Goal: Task Accomplishment & Management: Complete application form

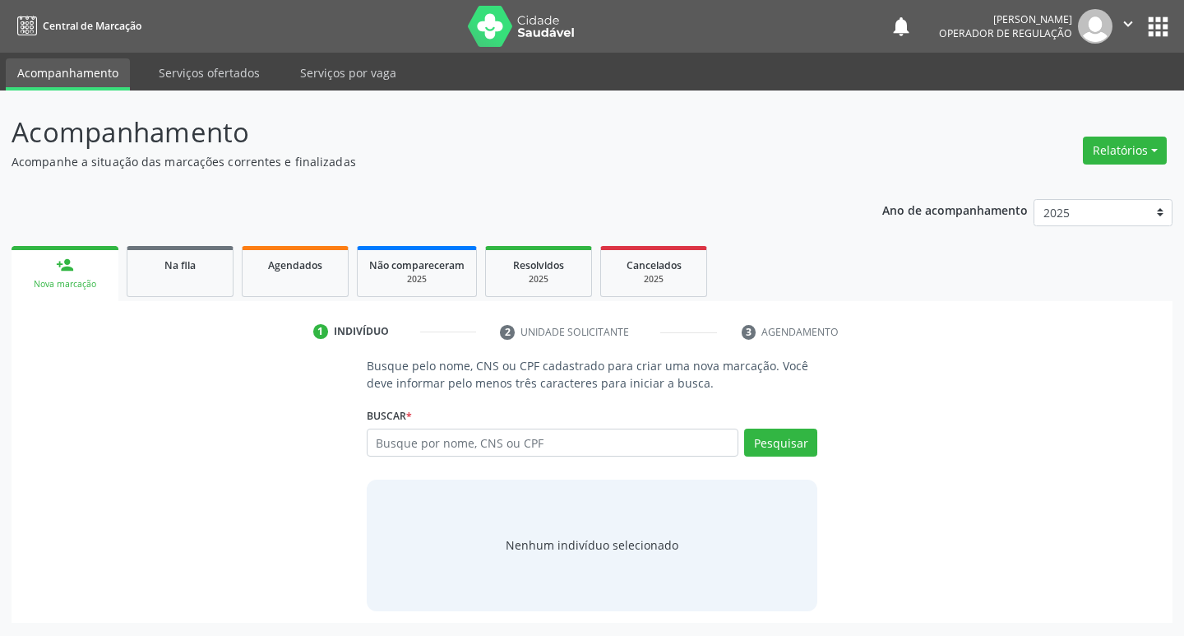
click at [423, 436] on input "text" at bounding box center [553, 442] width 372 height 28
click at [392, 446] on input "text" at bounding box center [553, 442] width 372 height 28
click at [412, 451] on input "text" at bounding box center [553, 442] width 372 height 28
click at [791, 445] on button "Pesquisar" at bounding box center [780, 442] width 73 height 28
click at [498, 449] on input "700509950547350" at bounding box center [553, 442] width 372 height 28
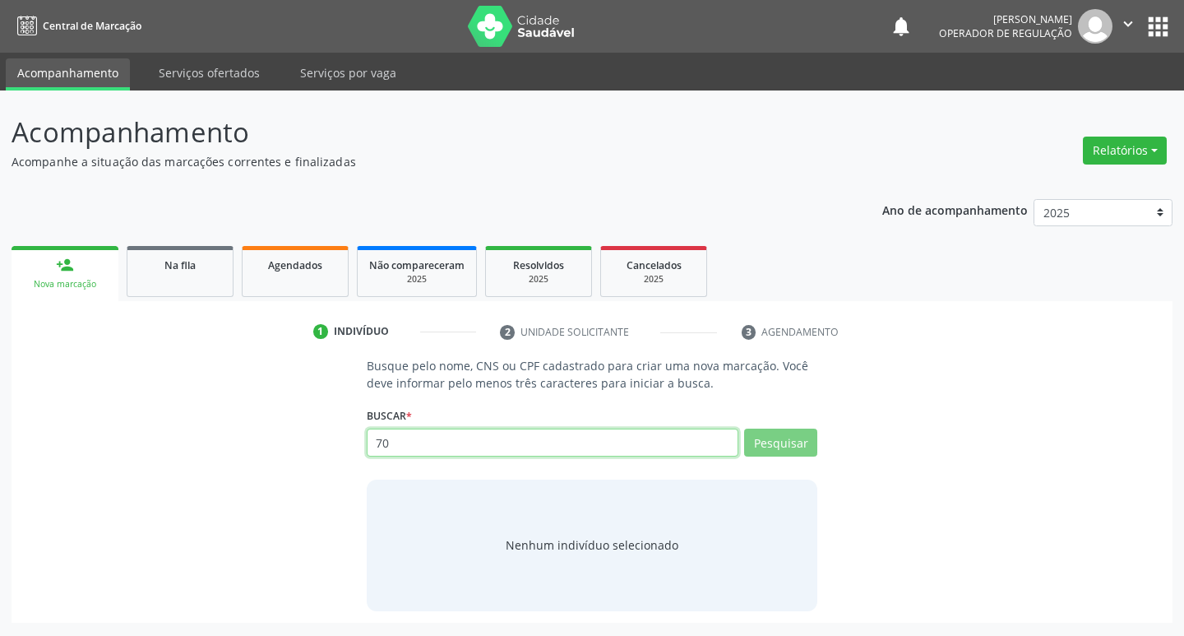
type input "7"
type input "700509950547350"
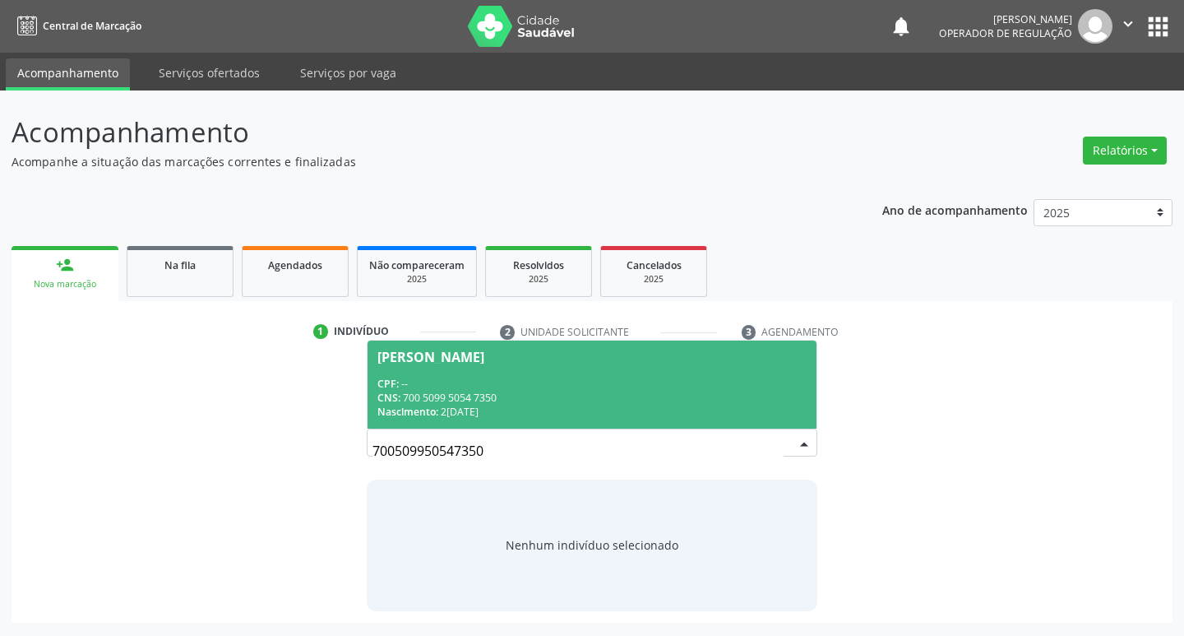
click at [457, 352] on div "[PERSON_NAME]" at bounding box center [430, 356] width 107 height 13
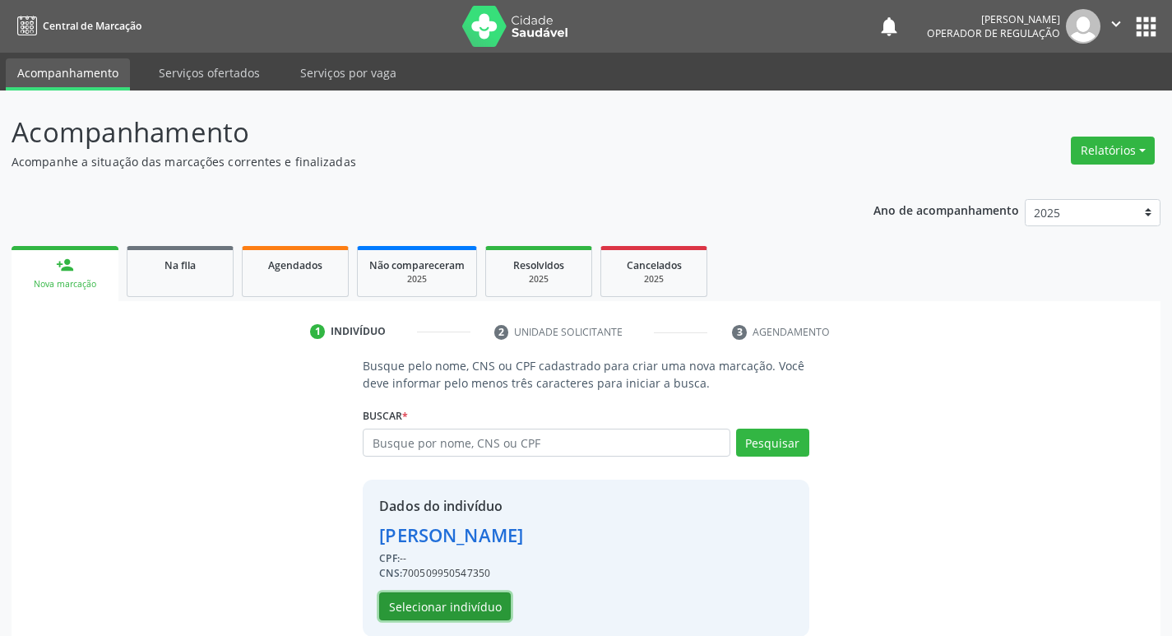
click at [463, 599] on button "Selecionar indivíduo" at bounding box center [445, 606] width 132 height 28
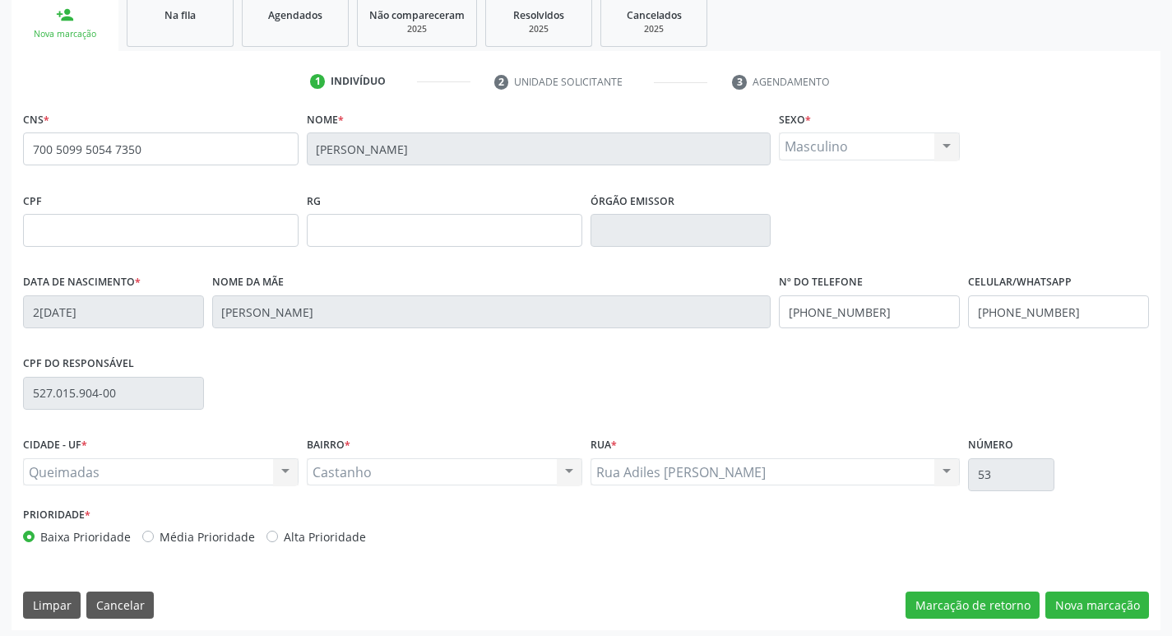
scroll to position [256, 0]
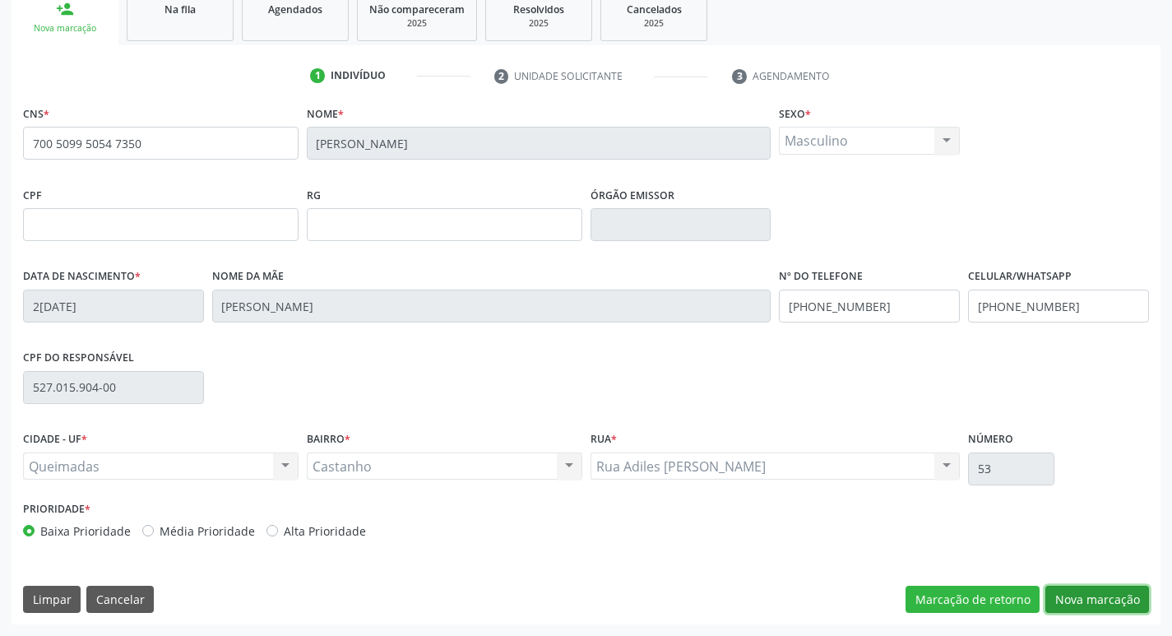
click at [1067, 590] on button "Nova marcação" at bounding box center [1097, 599] width 104 height 28
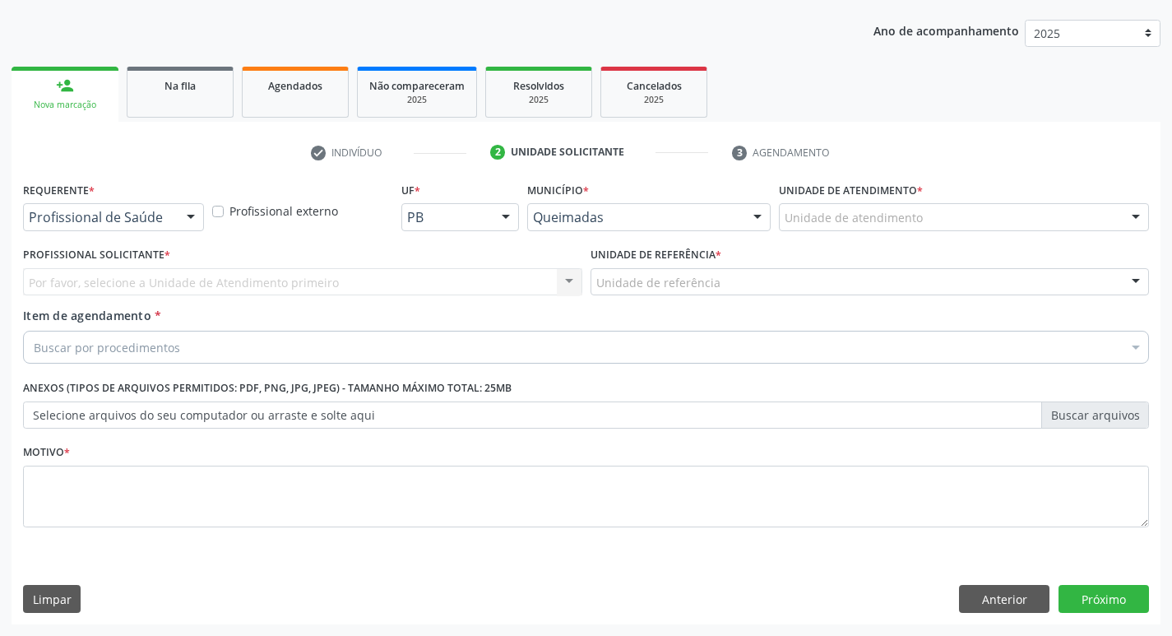
scroll to position [179, 0]
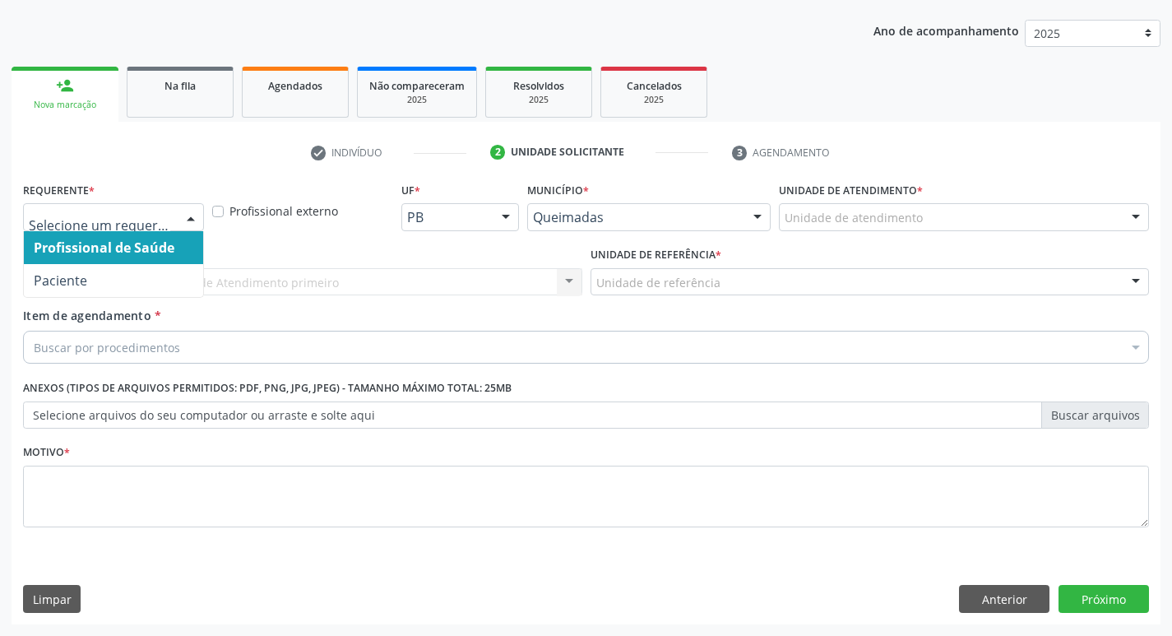
click at [190, 212] on div at bounding box center [190, 218] width 25 height 28
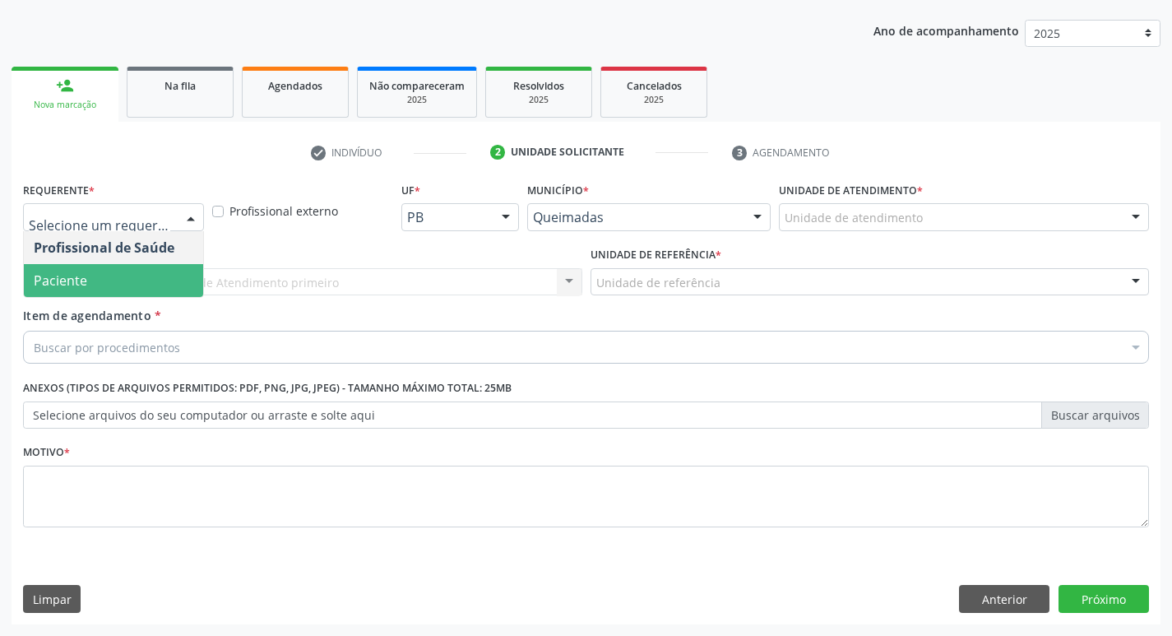
click at [132, 276] on span "Paciente" at bounding box center [113, 280] width 179 height 33
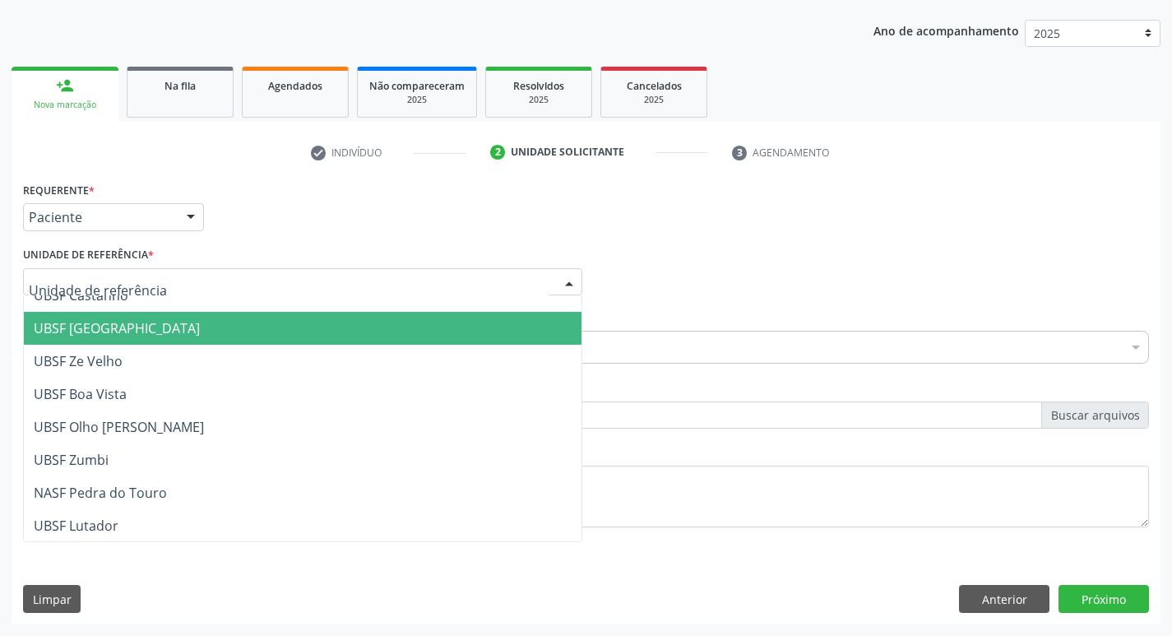
scroll to position [0, 0]
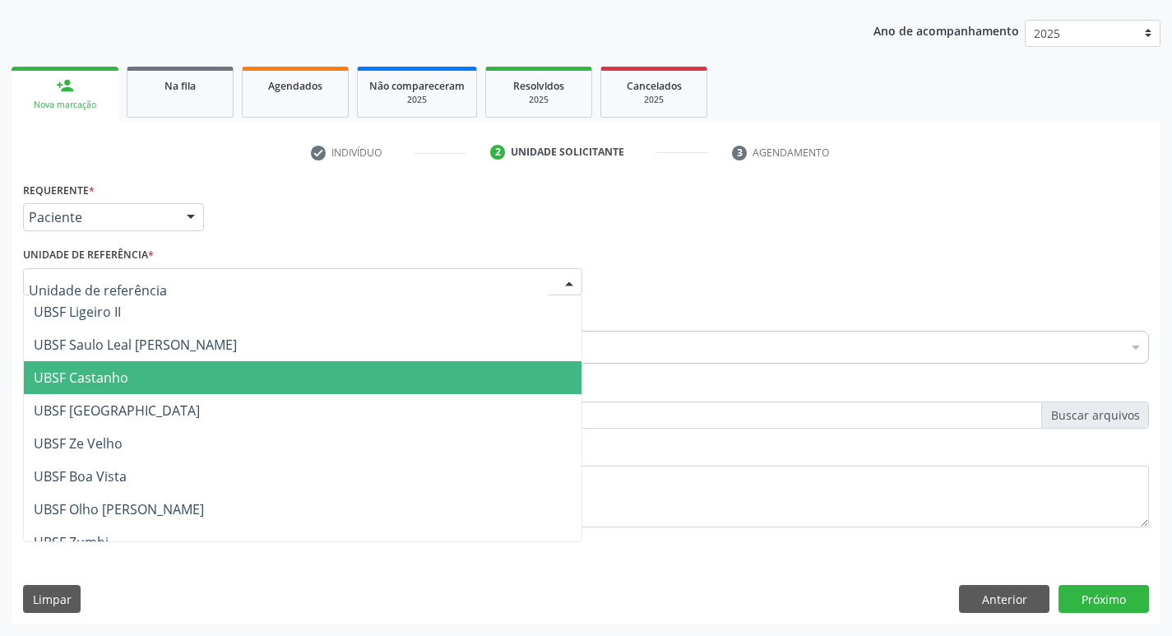
click at [135, 372] on span "UBSF Castanho" at bounding box center [302, 377] width 557 height 33
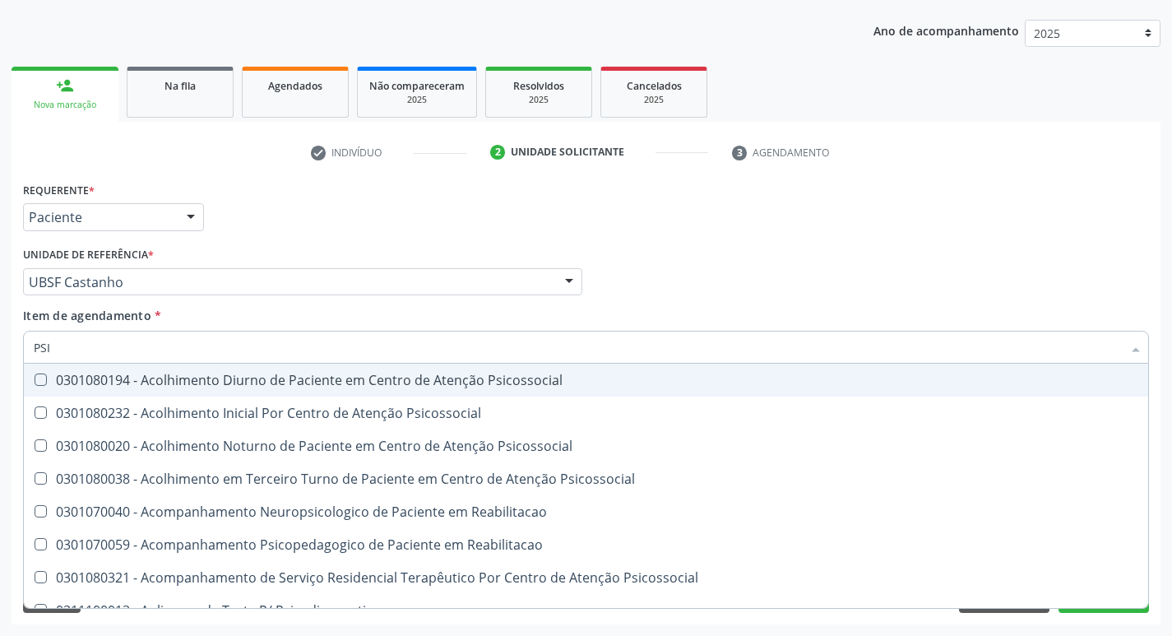
type input "PSIQ"
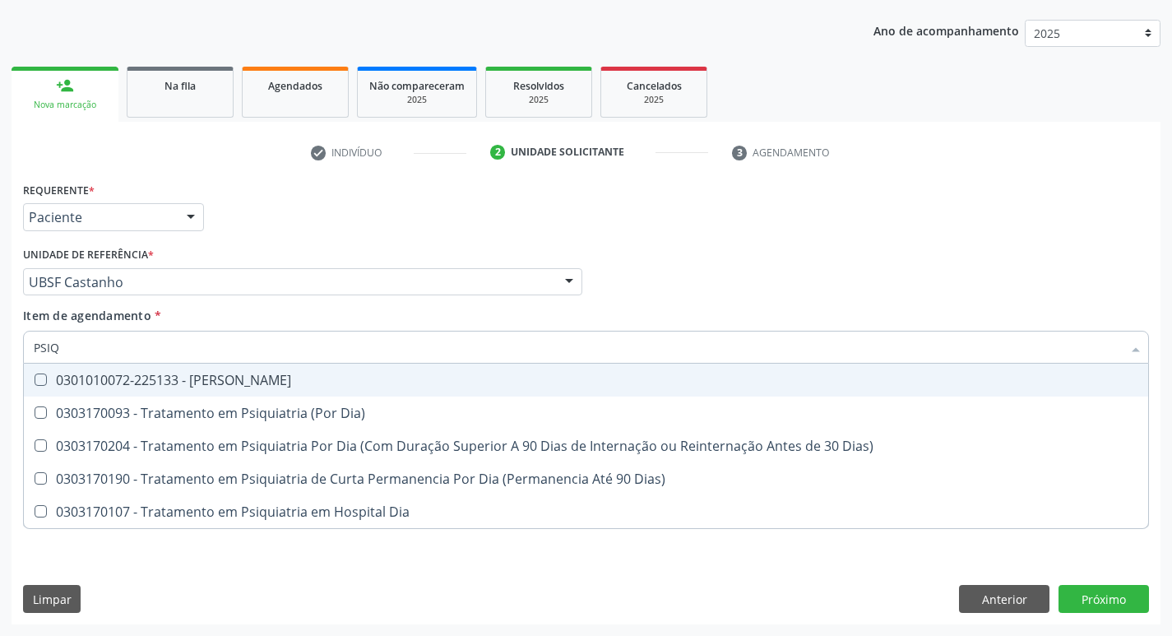
click at [38, 374] on Psiquiatra at bounding box center [41, 379] width 12 height 12
click at [35, 374] on Psiquiatra "checkbox" at bounding box center [29, 379] width 11 height 11
checkbox Psiquiatra "true"
click at [689, 294] on div "Profissional Solicitante Por favor, selecione a Unidade de Atendimento primeiro…" at bounding box center [586, 275] width 1134 height 64
checkbox Dia\) "true"
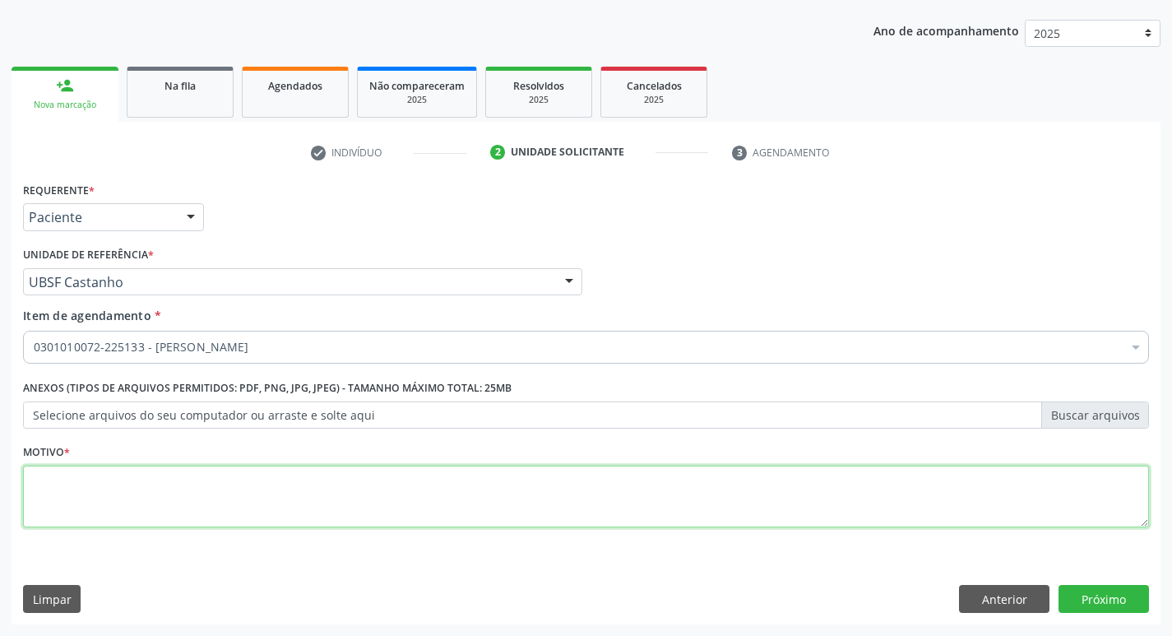
click at [76, 512] on textarea at bounding box center [586, 496] width 1126 height 62
type textarea "AVALIACAO"
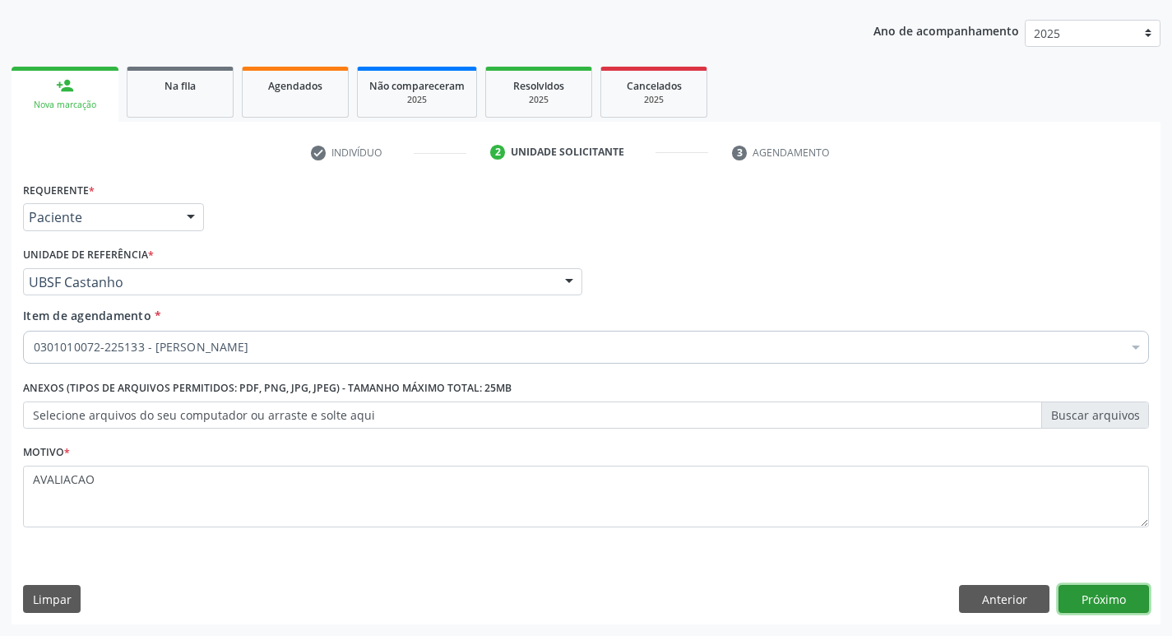
click at [1094, 589] on button "Próximo" at bounding box center [1103, 599] width 90 height 28
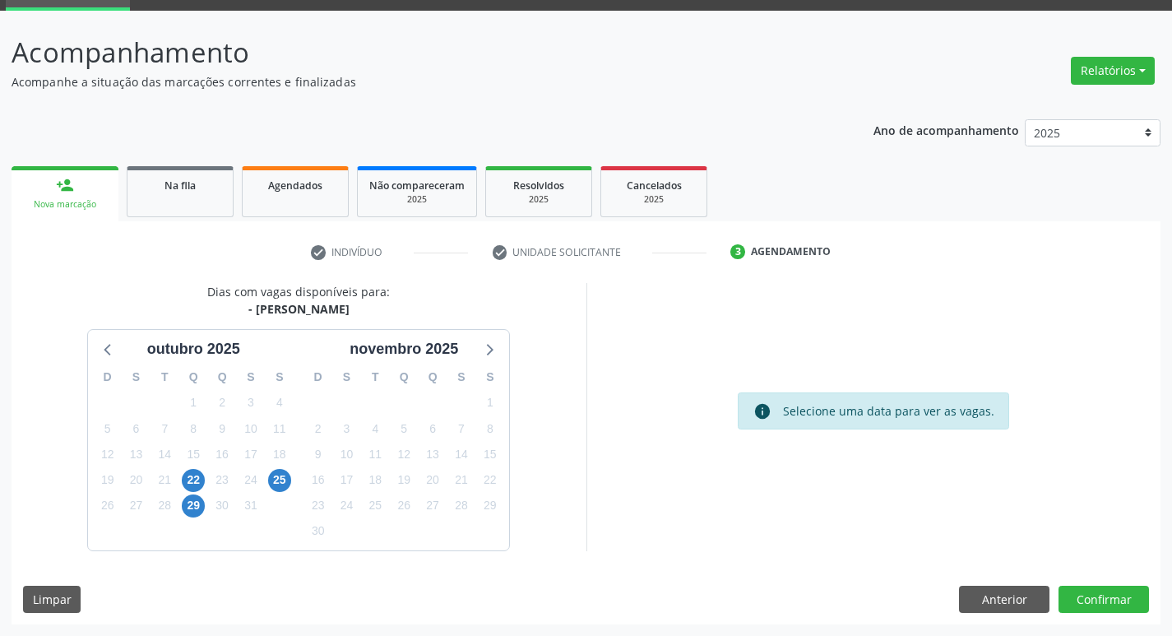
click at [438, 465] on div "13" at bounding box center [432, 453] width 23 height 25
click at [436, 451] on span "13" at bounding box center [432, 453] width 23 height 23
click at [1117, 596] on button "Confirmar" at bounding box center [1103, 599] width 90 height 28
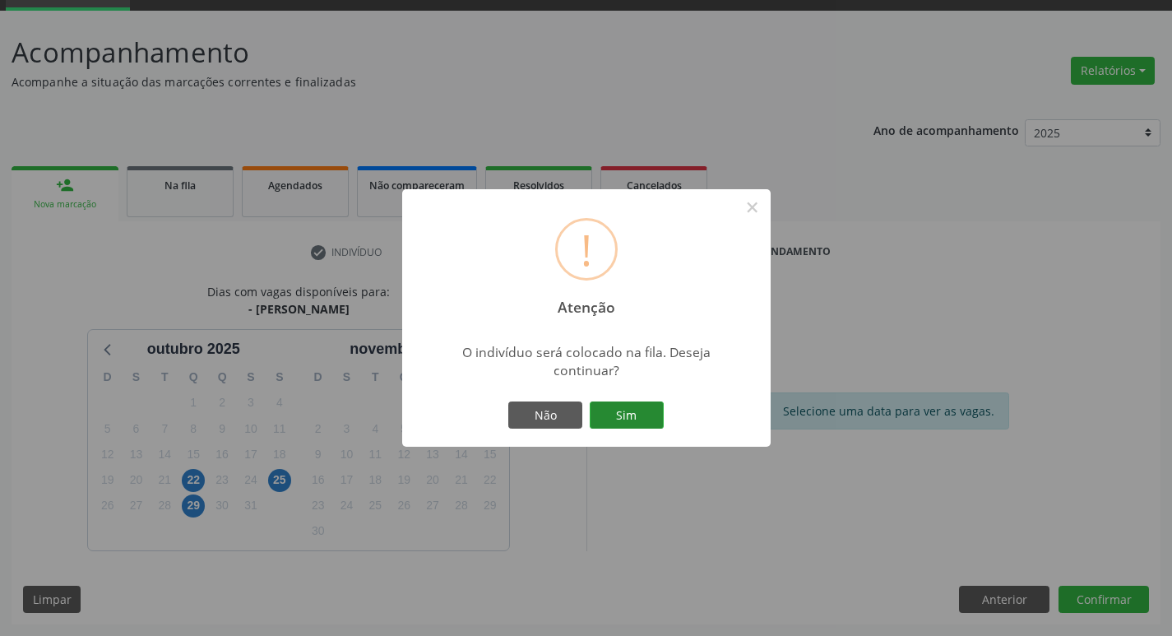
click at [640, 418] on button "Sim" at bounding box center [626, 415] width 74 height 28
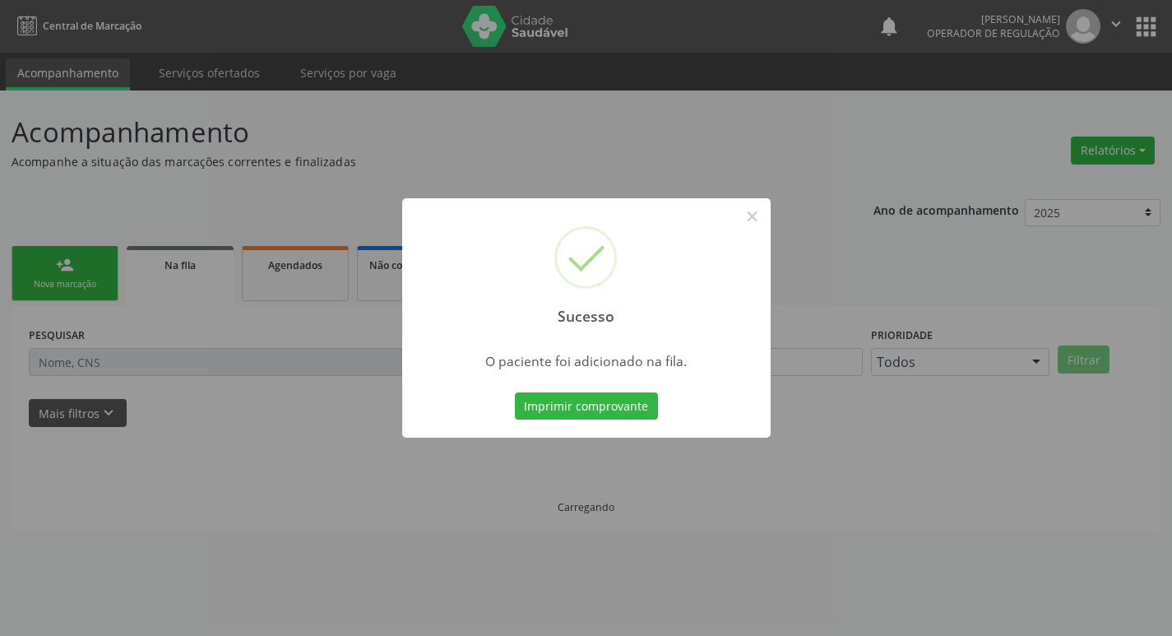
scroll to position [0, 0]
click at [751, 217] on button "×" at bounding box center [758, 216] width 28 height 28
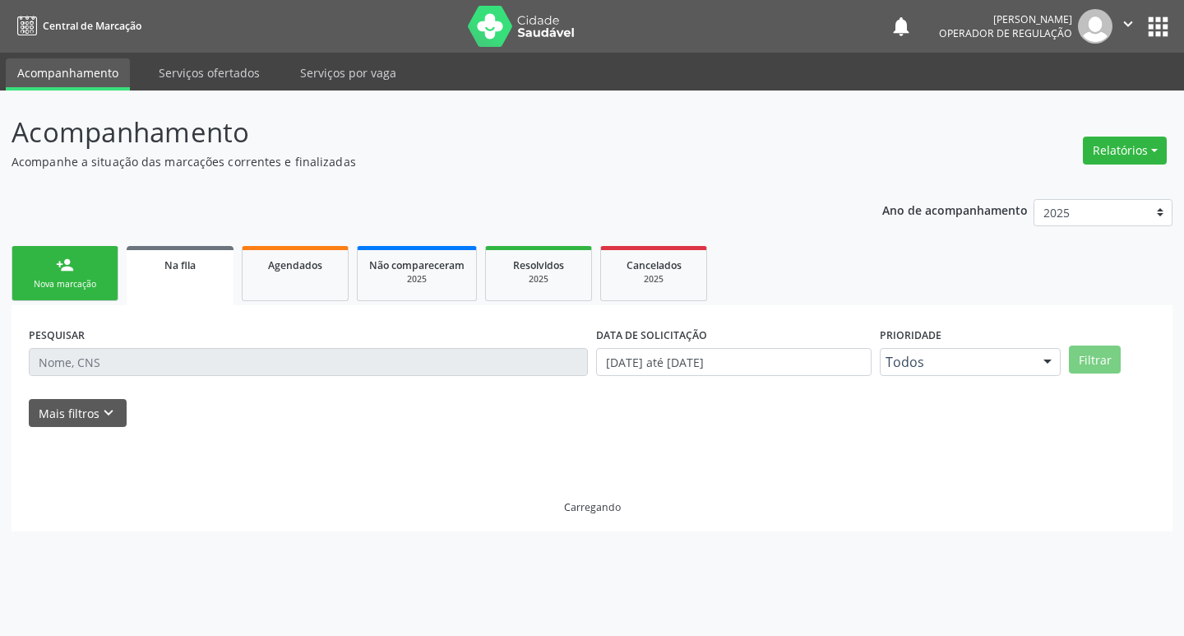
click at [93, 275] on link "person_add Nova marcação" at bounding box center [65, 273] width 107 height 55
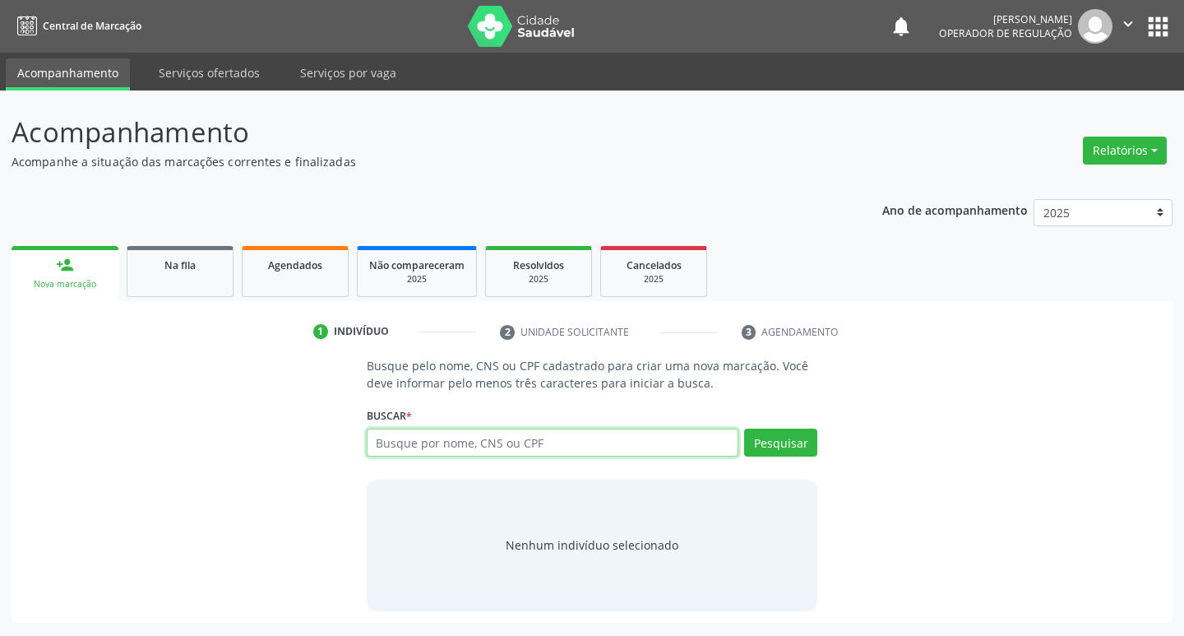
click at [424, 442] on input "text" at bounding box center [553, 442] width 372 height 28
type input "705007015899952"
click at [789, 451] on button "Pesquisar" at bounding box center [780, 442] width 73 height 28
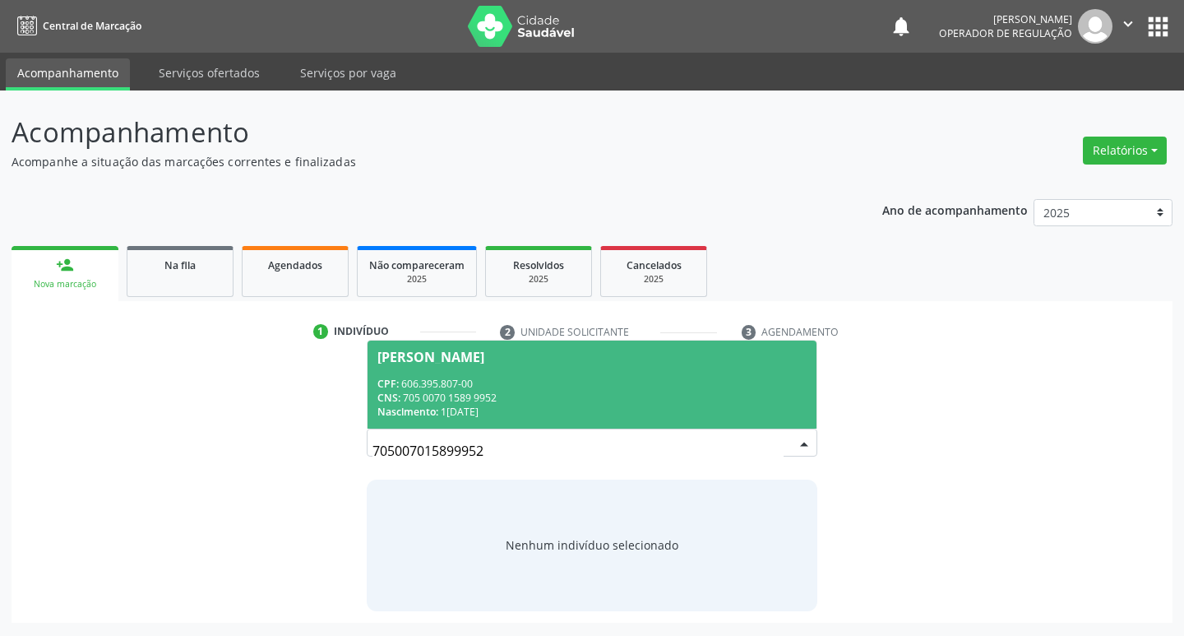
click at [463, 355] on div "[PERSON_NAME]" at bounding box center [430, 356] width 107 height 13
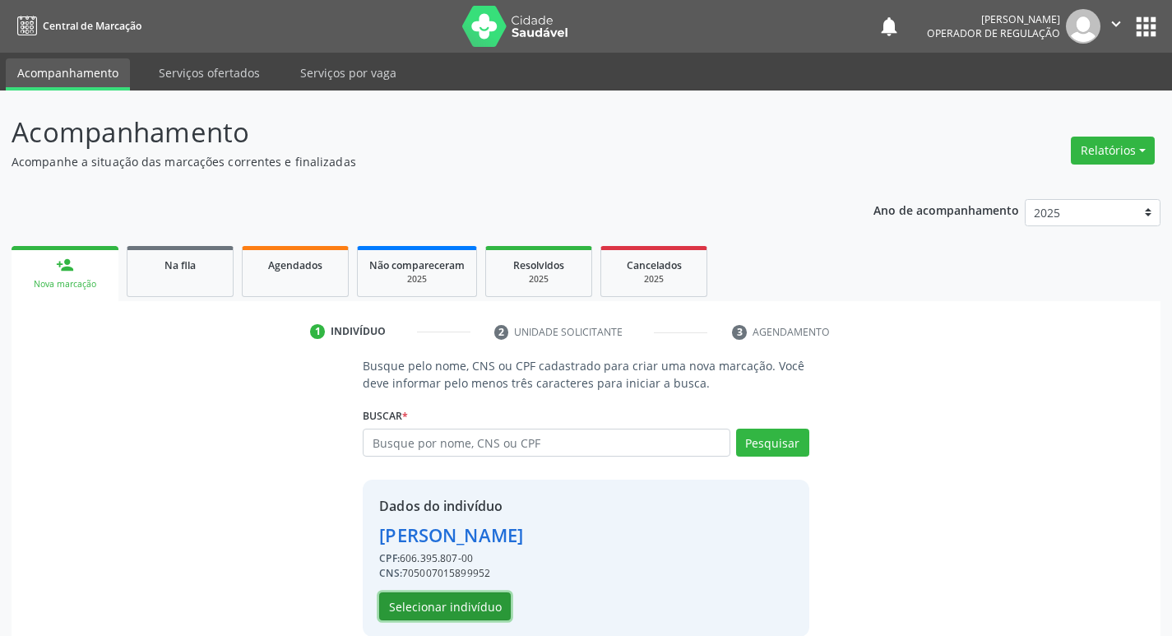
click at [458, 613] on button "Selecionar indivíduo" at bounding box center [445, 606] width 132 height 28
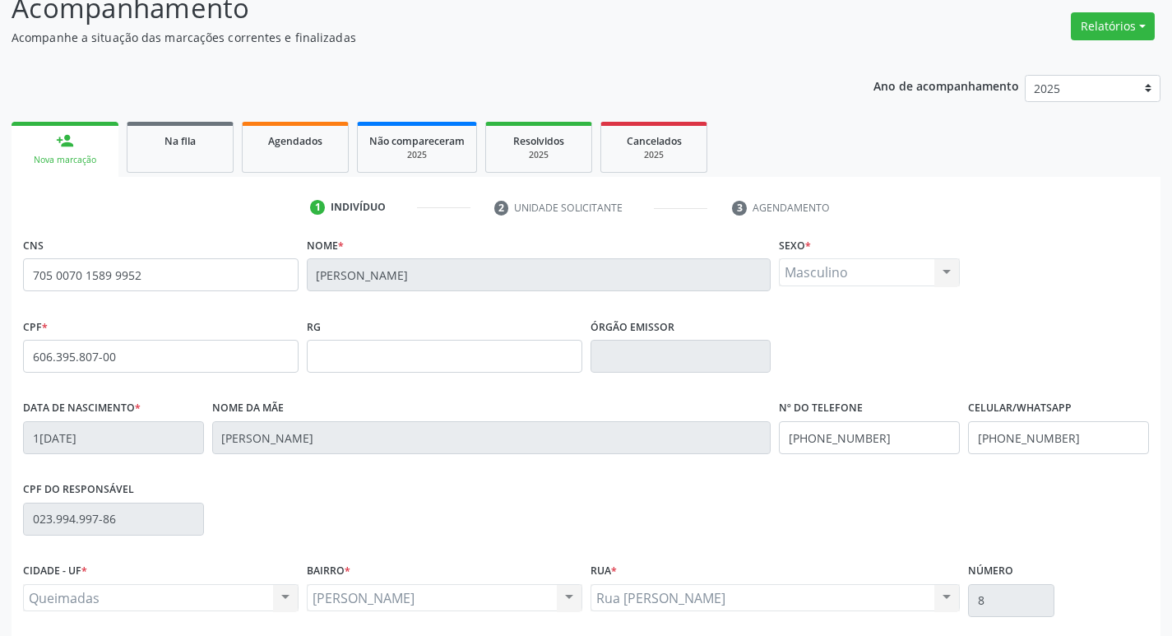
scroll to position [256, 0]
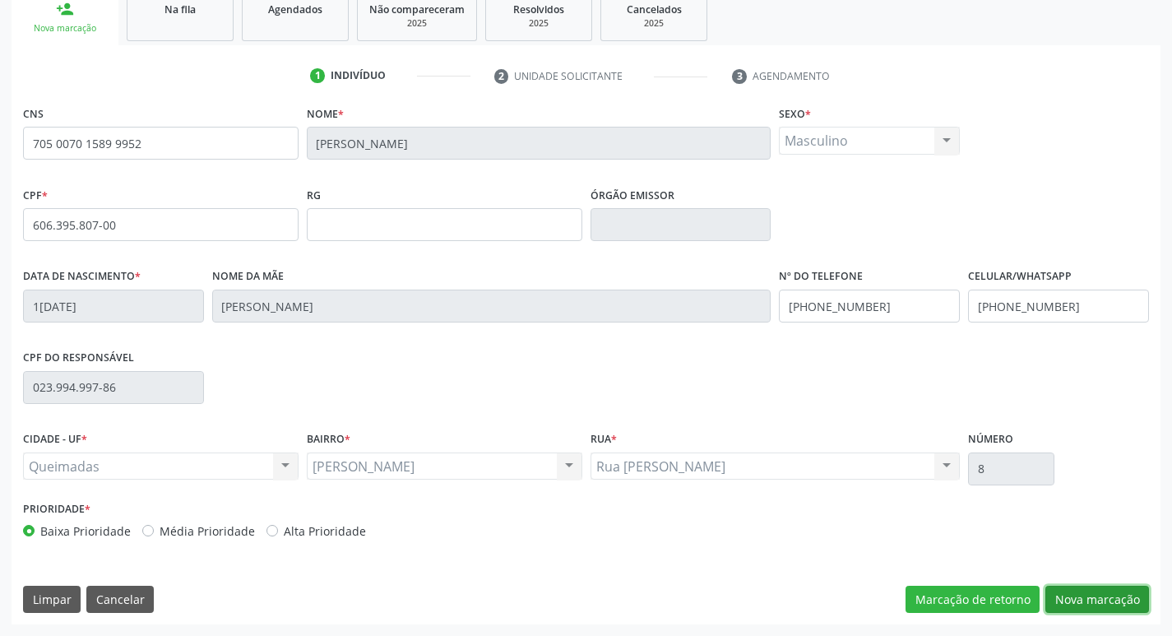
click at [1094, 599] on button "Nova marcação" at bounding box center [1097, 599] width 104 height 28
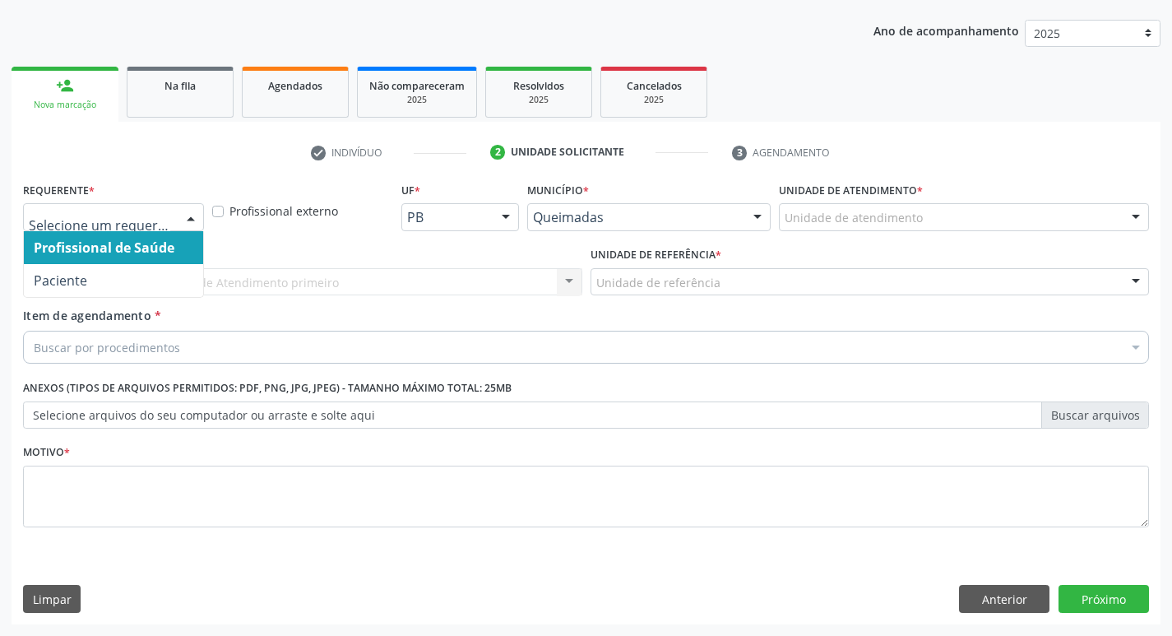
click at [190, 214] on div at bounding box center [190, 218] width 25 height 28
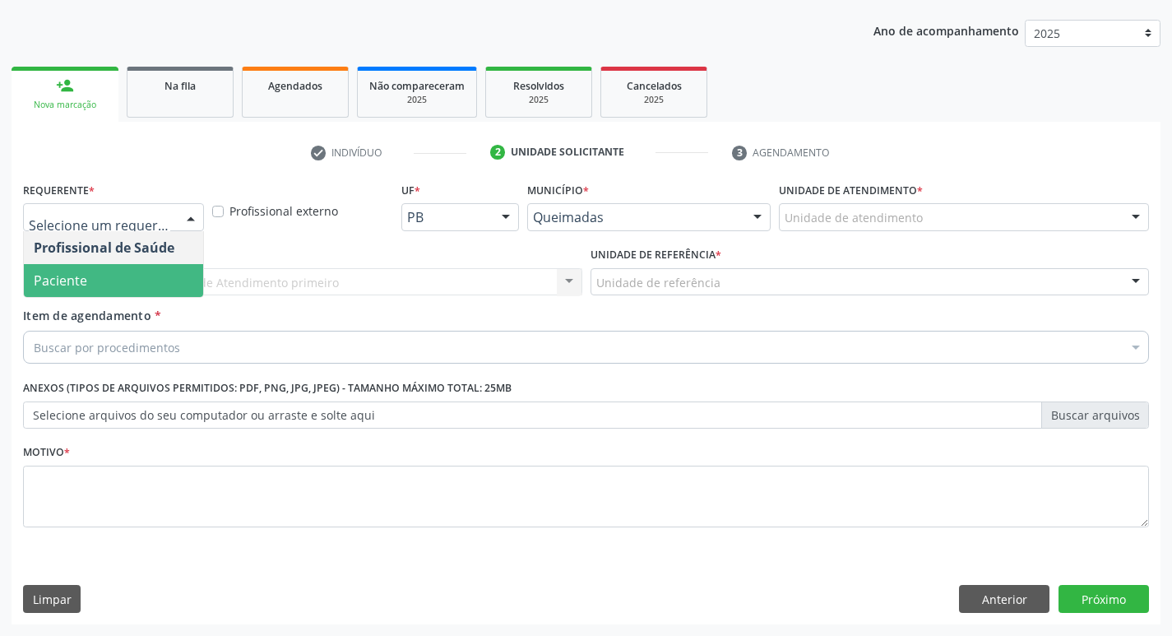
click at [153, 280] on span "Paciente" at bounding box center [113, 280] width 179 height 33
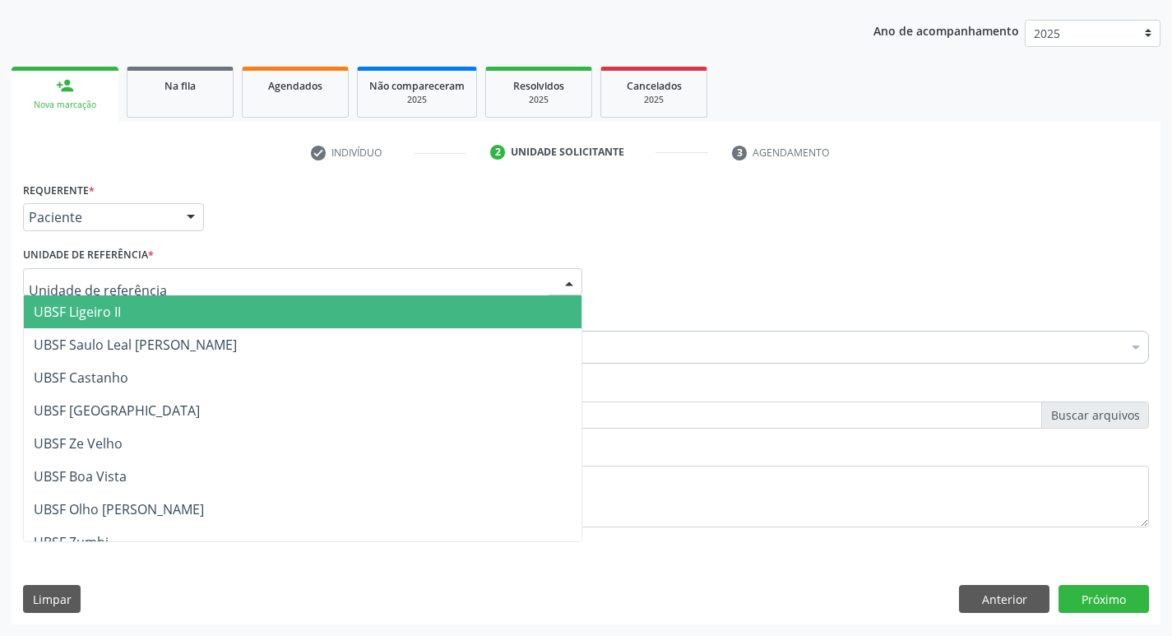
click at [153, 280] on div at bounding box center [302, 282] width 559 height 28
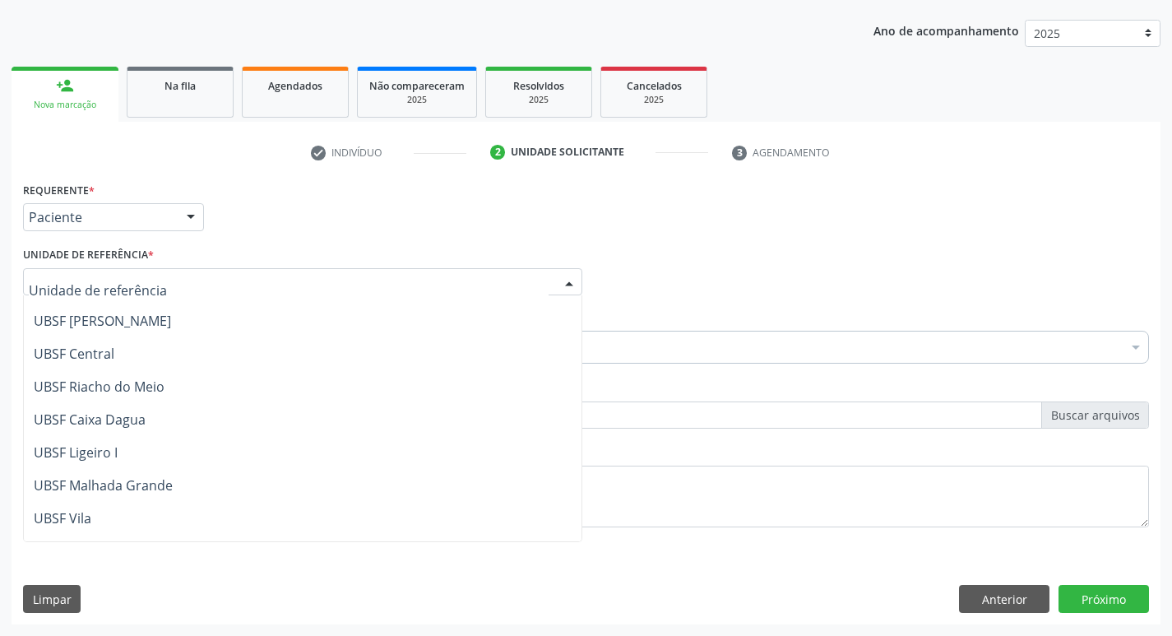
scroll to position [329, 0]
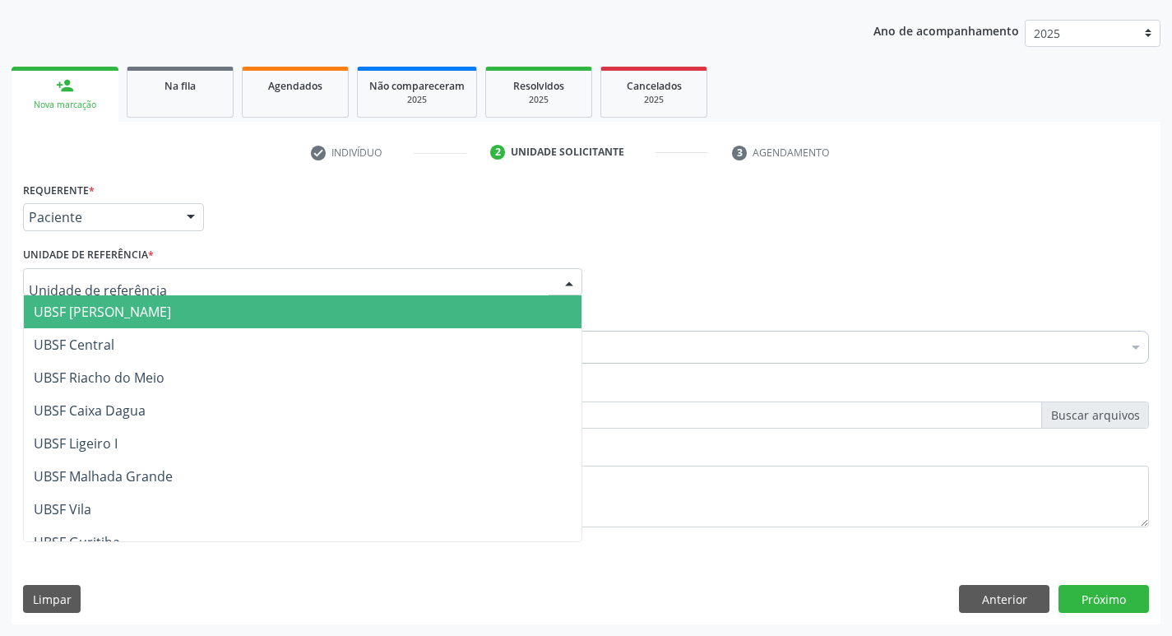
click at [146, 309] on span "UBSF [PERSON_NAME]" at bounding box center [102, 312] width 137 height 18
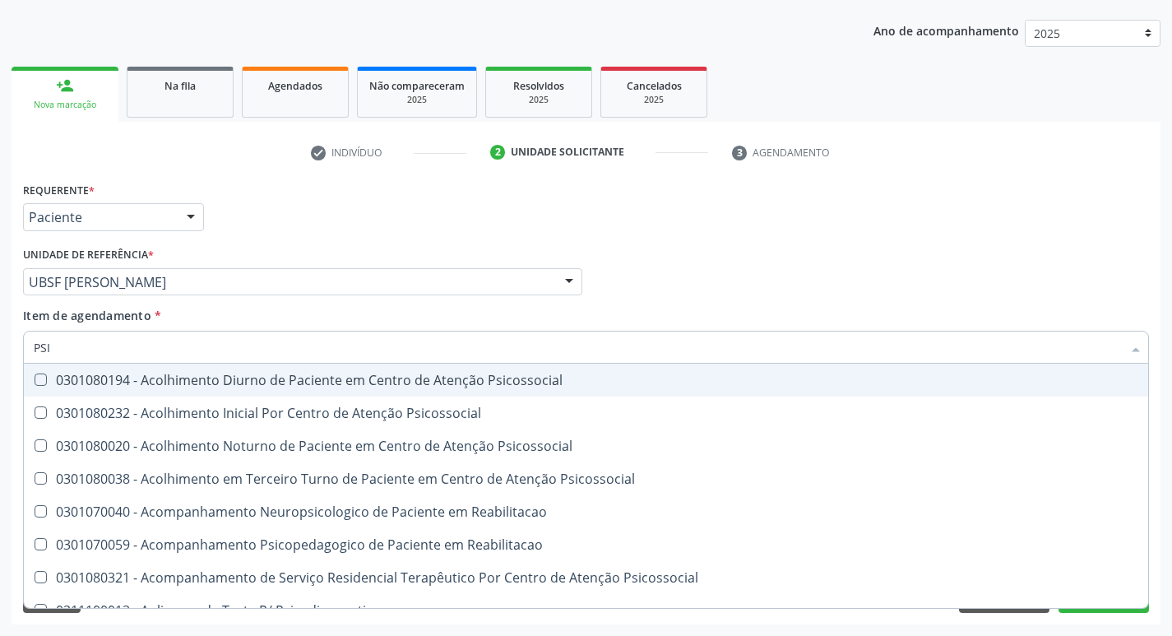
type input "PSIQ"
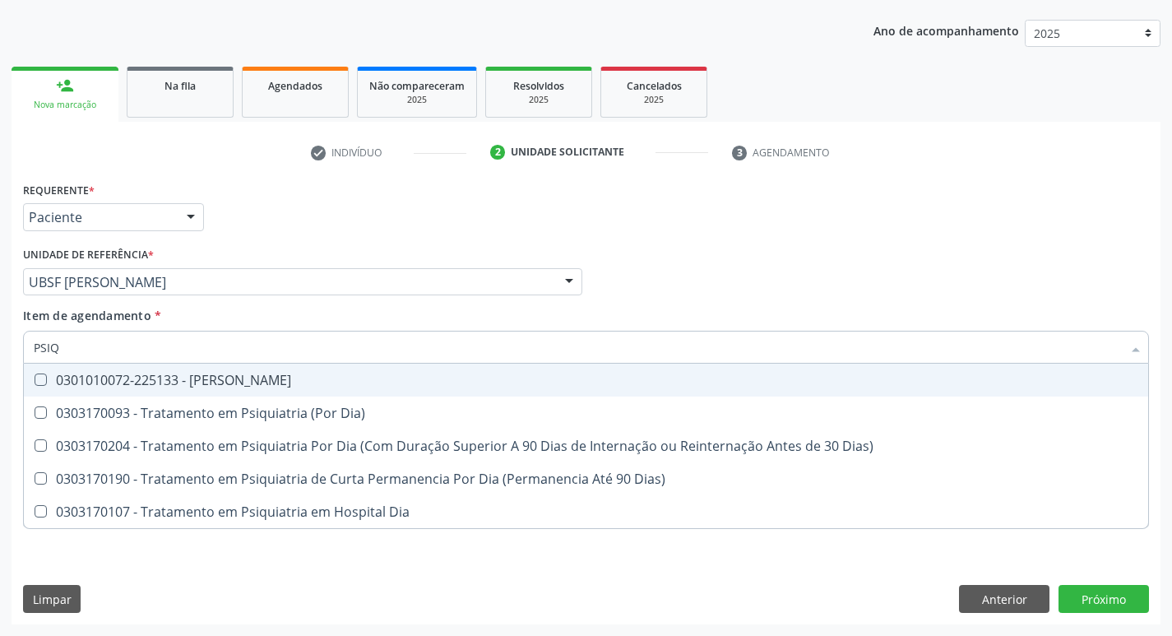
click at [46, 374] on Psiquiatra at bounding box center [41, 379] width 12 height 12
click at [35, 374] on Psiquiatra "checkbox" at bounding box center [29, 379] width 11 height 11
checkbox Psiquiatra "true"
click at [887, 312] on div "Item de agendamento * PSIQ Desfazer seleção 0301010072-225133 - Médico Psiquiat…" at bounding box center [586, 333] width 1126 height 52
checkbox Dia\) "true"
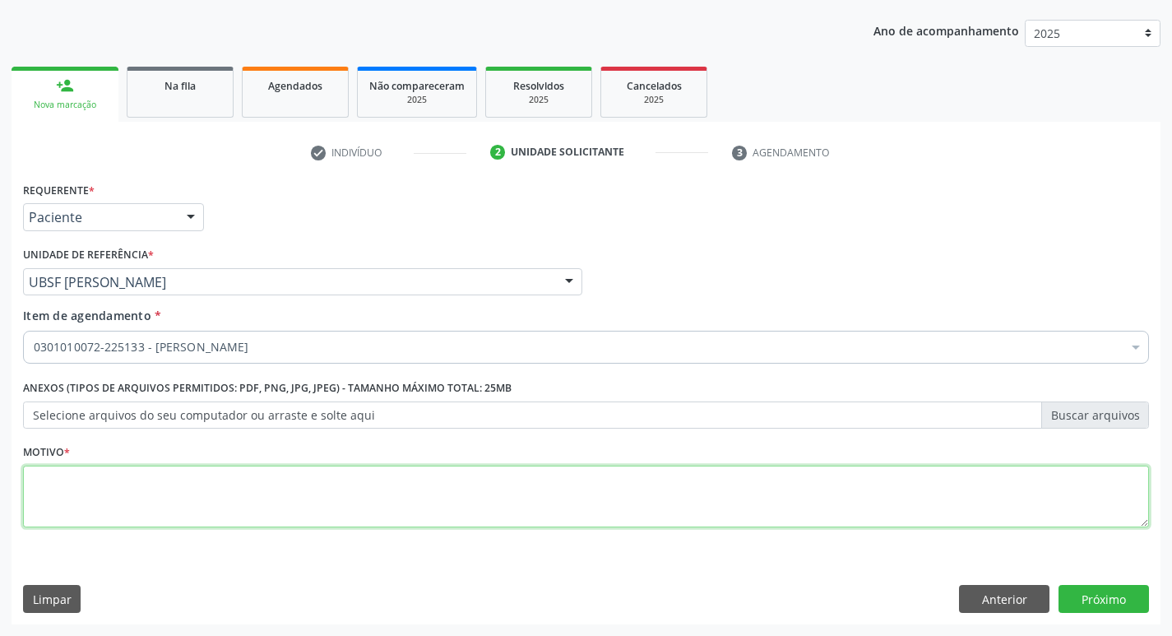
click at [45, 482] on textarea at bounding box center [586, 496] width 1126 height 62
type textarea "AVALIACAO"
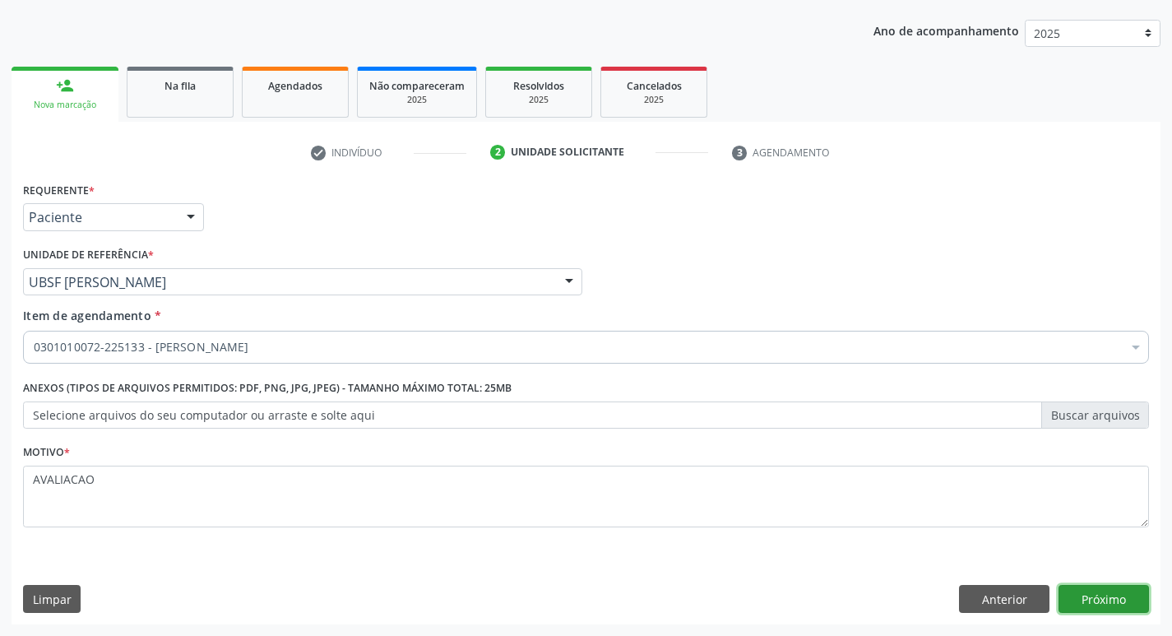
click at [1103, 599] on button "Próximo" at bounding box center [1103, 599] width 90 height 28
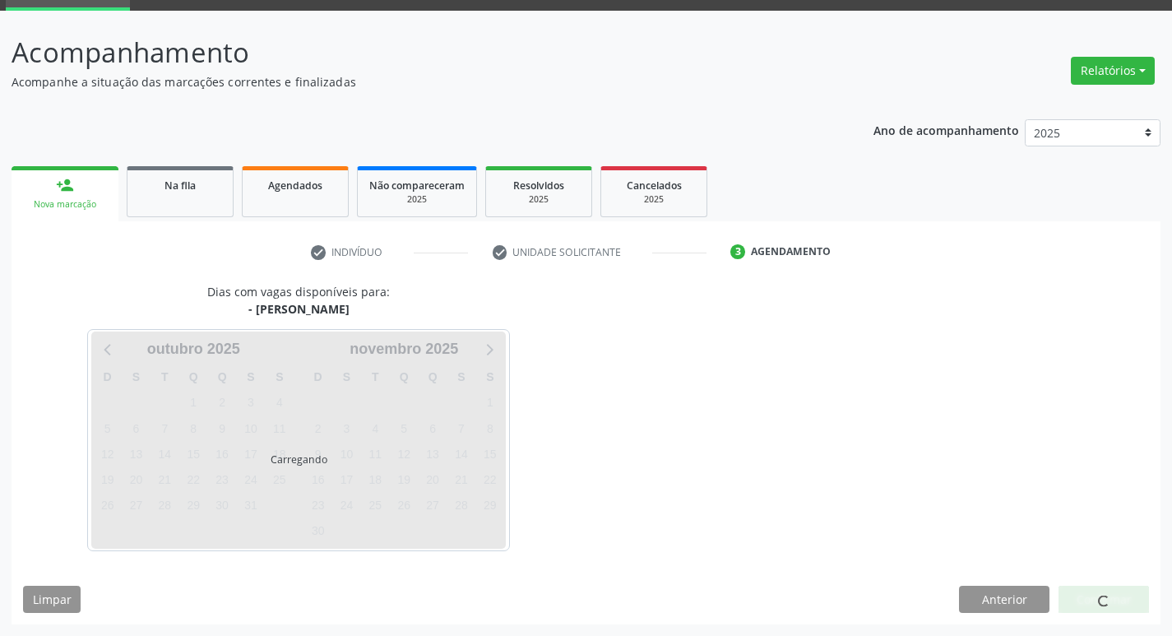
scroll to position [80, 0]
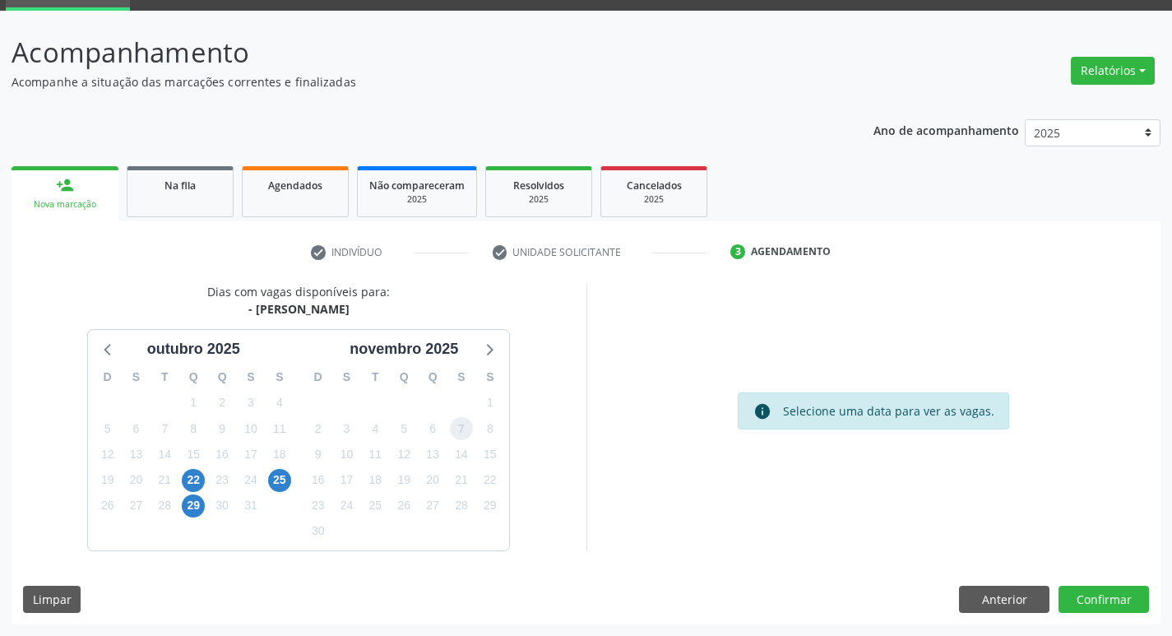
click at [464, 429] on span "7" at bounding box center [461, 428] width 23 height 23
click at [1107, 599] on button "Confirmar" at bounding box center [1103, 599] width 90 height 28
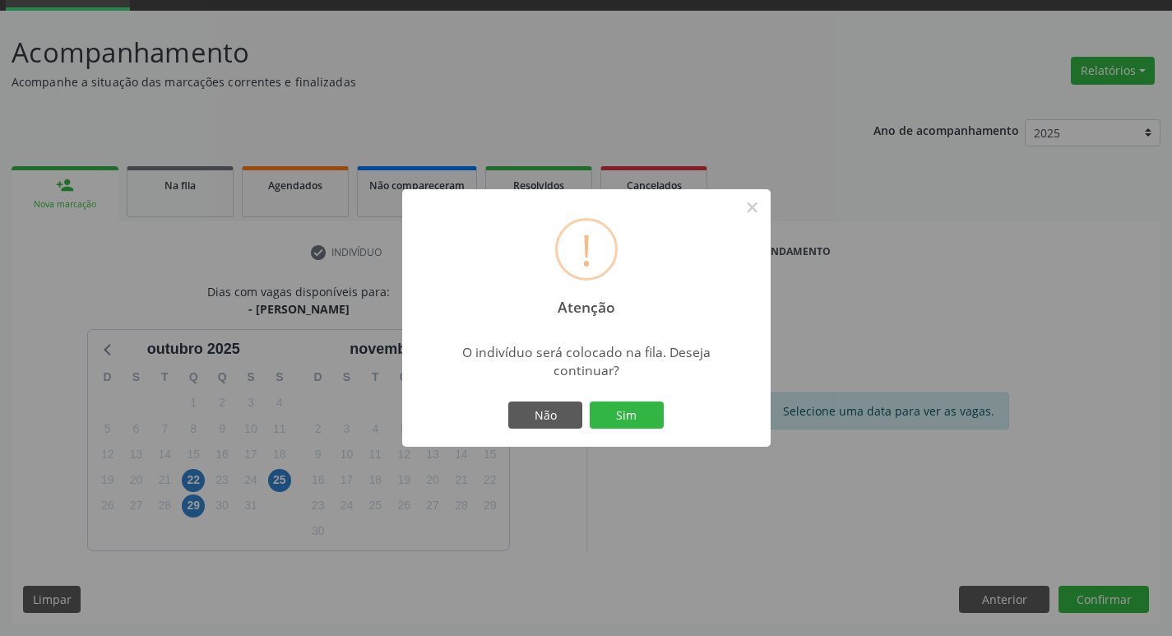
click at [615, 398] on div "Não Sim" at bounding box center [586, 415] width 163 height 35
click at [626, 413] on button "Sim" at bounding box center [626, 415] width 74 height 28
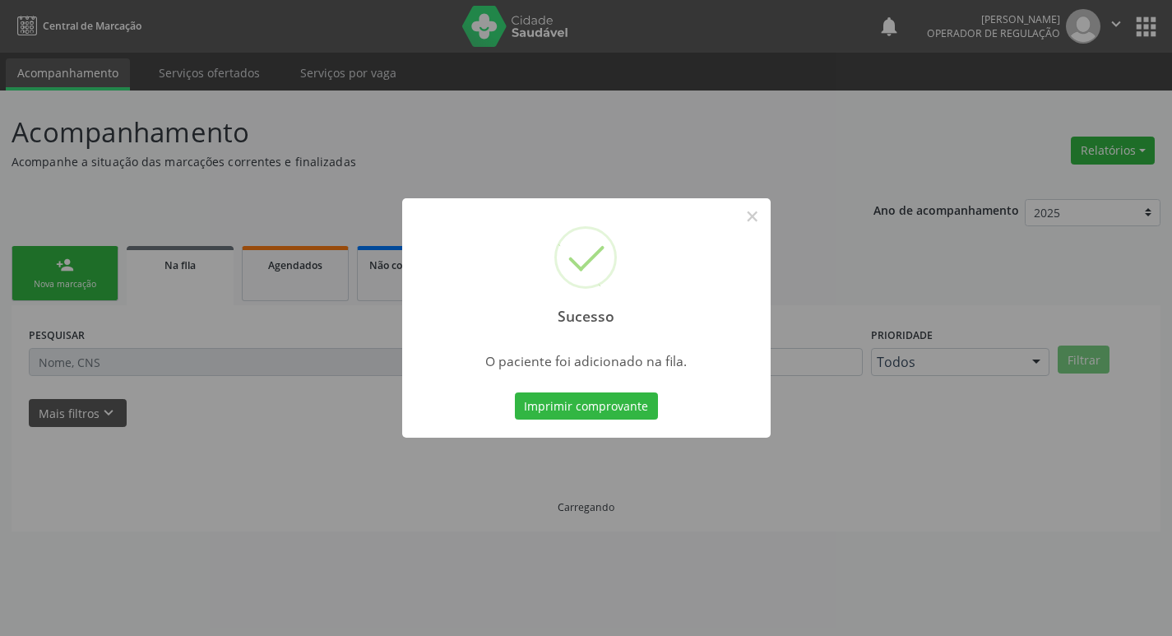
scroll to position [0, 0]
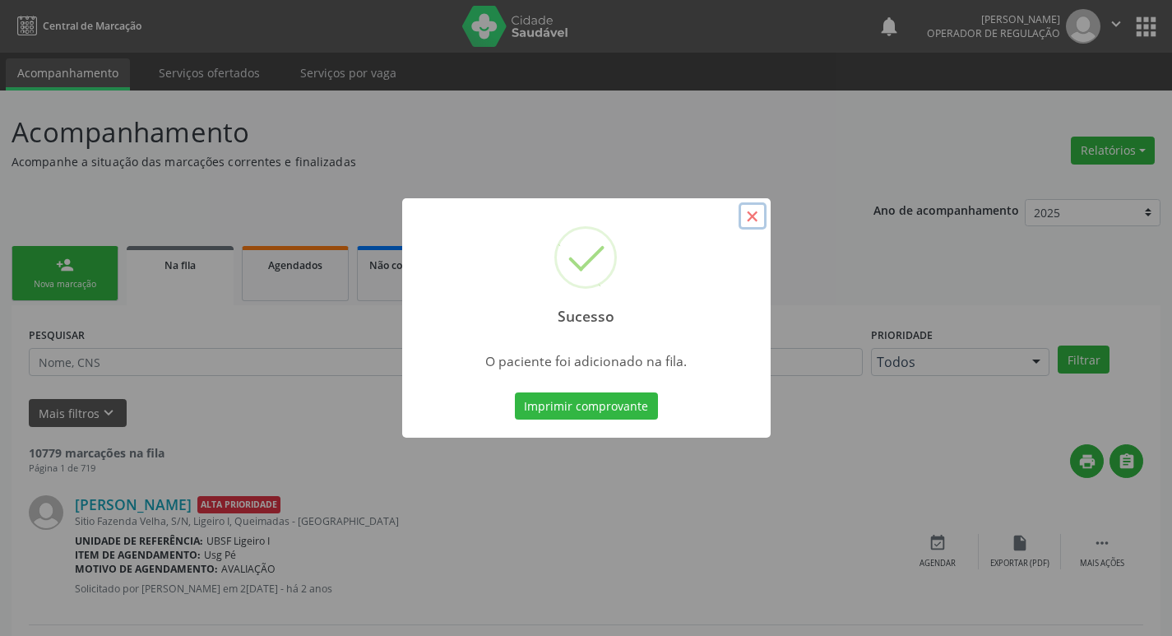
click at [749, 214] on button "×" at bounding box center [752, 216] width 28 height 28
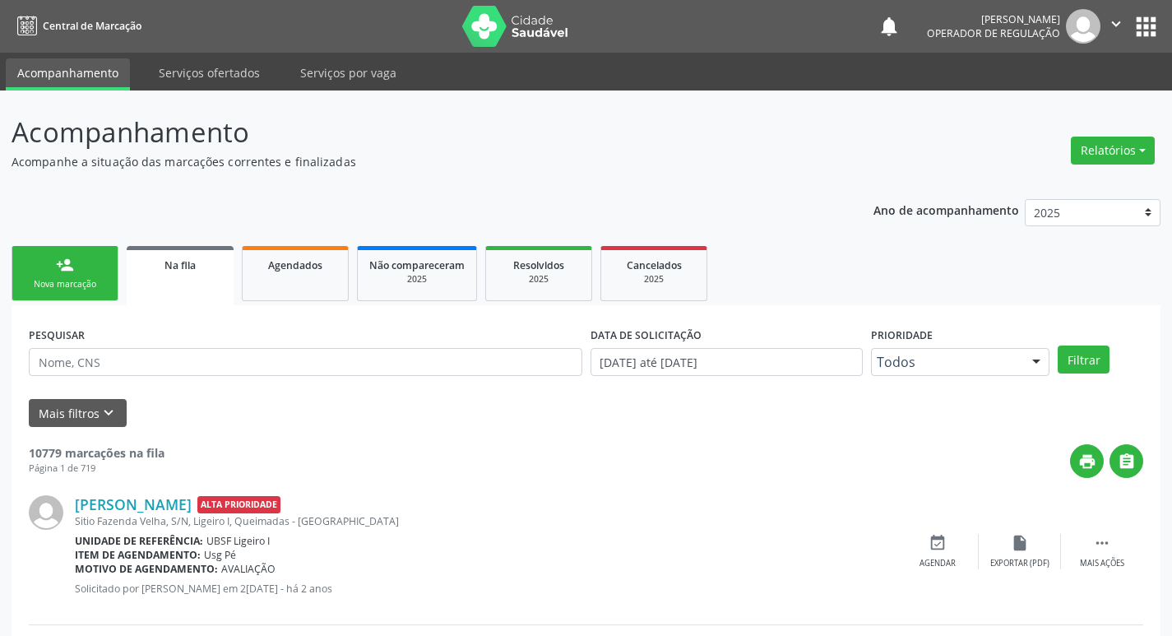
click at [95, 279] on div "Nova marcação" at bounding box center [65, 284] width 82 height 12
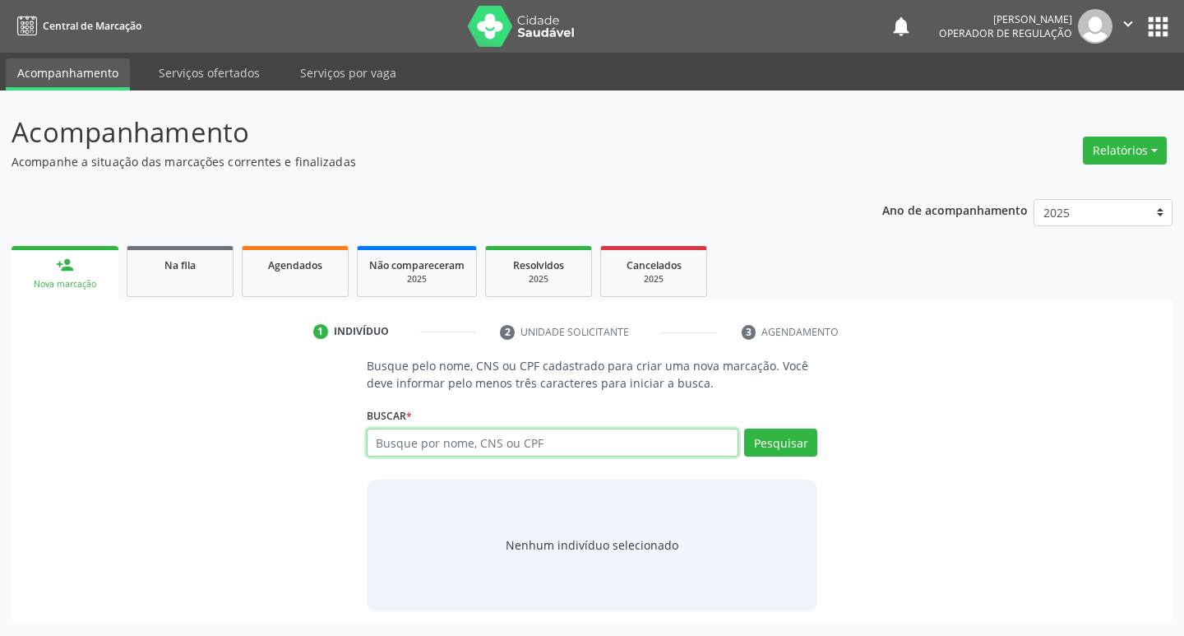
click at [383, 437] on input "text" at bounding box center [553, 442] width 372 height 28
type input "706809721983620"
click at [770, 440] on button "Pesquisar" at bounding box center [780, 442] width 73 height 28
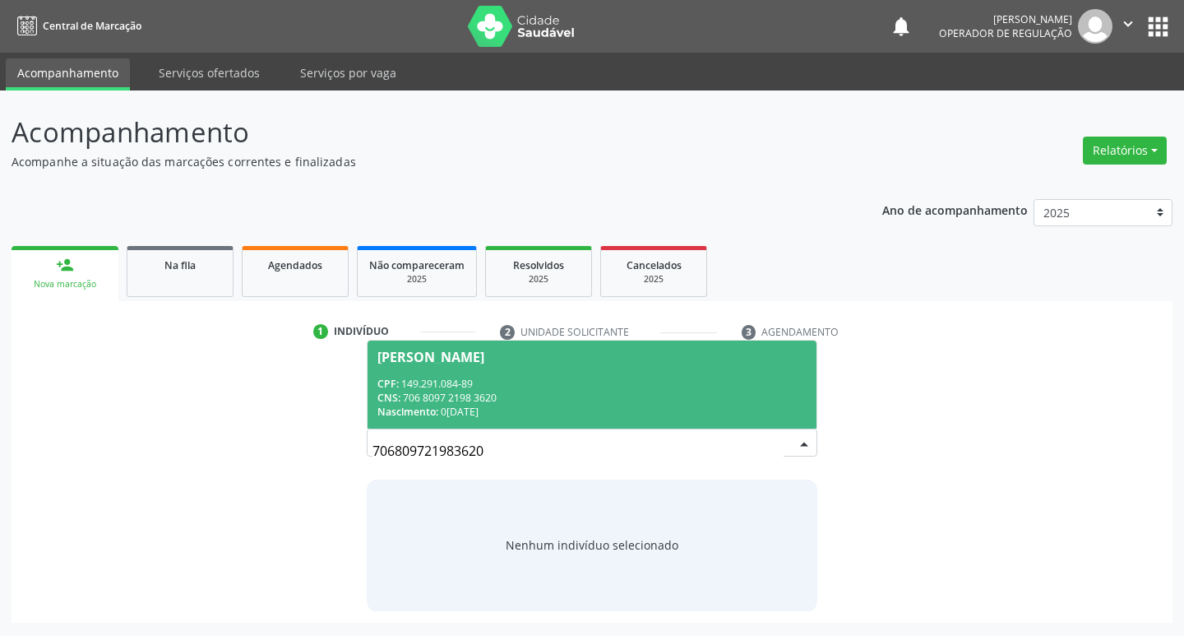
click at [440, 357] on div "[PERSON_NAME]" at bounding box center [430, 356] width 107 height 13
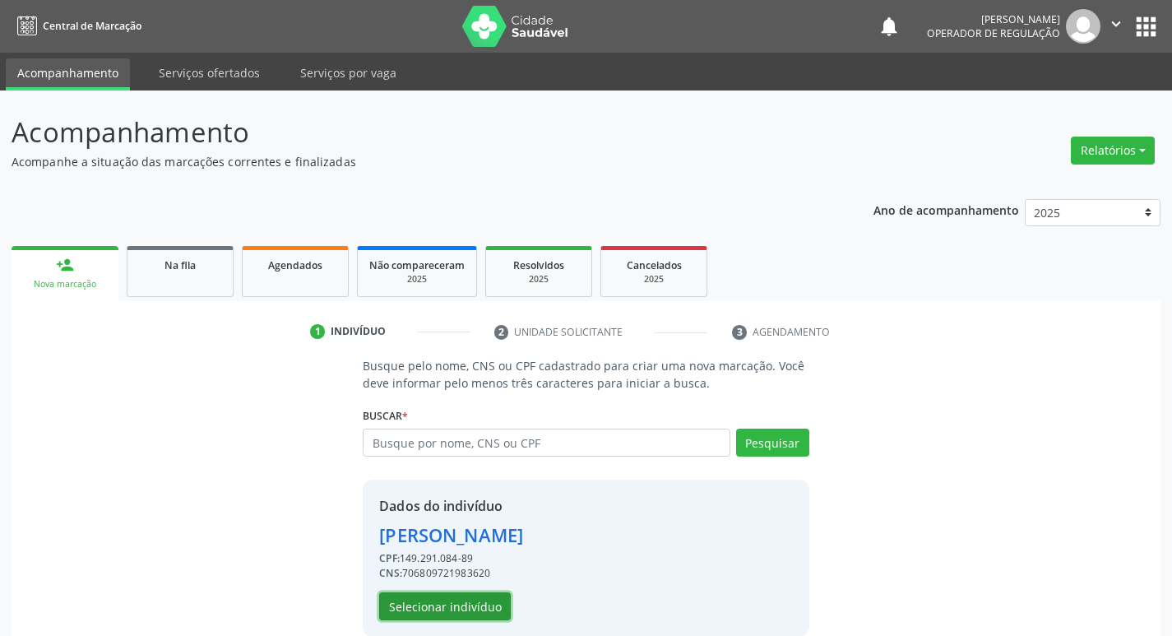
click at [476, 609] on button "Selecionar indivíduo" at bounding box center [445, 606] width 132 height 28
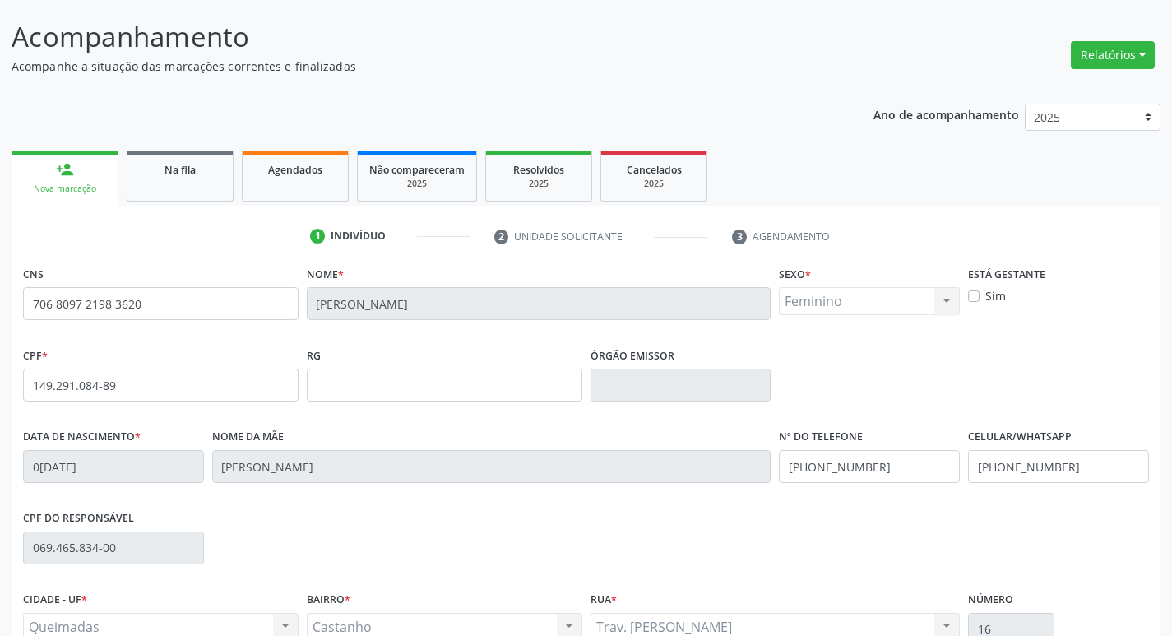
scroll to position [256, 0]
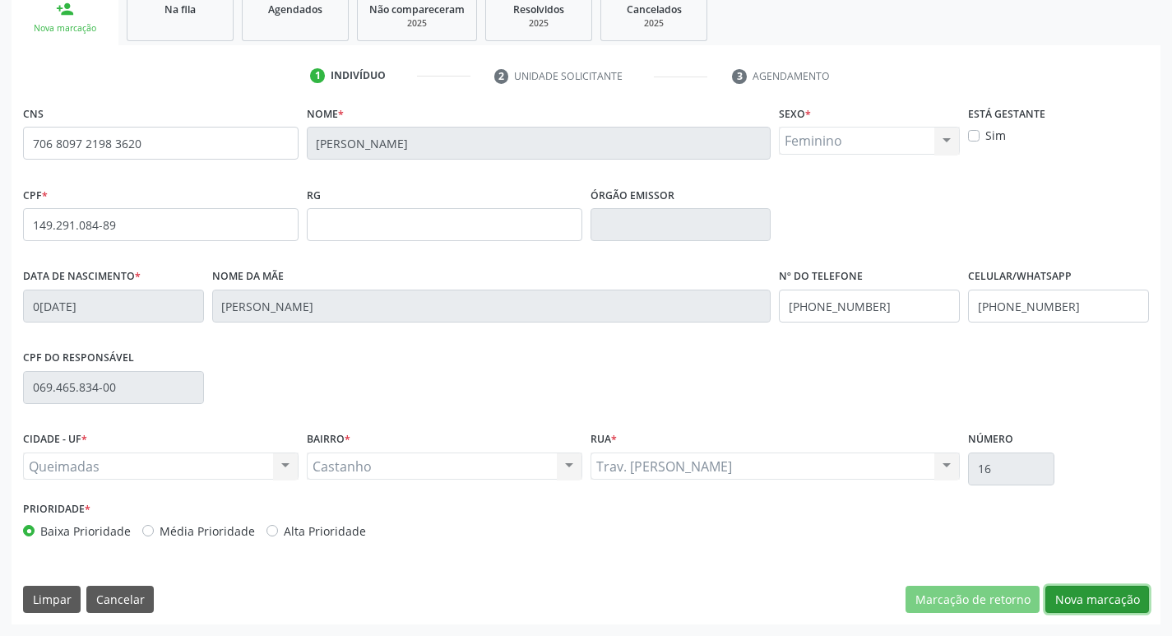
click at [1083, 594] on button "Nova marcação" at bounding box center [1097, 599] width 104 height 28
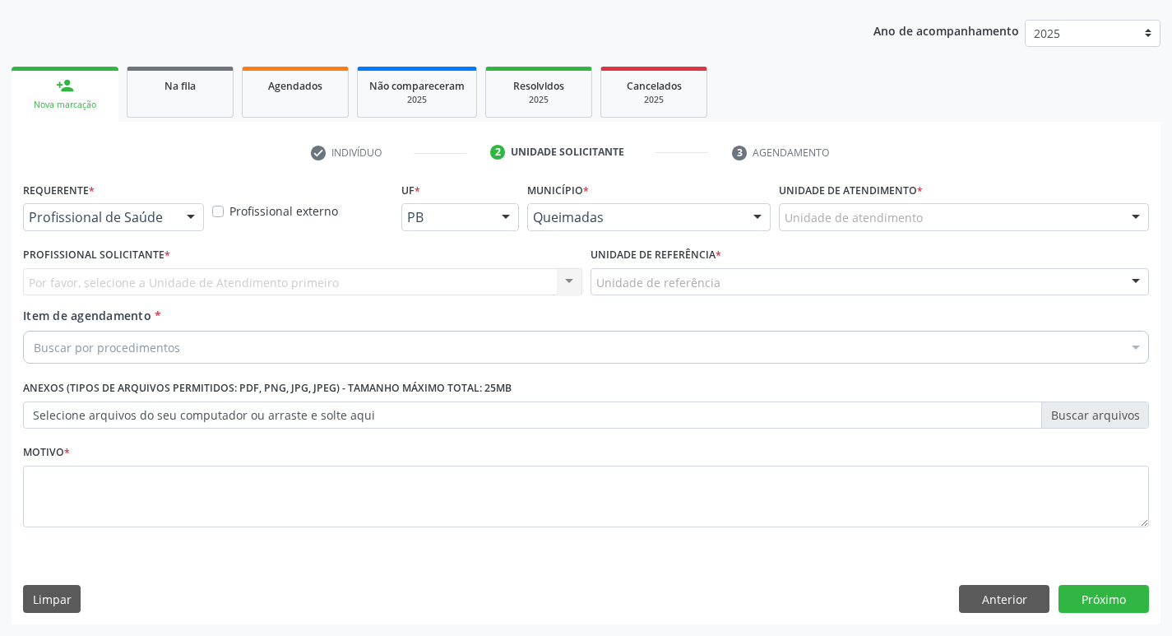
scroll to position [179, 0]
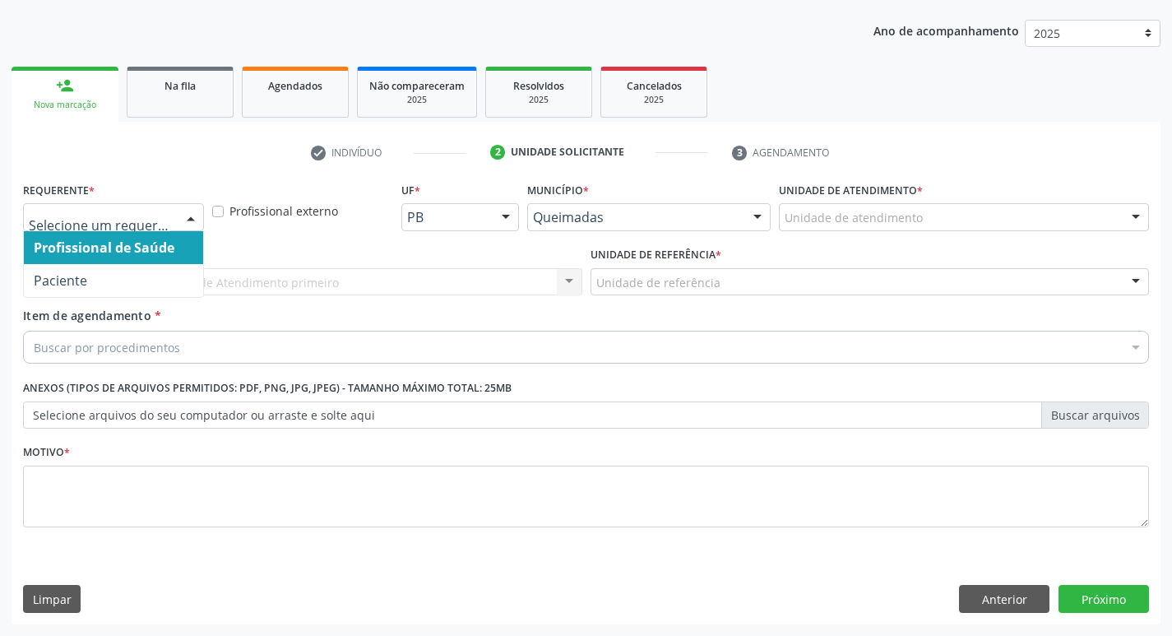
click at [188, 219] on div at bounding box center [190, 218] width 25 height 28
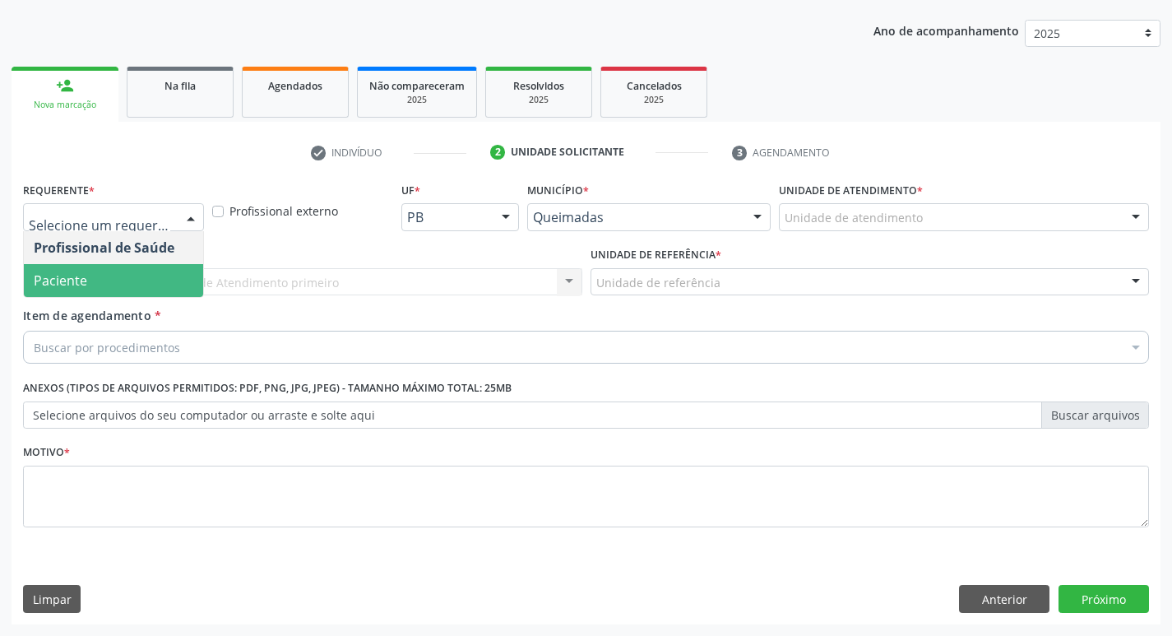
click at [159, 269] on span "Paciente" at bounding box center [113, 280] width 179 height 33
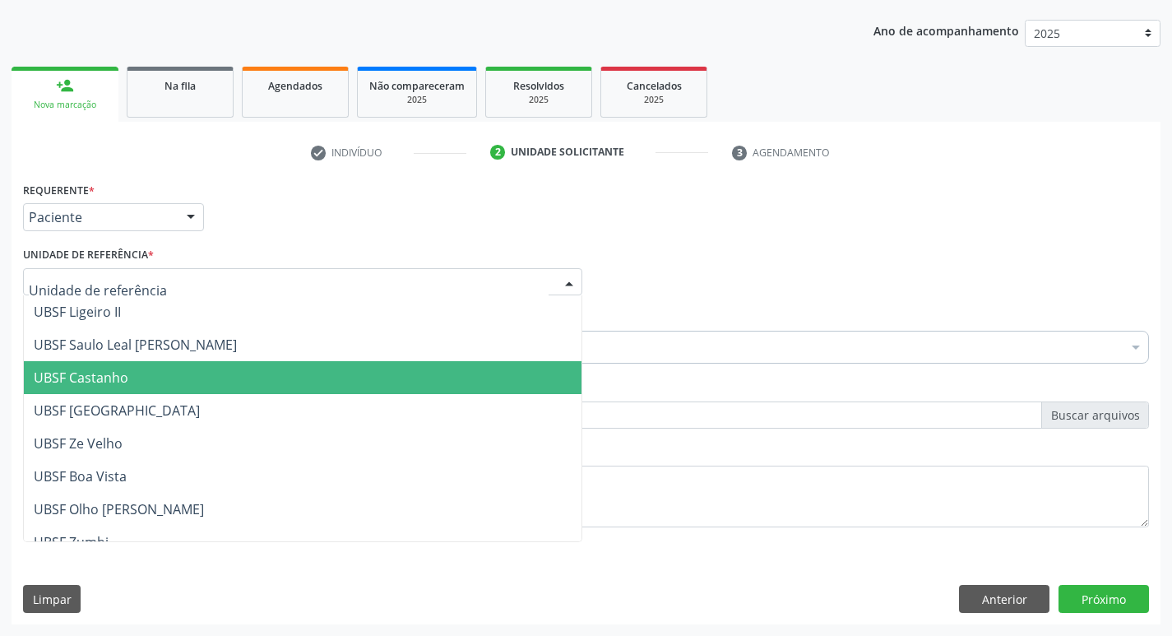
click at [139, 363] on span "UBSF Castanho" at bounding box center [302, 377] width 557 height 33
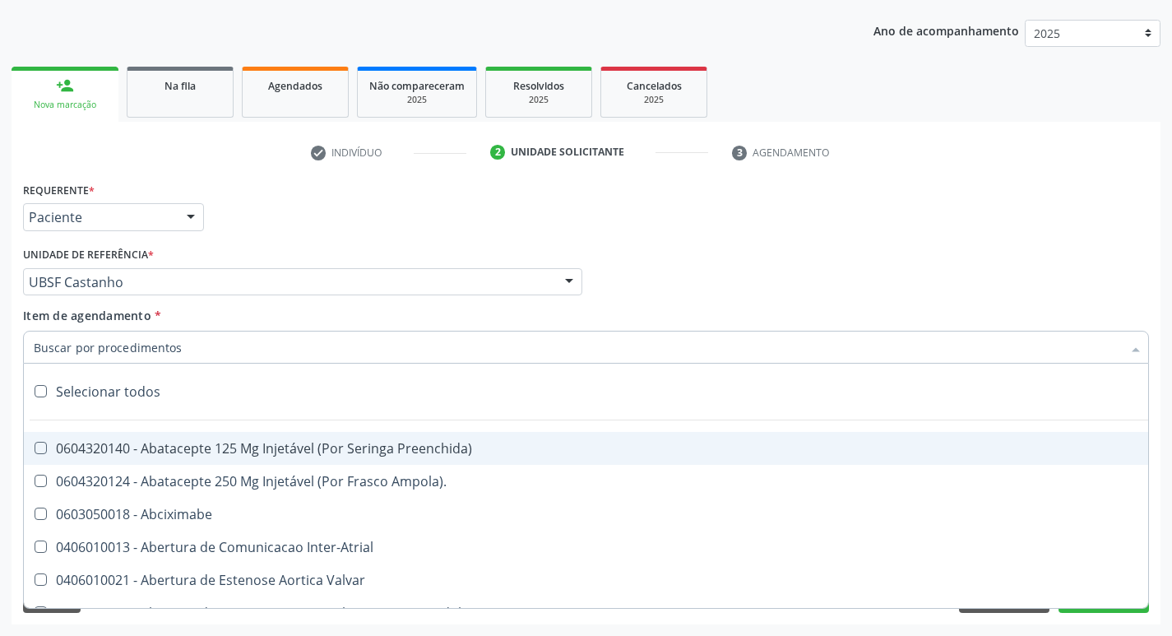
click at [104, 346] on input "Item de agendamento *" at bounding box center [578, 347] width 1088 height 33
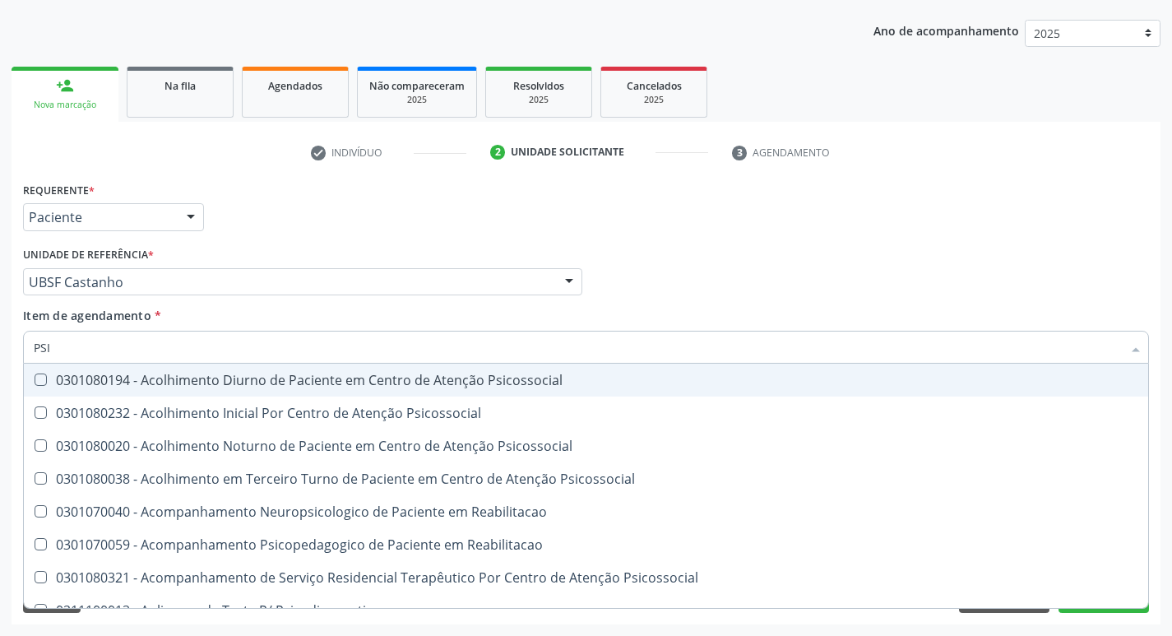
type input "PSIQ"
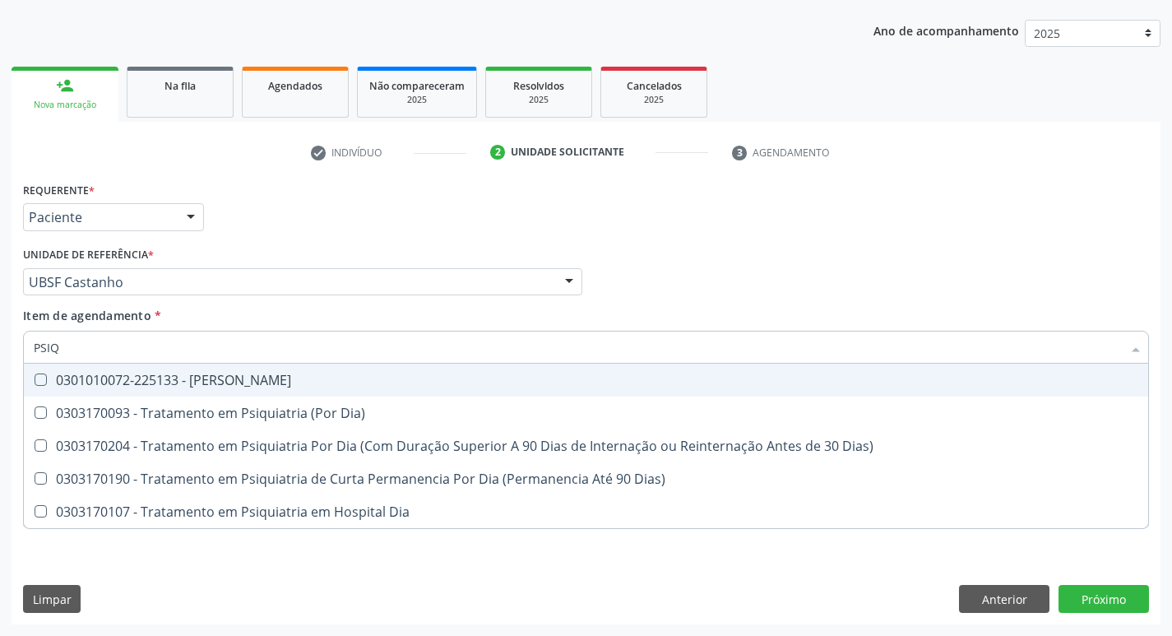
click at [38, 375] on Psiquiatra at bounding box center [41, 379] width 12 height 12
click at [35, 375] on Psiquiatra "checkbox" at bounding box center [29, 379] width 11 height 11
checkbox Psiquiatra "true"
click at [688, 280] on div "Profissional Solicitante Por favor, selecione a Unidade de Atendimento primeiro…" at bounding box center [586, 275] width 1134 height 64
checkbox Dia\) "true"
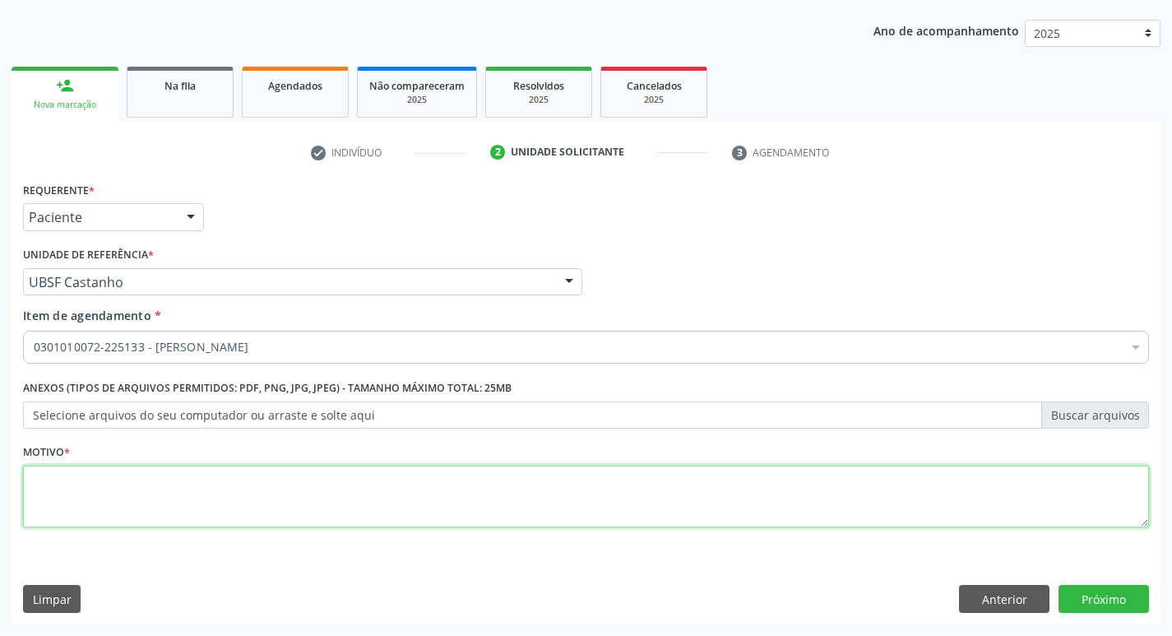
click at [60, 478] on textarea at bounding box center [586, 496] width 1126 height 62
type textarea "AVALIACAO"
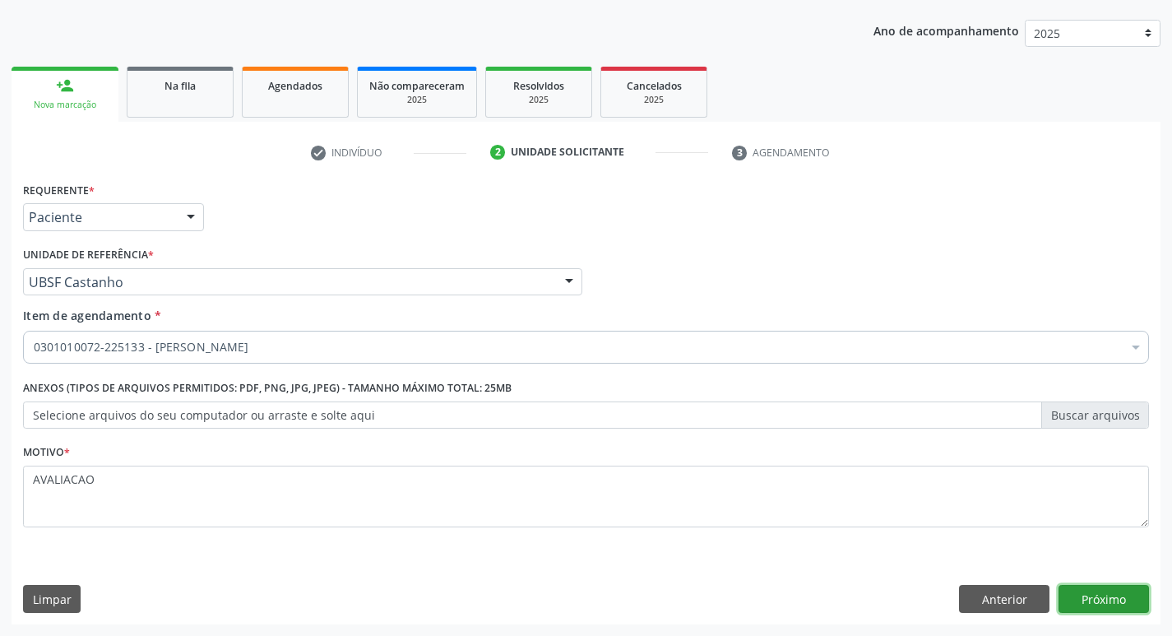
click at [1118, 598] on button "Próximo" at bounding box center [1103, 599] width 90 height 28
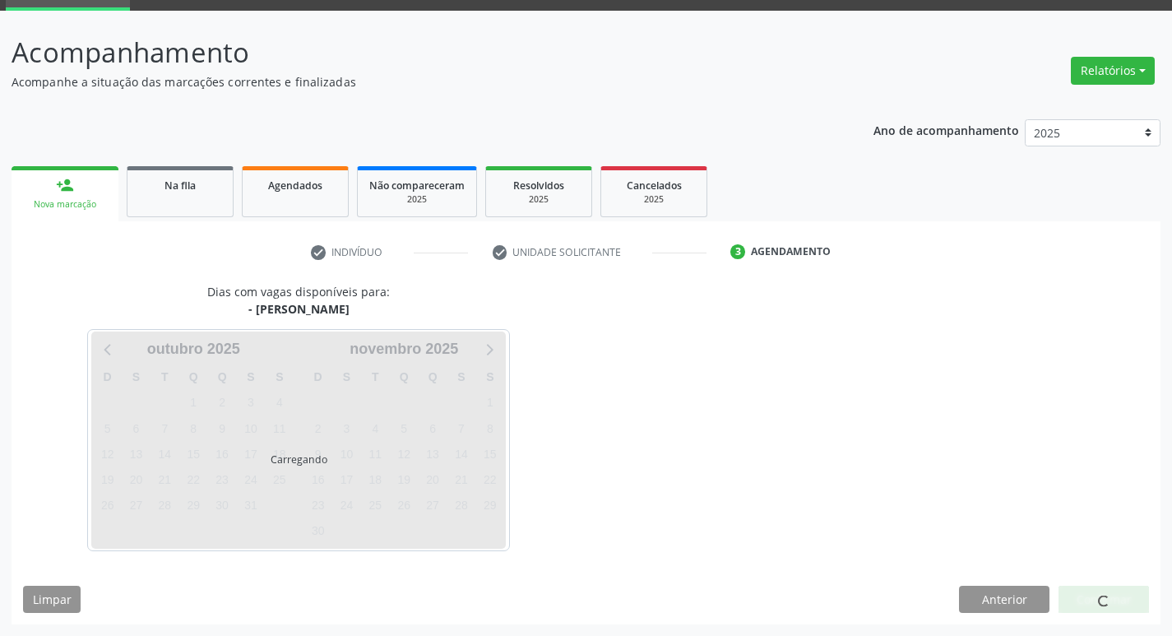
scroll to position [80, 0]
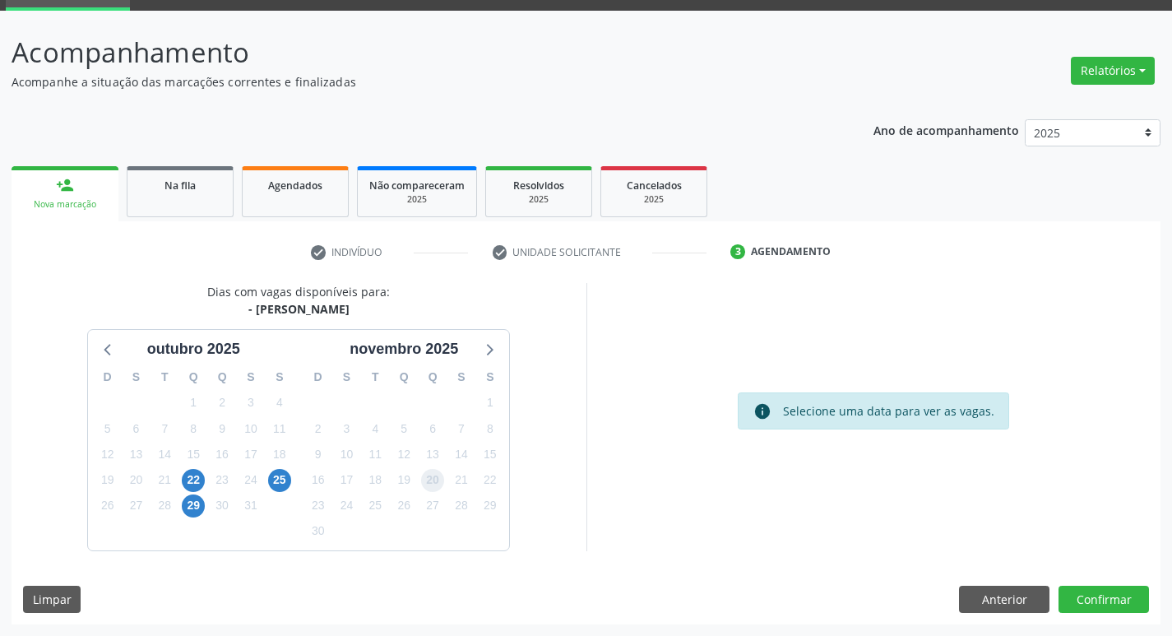
click at [436, 478] on span "20" at bounding box center [432, 480] width 23 height 23
click at [1130, 606] on button "Confirmar" at bounding box center [1103, 599] width 90 height 28
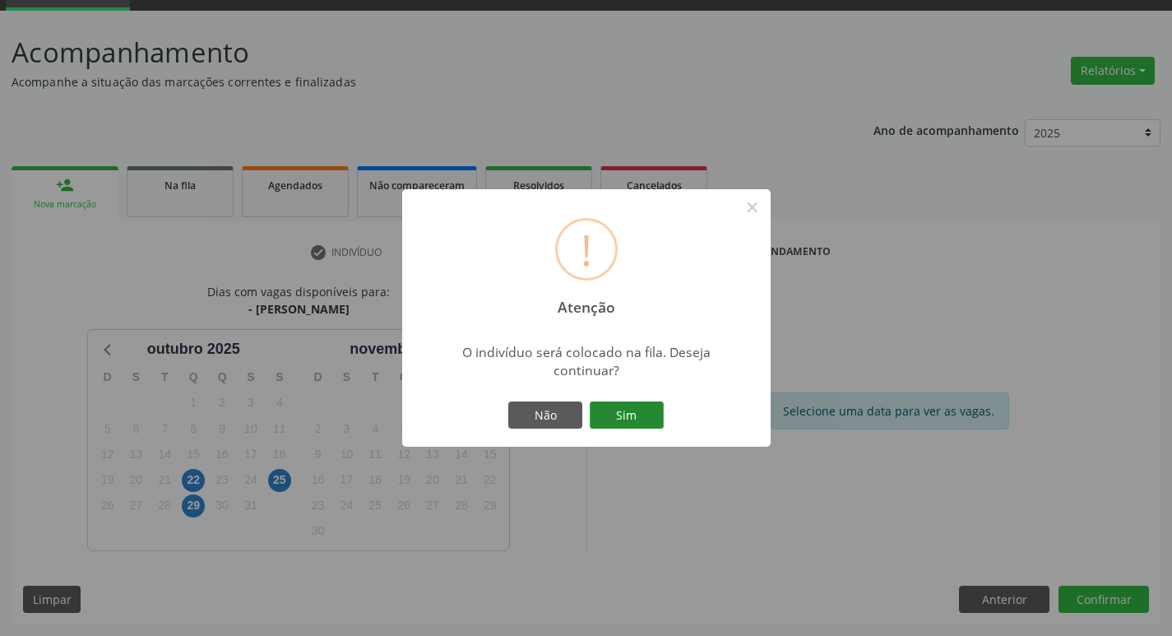
click at [624, 418] on button "Sim" at bounding box center [626, 415] width 74 height 28
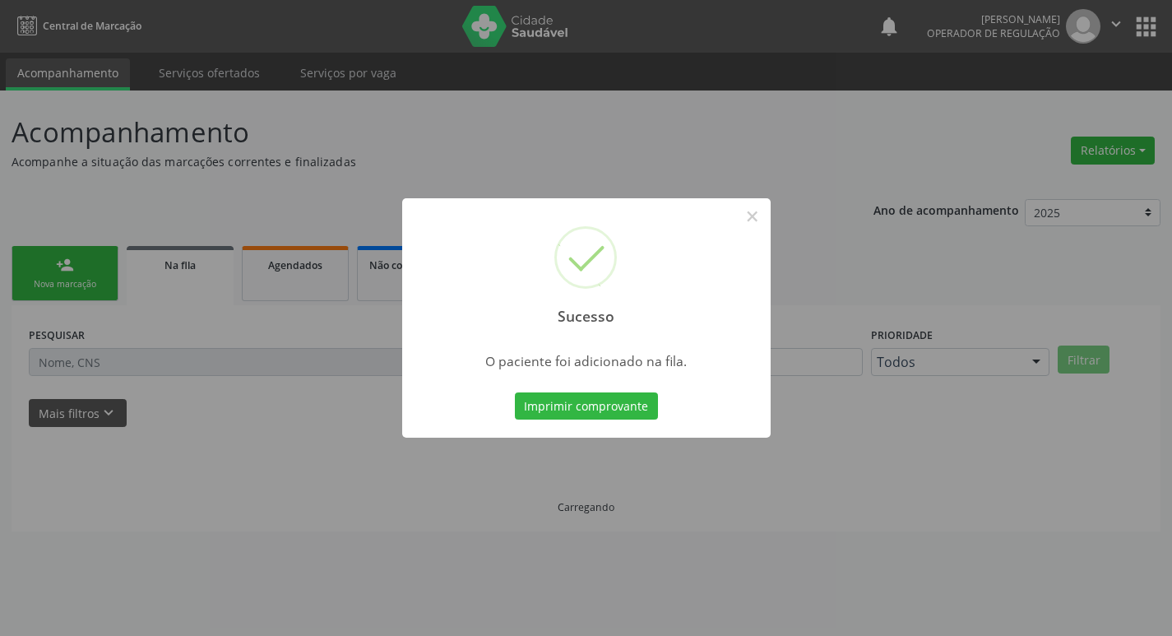
scroll to position [0, 0]
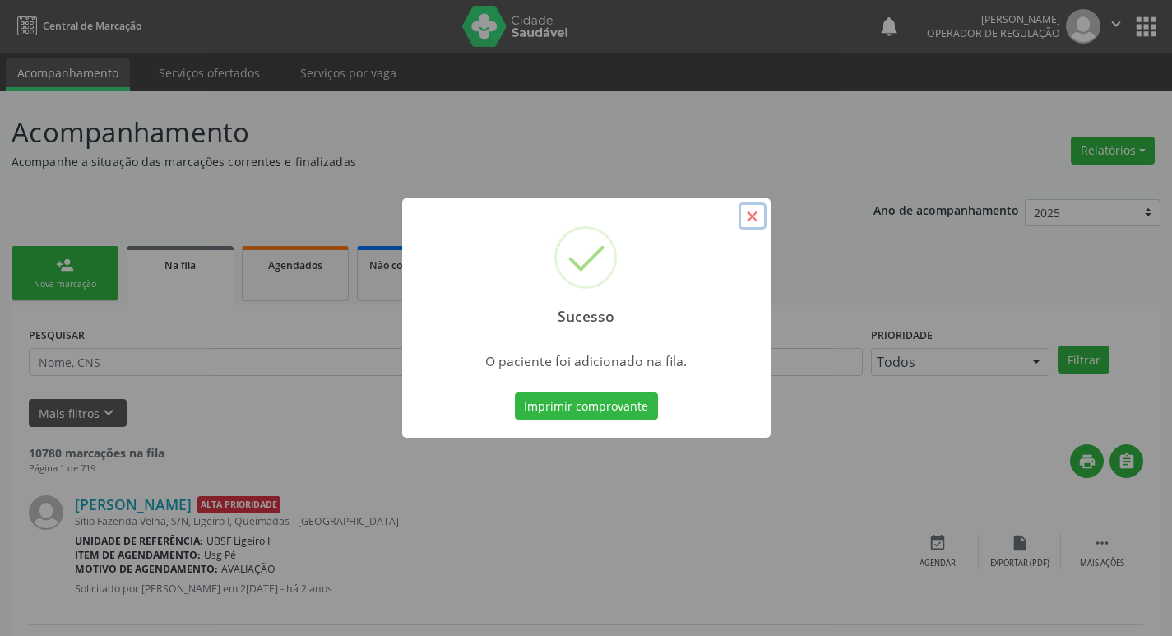
click at [744, 212] on button "×" at bounding box center [752, 216] width 28 height 28
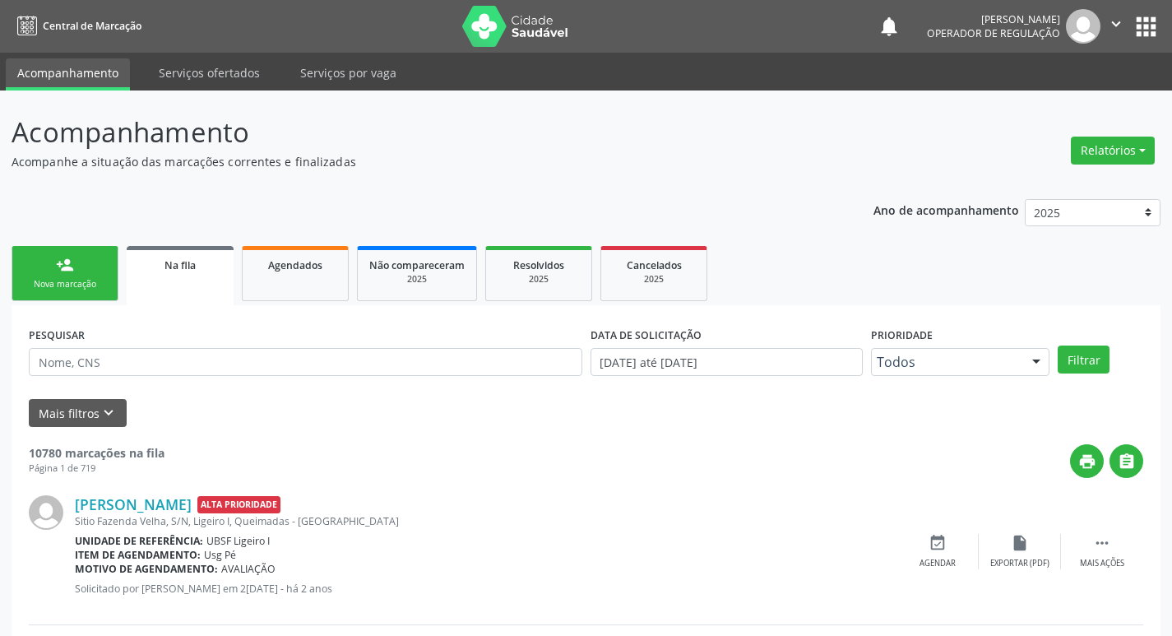
click at [73, 284] on div "Nova marcação" at bounding box center [65, 284] width 82 height 12
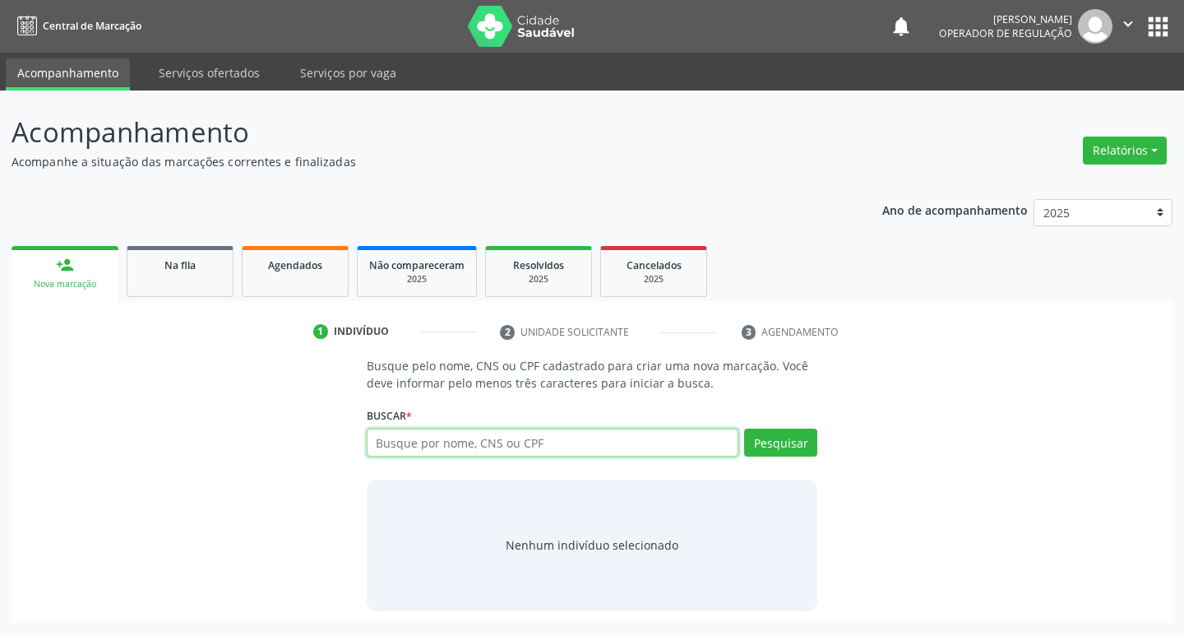
click at [416, 445] on input "text" at bounding box center [553, 442] width 372 height 28
click at [403, 446] on input "text" at bounding box center [553, 442] width 372 height 28
type input "705001478433251"
click at [786, 443] on button "Pesquisar" at bounding box center [780, 442] width 73 height 28
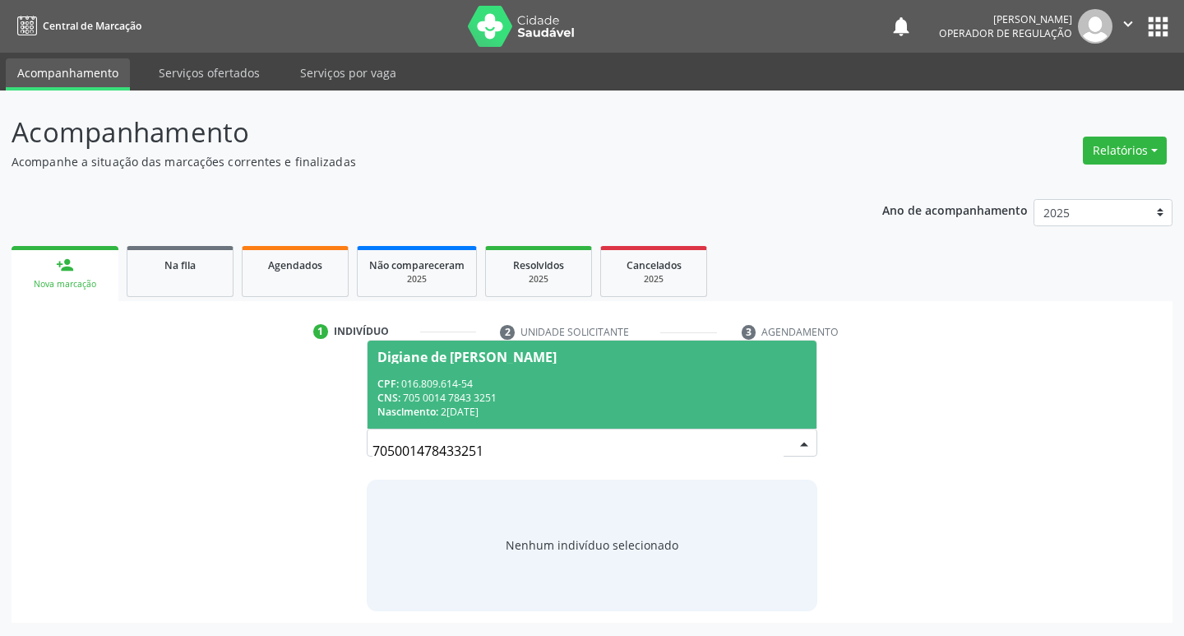
click at [472, 350] on div "Digiane de [PERSON_NAME]" at bounding box center [466, 356] width 179 height 13
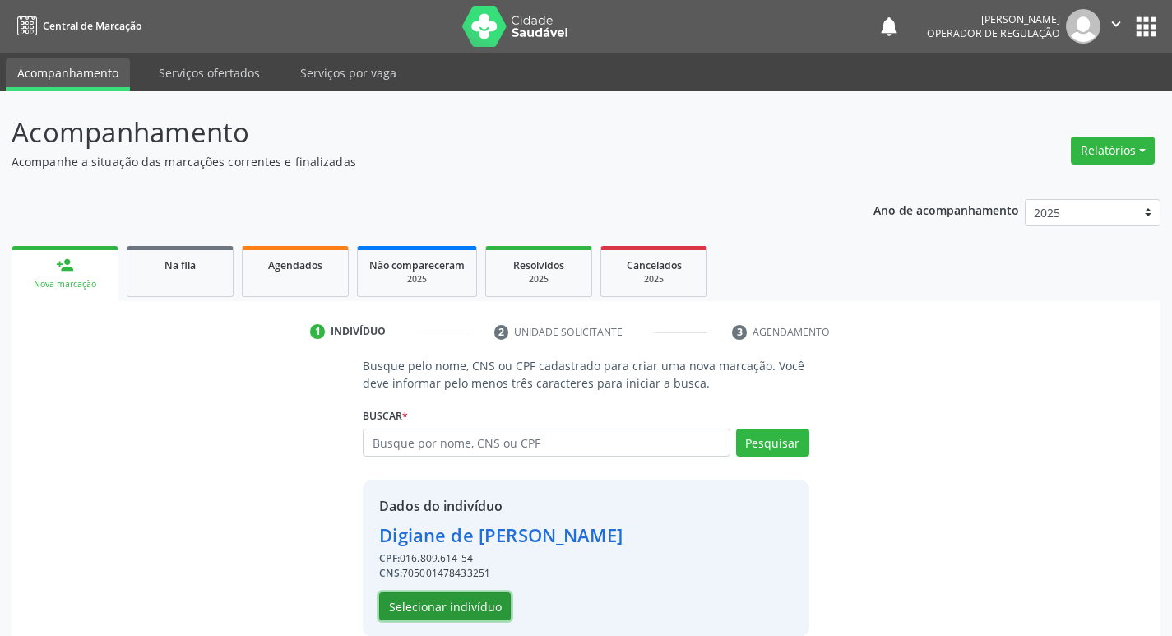
click at [479, 599] on button "Selecionar indivíduo" at bounding box center [445, 606] width 132 height 28
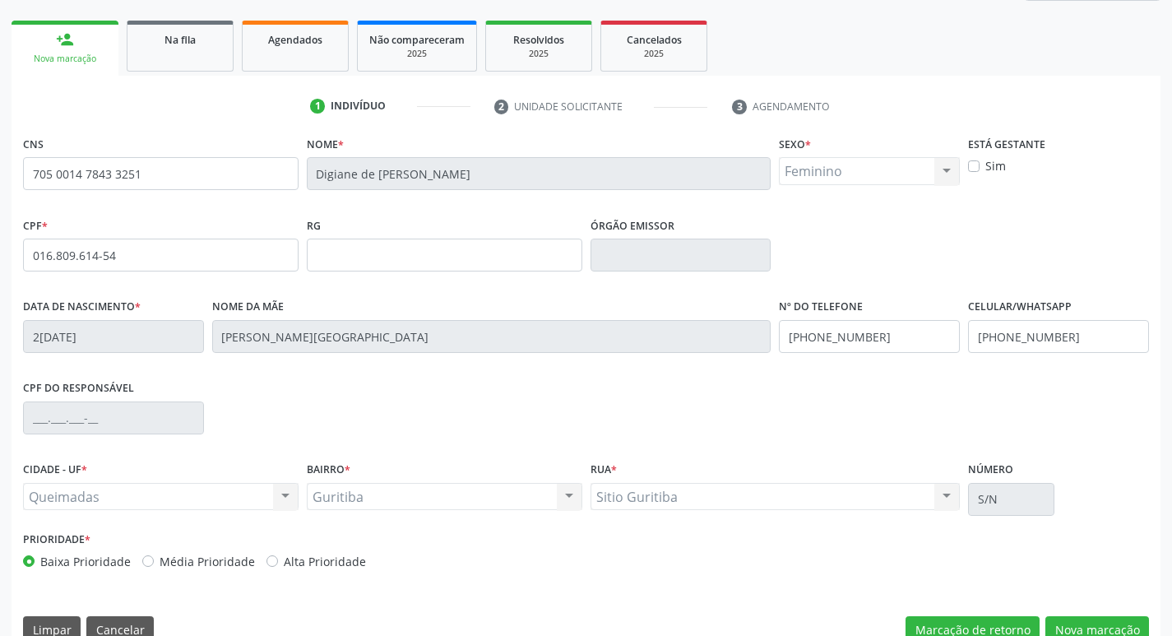
scroll to position [256, 0]
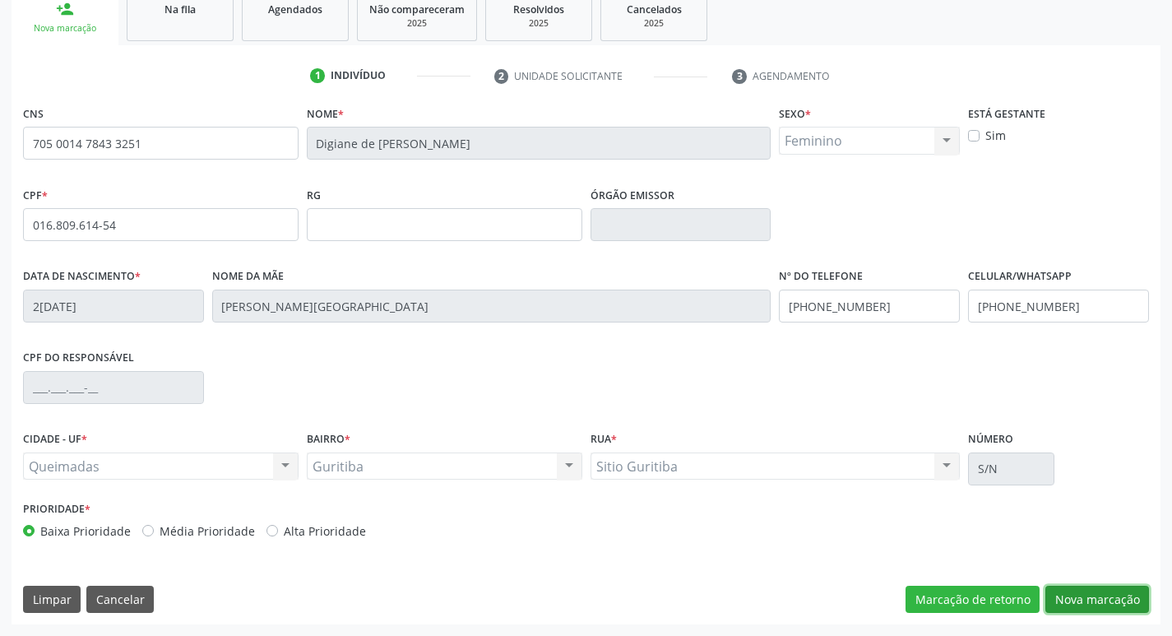
click at [1086, 601] on button "Nova marcação" at bounding box center [1097, 599] width 104 height 28
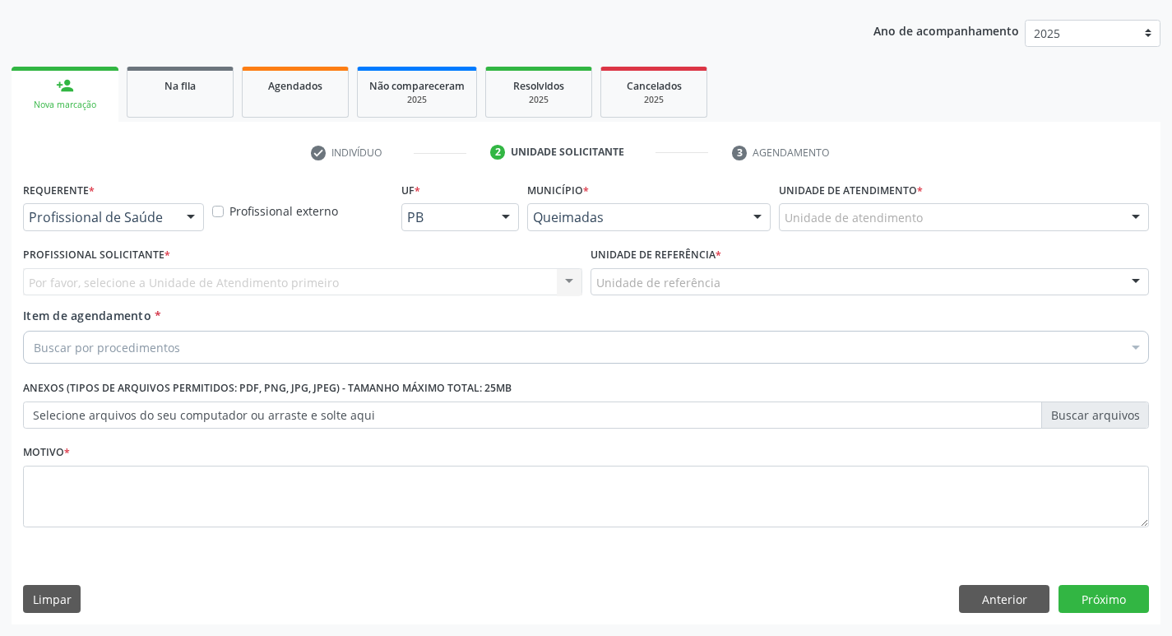
scroll to position [179, 0]
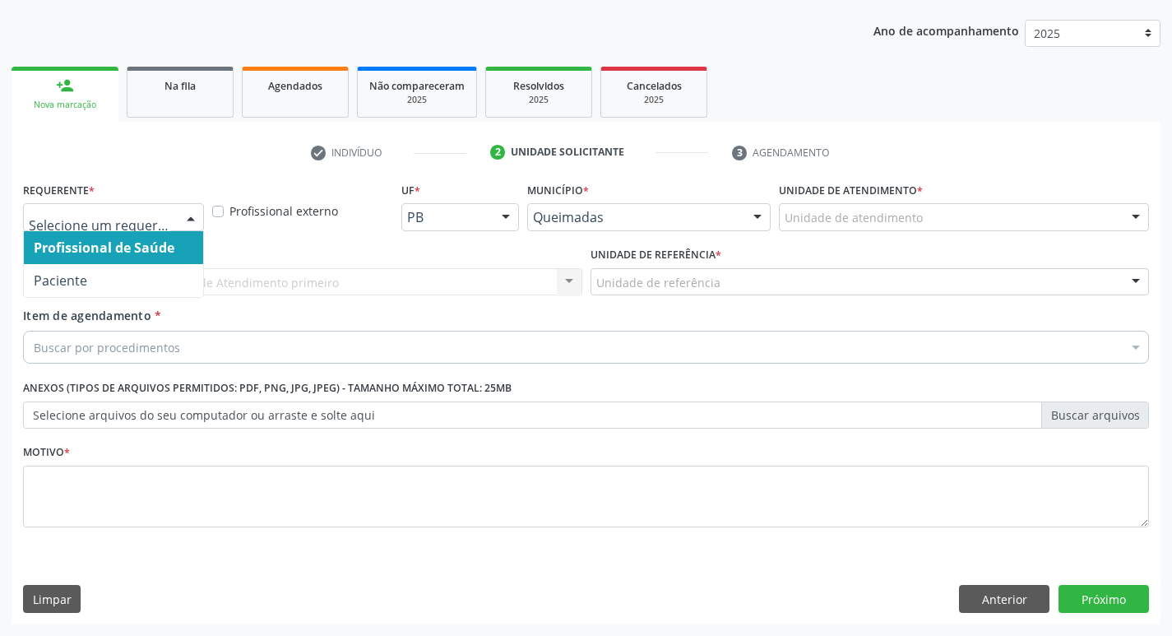
click at [189, 214] on div at bounding box center [190, 218] width 25 height 28
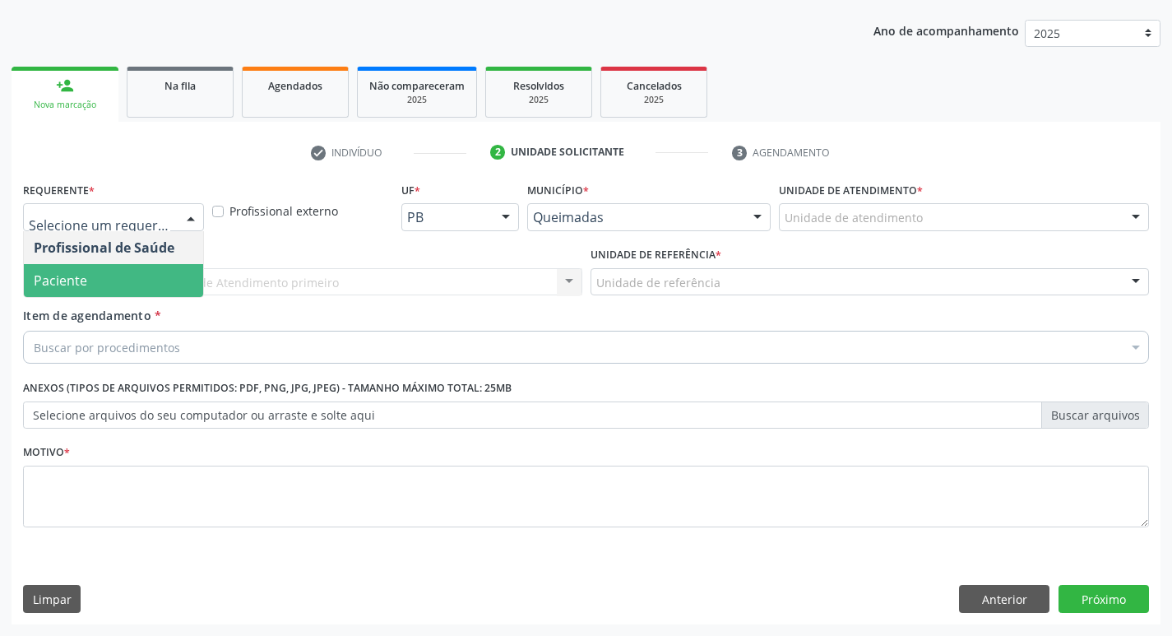
click at [156, 270] on span "Paciente" at bounding box center [113, 280] width 179 height 33
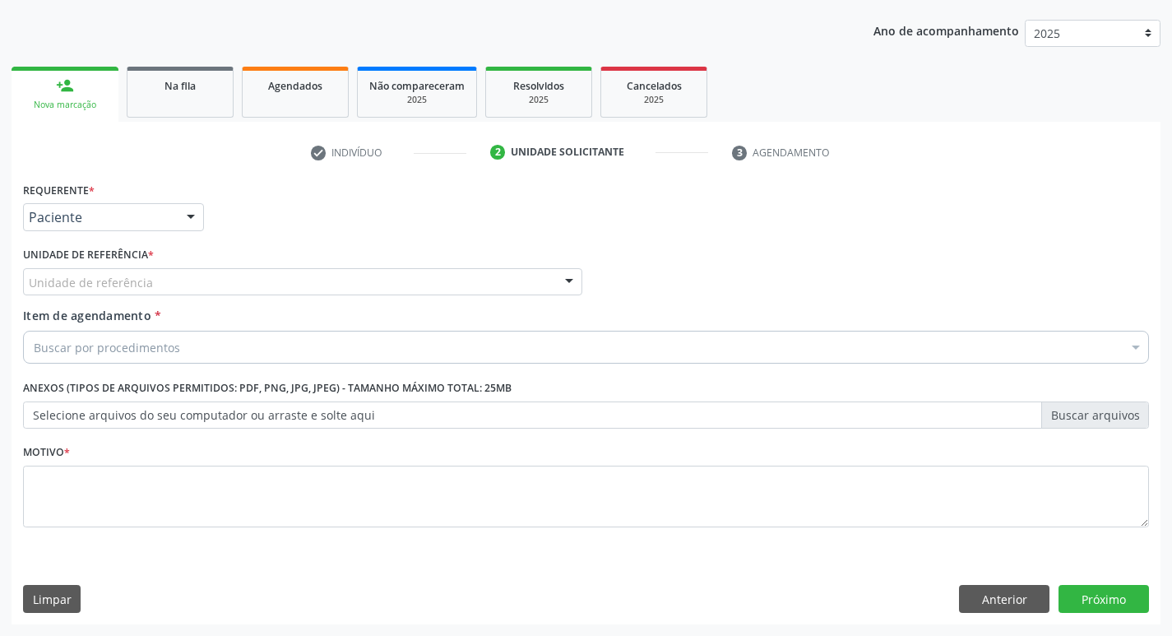
click at [154, 278] on div "Unidade de referência" at bounding box center [302, 282] width 559 height 28
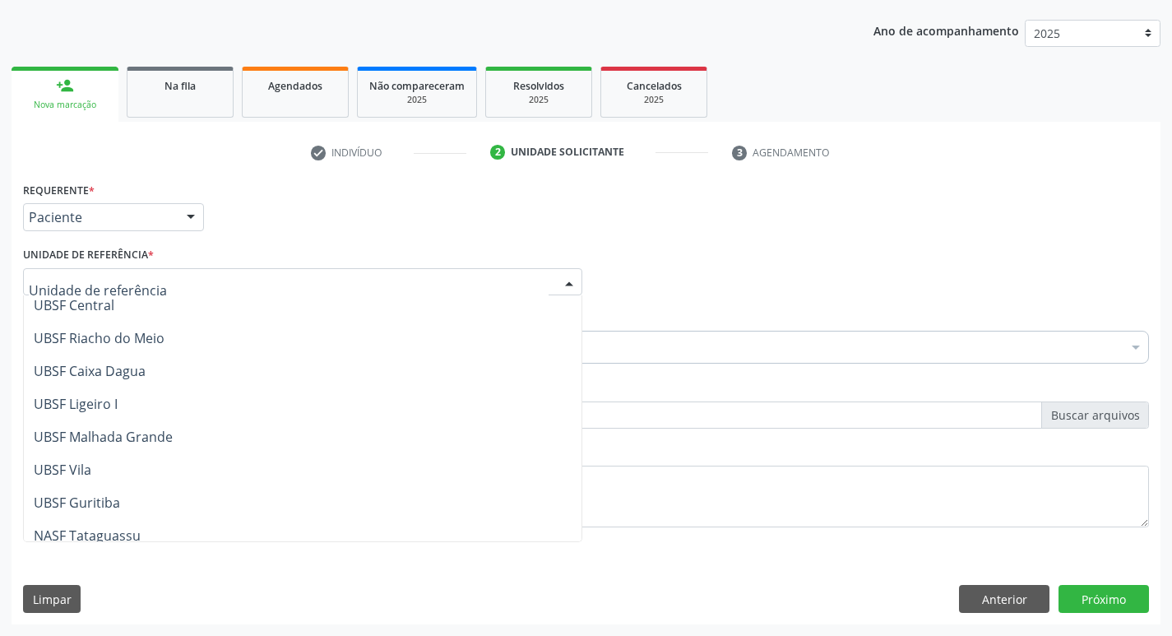
scroll to position [411, 0]
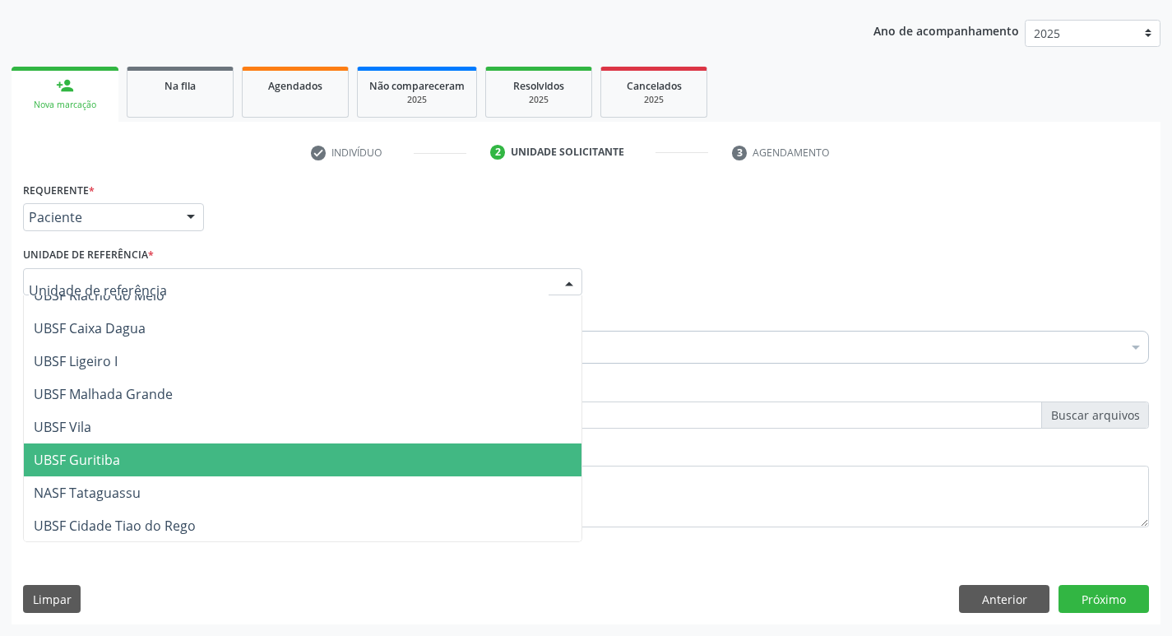
click at [187, 467] on span "UBSF Guritiba" at bounding box center [302, 459] width 557 height 33
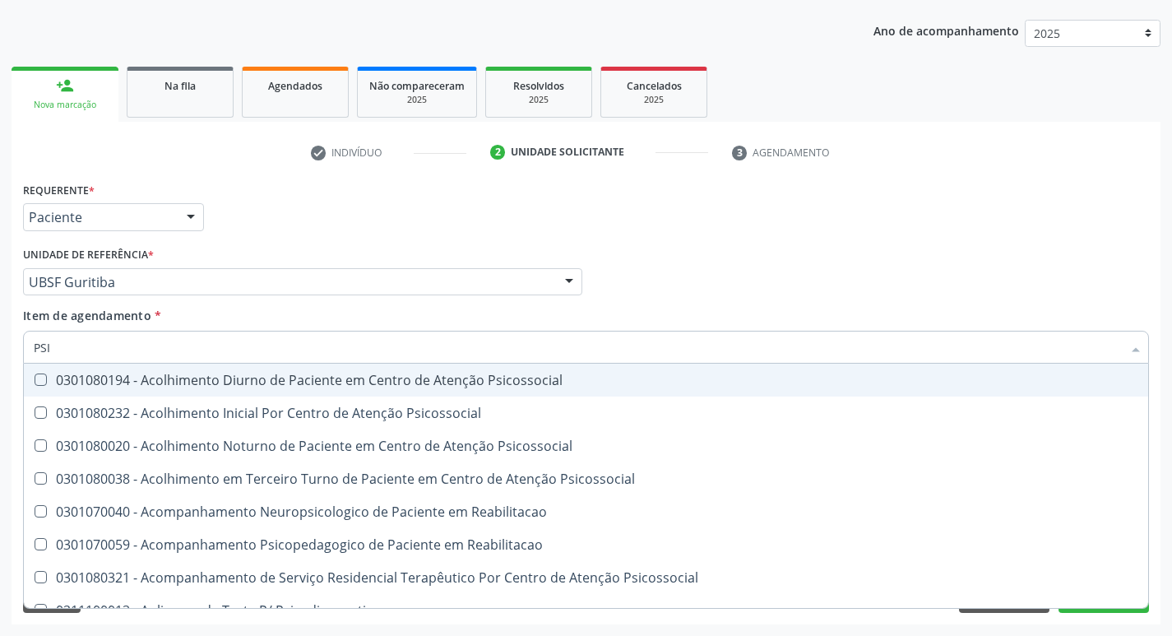
type input "PSIQ"
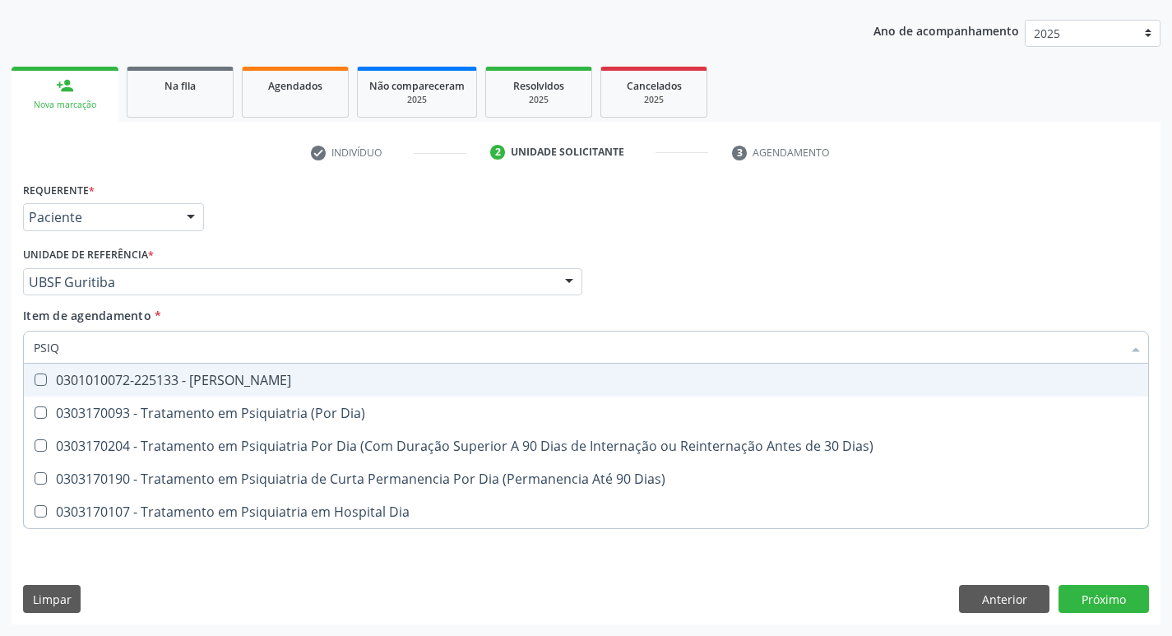
click at [38, 382] on Psiquiatra at bounding box center [41, 379] width 12 height 12
click at [35, 382] on Psiquiatra "checkbox" at bounding box center [29, 379] width 11 height 11
checkbox Psiquiatra "true"
click at [672, 284] on div "Profissional Solicitante Por favor, selecione a Unidade de Atendimento primeiro…" at bounding box center [586, 275] width 1134 height 64
checkbox Dia\) "true"
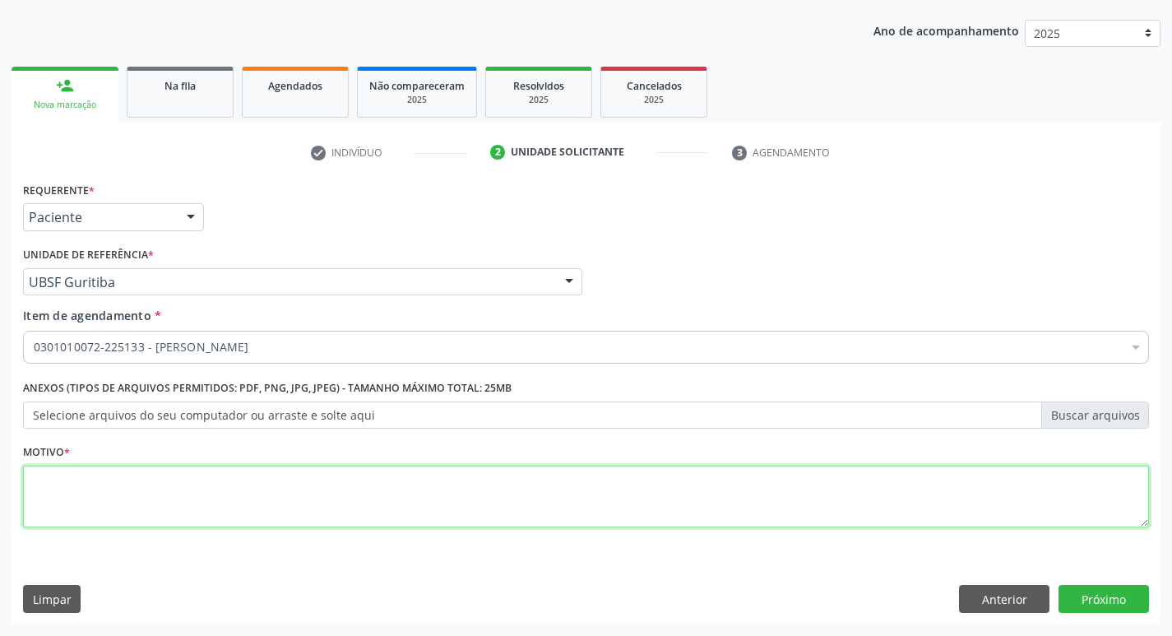
click at [101, 472] on textarea at bounding box center [586, 496] width 1126 height 62
type textarea "AVALIACAO"
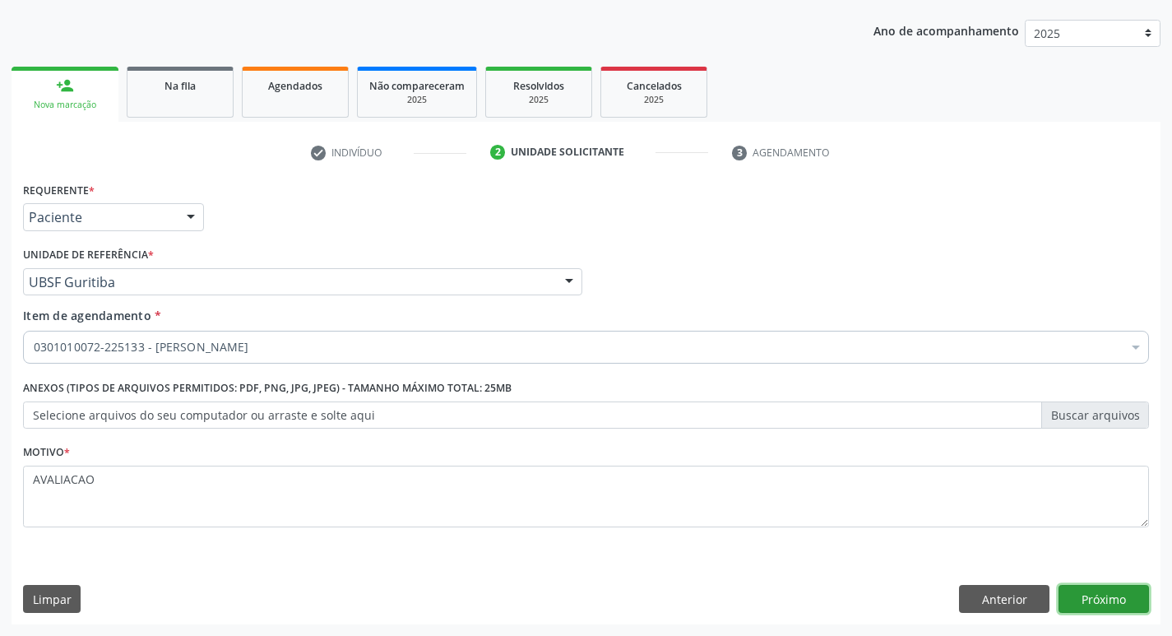
click at [1106, 601] on button "Próximo" at bounding box center [1103, 599] width 90 height 28
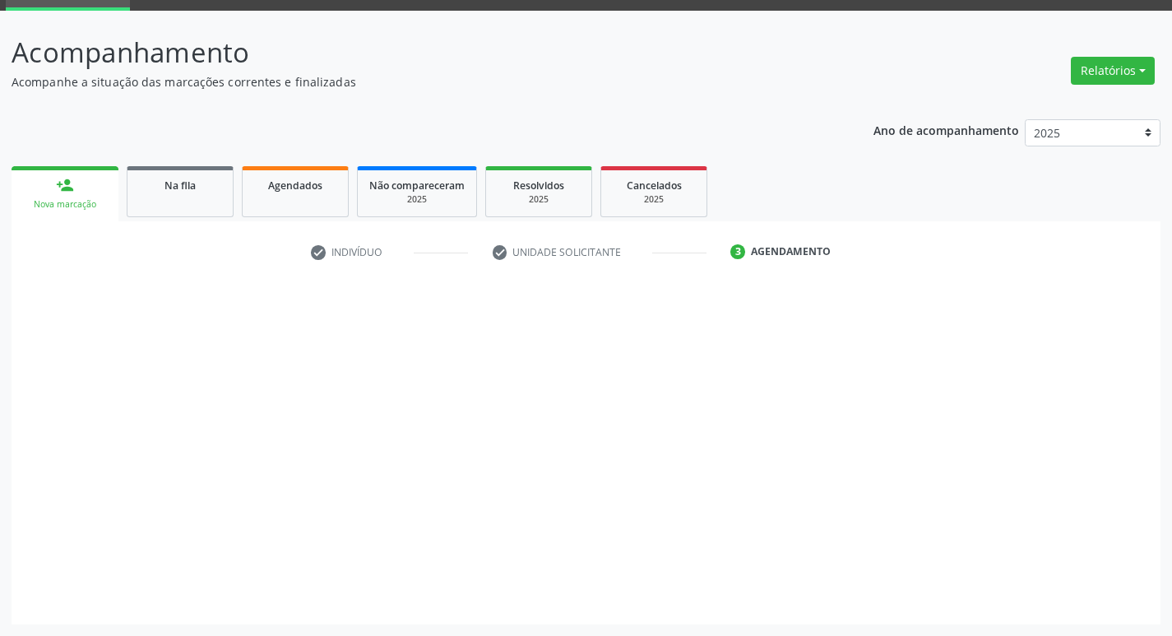
scroll to position [80, 0]
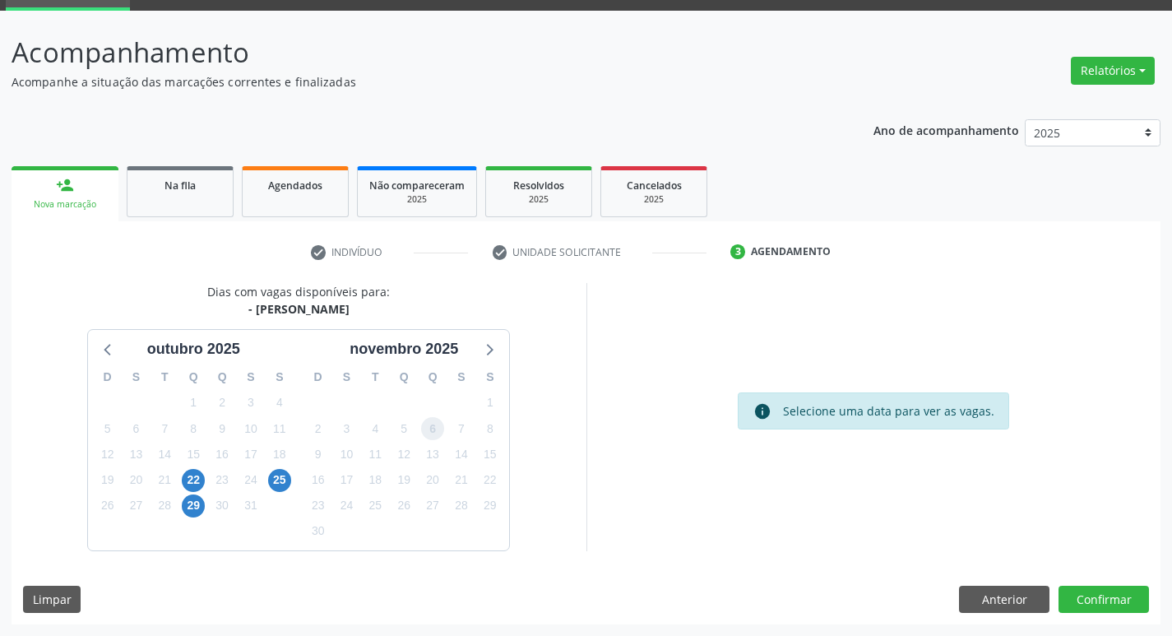
click at [429, 425] on span "6" at bounding box center [432, 428] width 23 height 23
click at [1103, 603] on button "Confirmar" at bounding box center [1103, 599] width 90 height 28
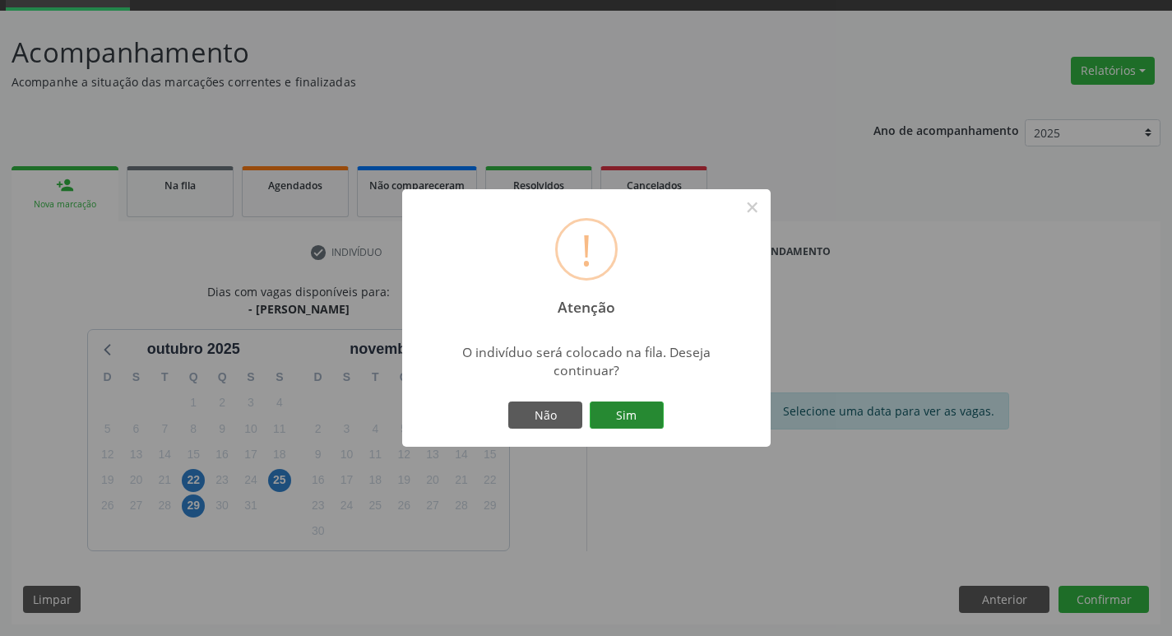
click at [632, 414] on button "Sim" at bounding box center [626, 415] width 74 height 28
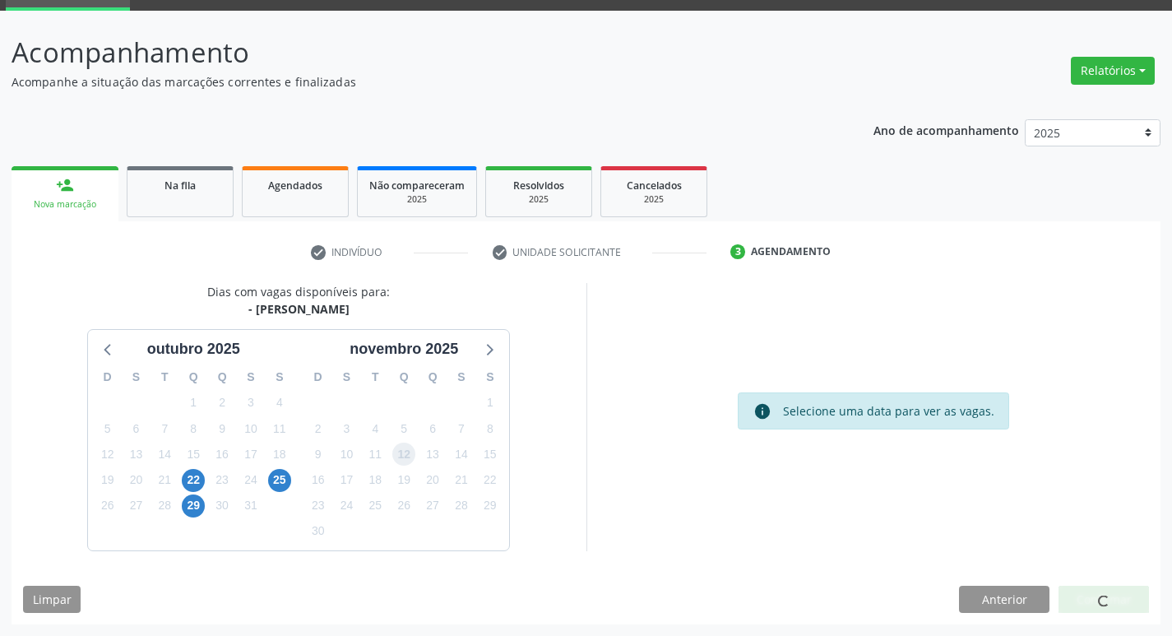
click at [400, 450] on span "12" at bounding box center [403, 453] width 23 height 23
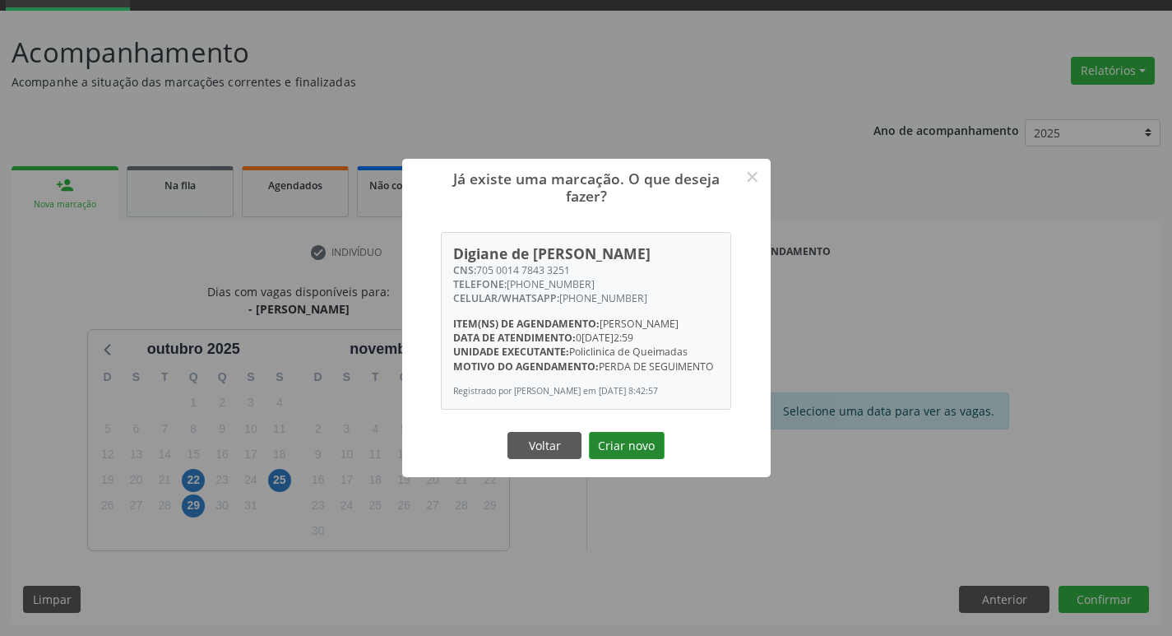
click at [600, 444] on button "Criar novo" at bounding box center [627, 446] width 76 height 28
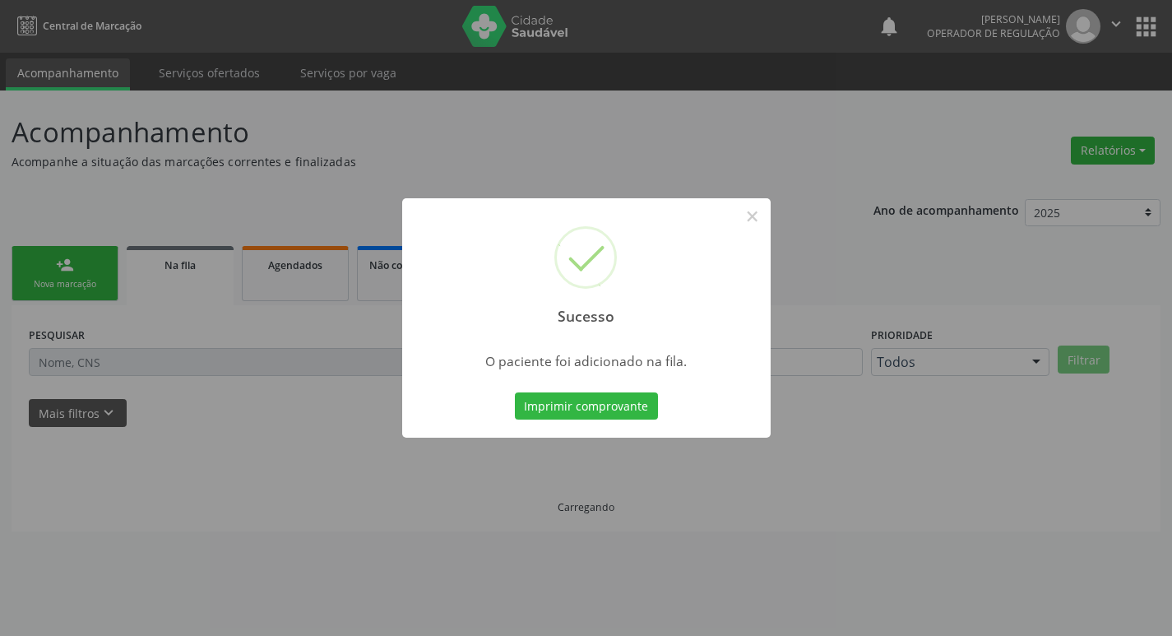
scroll to position [0, 0]
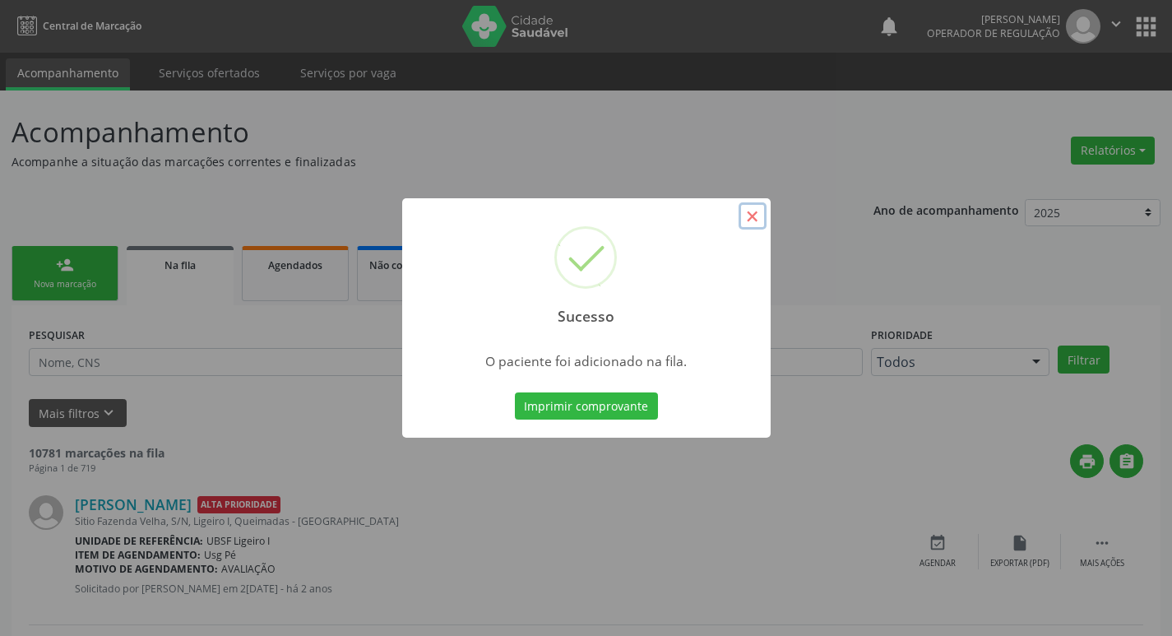
click at [757, 219] on button "×" at bounding box center [752, 216] width 28 height 28
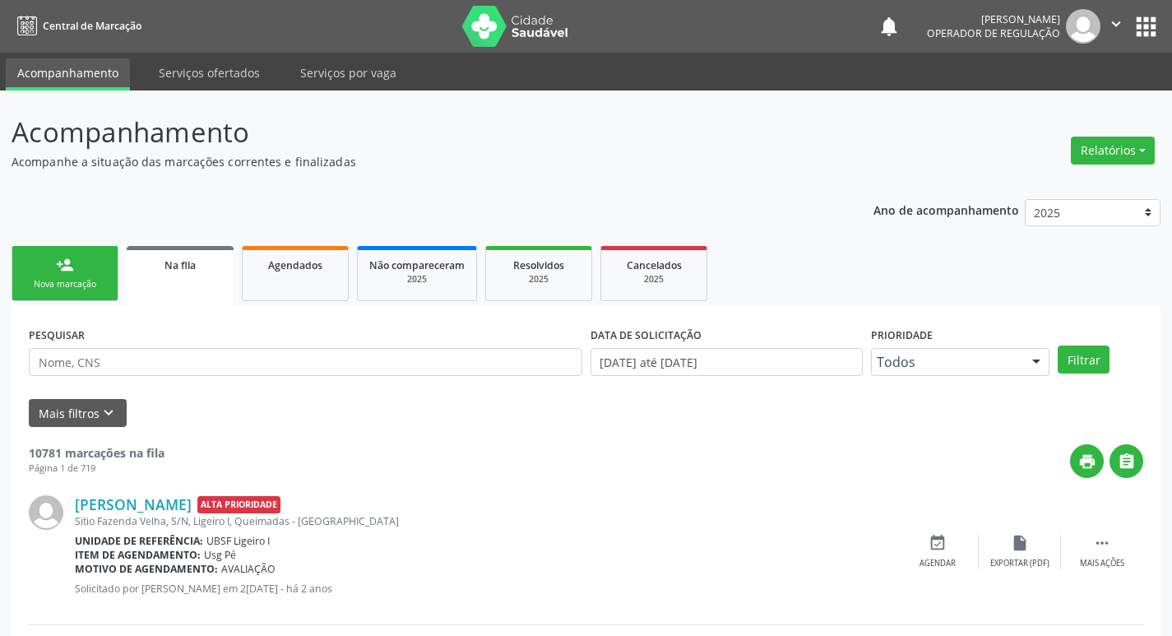
click at [43, 278] on div "Nova marcação" at bounding box center [65, 284] width 82 height 12
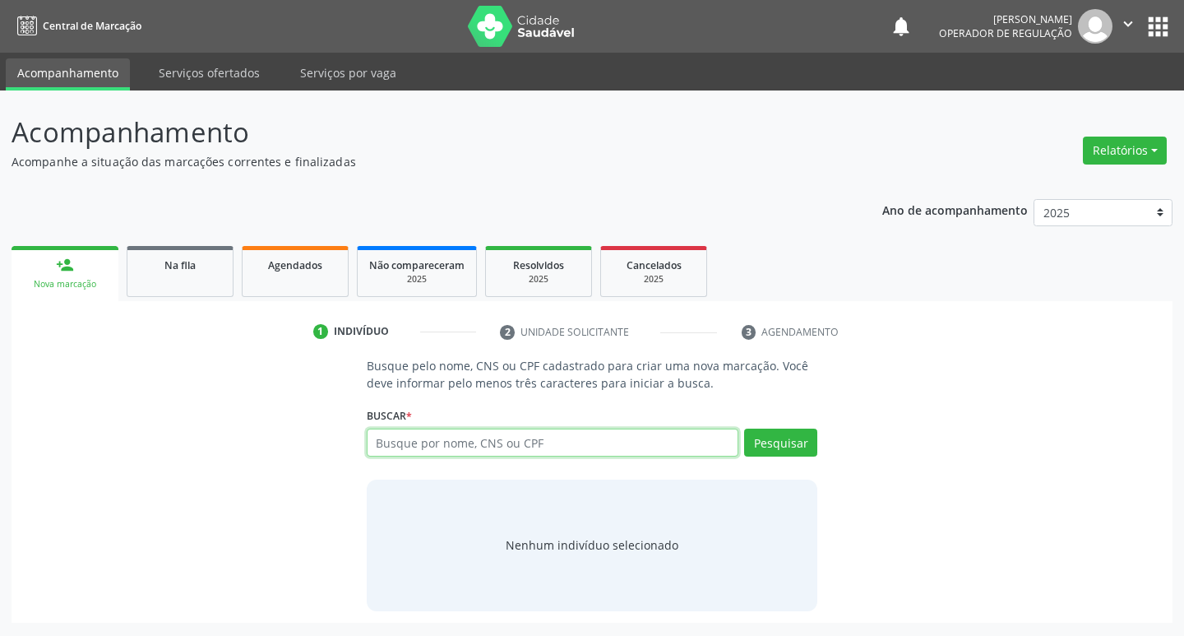
click at [400, 447] on input "text" at bounding box center [553, 442] width 372 height 28
type input "700800437251680"
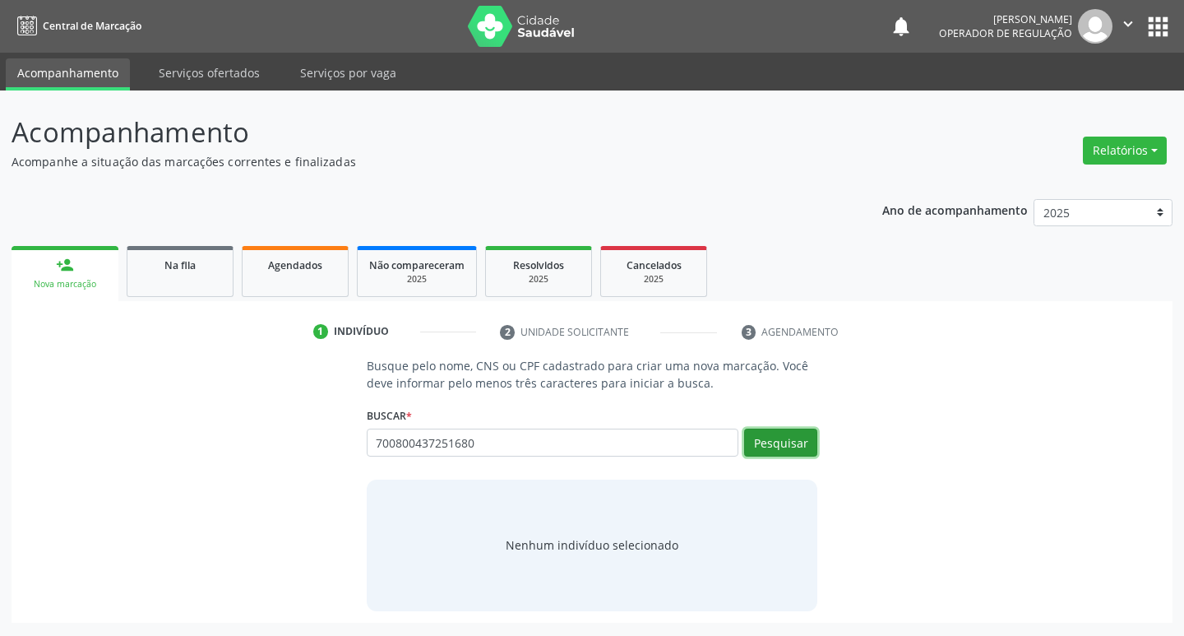
click at [803, 444] on button "Pesquisar" at bounding box center [780, 442] width 73 height 28
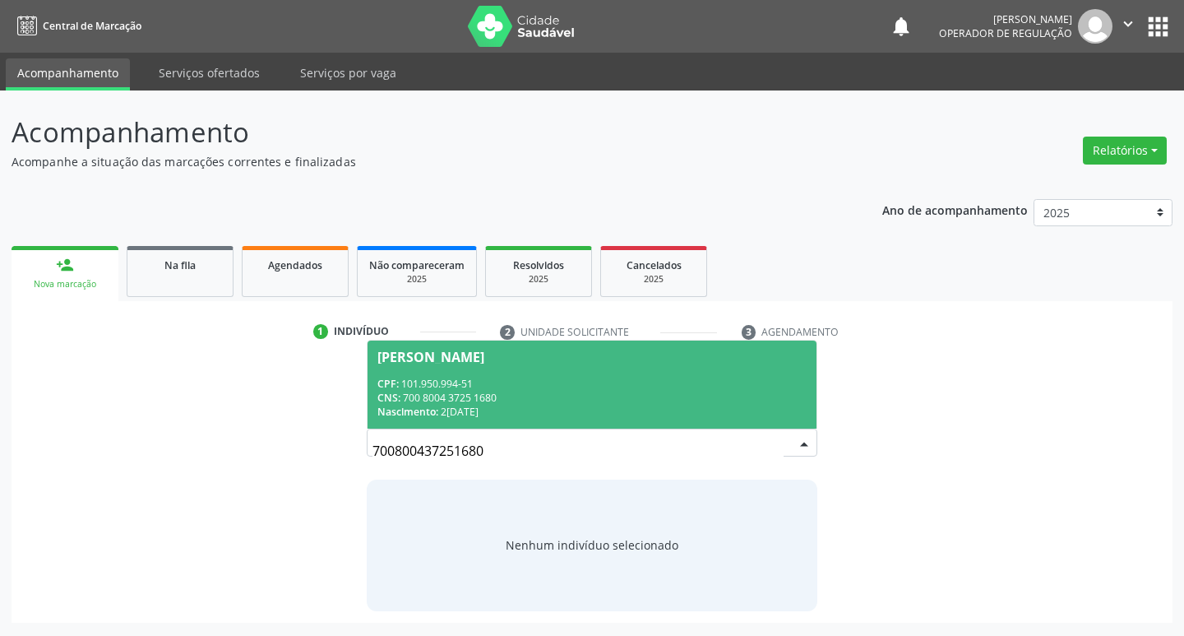
click at [397, 350] on div "[PERSON_NAME]" at bounding box center [430, 356] width 107 height 13
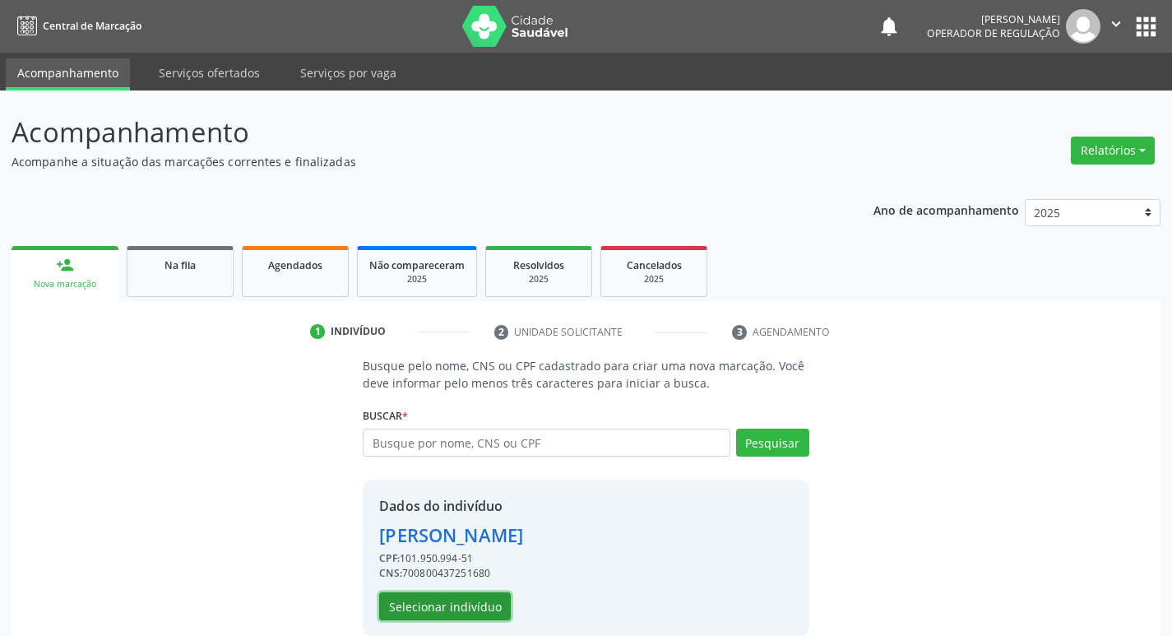
click at [465, 612] on button "Selecionar indivíduo" at bounding box center [445, 606] width 132 height 28
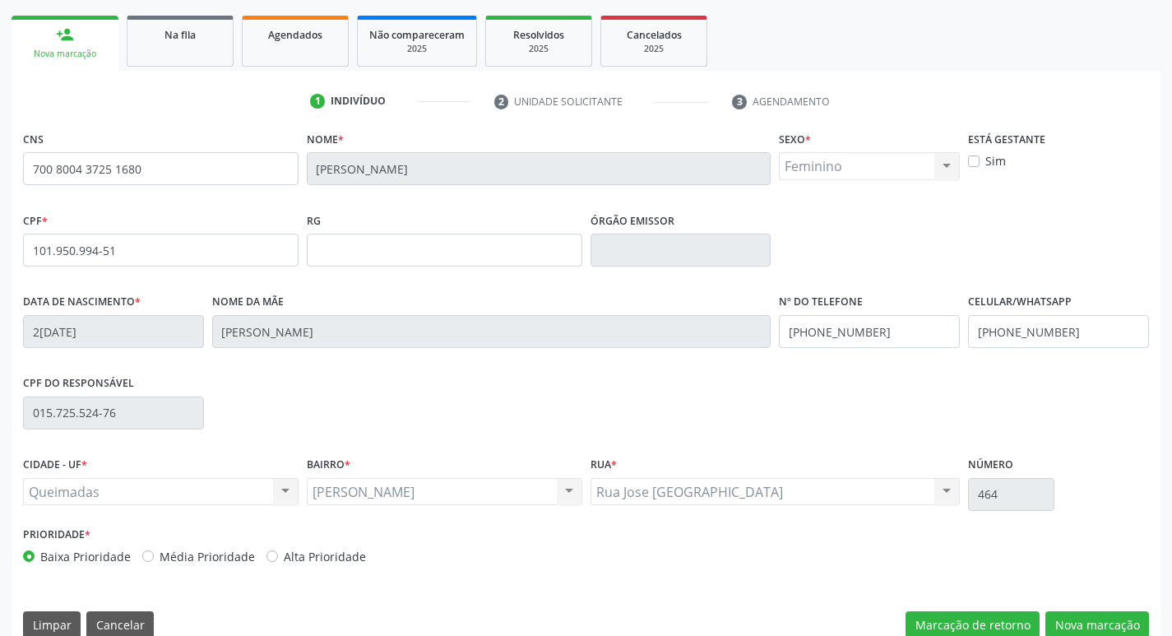
scroll to position [256, 0]
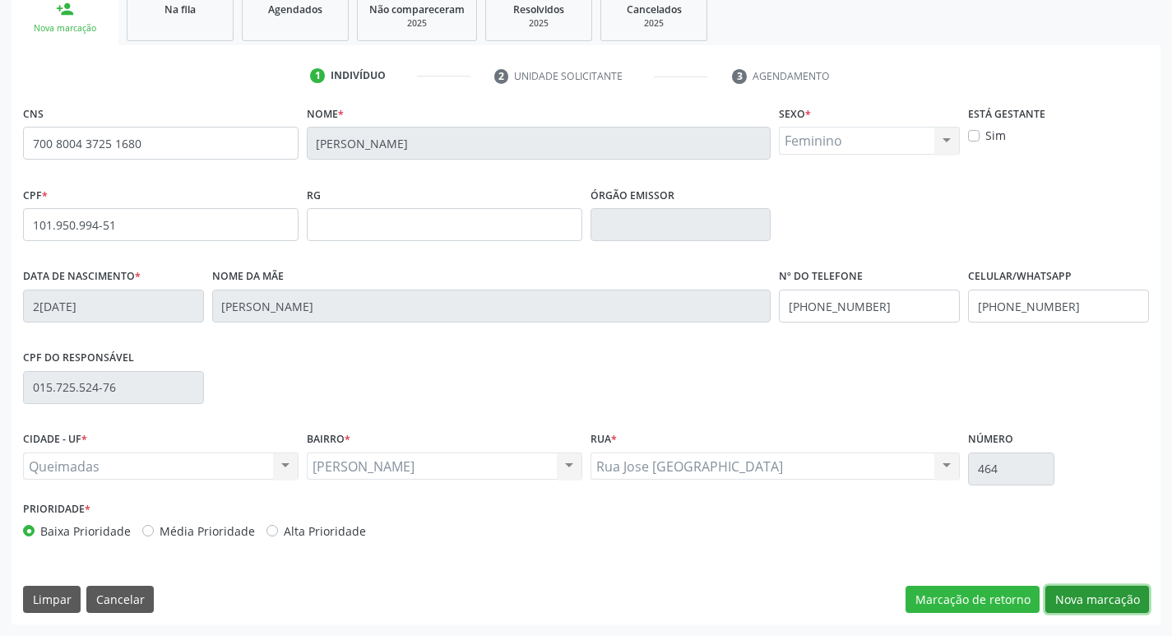
click at [1107, 595] on button "Nova marcação" at bounding box center [1097, 599] width 104 height 28
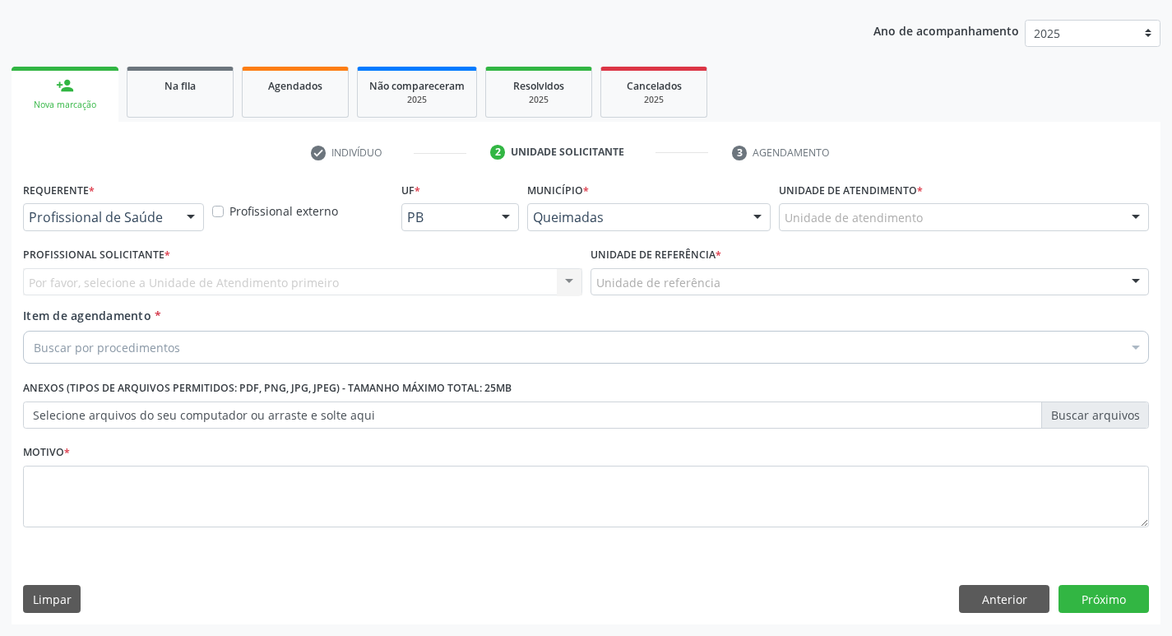
scroll to position [179, 0]
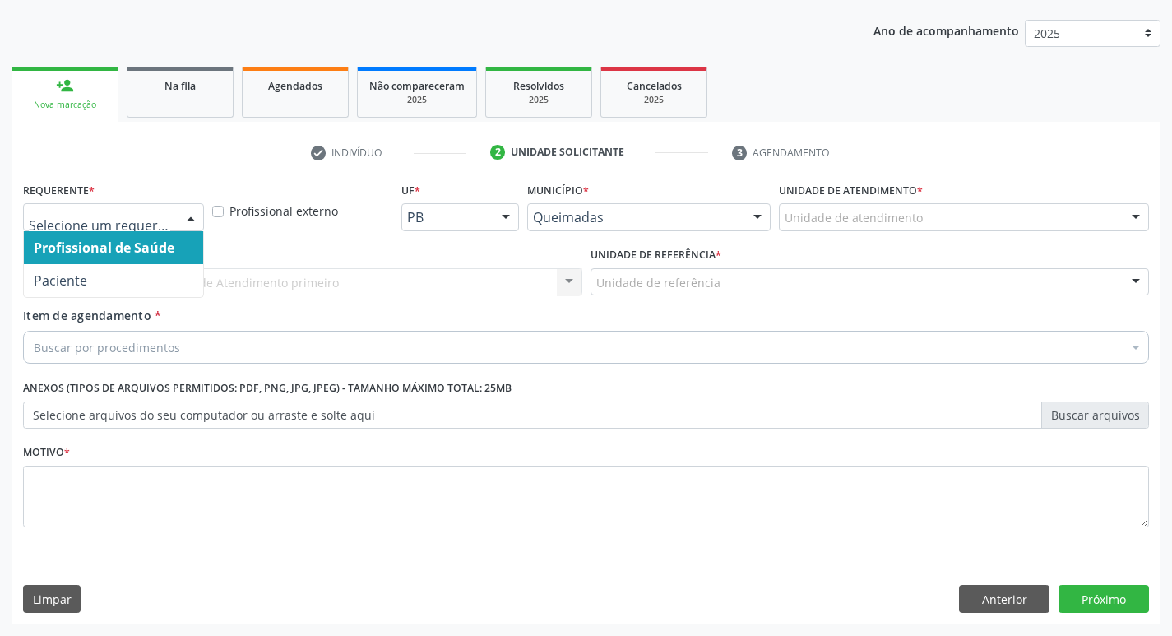
click at [189, 214] on div at bounding box center [190, 218] width 25 height 28
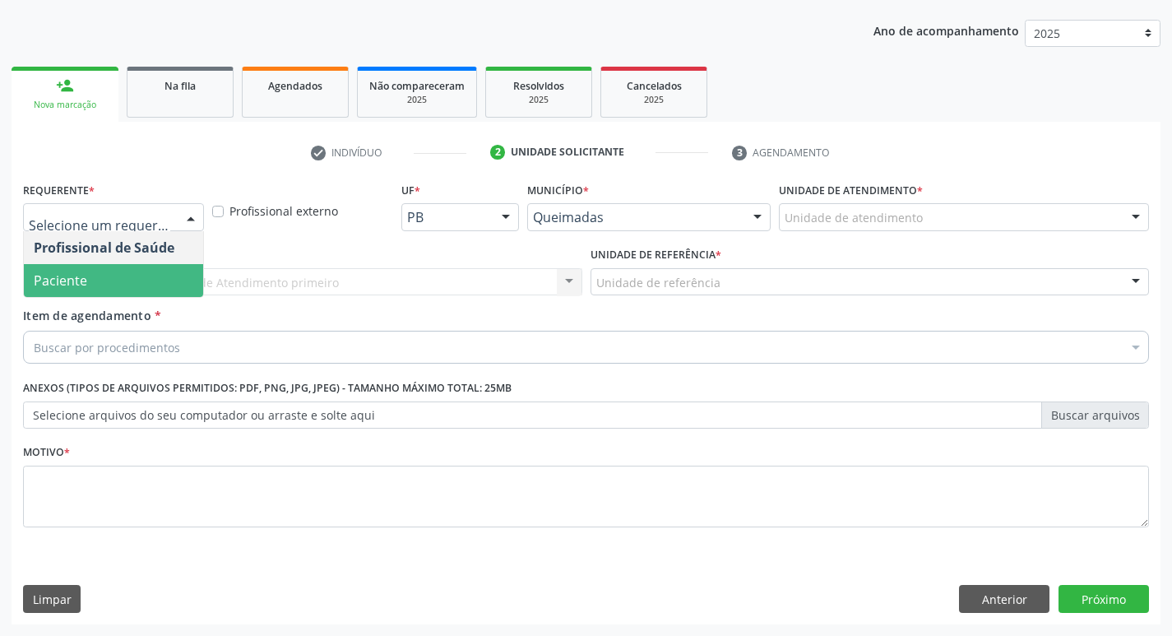
click at [143, 265] on span "Paciente" at bounding box center [113, 280] width 179 height 33
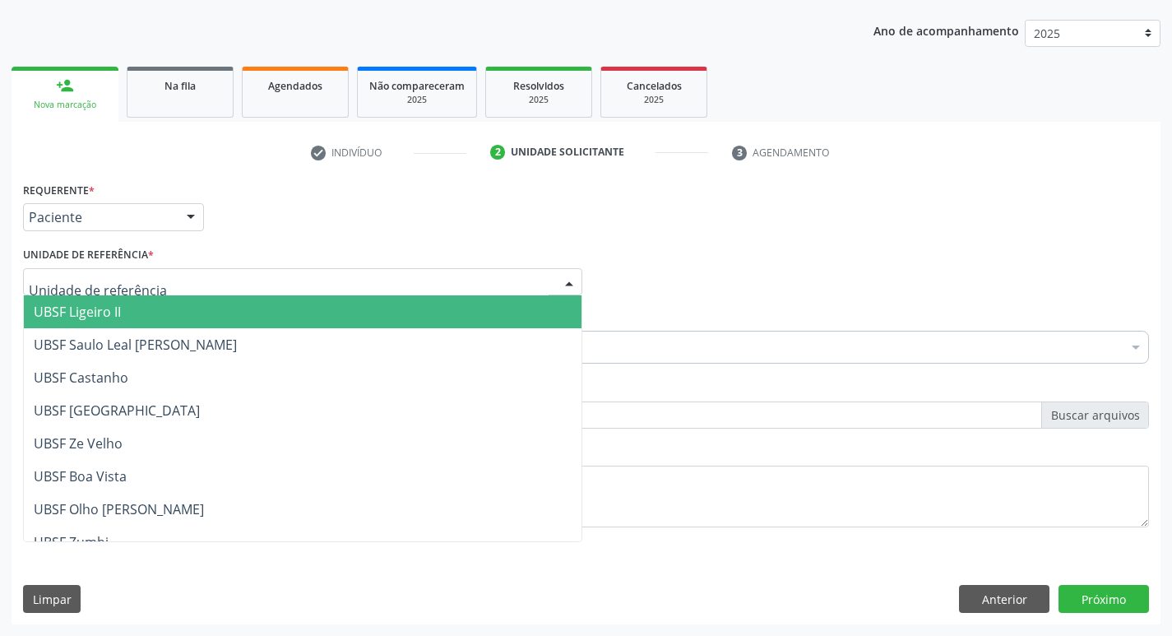
click at [135, 272] on div at bounding box center [302, 282] width 559 height 28
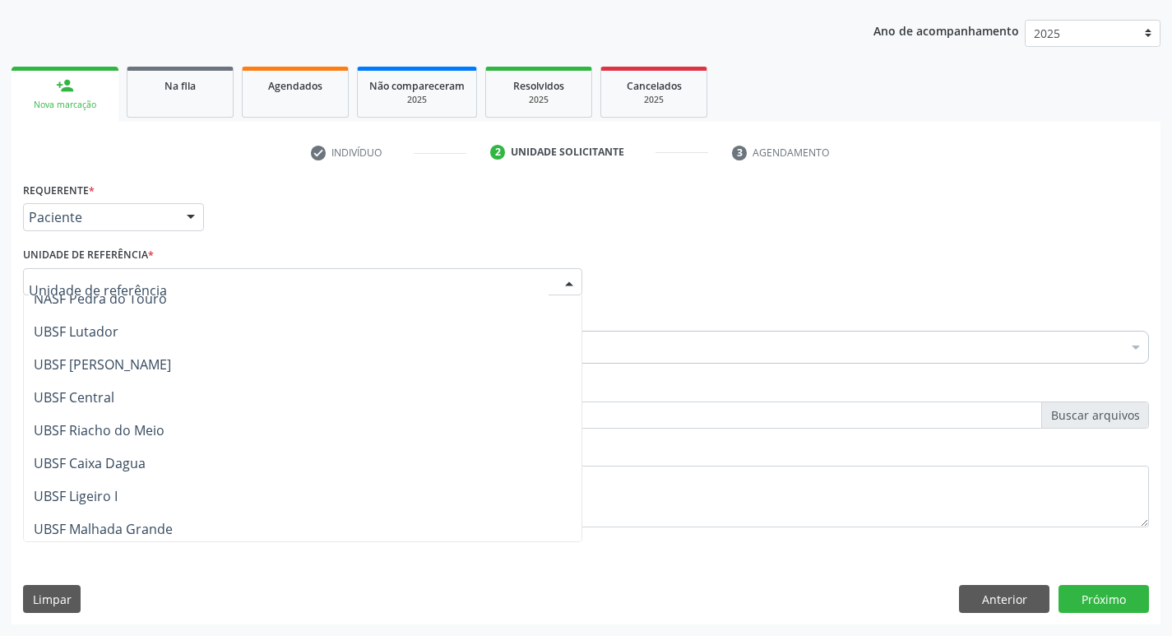
scroll to position [329, 0]
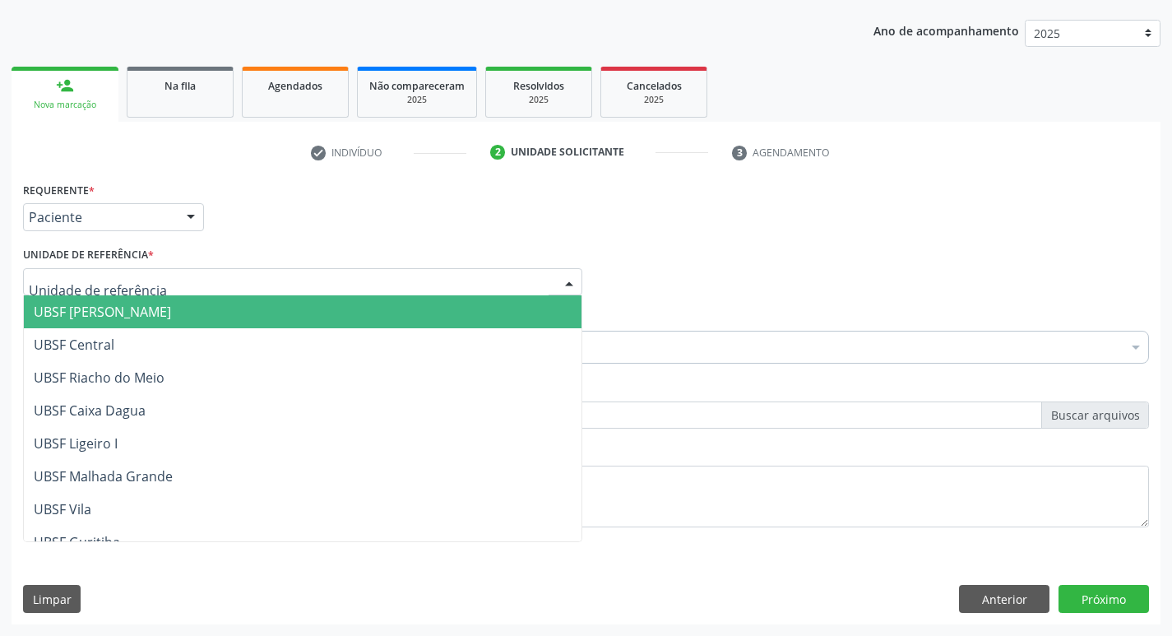
click at [118, 308] on span "UBSF [PERSON_NAME]" at bounding box center [102, 312] width 137 height 18
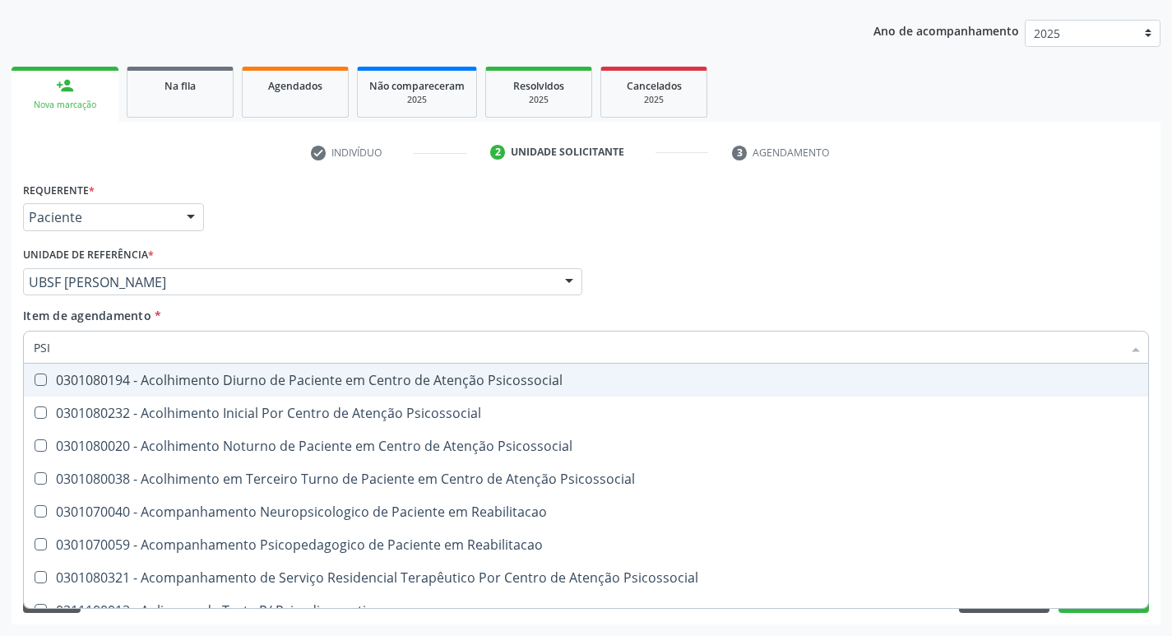
type input "PSIQ"
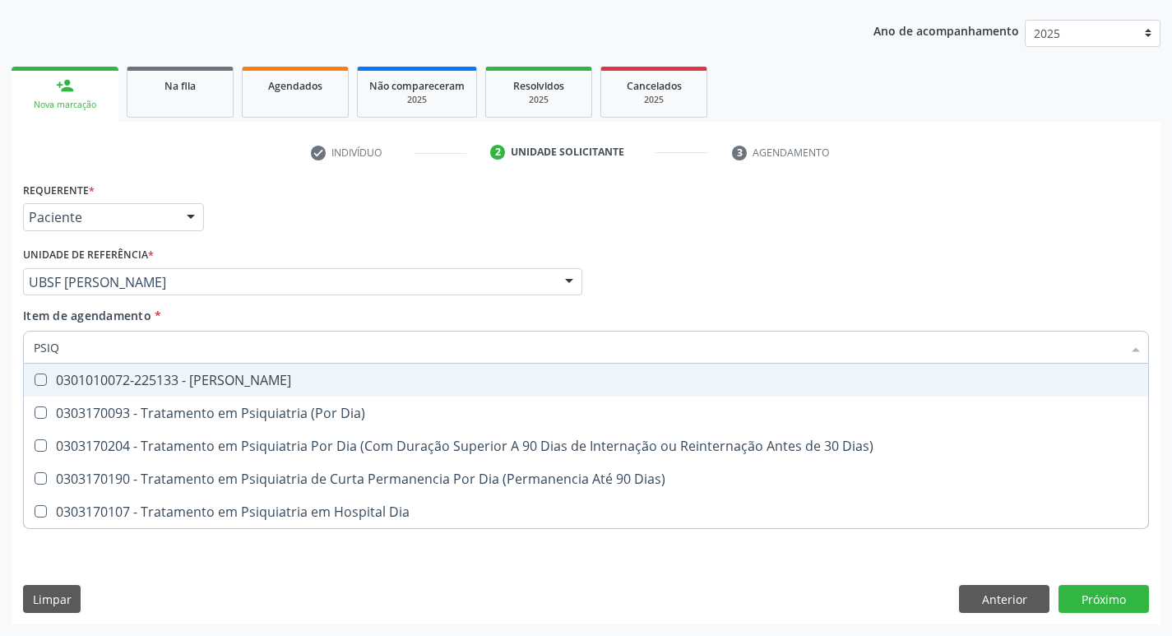
click at [42, 378] on Psiquiatra at bounding box center [41, 379] width 12 height 12
click at [35, 378] on Psiquiatra "checkbox" at bounding box center [29, 379] width 11 height 11
checkbox Psiquiatra "true"
click at [684, 322] on div "Item de agendamento * PSIQ Desfazer seleção 0301010072-225133 - Médico Psiquiat…" at bounding box center [586, 333] width 1126 height 52
checkbox Dia\) "true"
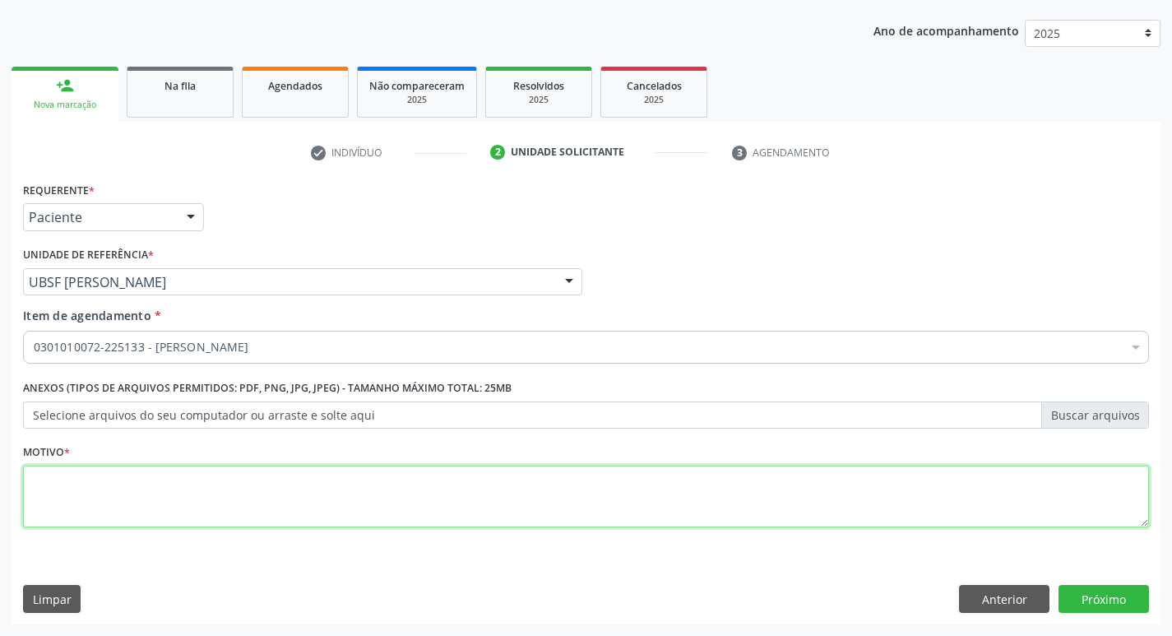
click at [54, 490] on textarea at bounding box center [586, 496] width 1126 height 62
type textarea "A"
type textarea "RETORNO [PERSON_NAME]"
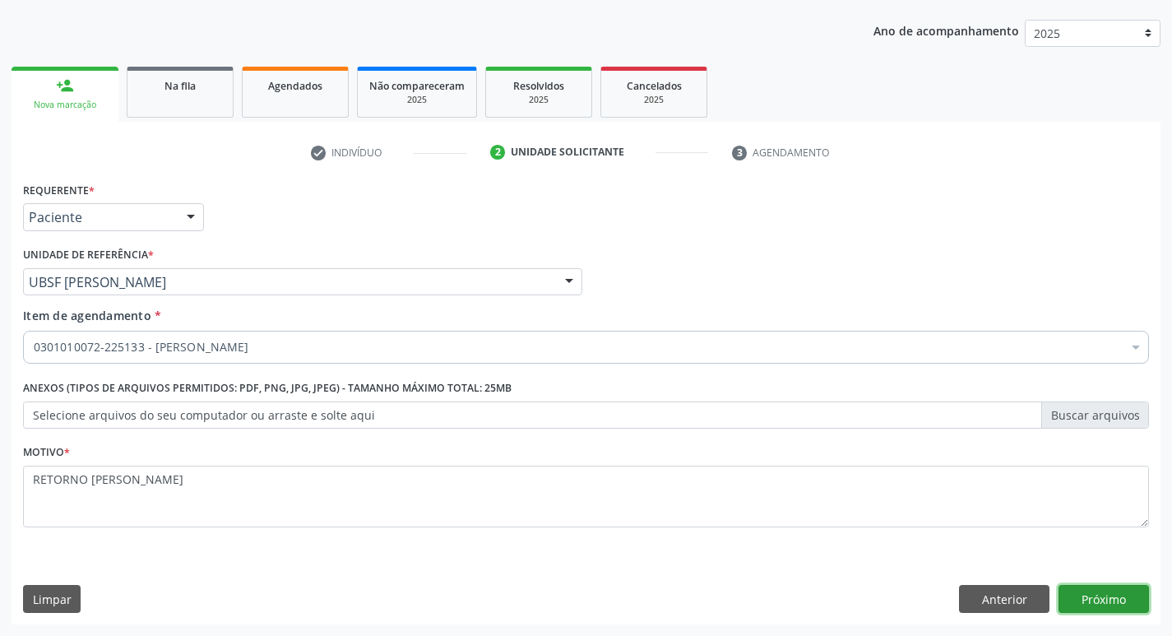
click at [1089, 599] on button "Próximo" at bounding box center [1103, 599] width 90 height 28
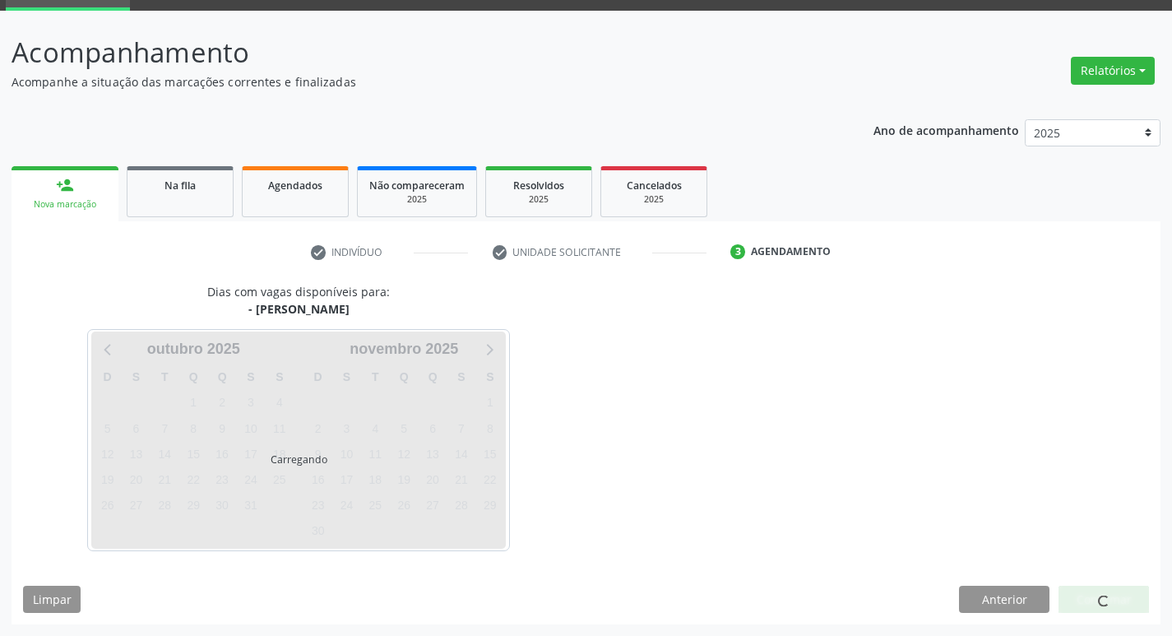
scroll to position [80, 0]
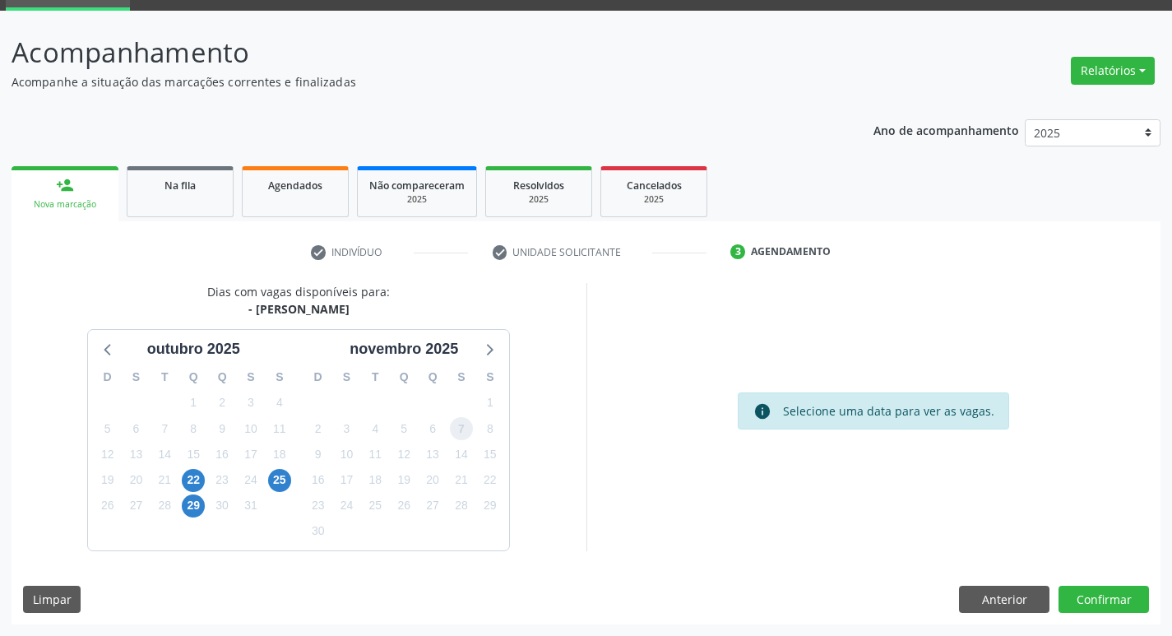
click at [465, 434] on span "7" at bounding box center [461, 428] width 23 height 23
click at [1108, 609] on button "Confirmar" at bounding box center [1103, 599] width 90 height 28
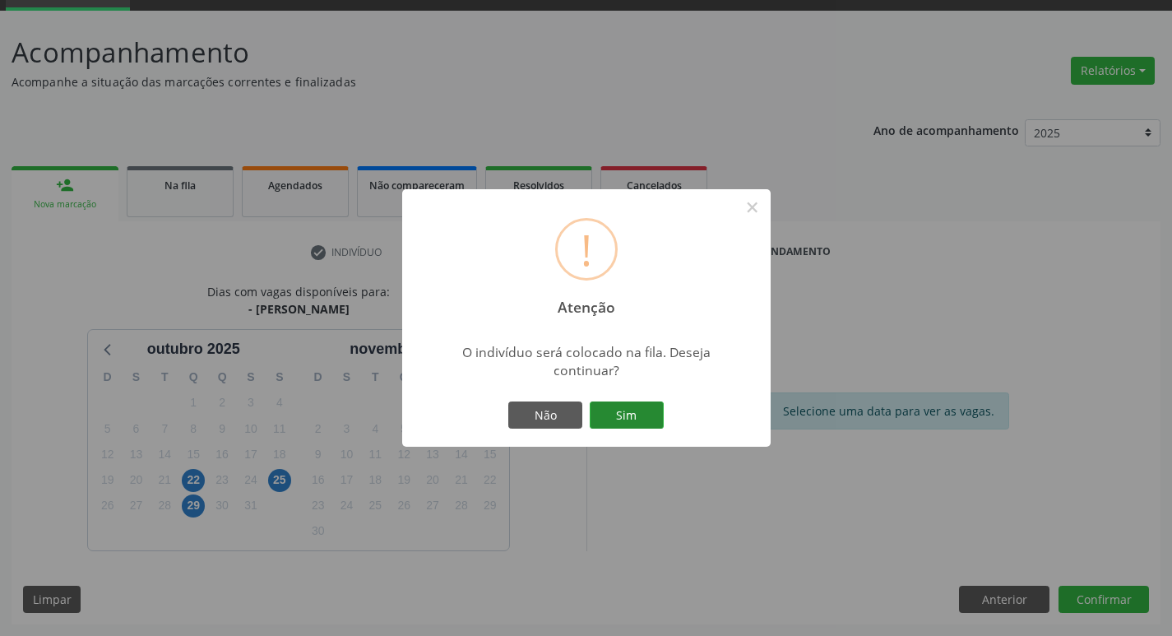
click at [612, 406] on button "Sim" at bounding box center [626, 415] width 74 height 28
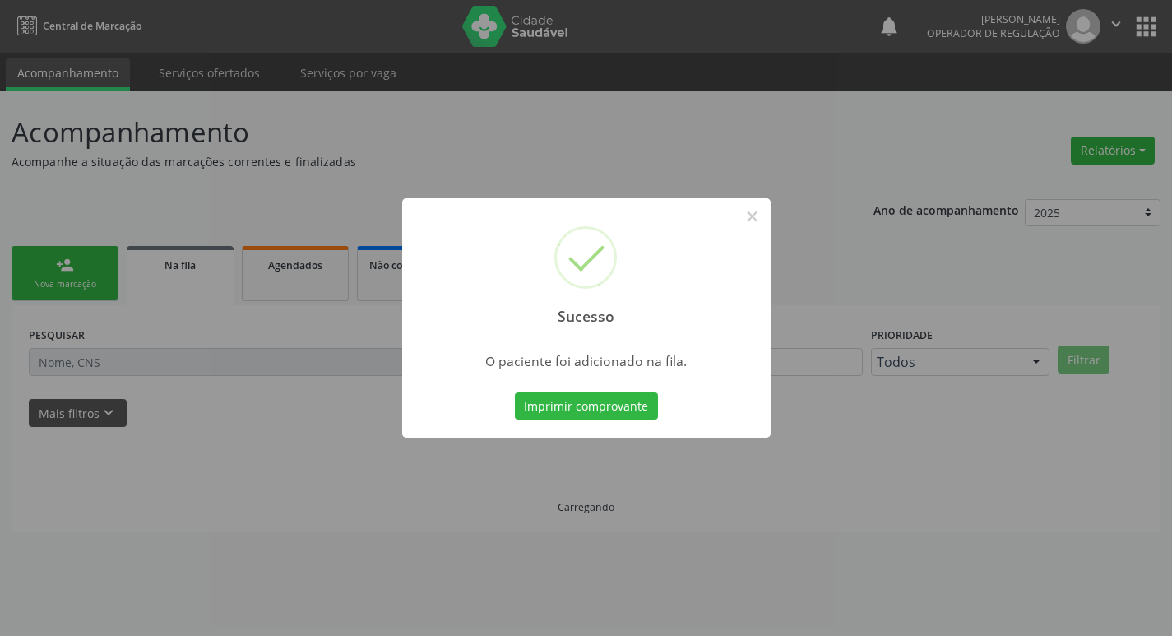
scroll to position [0, 0]
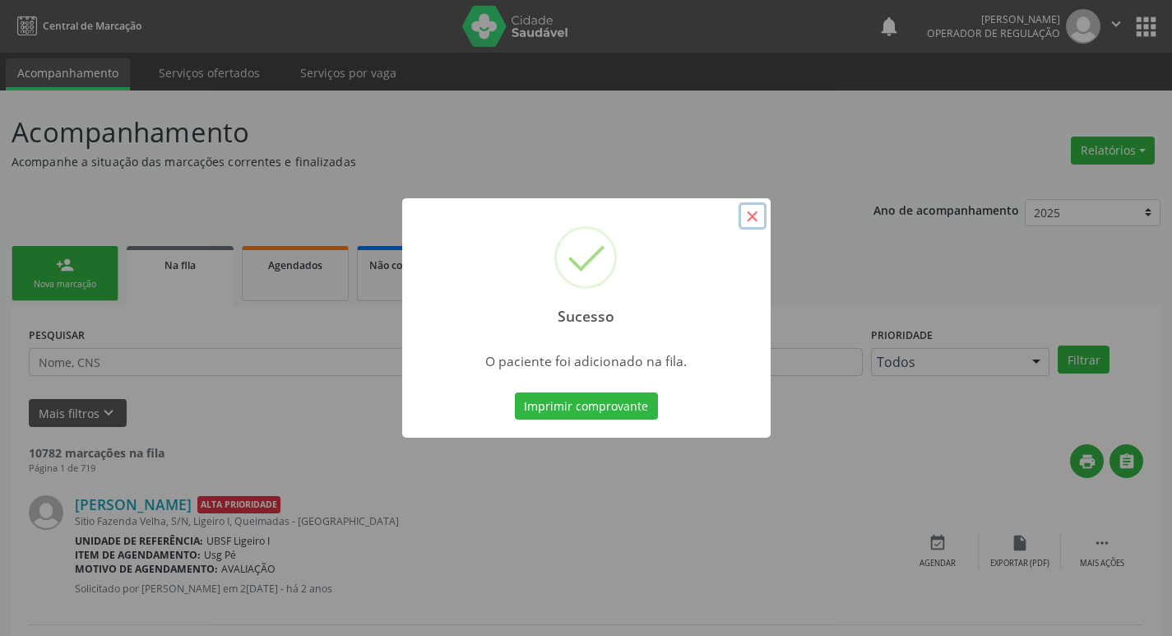
click at [754, 215] on button "×" at bounding box center [752, 216] width 28 height 28
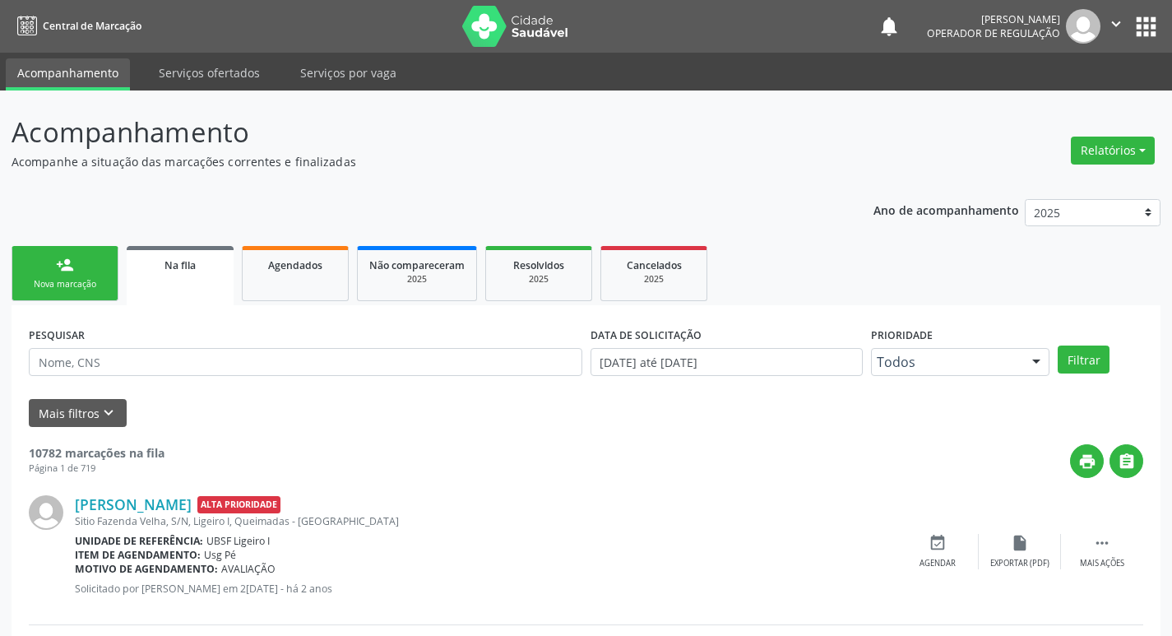
click at [91, 291] on link "person_add Nova marcação" at bounding box center [65, 273] width 107 height 55
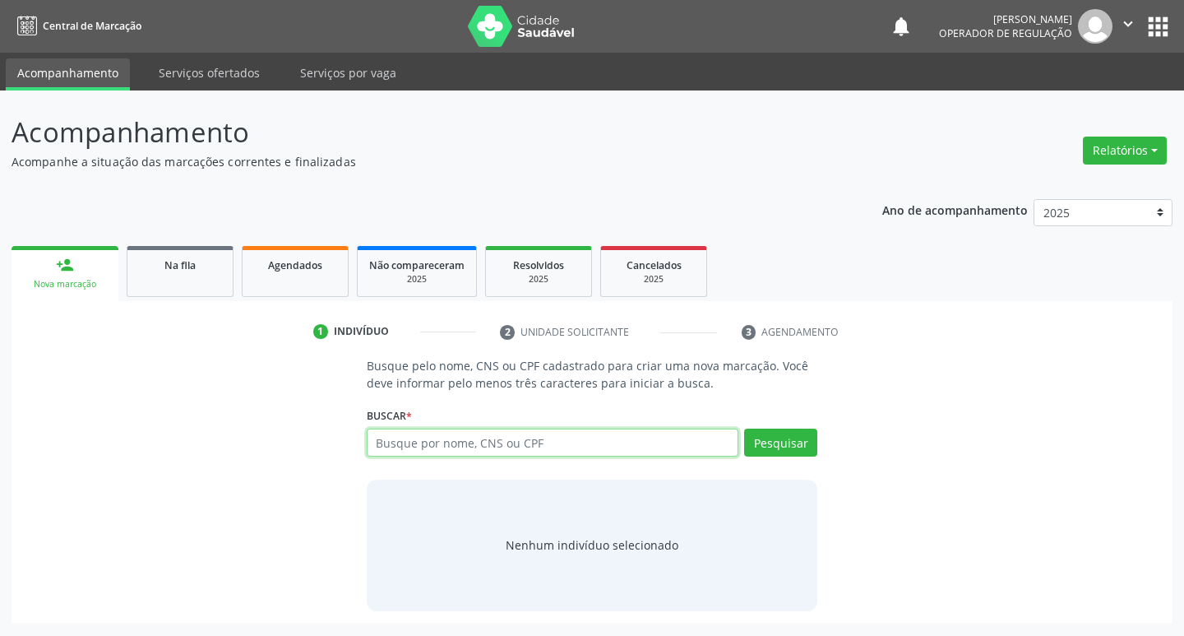
click at [404, 438] on input "text" at bounding box center [553, 442] width 372 height 28
click at [456, 431] on input "text" at bounding box center [553, 442] width 372 height 28
click at [478, 439] on input "text" at bounding box center [553, 442] width 372 height 28
type input "703508089801530"
click at [790, 456] on div "Pesquisar" at bounding box center [777, 447] width 79 height 39
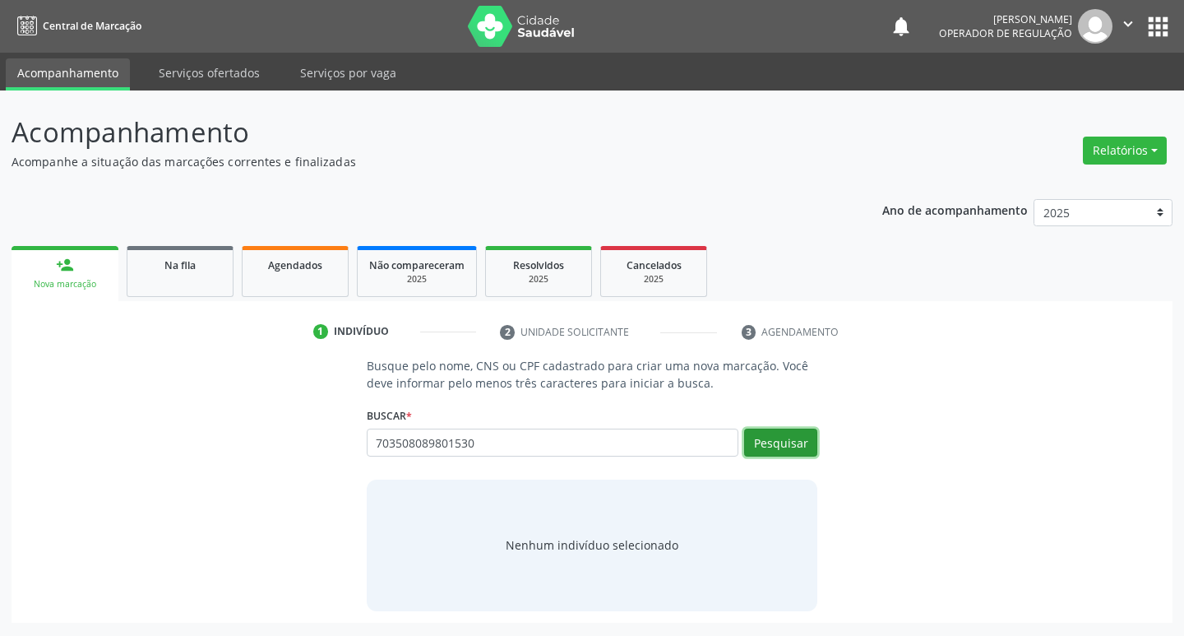
click at [786, 446] on button "Pesquisar" at bounding box center [780, 442] width 73 height 28
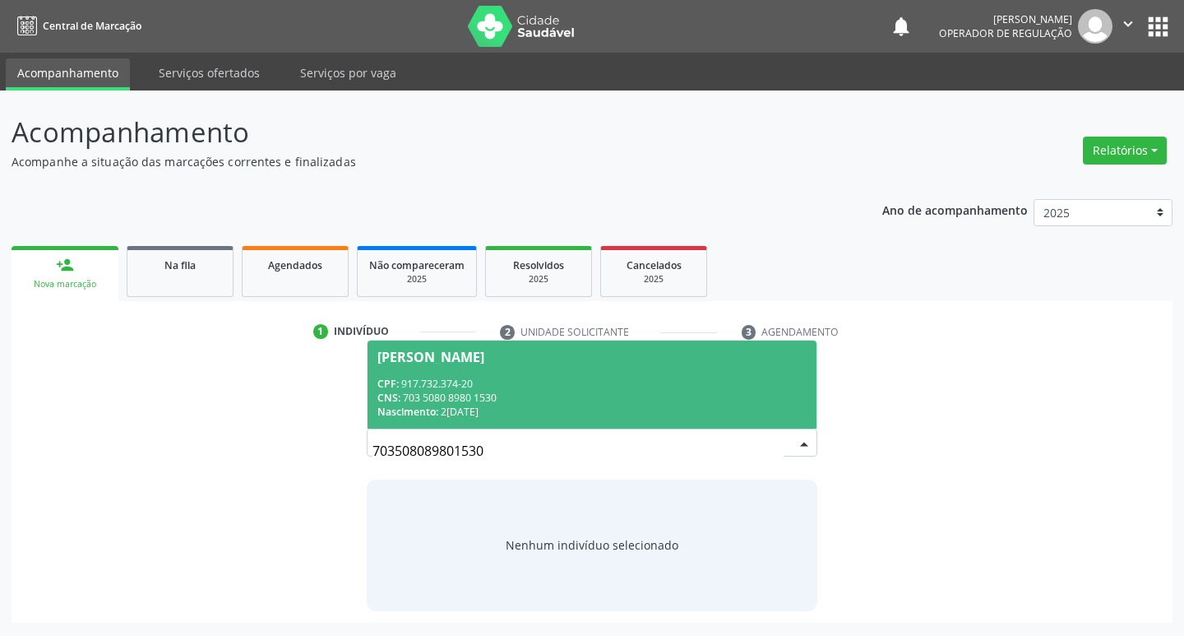
click at [450, 350] on div "[PERSON_NAME]" at bounding box center [430, 356] width 107 height 13
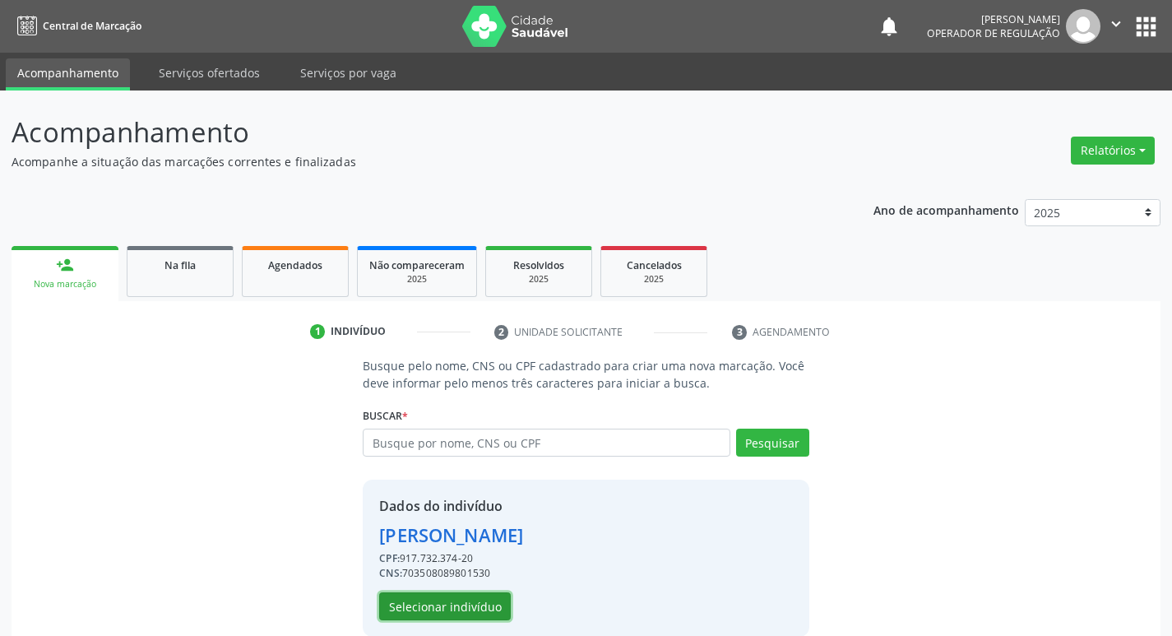
click at [433, 602] on button "Selecionar indivíduo" at bounding box center [445, 606] width 132 height 28
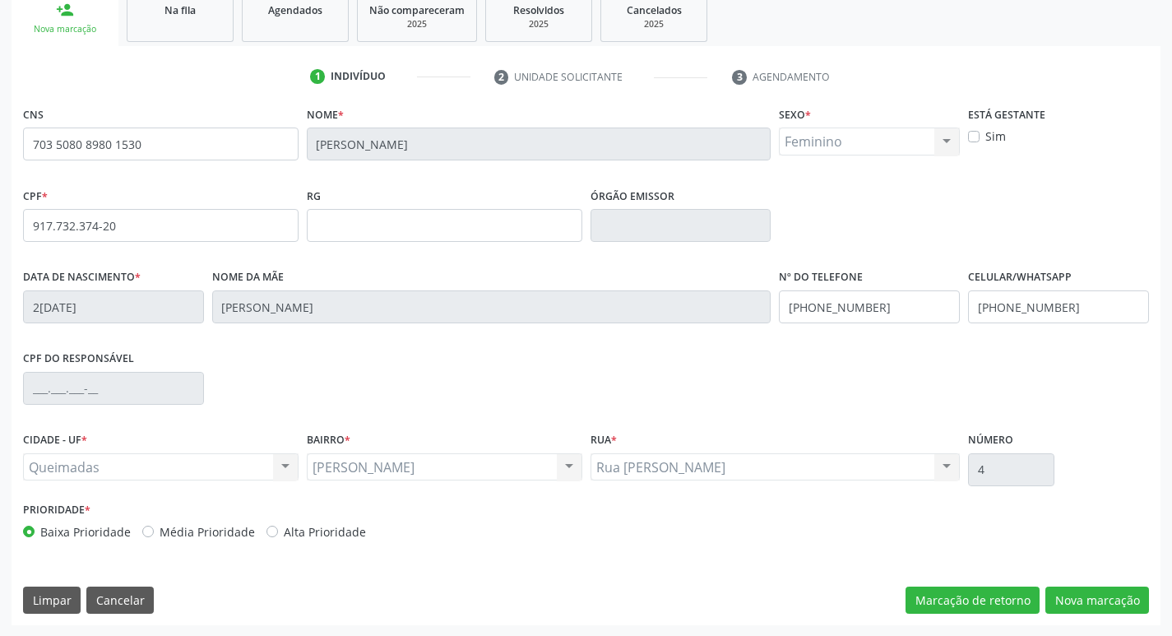
scroll to position [256, 0]
click at [1075, 599] on button "Nova marcação" at bounding box center [1097, 599] width 104 height 28
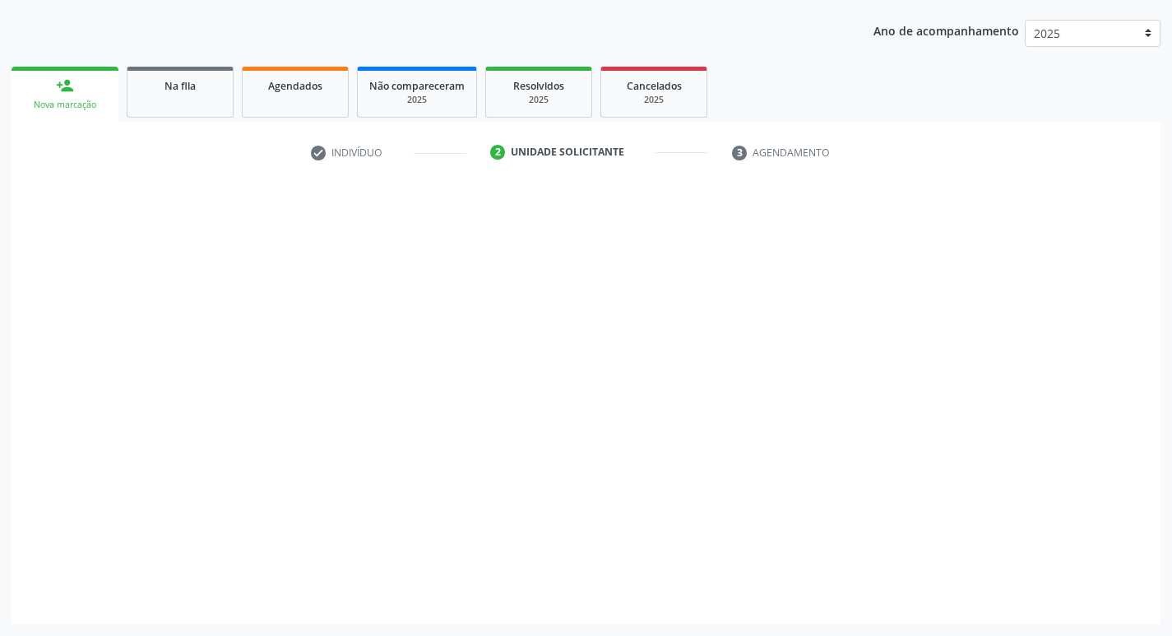
scroll to position [179, 0]
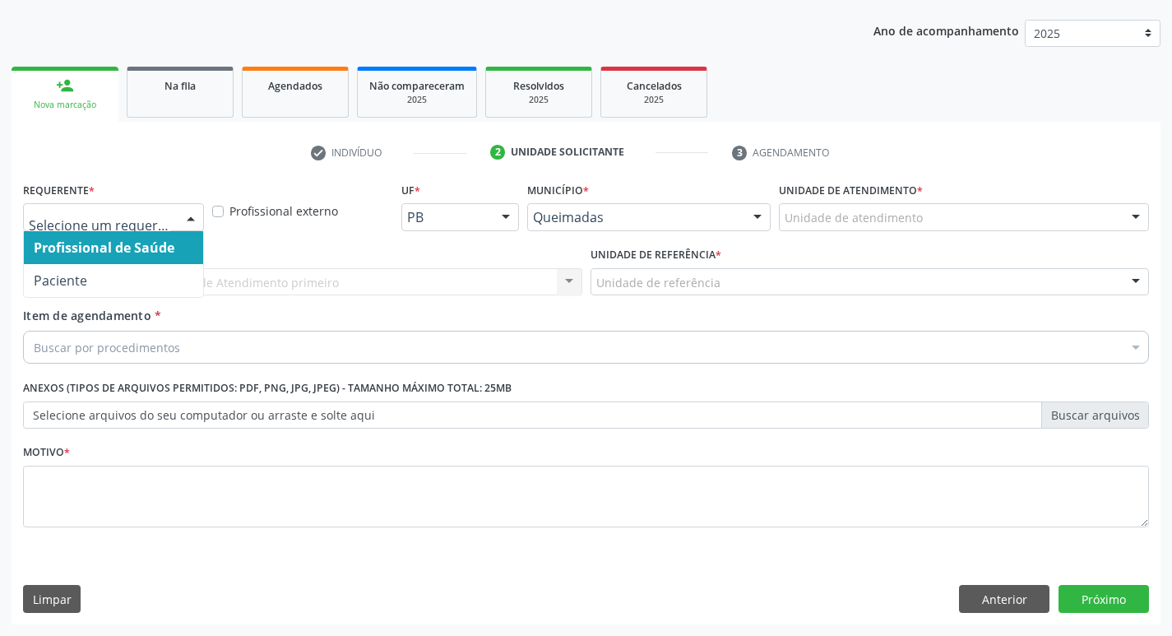
click at [192, 215] on div at bounding box center [190, 218] width 25 height 28
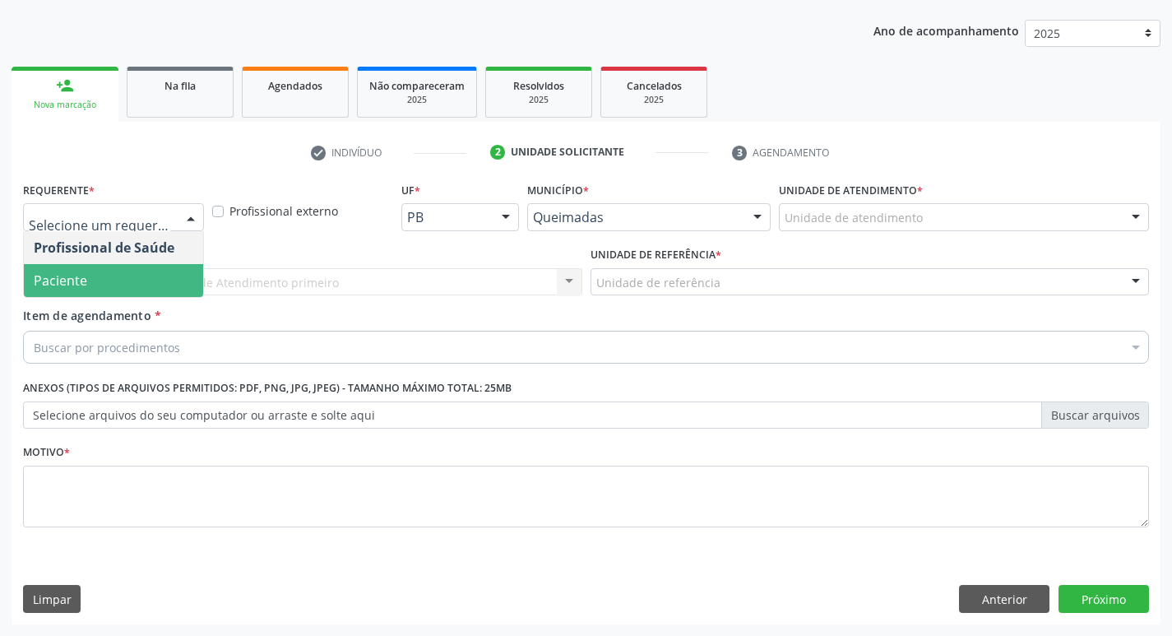
click at [134, 286] on span "Paciente" at bounding box center [113, 280] width 179 height 33
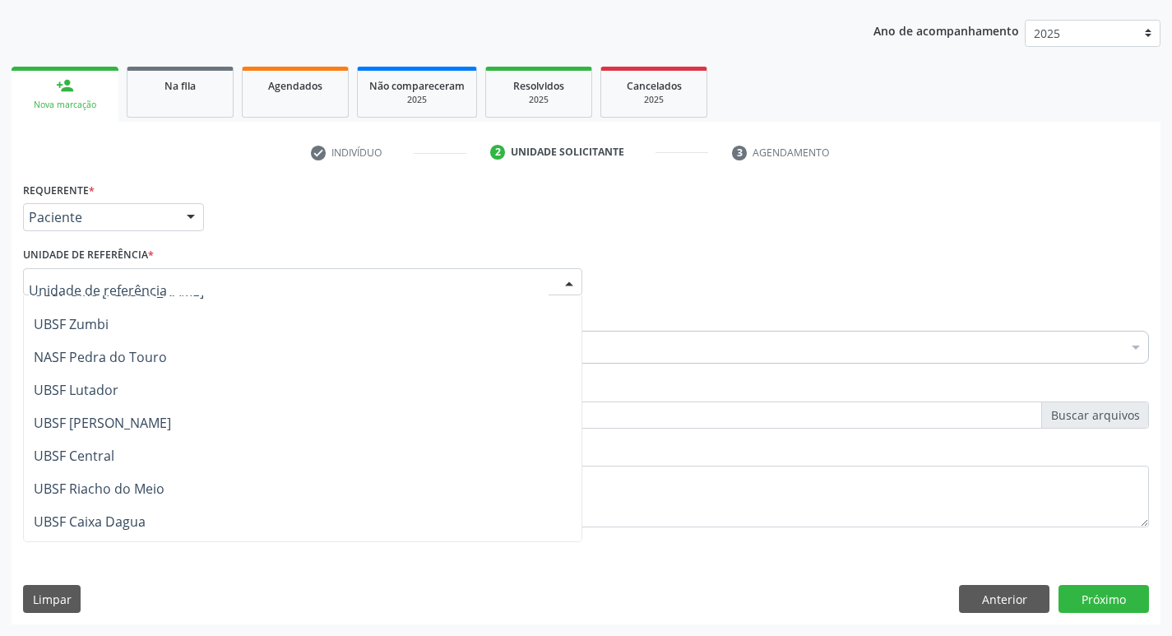
scroll to position [247, 0]
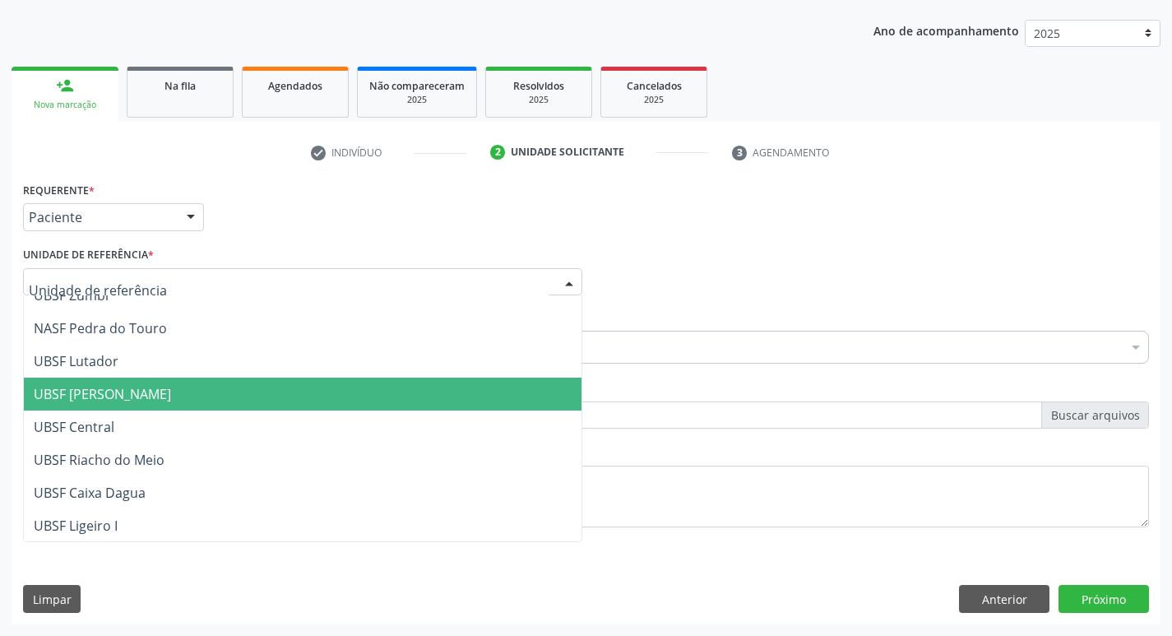
click at [164, 391] on span "UBSF [PERSON_NAME]" at bounding box center [302, 393] width 557 height 33
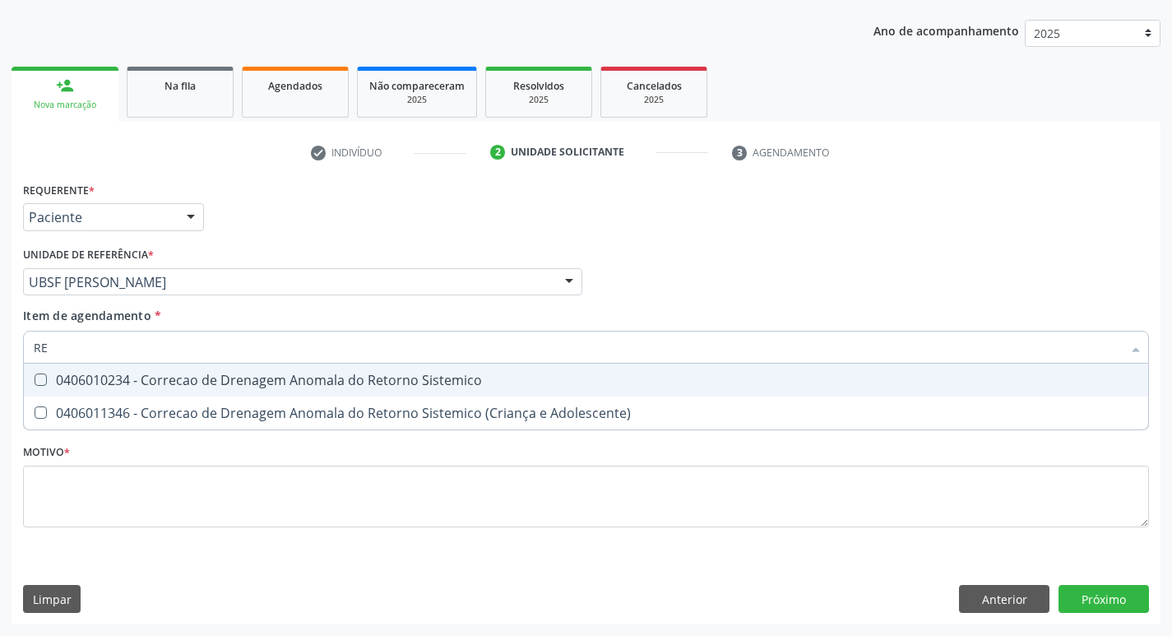
type input "R"
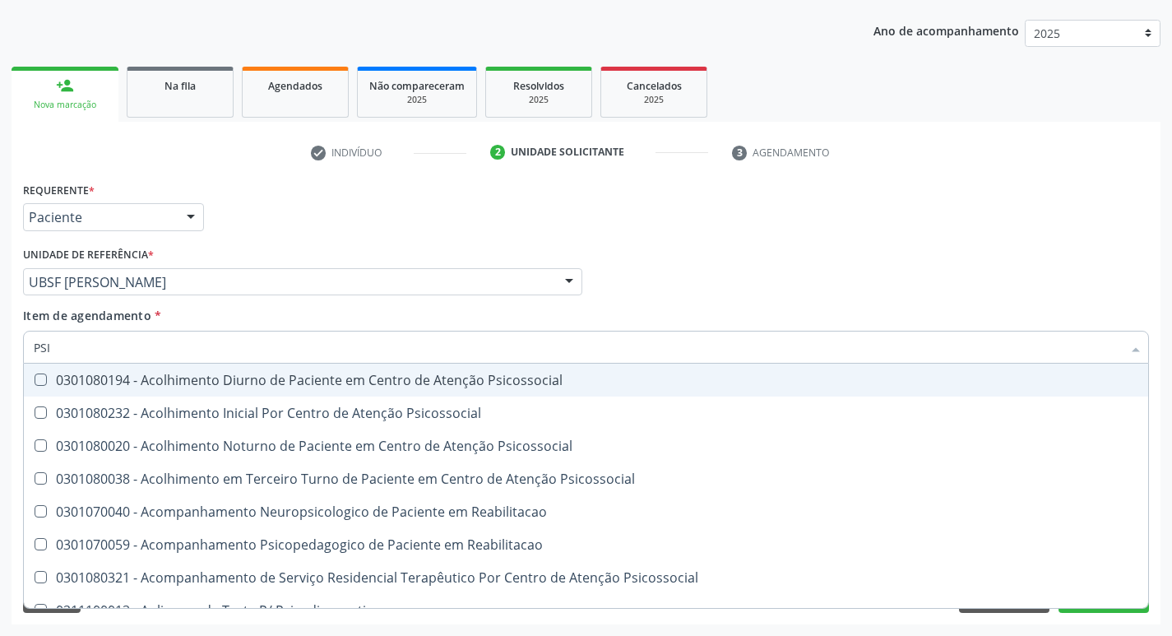
type input "PSIQ"
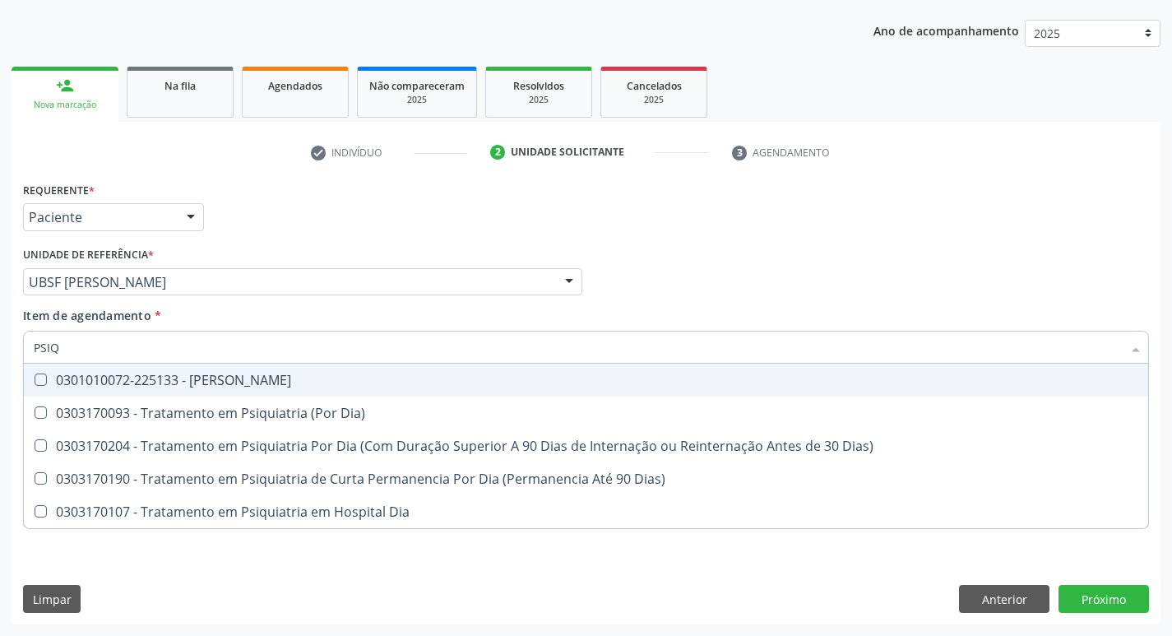
click at [35, 380] on Psiquiatra at bounding box center [41, 379] width 12 height 12
click at [35, 380] on Psiquiatra "checkbox" at bounding box center [29, 379] width 11 height 11
checkbox Psiquiatra "true"
click at [1035, 300] on div "Profissional Solicitante Por favor, selecione a Unidade de Atendimento primeiro…" at bounding box center [586, 275] width 1134 height 64
checkbox Dia\) "true"
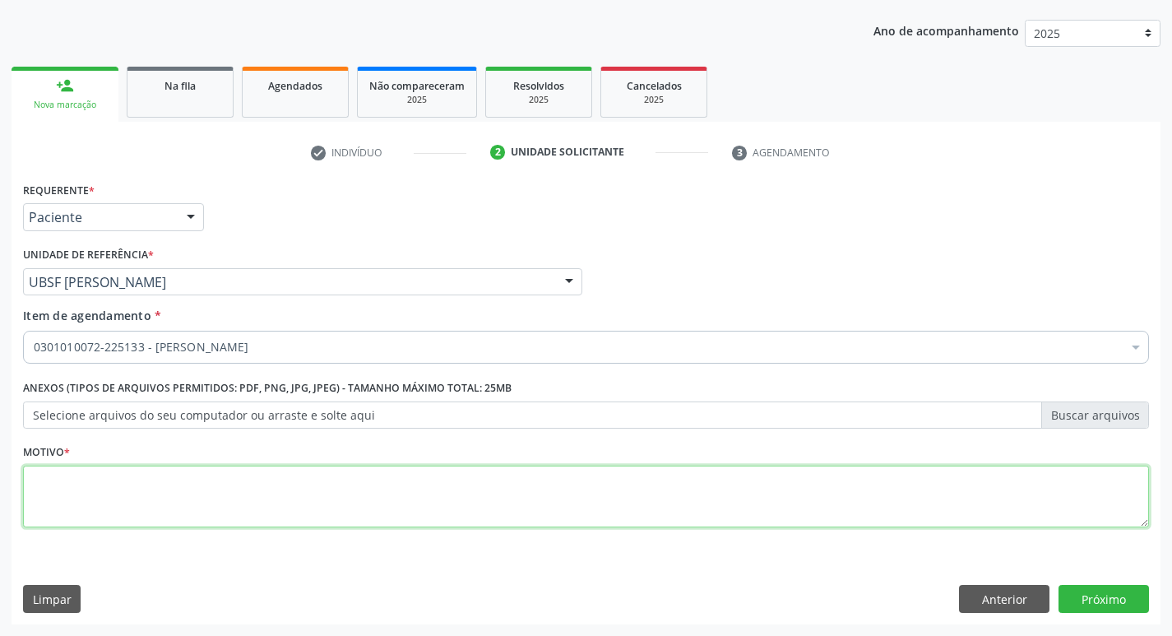
click at [62, 478] on textarea at bounding box center [586, 496] width 1126 height 62
type textarea "RETORNO MATEUS"
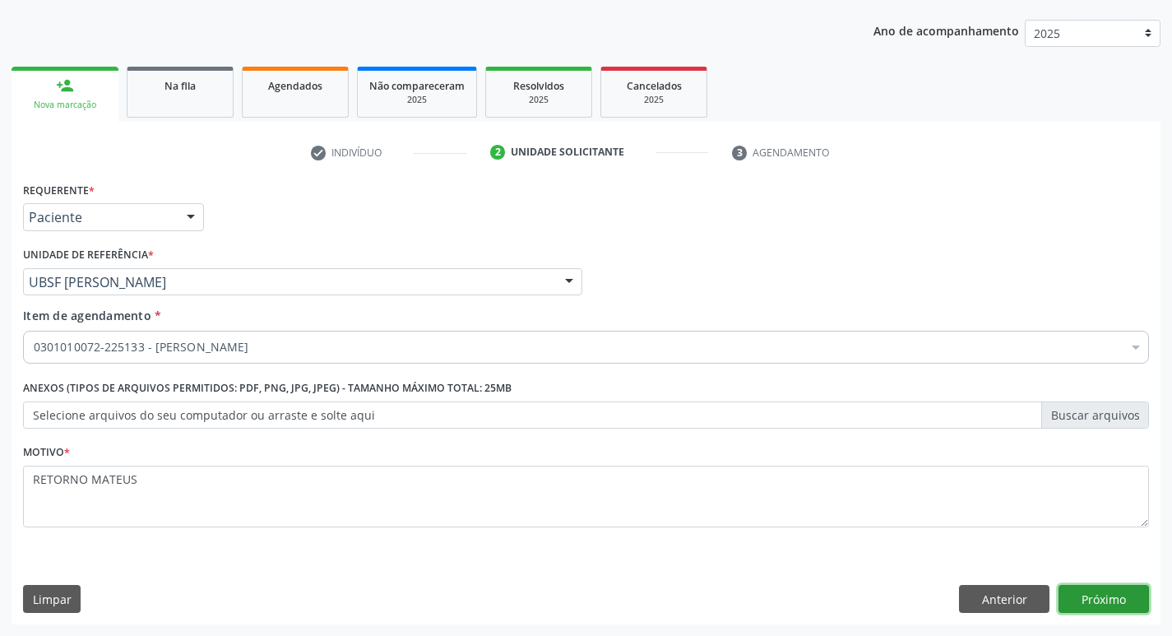
click at [1090, 599] on button "Próximo" at bounding box center [1103, 599] width 90 height 28
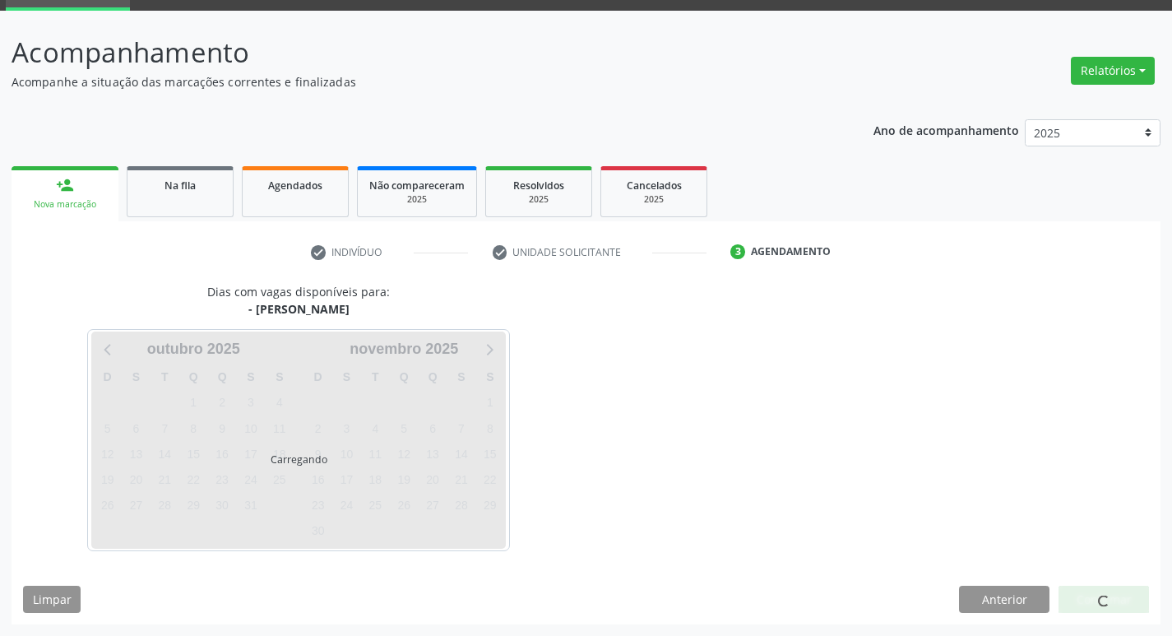
scroll to position [80, 0]
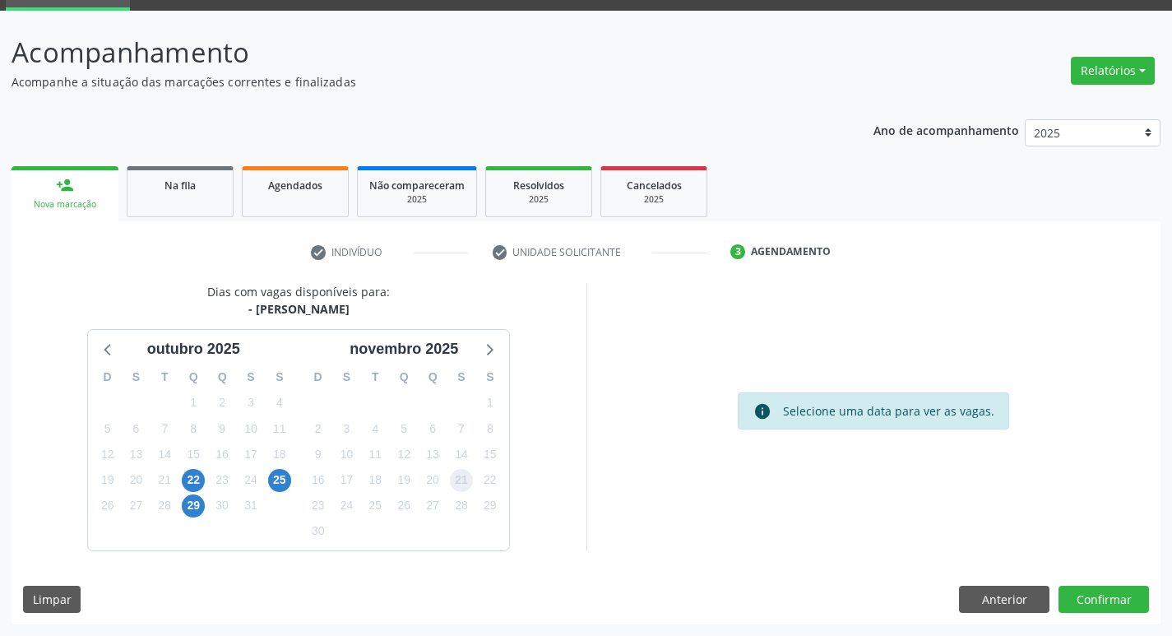
click at [464, 477] on span "21" at bounding box center [461, 480] width 23 height 23
click at [1097, 591] on button "Confirmar" at bounding box center [1103, 599] width 90 height 28
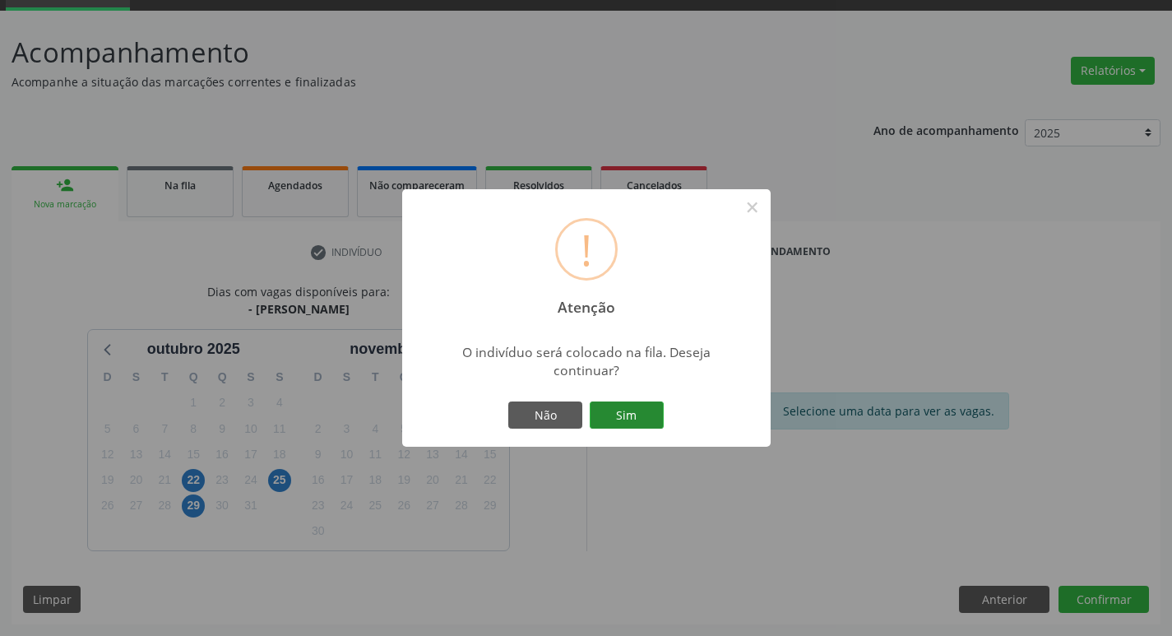
click at [632, 419] on button "Sim" at bounding box center [626, 415] width 74 height 28
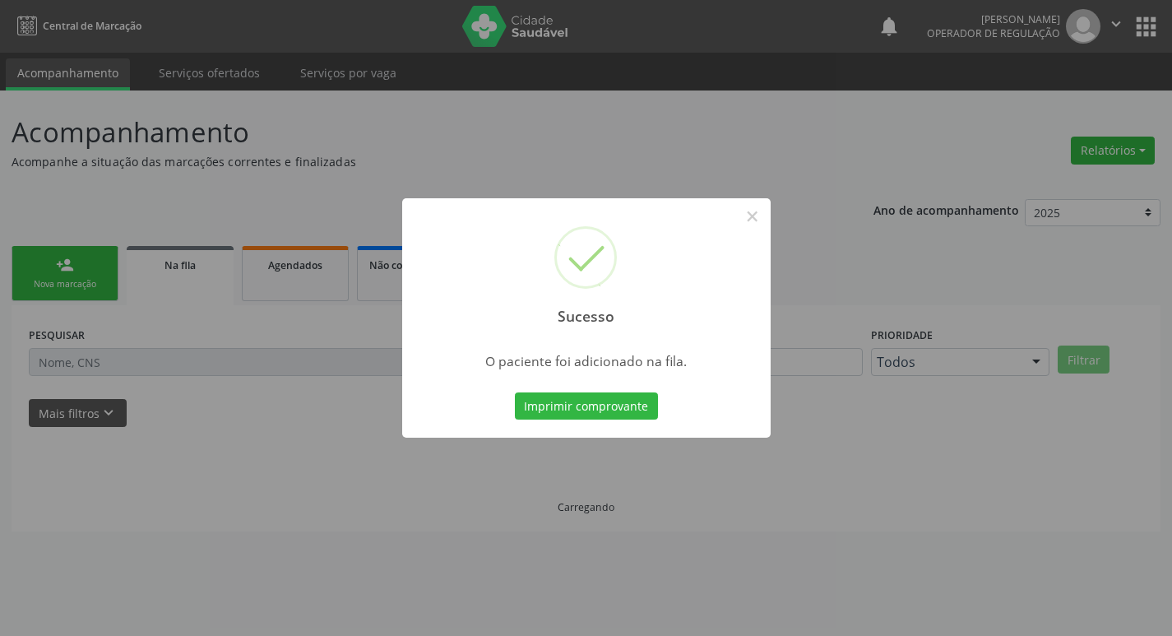
scroll to position [0, 0]
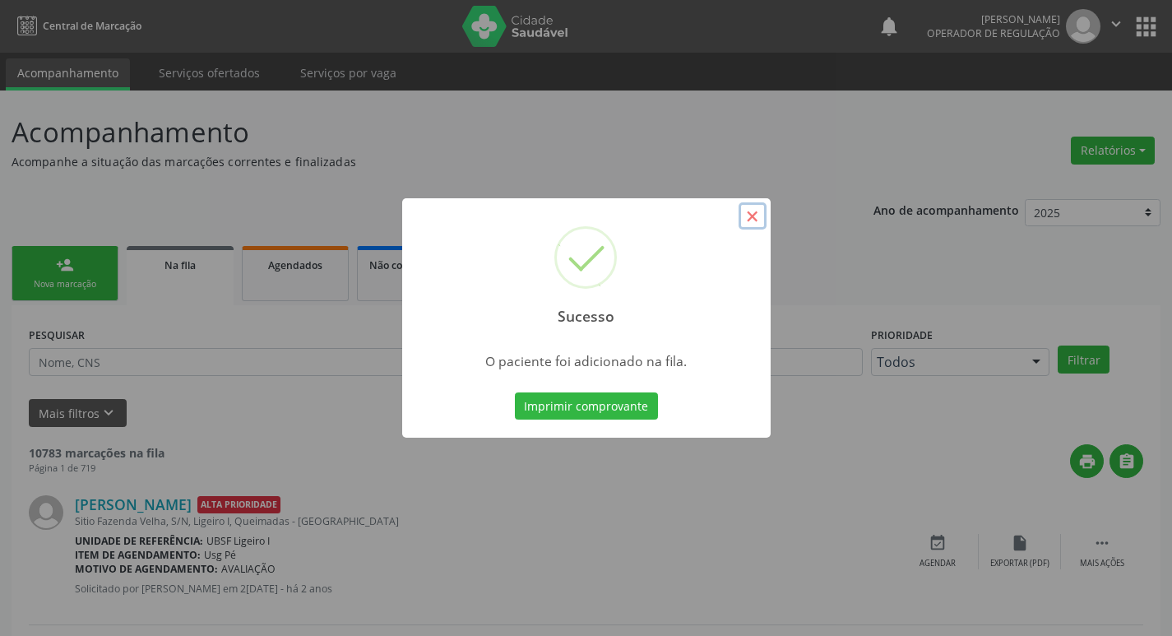
click at [760, 215] on button "×" at bounding box center [752, 216] width 28 height 28
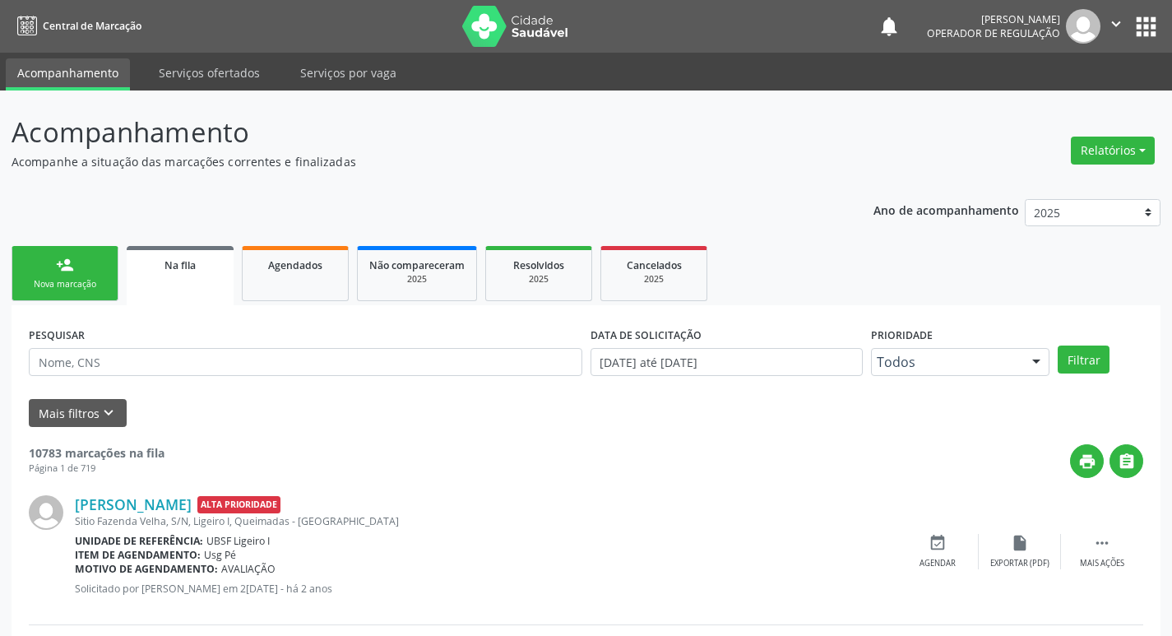
click at [98, 289] on div "Nova marcação" at bounding box center [65, 284] width 82 height 12
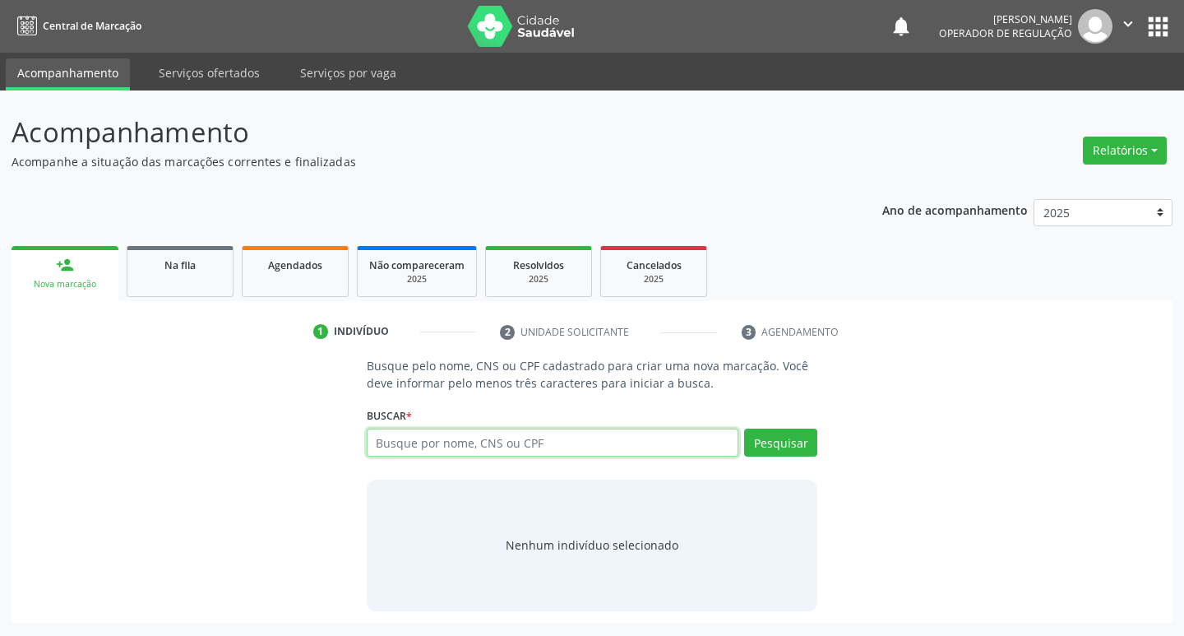
click at [481, 444] on input "text" at bounding box center [553, 442] width 372 height 28
click at [482, 438] on input "text" at bounding box center [553, 442] width 372 height 28
click at [448, 447] on input "text" at bounding box center [553, 442] width 372 height 28
click at [543, 440] on input "text" at bounding box center [553, 442] width 372 height 28
type input "700001997304400"
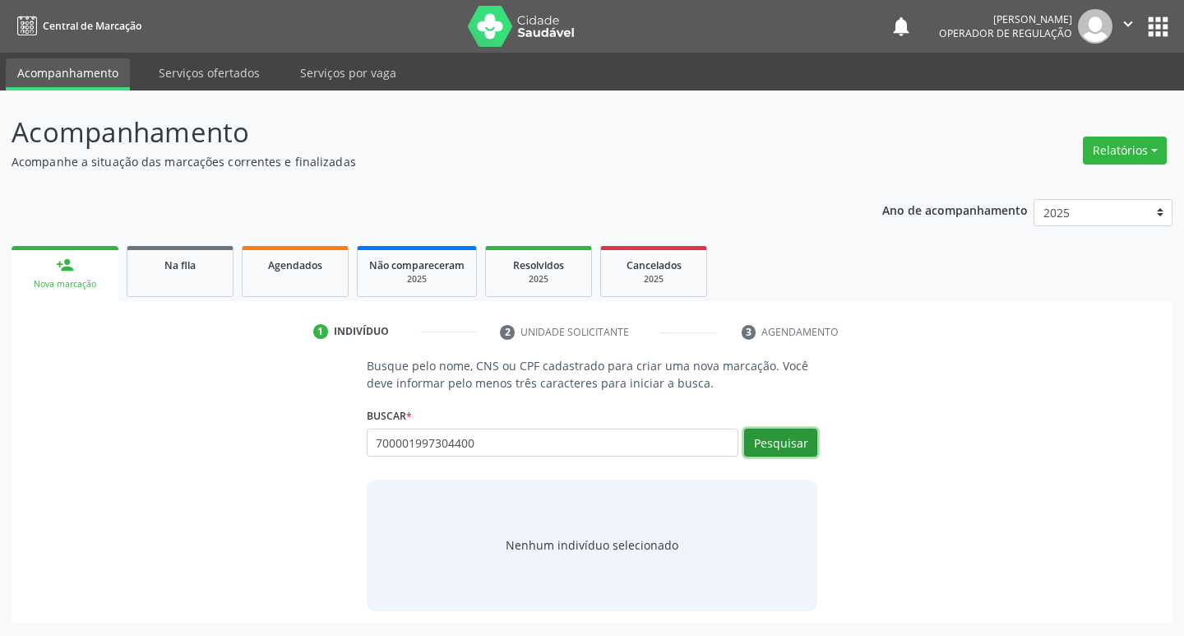
click at [794, 433] on button "Pesquisar" at bounding box center [780, 442] width 73 height 28
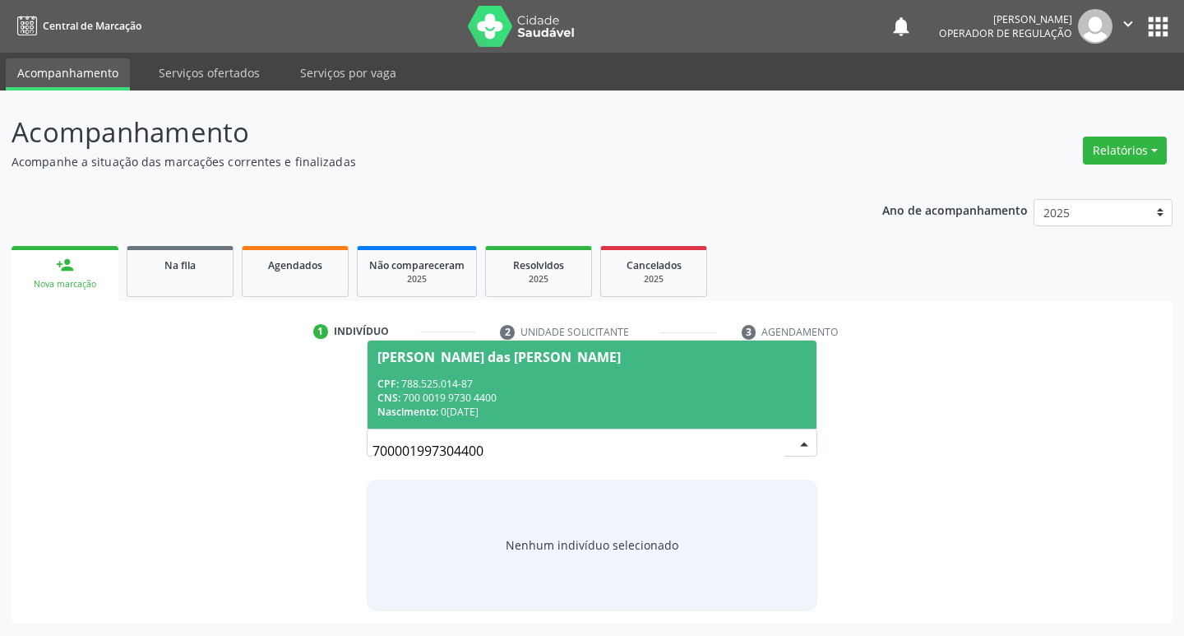
click at [499, 359] on div "[PERSON_NAME] das [PERSON_NAME]" at bounding box center [498, 356] width 243 height 13
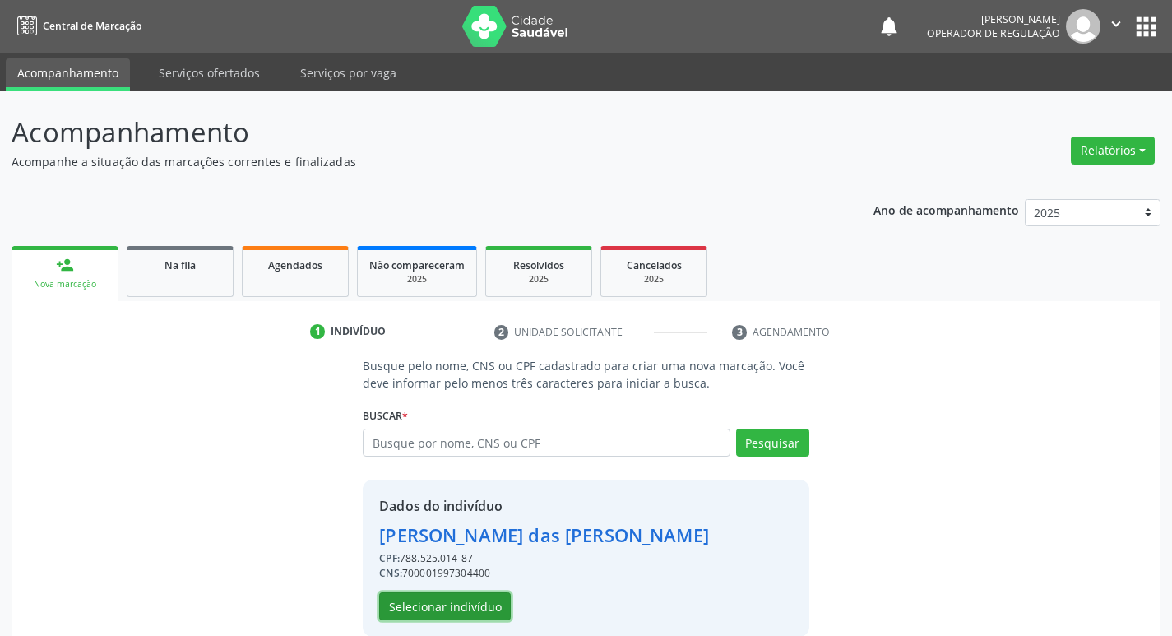
click at [466, 600] on button "Selecionar indivíduo" at bounding box center [445, 606] width 132 height 28
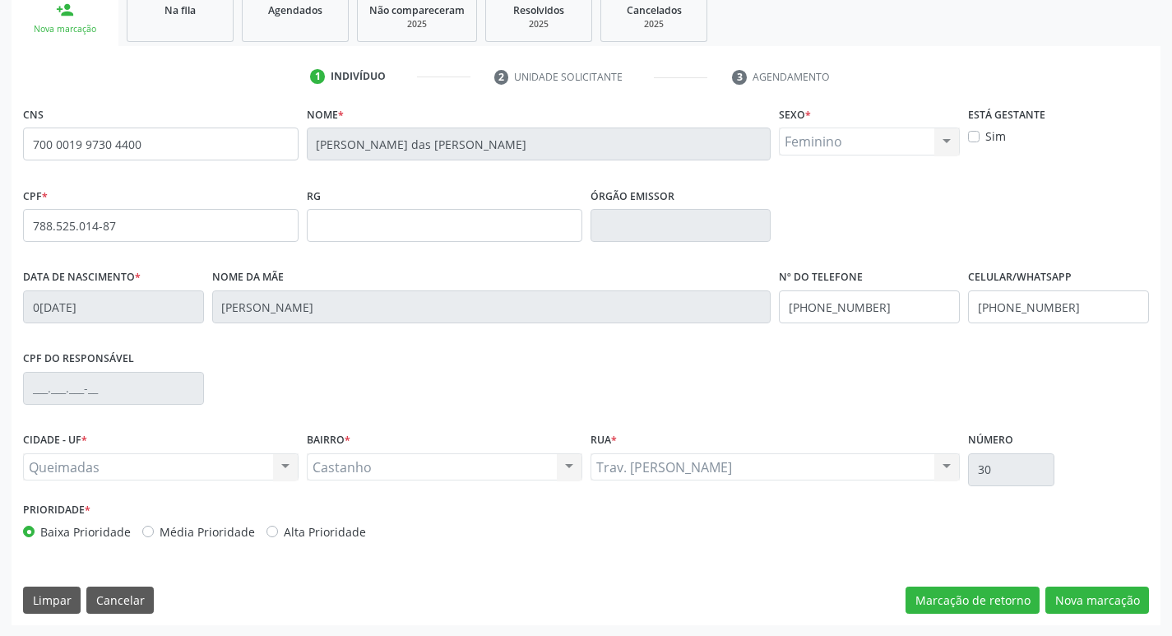
scroll to position [256, 0]
click at [1098, 600] on button "Nova marcação" at bounding box center [1097, 599] width 104 height 28
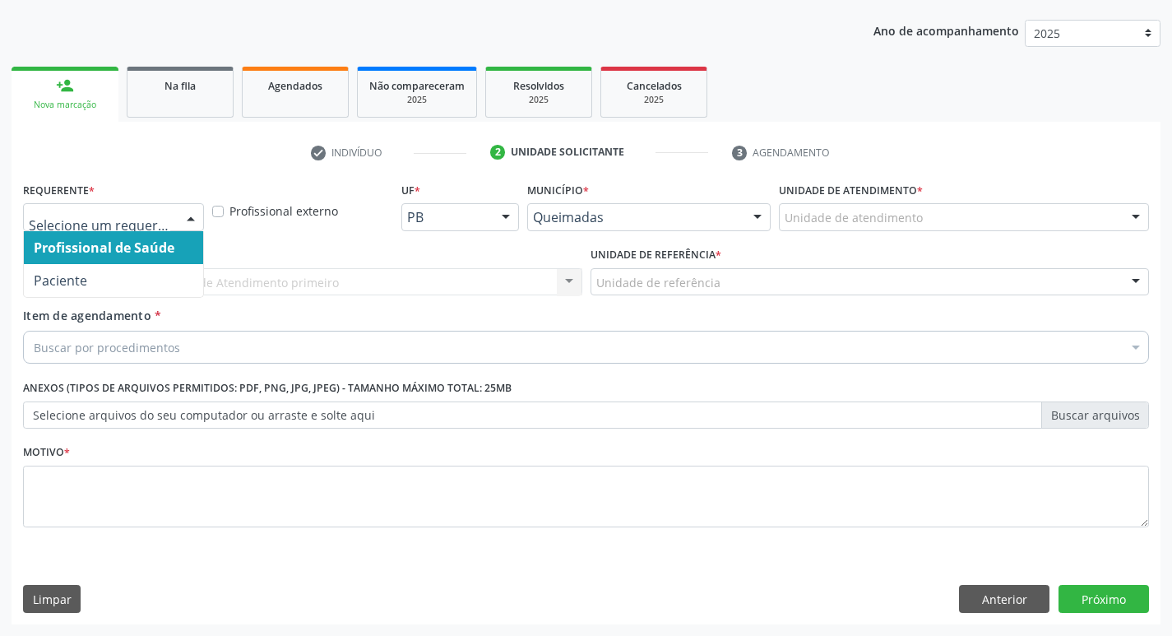
click at [194, 219] on div at bounding box center [190, 218] width 25 height 28
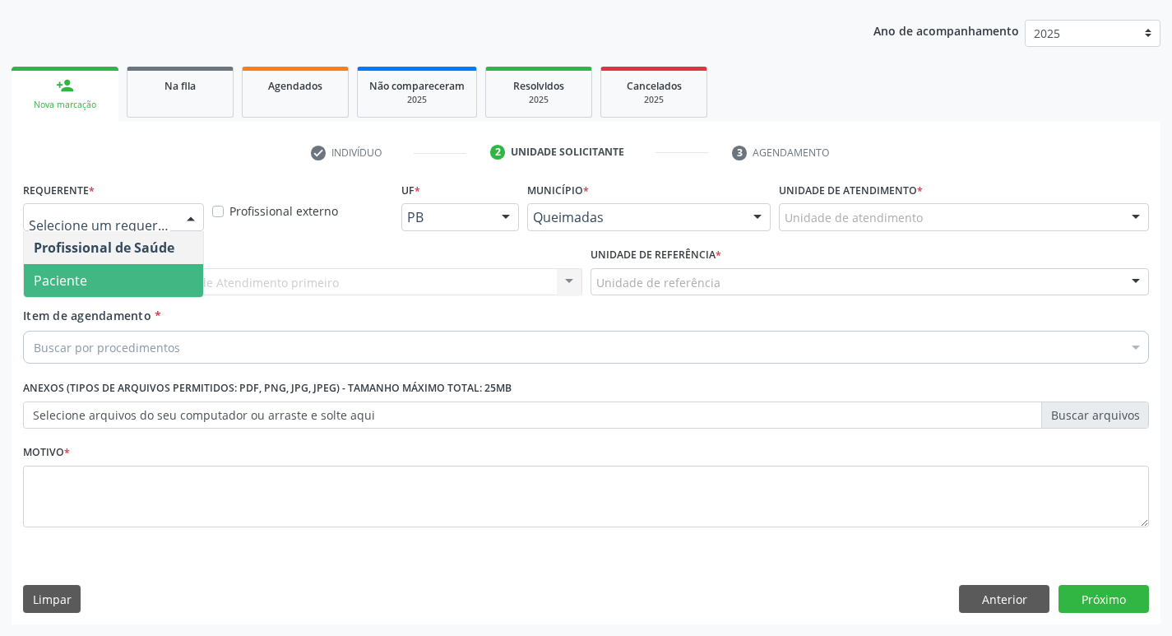
click at [185, 265] on span "Paciente" at bounding box center [113, 280] width 179 height 33
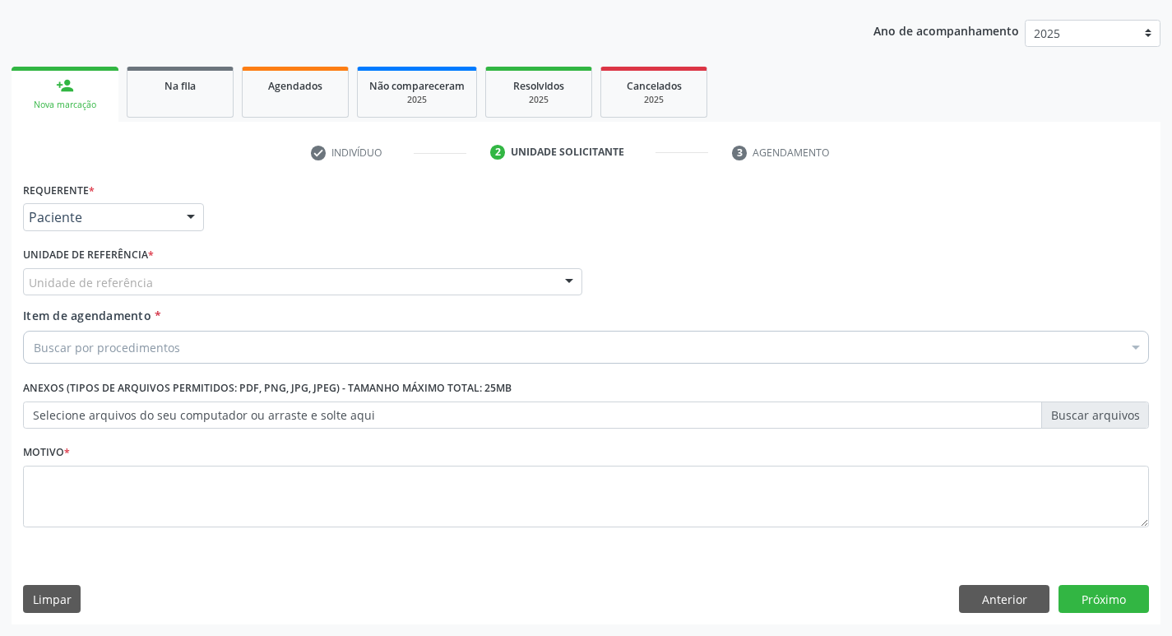
click at [183, 266] on div "Unidade de referência * Unidade de referência UBSF Ligeiro II UBSF Saulo Leal […" at bounding box center [302, 269] width 559 height 53
click at [180, 274] on div "Unidade de referência" at bounding box center [302, 282] width 559 height 28
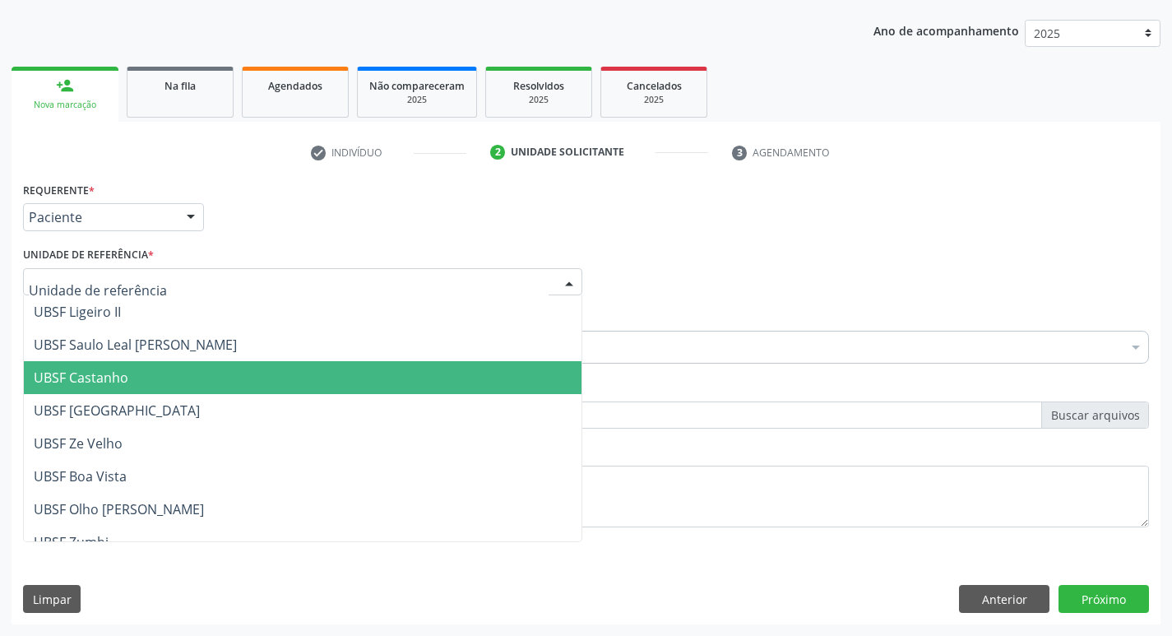
click at [198, 367] on span "UBSF Castanho" at bounding box center [302, 377] width 557 height 33
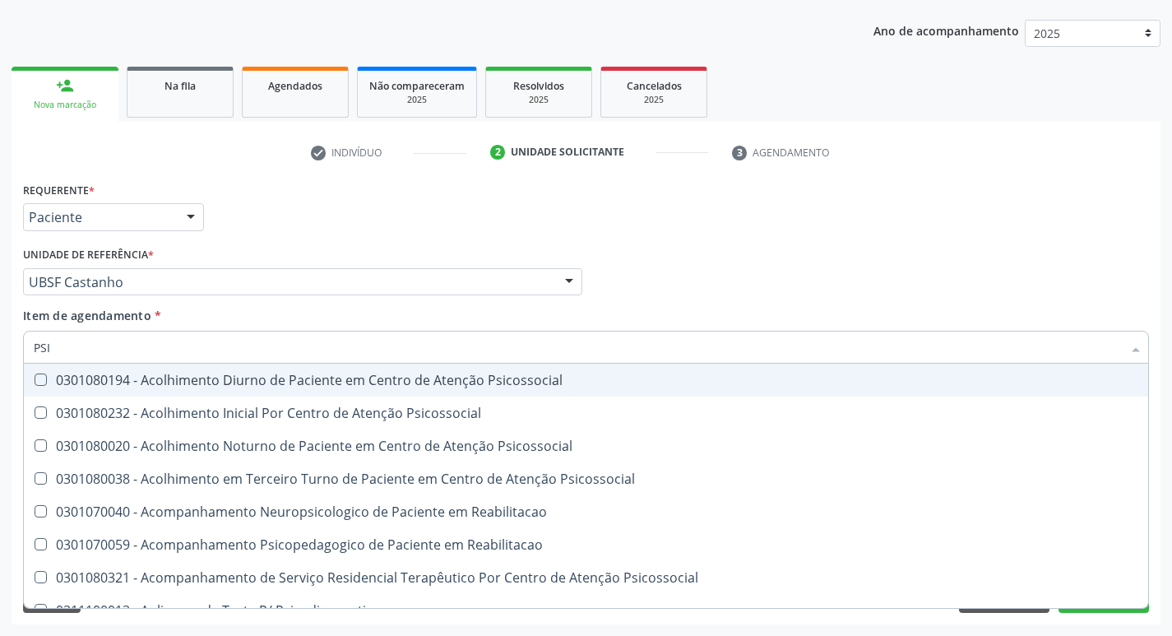
type input "PSIQ"
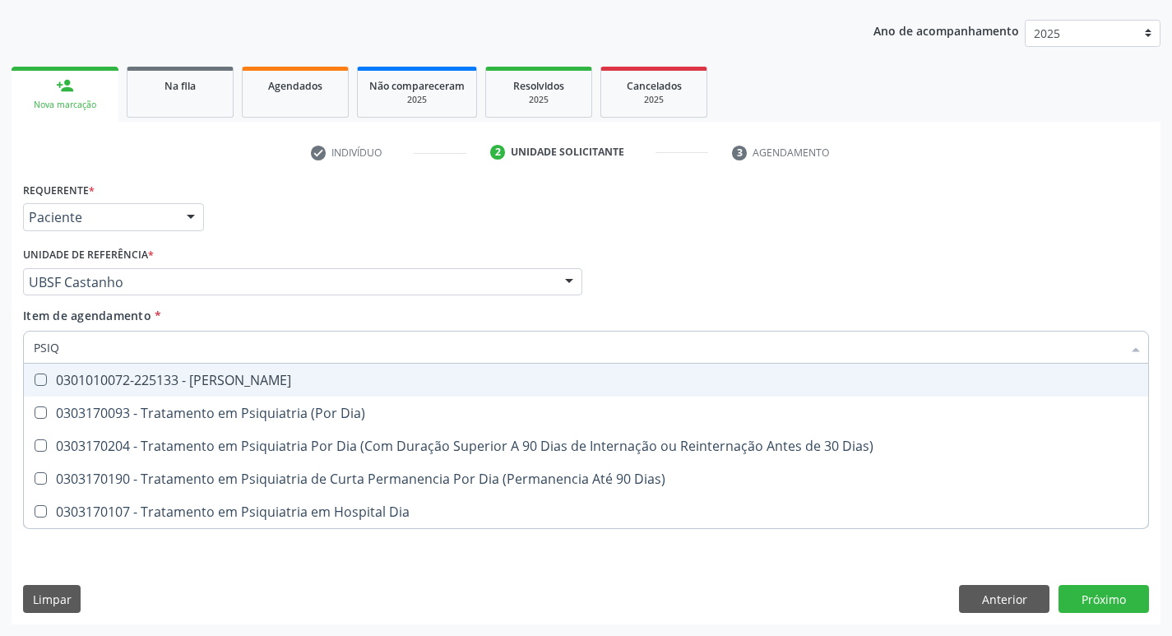
click at [38, 381] on Psiquiatra at bounding box center [41, 379] width 12 height 12
click at [35, 381] on Psiquiatra "checkbox" at bounding box center [29, 379] width 11 height 11
checkbox Psiquiatra "true"
click at [797, 290] on div "Profissional Solicitante Por favor, selecione a Unidade de Atendimento primeiro…" at bounding box center [586, 275] width 1134 height 64
checkbox Dia\) "true"
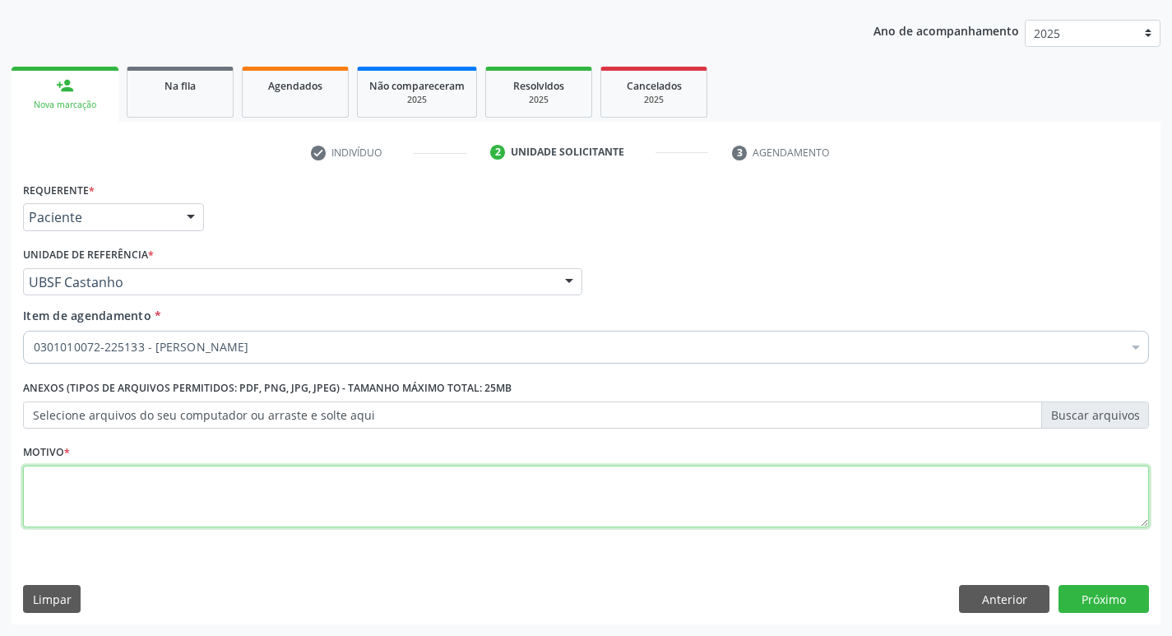
click at [71, 494] on textarea at bounding box center [586, 496] width 1126 height 62
type textarea "RETORNO MATEUS"
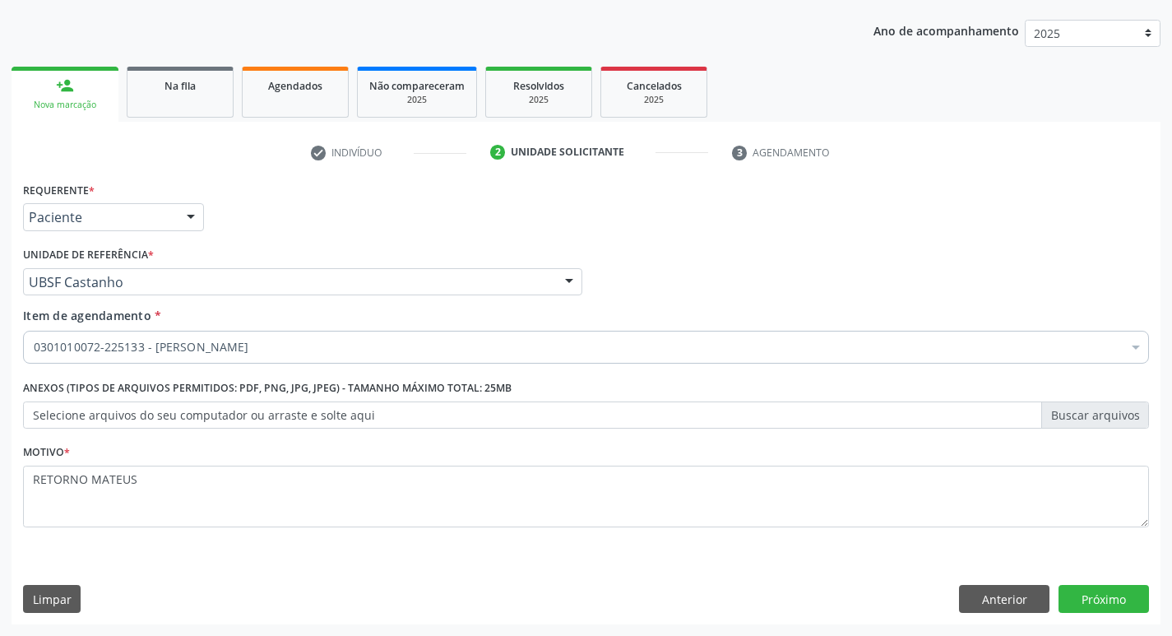
click at [1118, 612] on div "Requerente * Paciente Profissional de Saúde Paciente Nenhum resultado encontrad…" at bounding box center [586, 401] width 1149 height 446
click at [1106, 598] on button "Próximo" at bounding box center [1103, 599] width 90 height 28
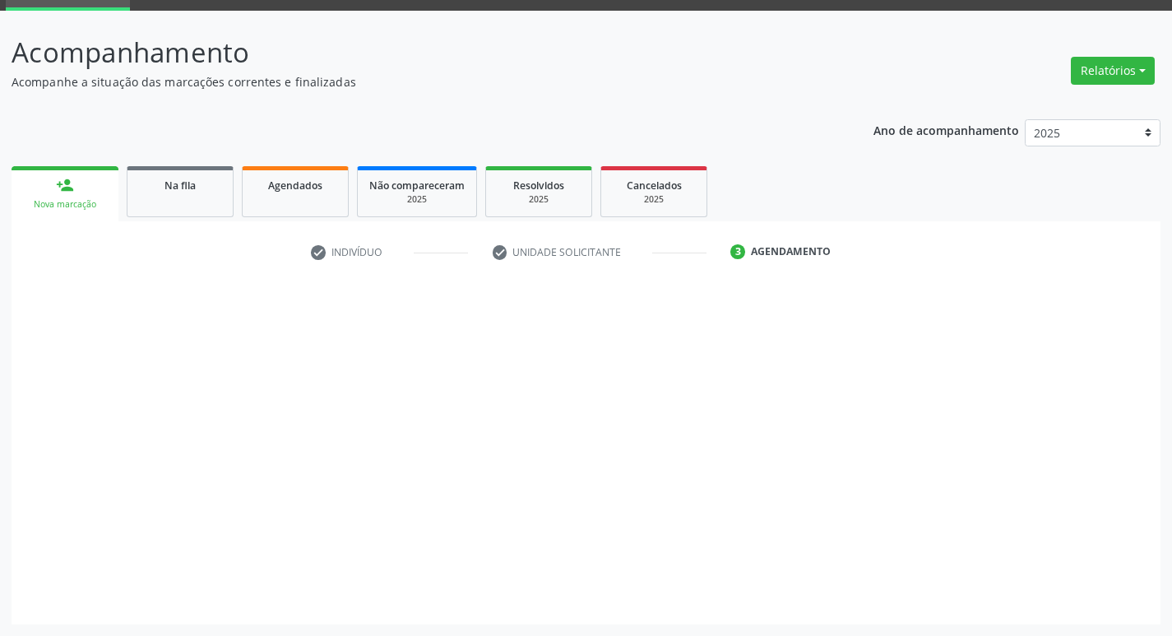
scroll to position [80, 0]
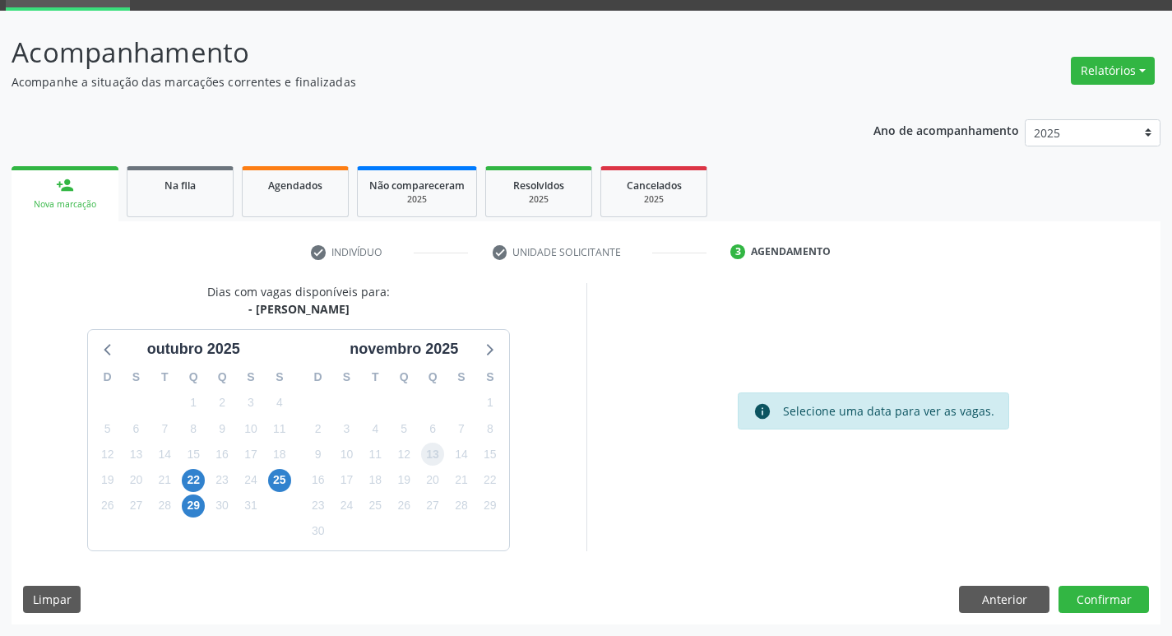
click at [441, 460] on span "13" at bounding box center [432, 453] width 23 height 23
click at [1075, 594] on button "Confirmar" at bounding box center [1103, 599] width 90 height 28
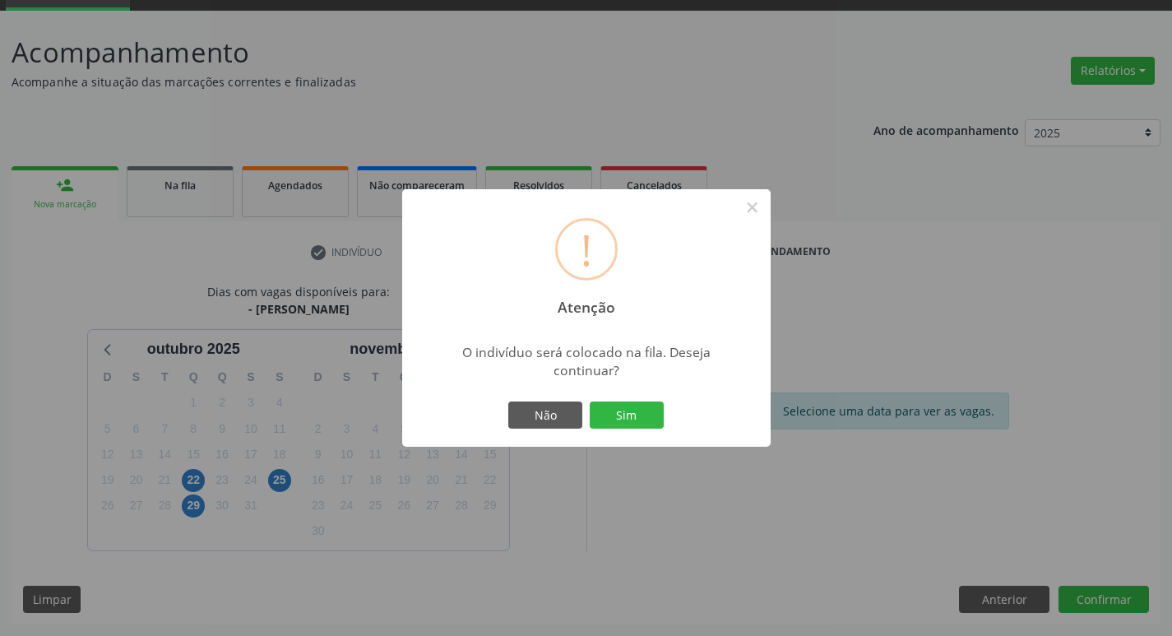
click at [618, 400] on div "Não Sim" at bounding box center [586, 415] width 163 height 35
click at [613, 418] on button "Sim" at bounding box center [626, 415] width 74 height 28
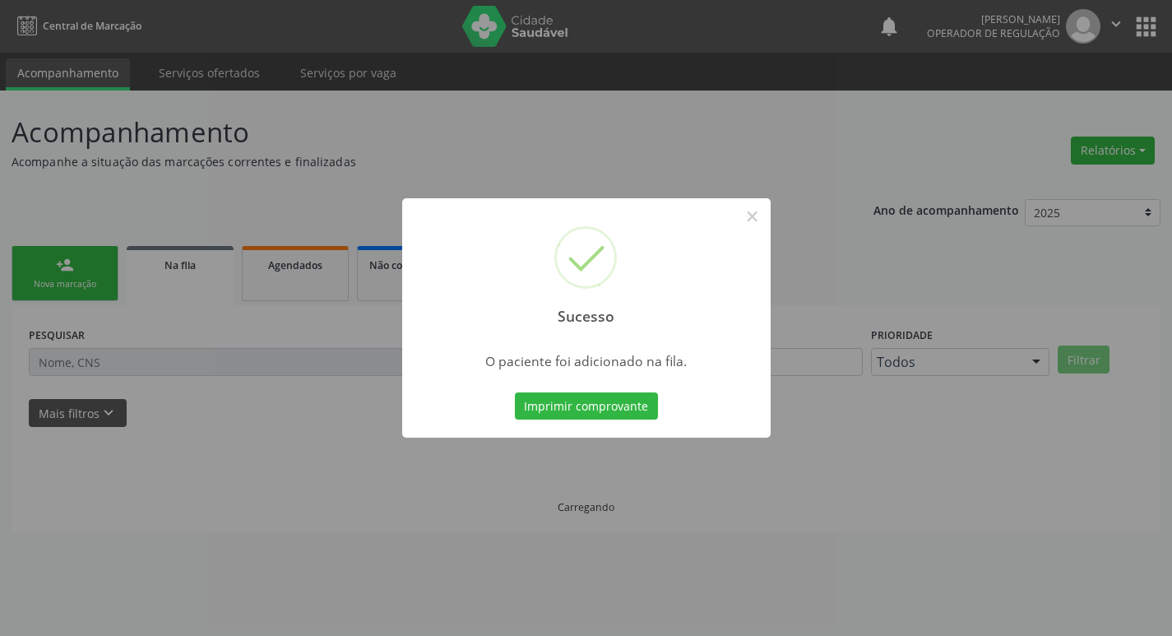
scroll to position [0, 0]
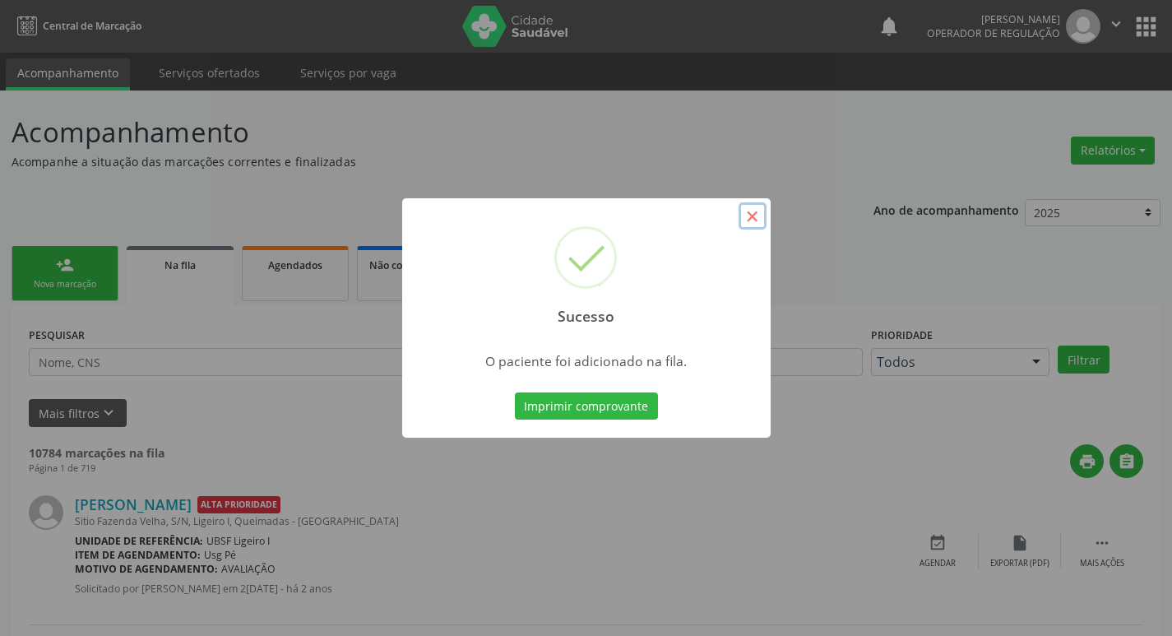
click at [756, 210] on button "×" at bounding box center [752, 216] width 28 height 28
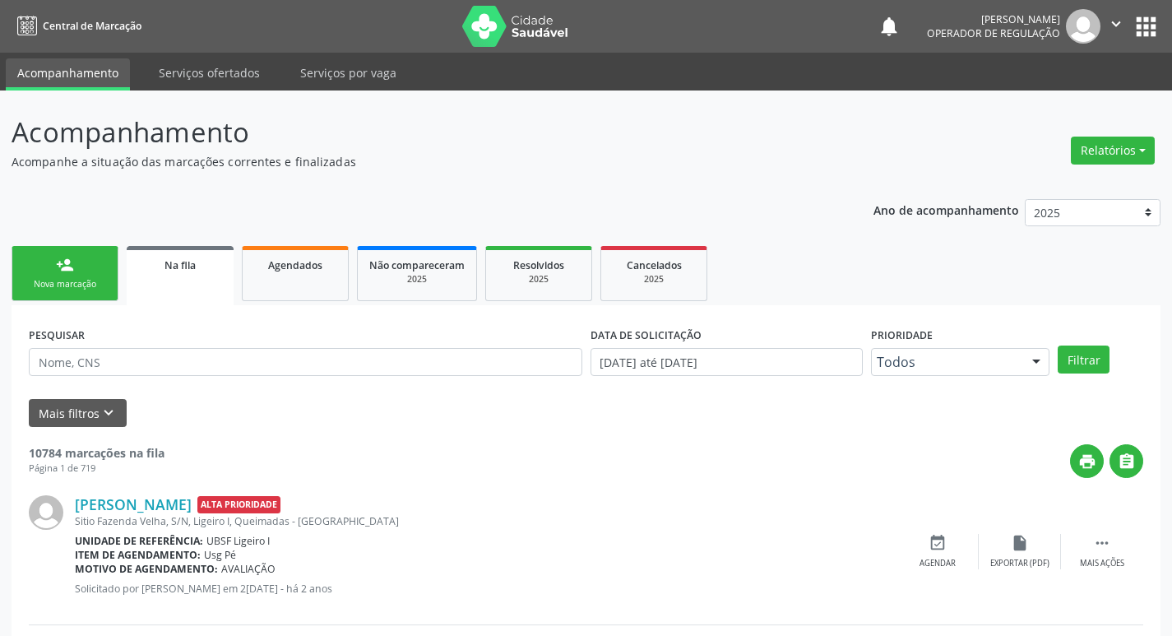
click at [109, 279] on link "person_add Nova marcação" at bounding box center [65, 273] width 107 height 55
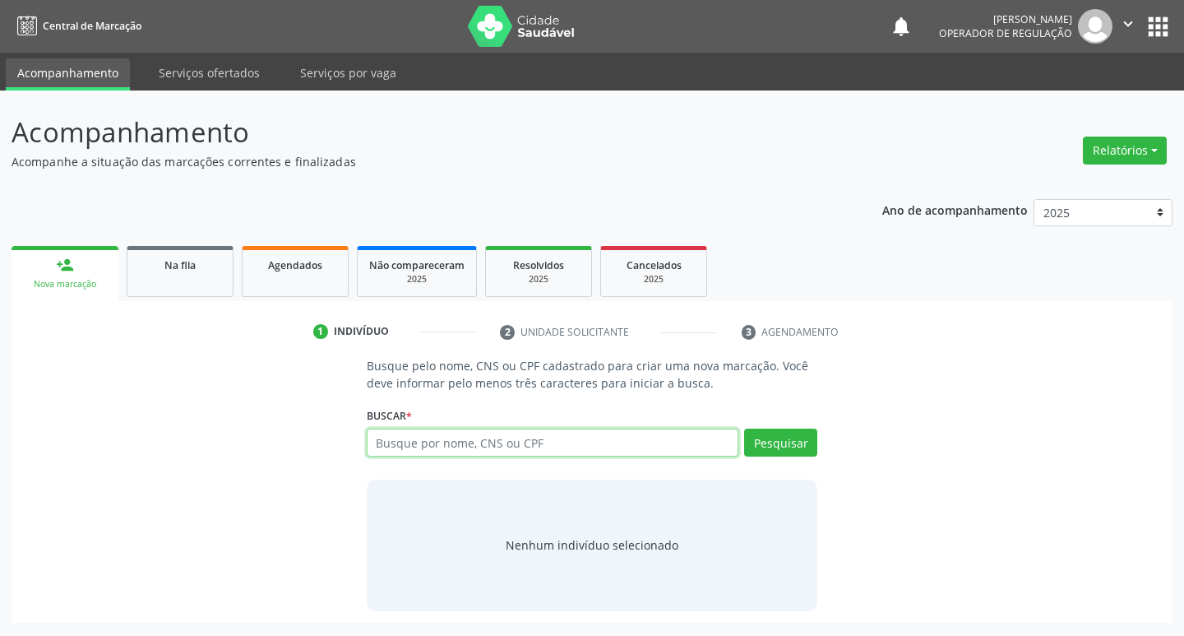
click at [511, 437] on input "text" at bounding box center [553, 442] width 372 height 28
click at [554, 444] on input "text" at bounding box center [553, 442] width 372 height 28
click at [488, 445] on input "text" at bounding box center [553, 442] width 372 height 28
type input "705403485367097"
click at [787, 452] on button "Pesquisar" at bounding box center [780, 442] width 73 height 28
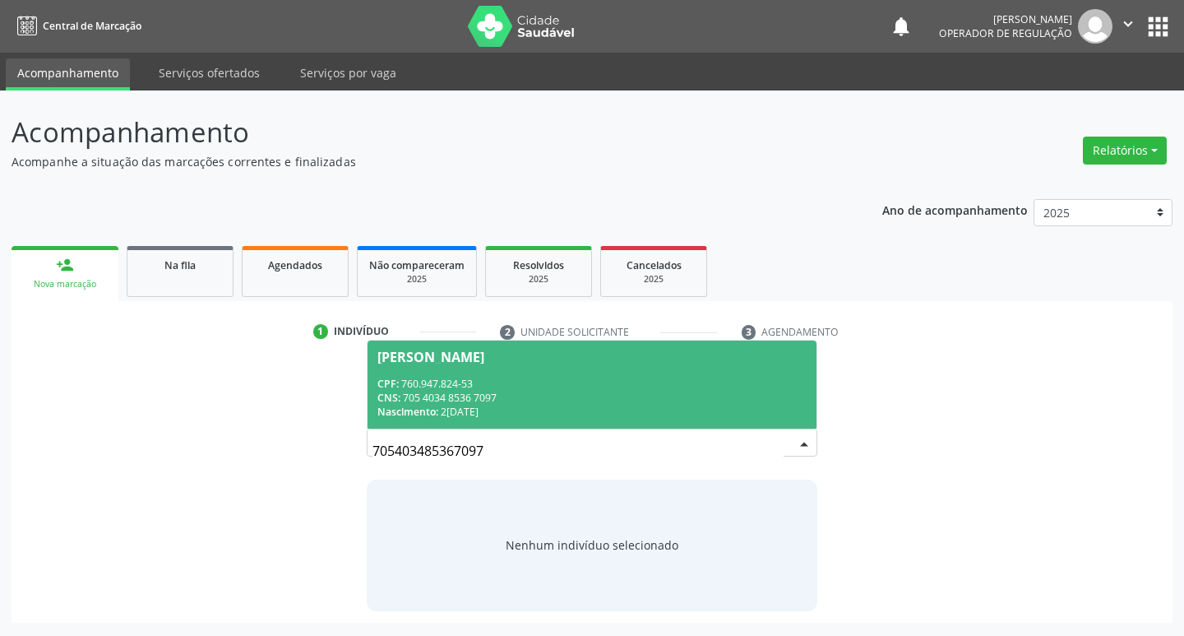
click at [498, 346] on span "[PERSON_NAME] CPF: 760.947.824-53 CNS: 705 4034 8536 7097 Nascimento: [DATE]" at bounding box center [592, 384] width 450 height 88
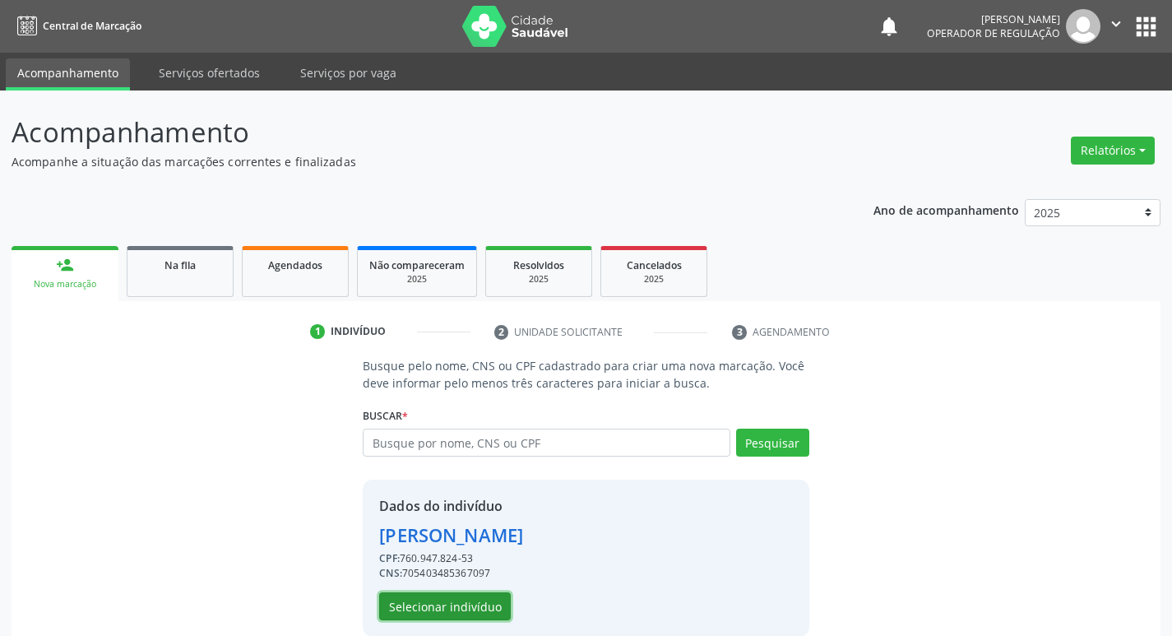
click at [454, 608] on button "Selecionar indivíduo" at bounding box center [445, 606] width 132 height 28
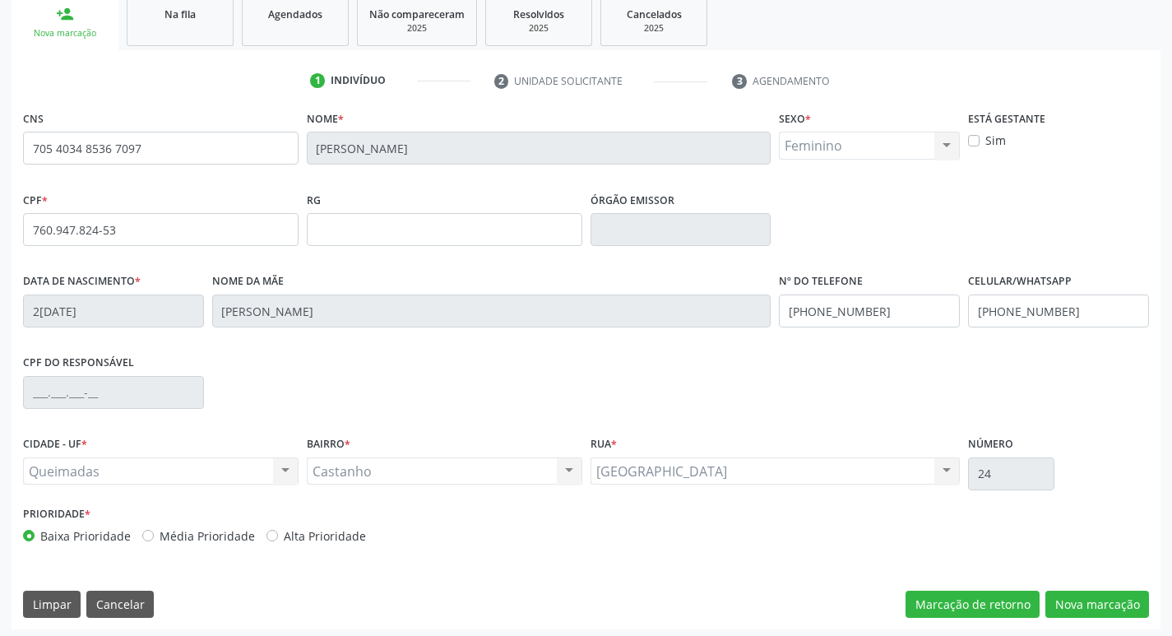
scroll to position [256, 0]
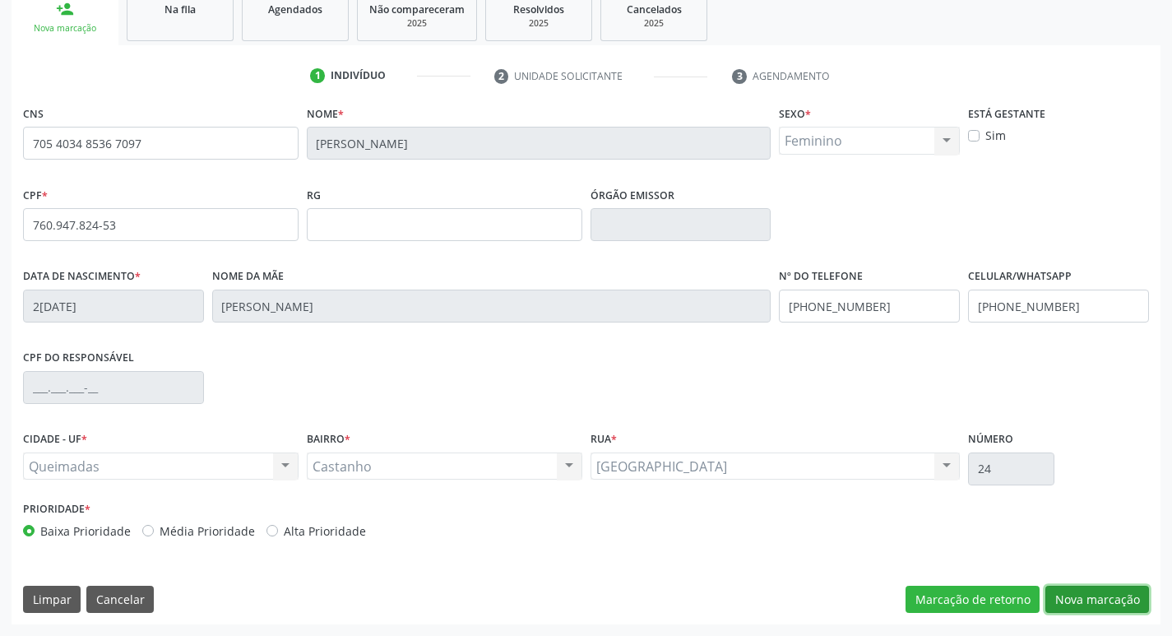
click at [1103, 604] on button "Nova marcação" at bounding box center [1097, 599] width 104 height 28
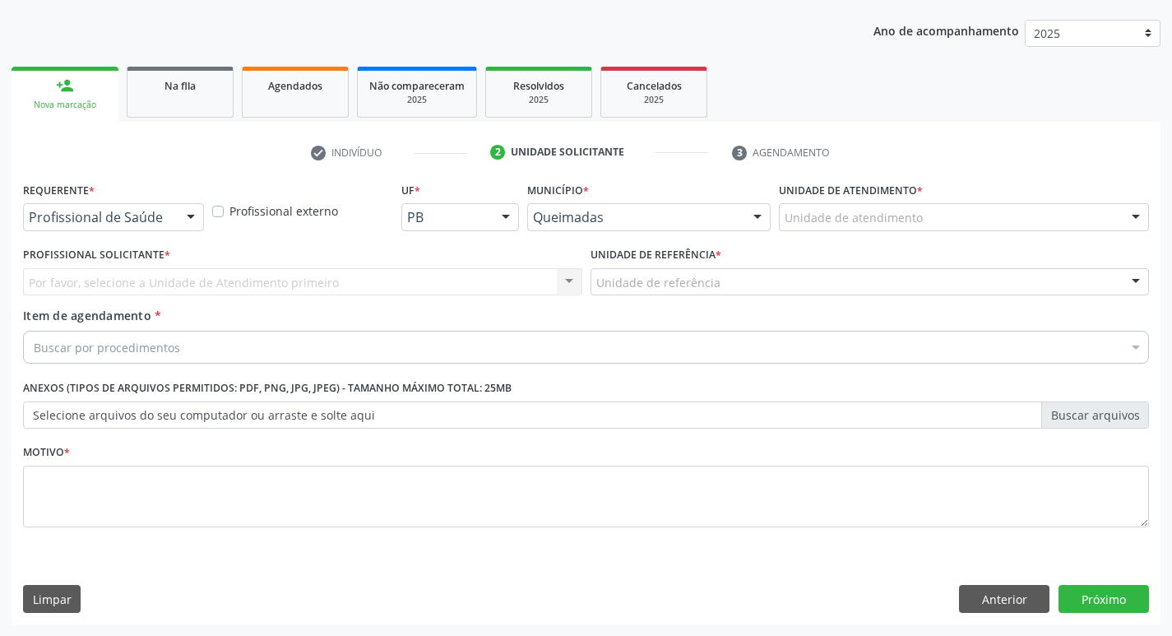
click at [187, 220] on div at bounding box center [190, 218] width 25 height 28
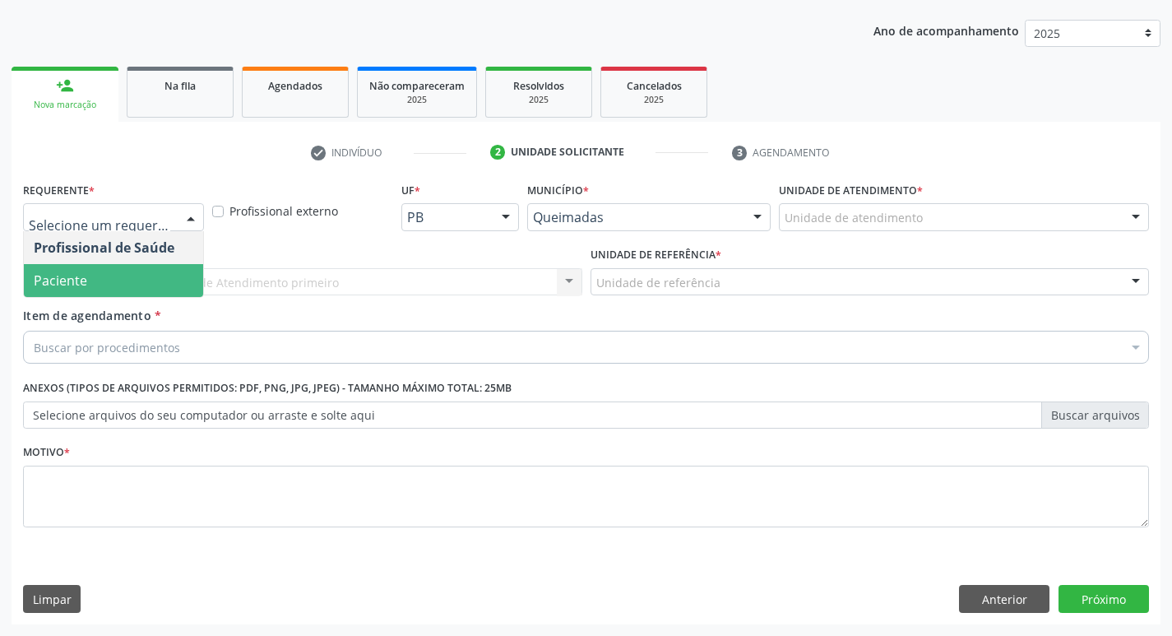
click at [150, 291] on span "Paciente" at bounding box center [113, 280] width 179 height 33
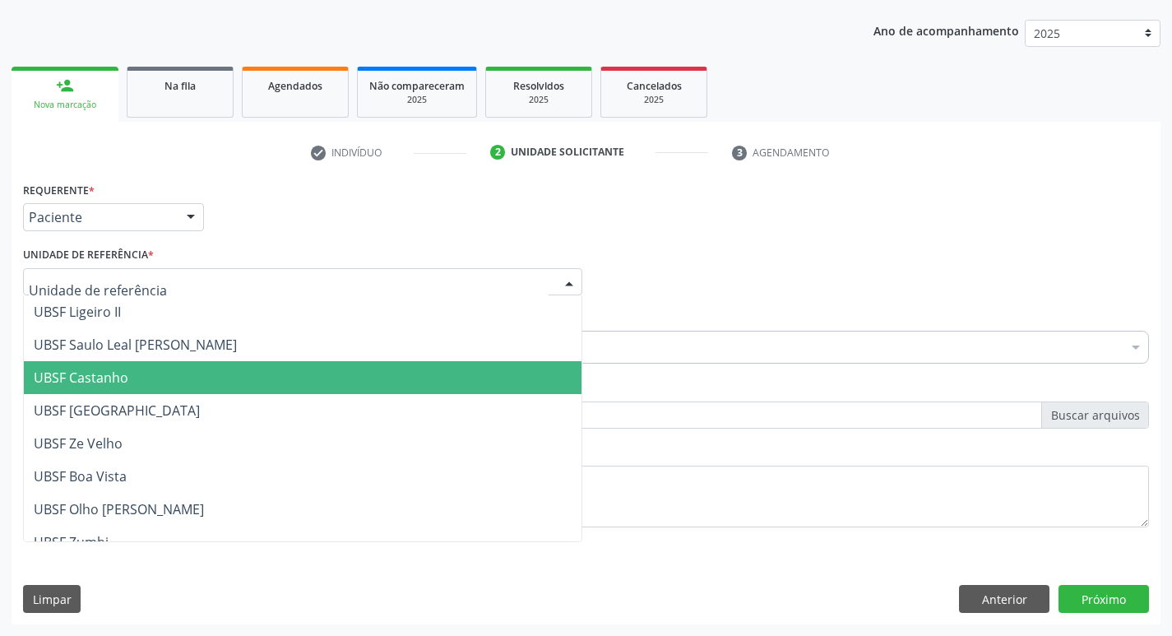
click at [140, 369] on span "UBSF Castanho" at bounding box center [302, 377] width 557 height 33
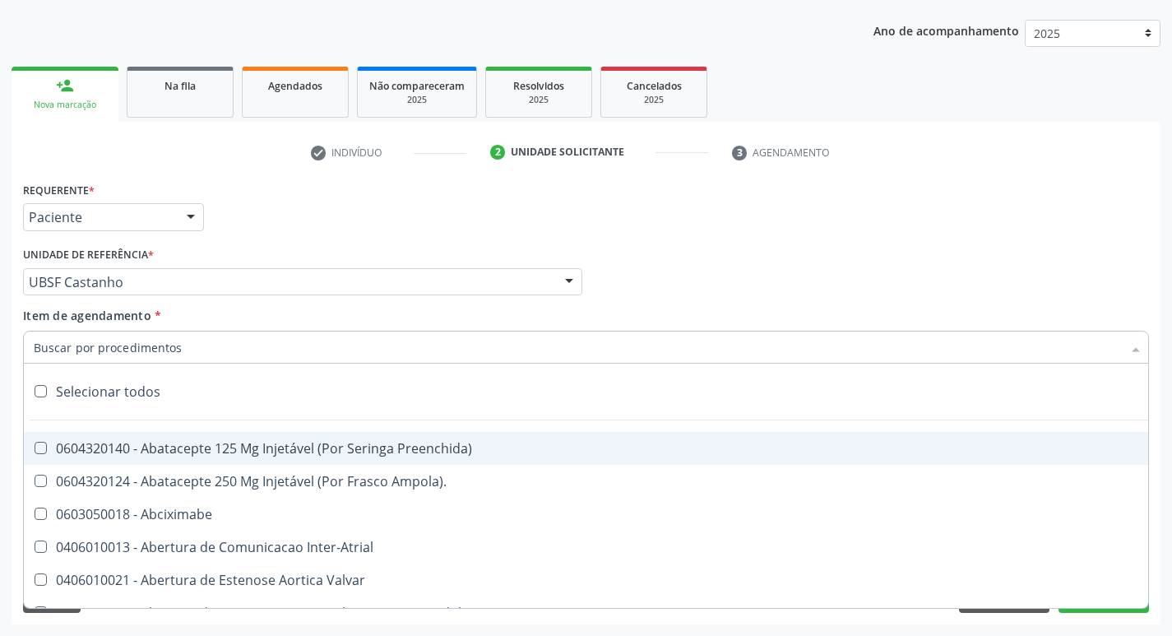
click at [100, 347] on input "Item de agendamento *" at bounding box center [578, 347] width 1088 height 33
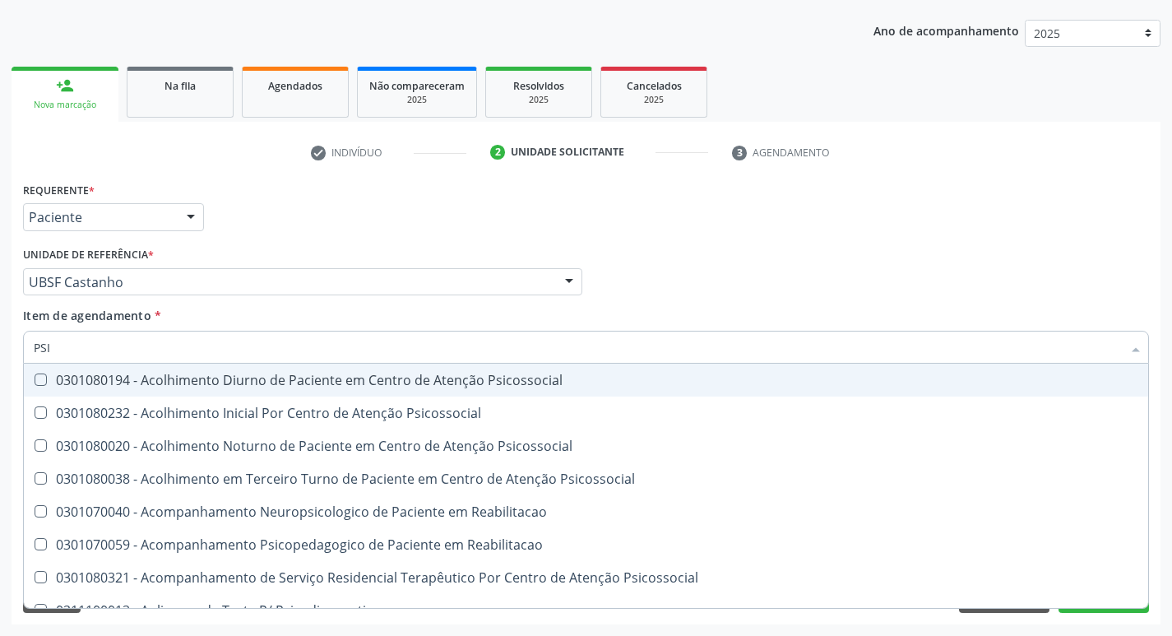
type input "PSIQ"
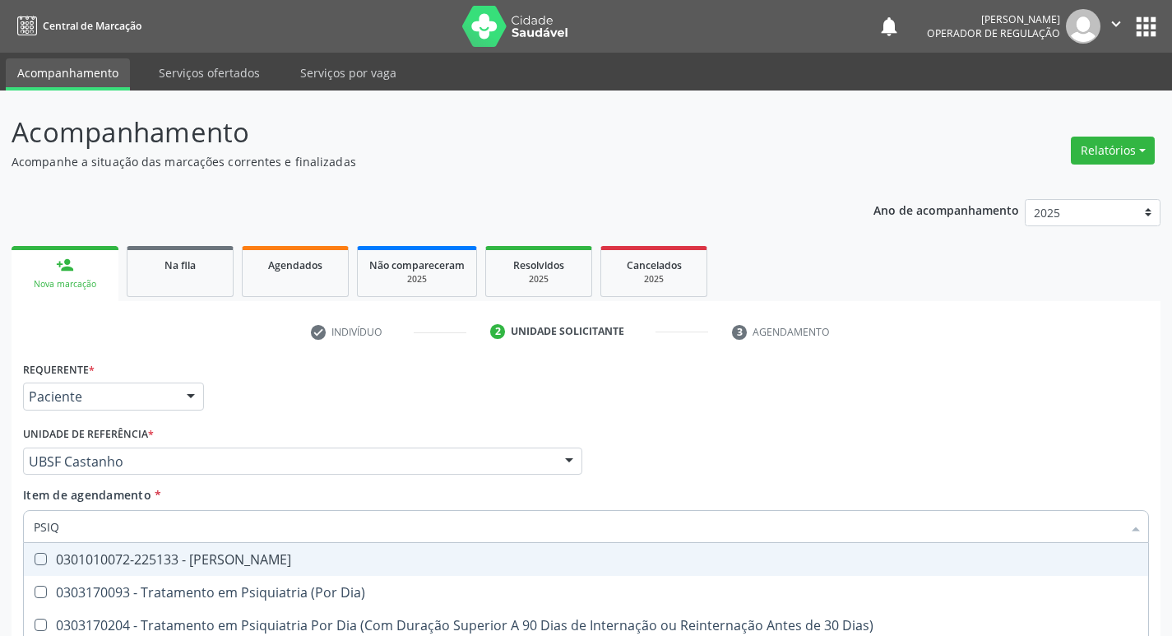
scroll to position [179, 0]
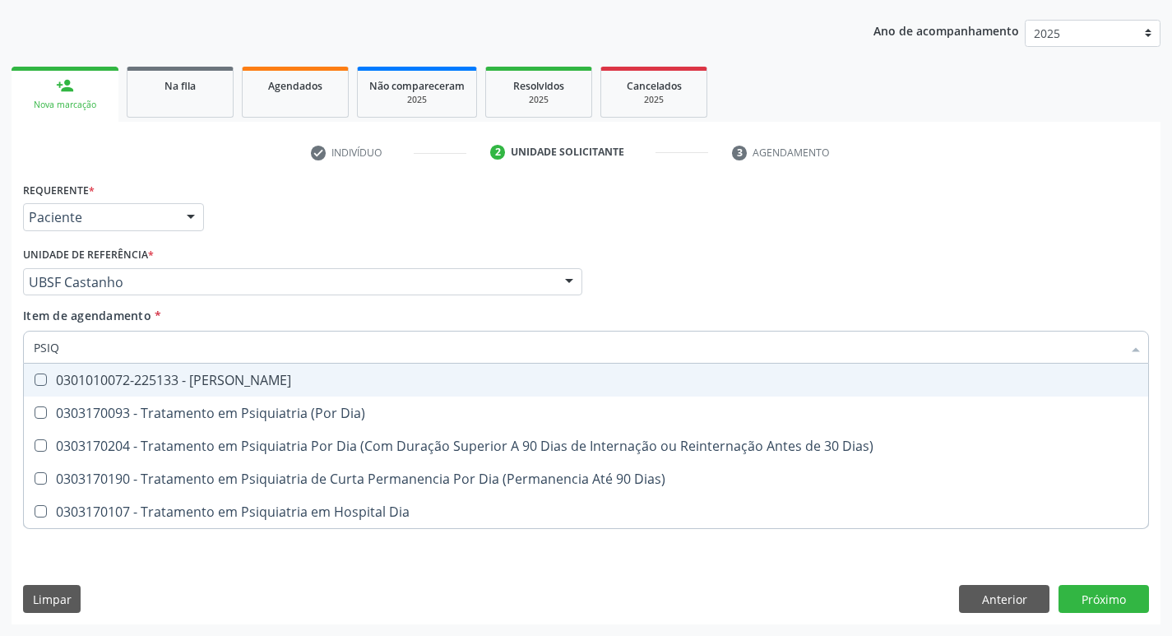
click at [38, 379] on Psiquiatra at bounding box center [41, 379] width 12 height 12
click at [35, 379] on Psiquiatra "checkbox" at bounding box center [29, 379] width 11 height 11
checkbox Psiquiatra "true"
click at [871, 303] on div "Profissional Solicitante Por favor, selecione a Unidade de Atendimento primeiro…" at bounding box center [586, 275] width 1134 height 64
checkbox Dia\) "true"
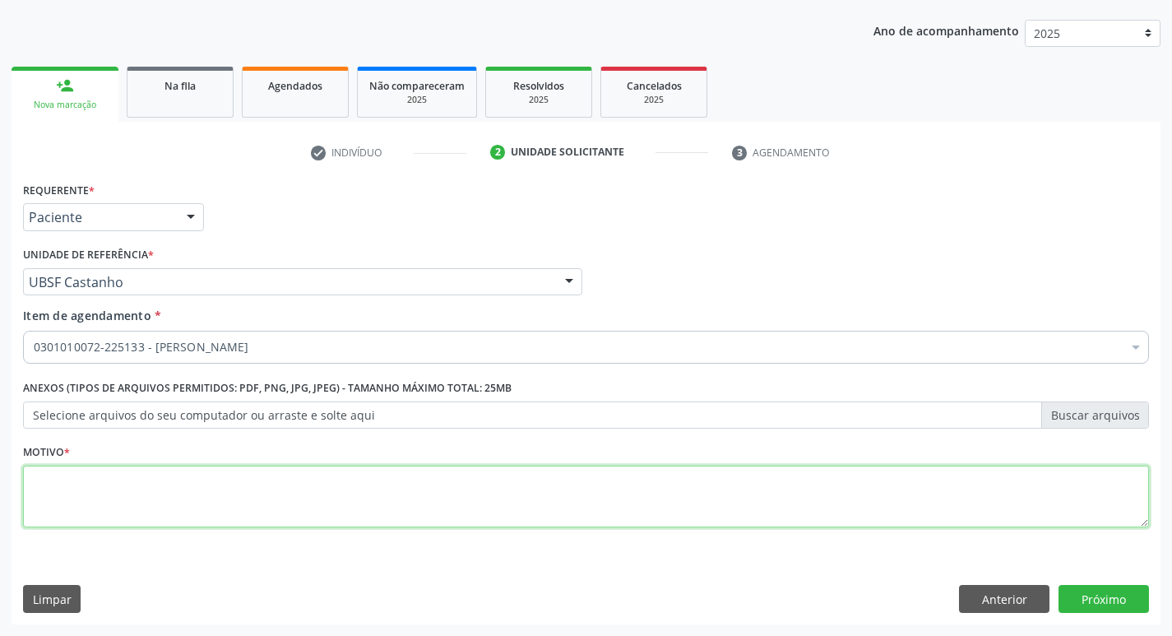
click at [62, 482] on textarea at bounding box center [586, 496] width 1126 height 62
type textarea "CONSULTA"
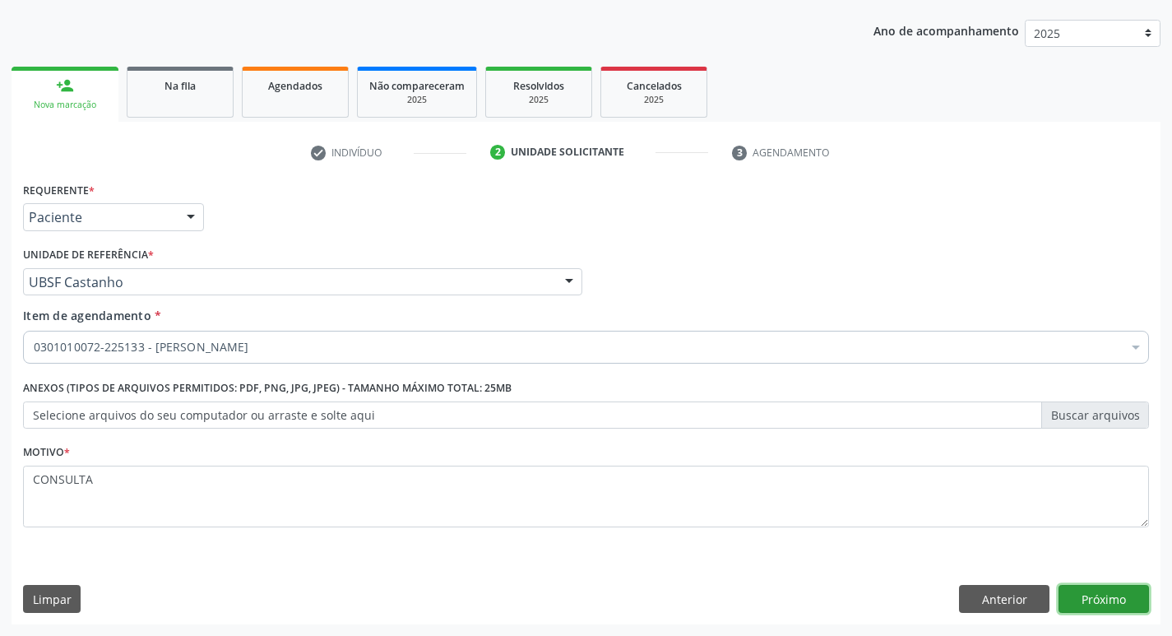
click at [1102, 589] on button "Próximo" at bounding box center [1103, 599] width 90 height 28
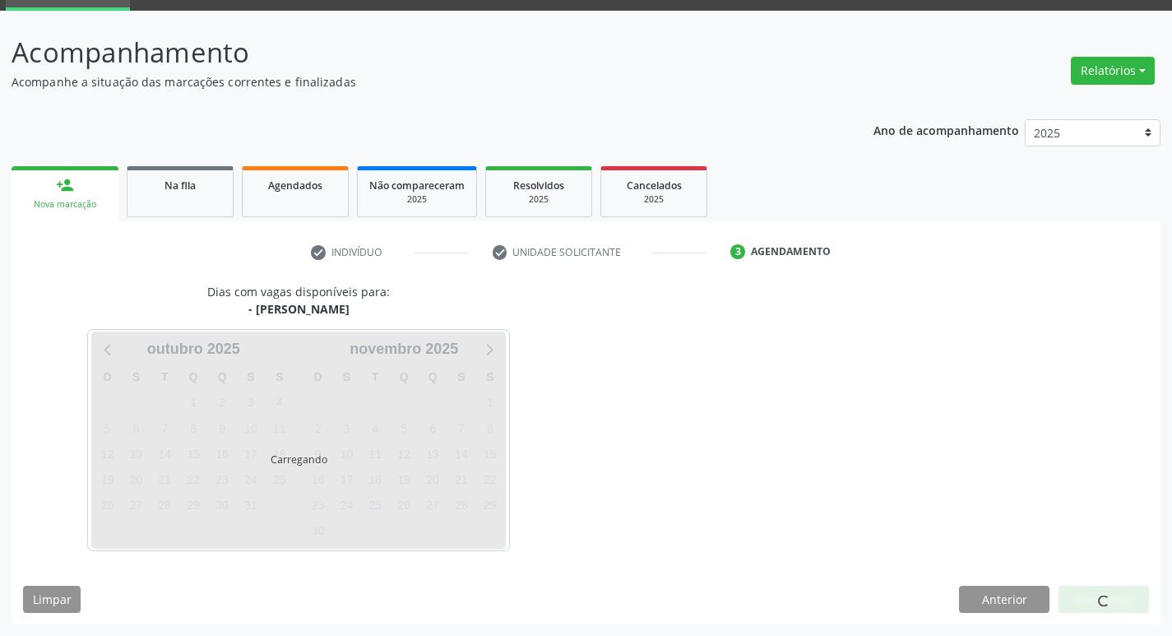
scroll to position [80, 0]
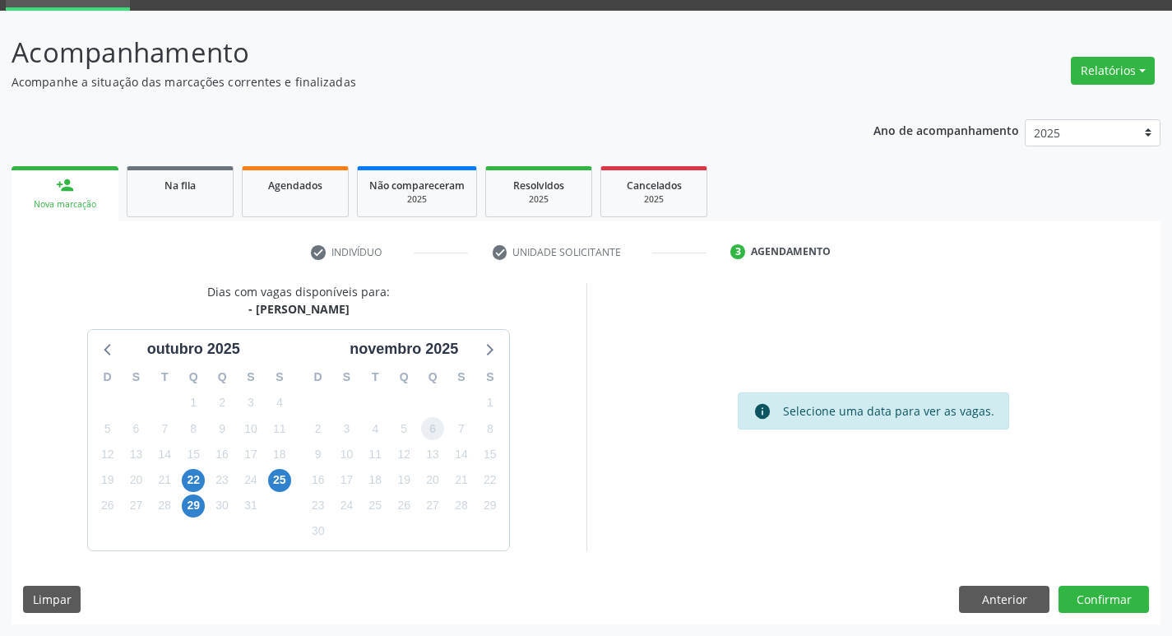
click at [430, 433] on span "6" at bounding box center [432, 428] width 23 height 23
click at [1102, 594] on button "Confirmar" at bounding box center [1103, 599] width 90 height 28
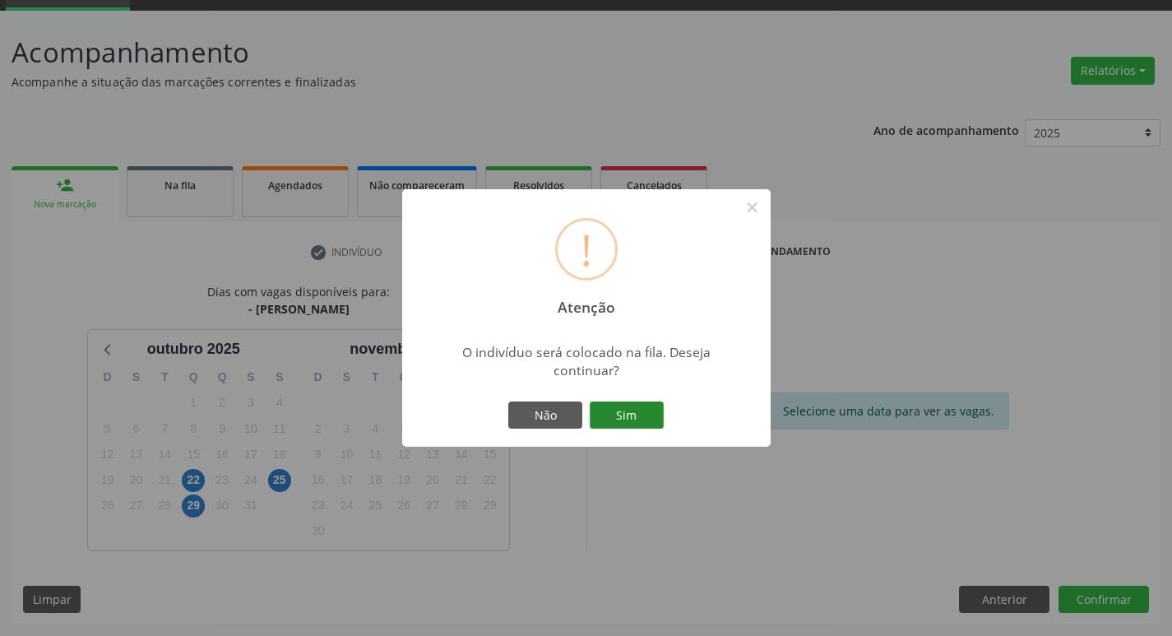
click at [626, 418] on button "Sim" at bounding box center [626, 415] width 74 height 28
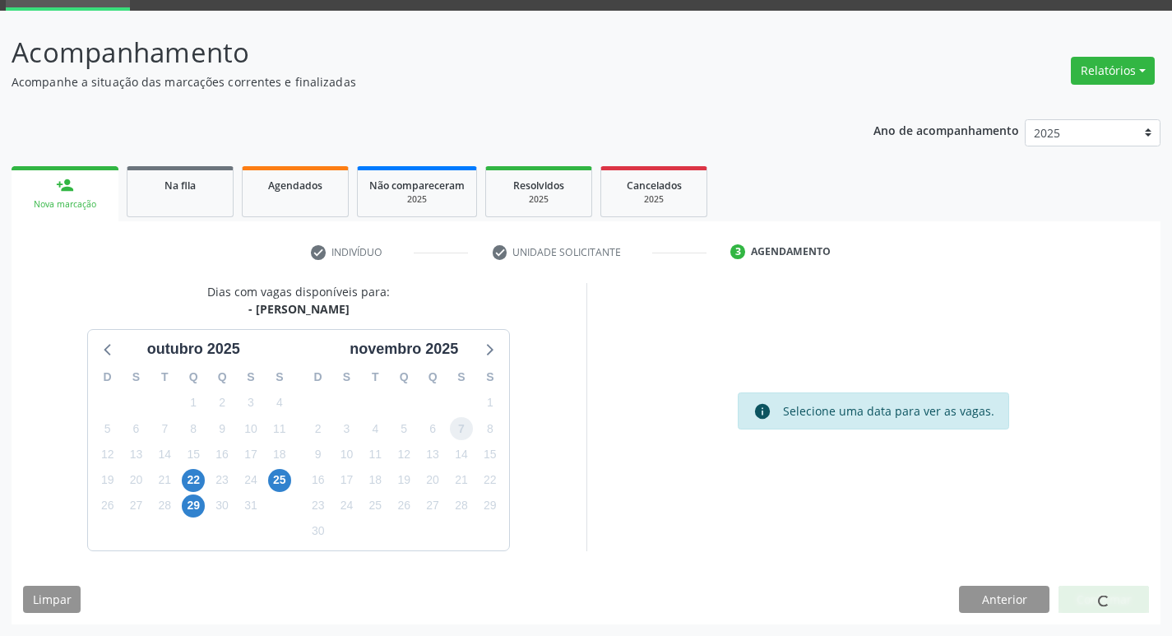
click at [460, 432] on span "7" at bounding box center [461, 428] width 23 height 23
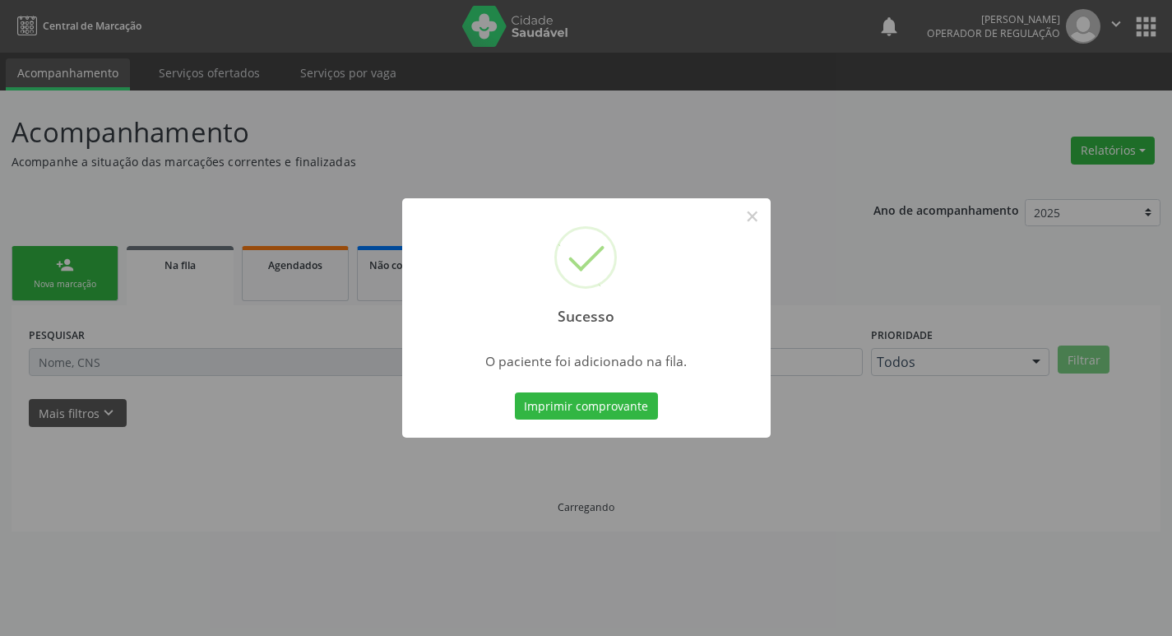
scroll to position [0, 0]
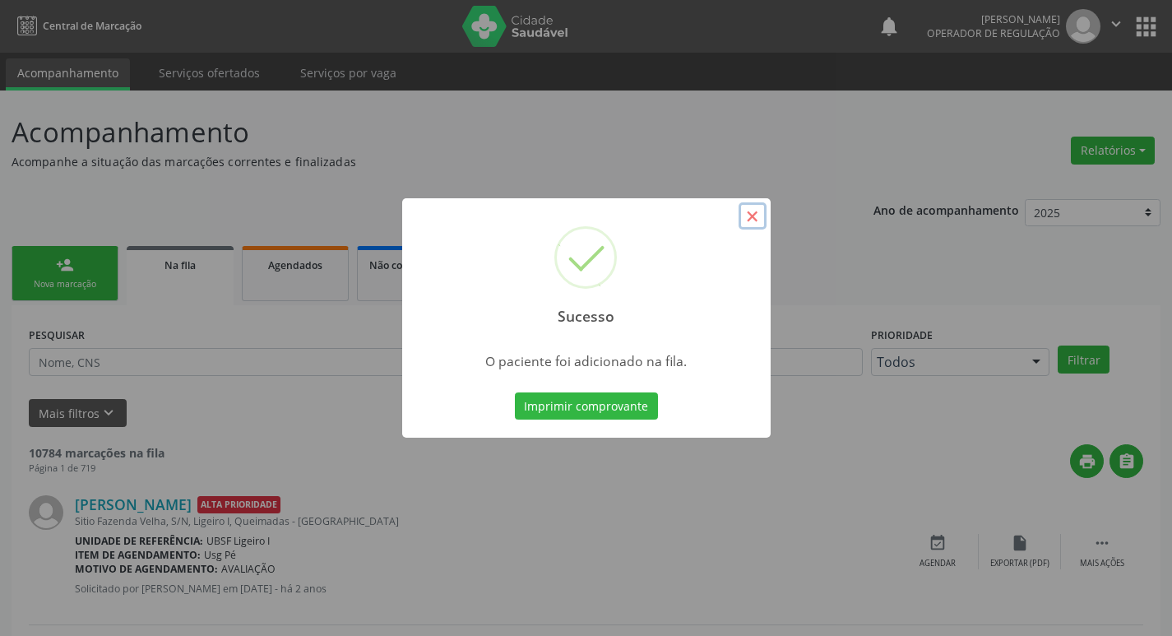
click at [754, 216] on button "×" at bounding box center [752, 216] width 28 height 28
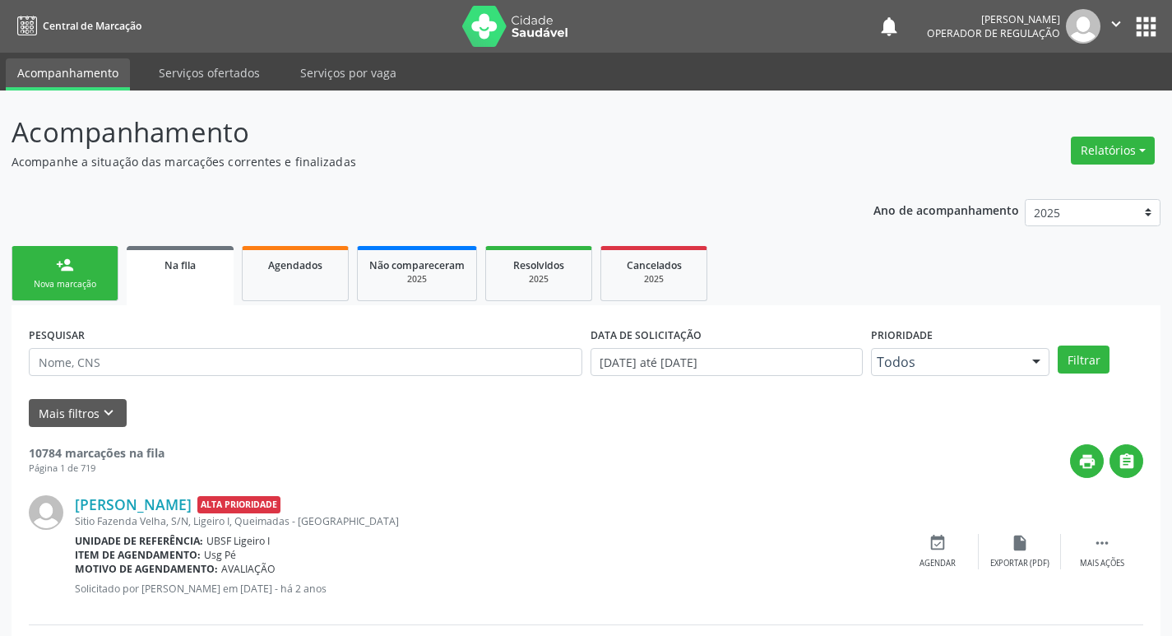
click at [66, 284] on div "Nova marcação" at bounding box center [65, 284] width 82 height 12
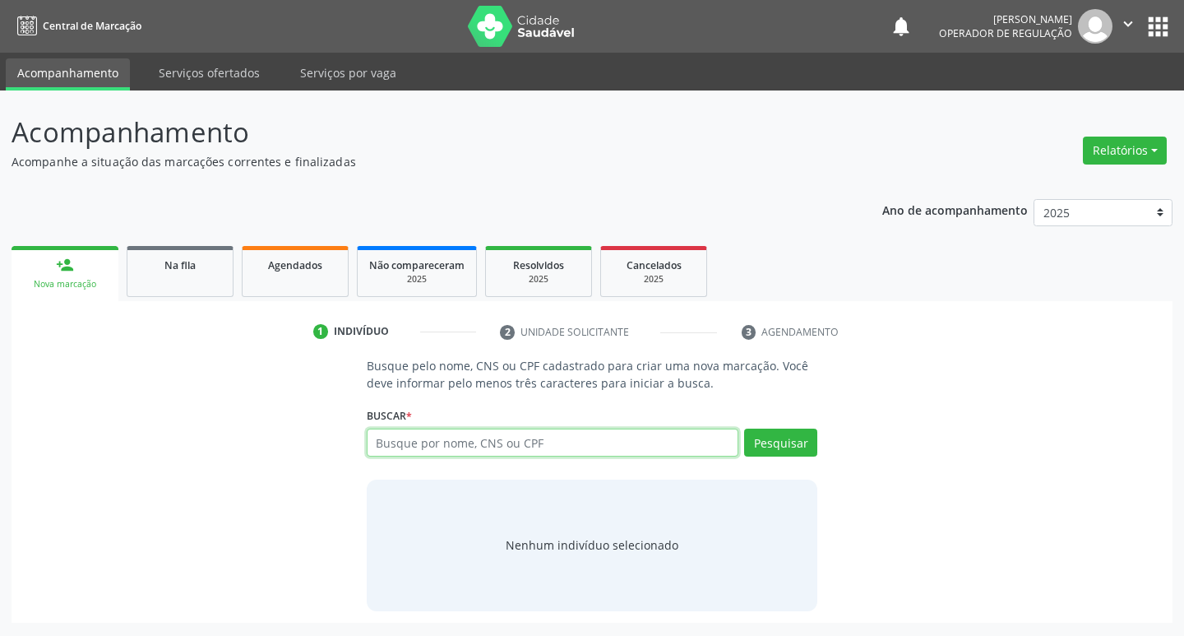
click at [441, 444] on input "text" at bounding box center [553, 442] width 372 height 28
click at [469, 445] on input "text" at bounding box center [553, 442] width 372 height 28
type input "700505125801151"
click at [798, 429] on button "Pesquisar" at bounding box center [780, 442] width 73 height 28
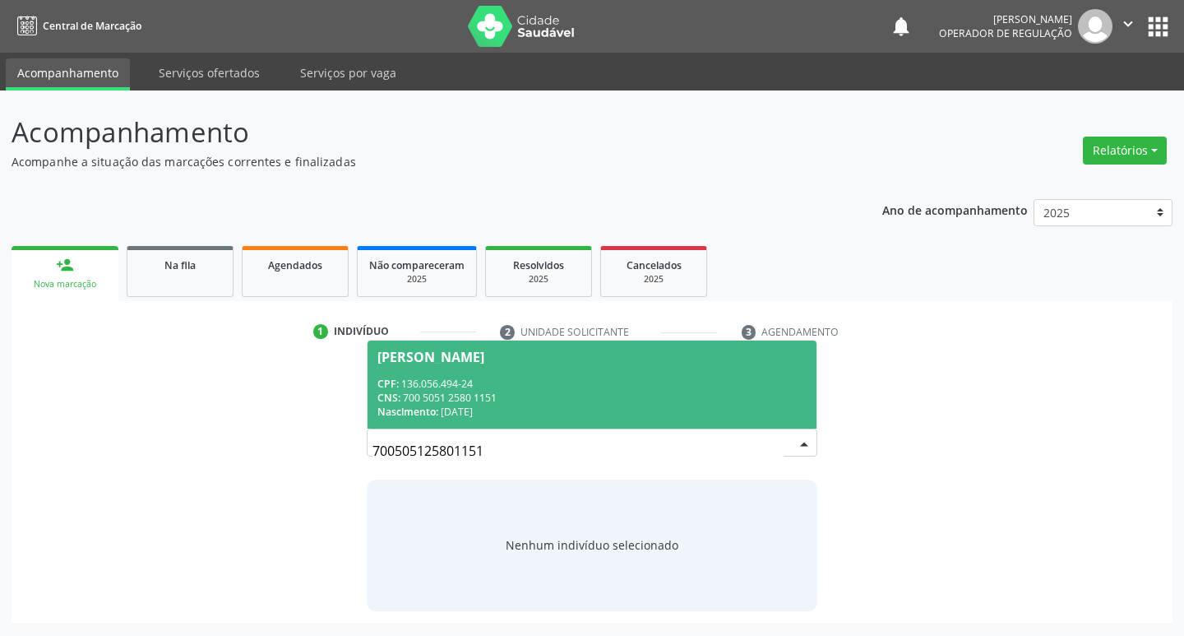
click at [477, 362] on div "Aline Kethlyn Ferreira Barros" at bounding box center [430, 356] width 107 height 13
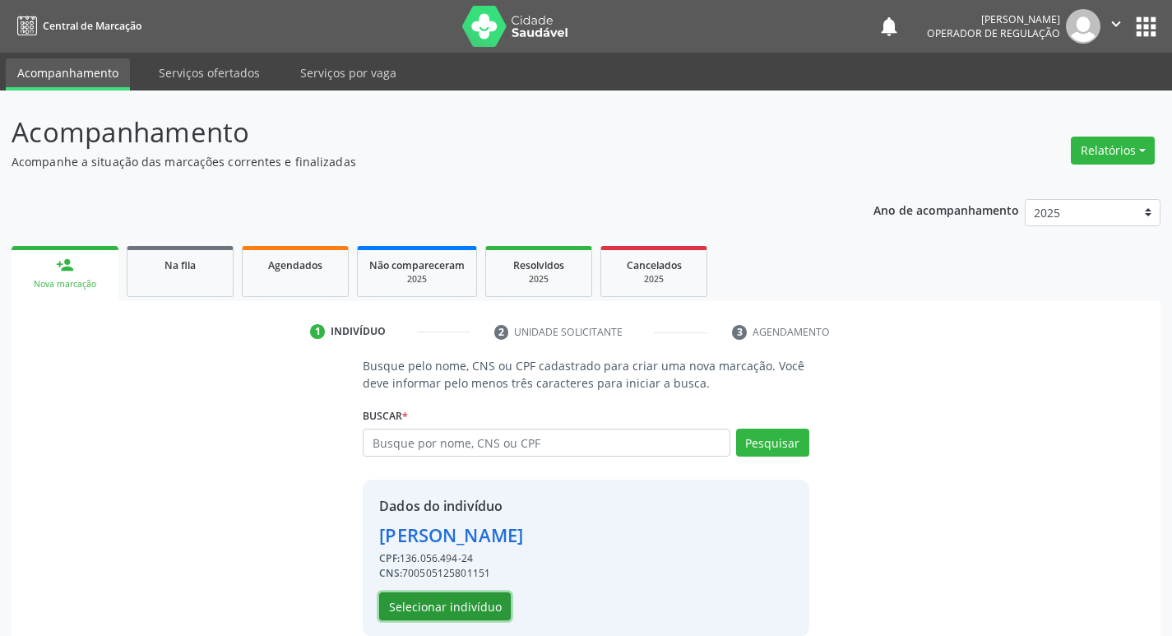
click at [436, 601] on button "Selecionar indivíduo" at bounding box center [445, 606] width 132 height 28
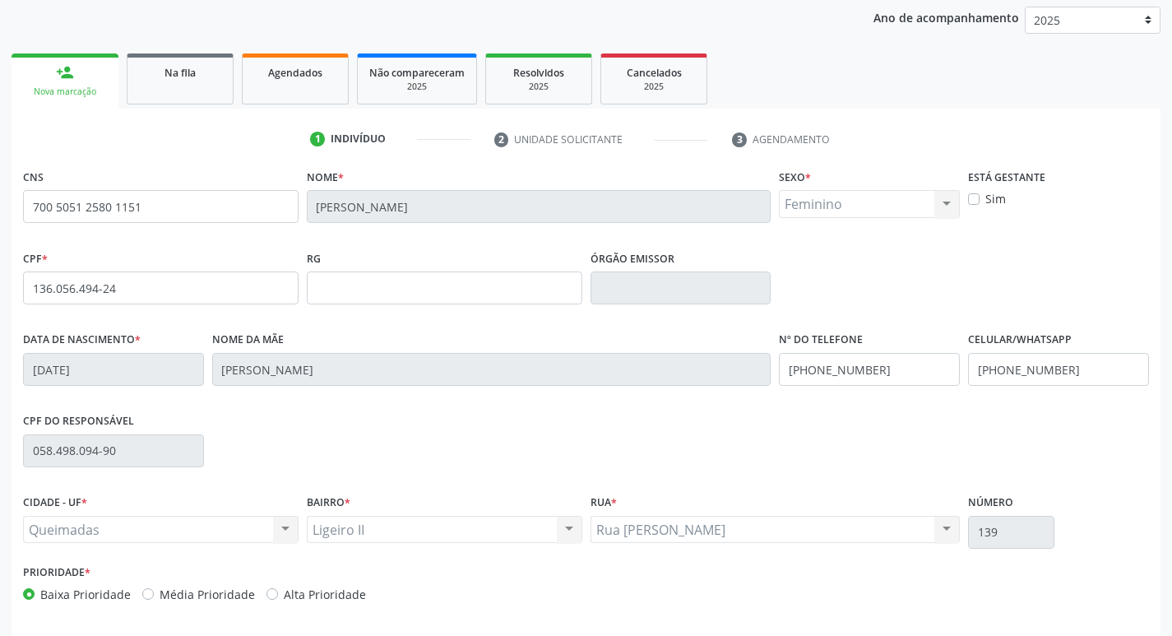
scroll to position [256, 0]
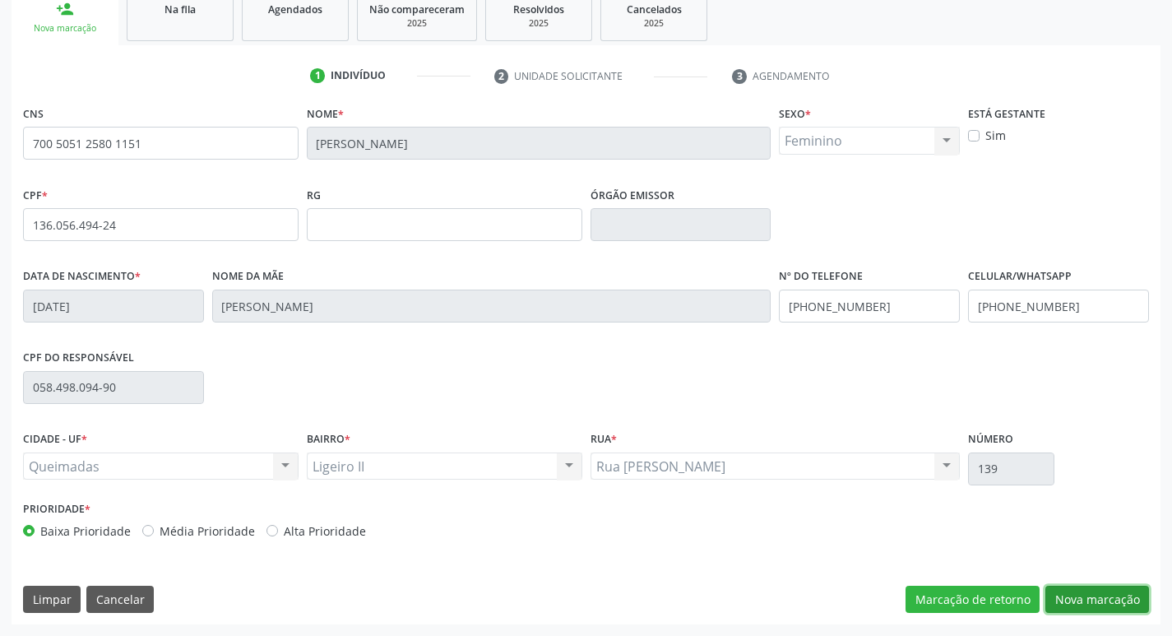
click at [1082, 593] on button "Nova marcação" at bounding box center [1097, 599] width 104 height 28
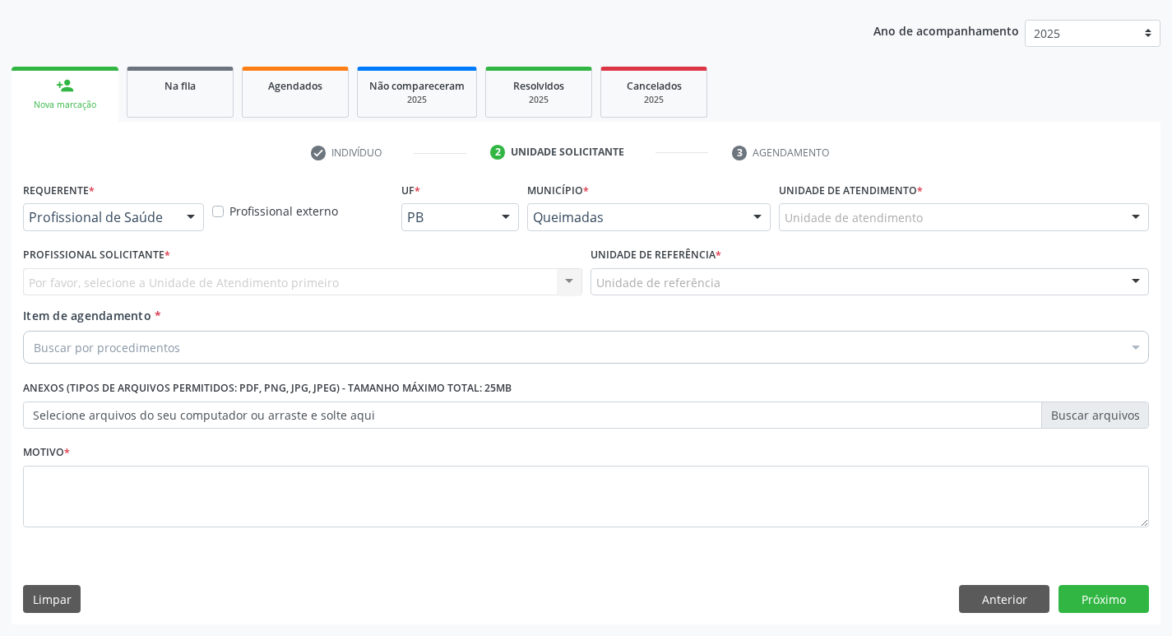
scroll to position [179, 0]
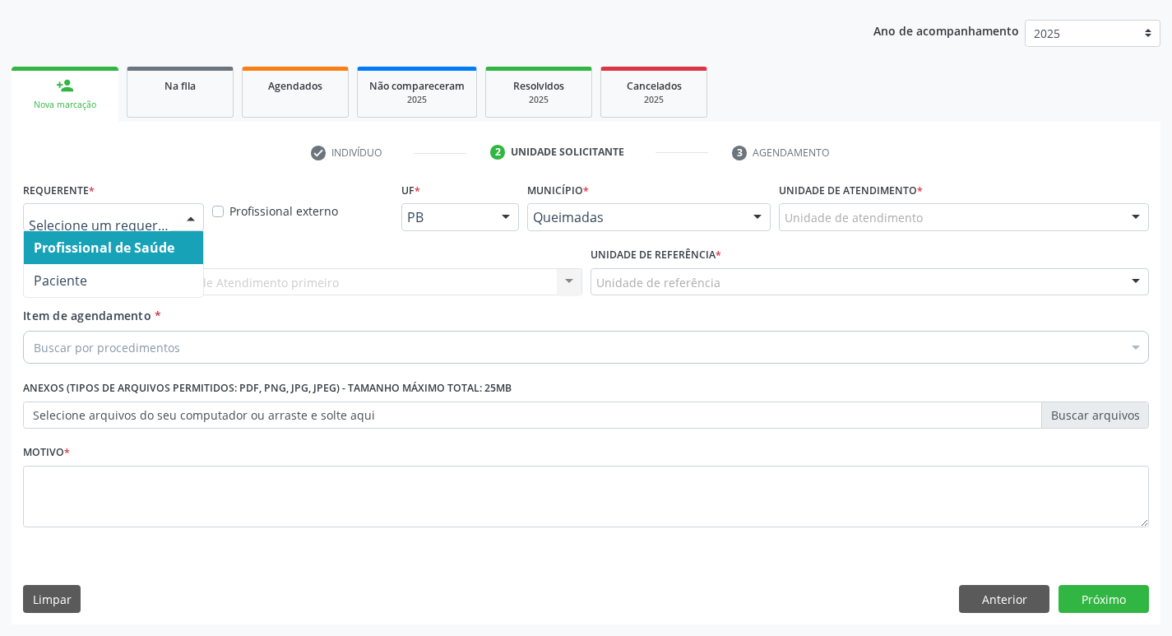
click at [195, 216] on div at bounding box center [190, 218] width 25 height 28
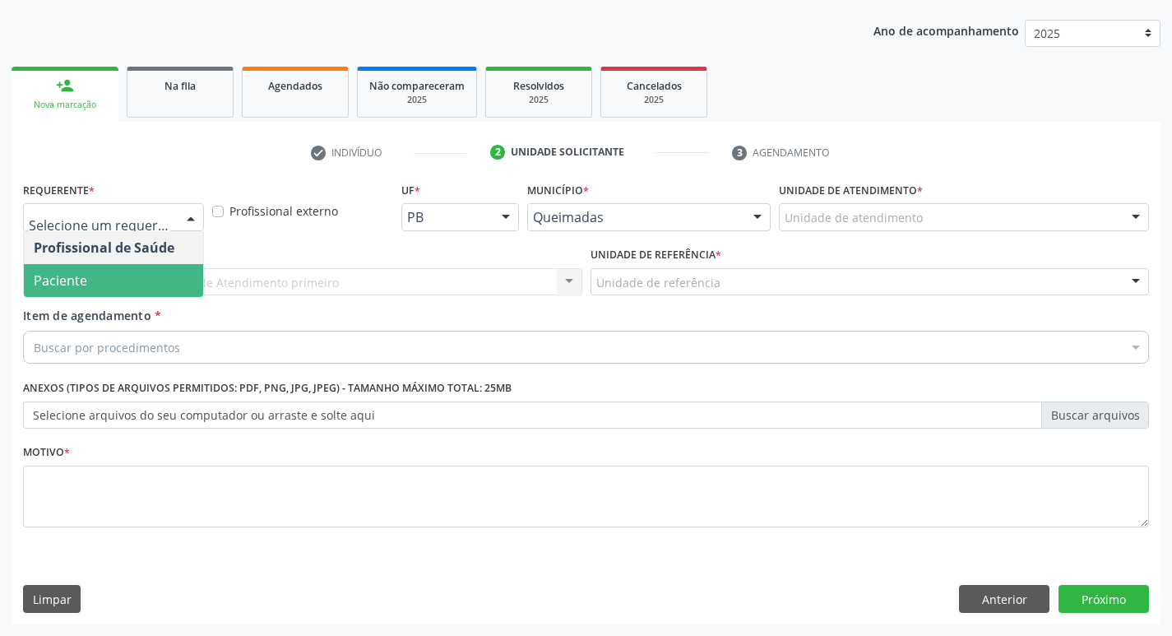
click at [141, 266] on span "Paciente" at bounding box center [113, 280] width 179 height 33
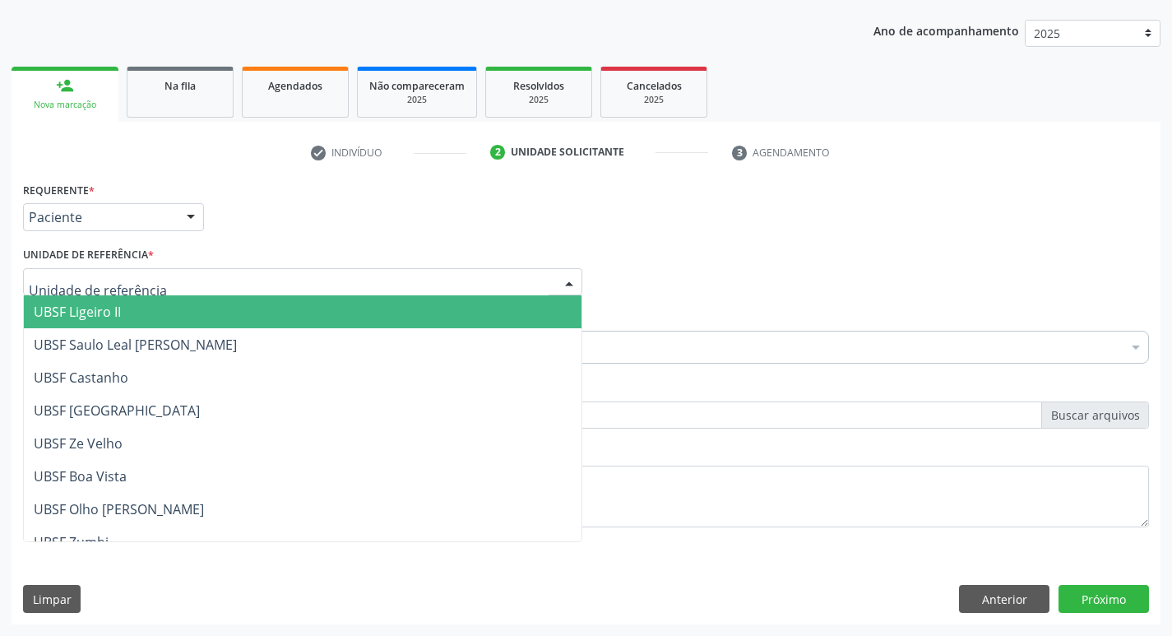
click at [136, 272] on div at bounding box center [302, 282] width 559 height 28
click at [140, 316] on span "UBSF Ligeiro II" at bounding box center [302, 311] width 557 height 33
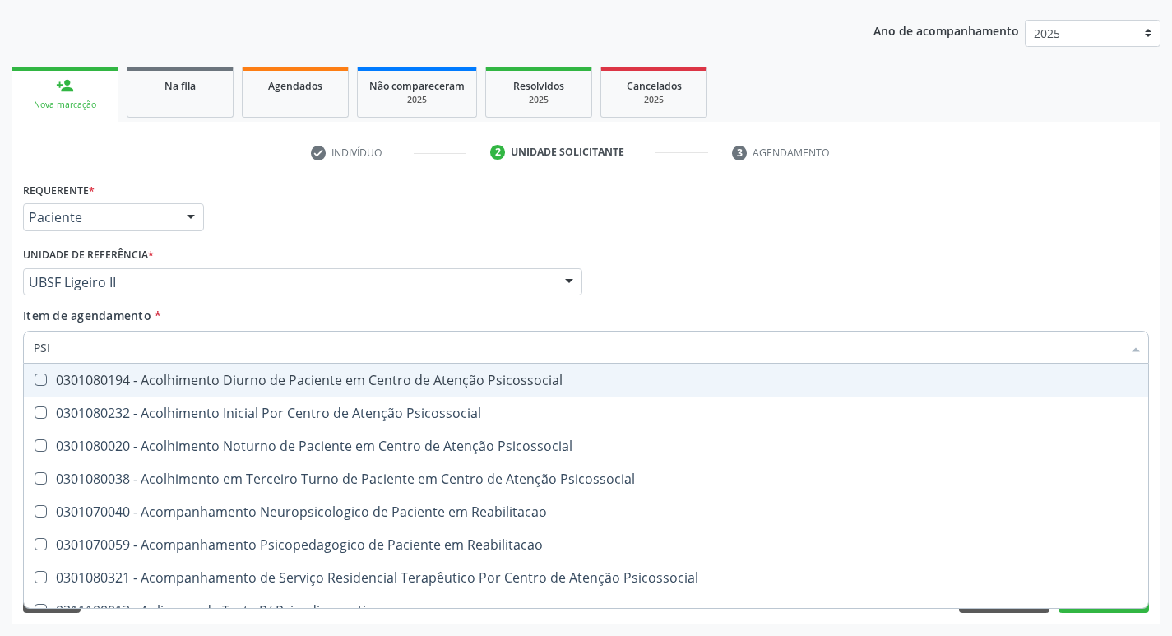
type input "PSIQ"
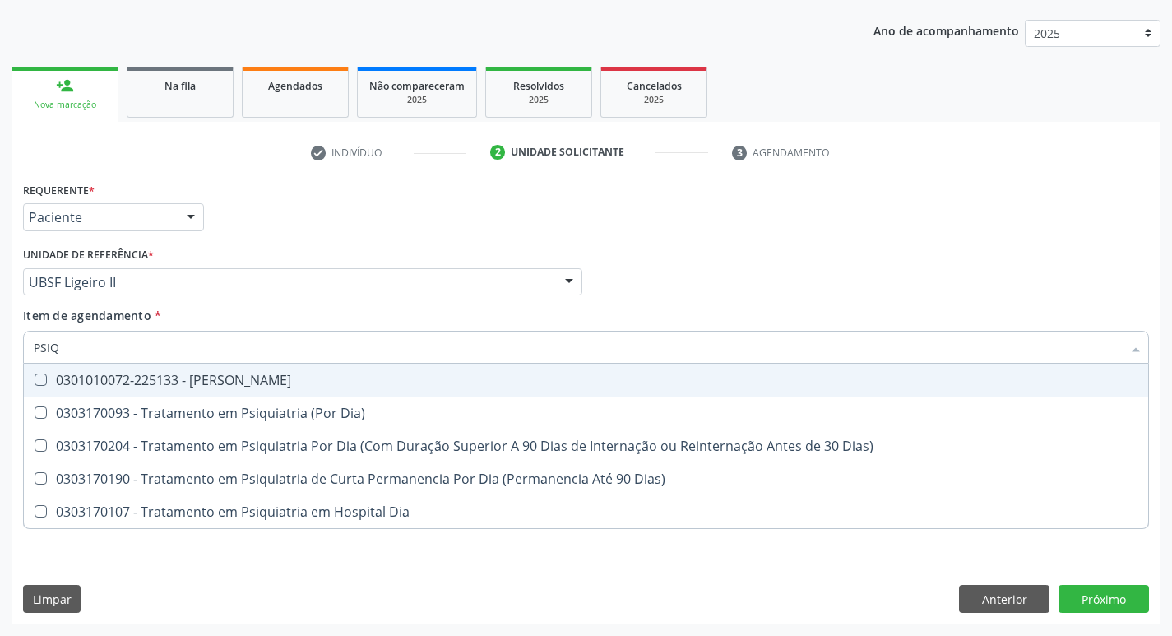
click at [37, 381] on Psiquiatra at bounding box center [41, 379] width 12 height 12
click at [35, 381] on Psiquiatra "checkbox" at bounding box center [29, 379] width 11 height 11
checkbox Psiquiatra "true"
click at [784, 295] on div "Profissional Solicitante Por favor, selecione a Unidade de Atendimento primeiro…" at bounding box center [586, 275] width 1134 height 64
checkbox Dia\) "true"
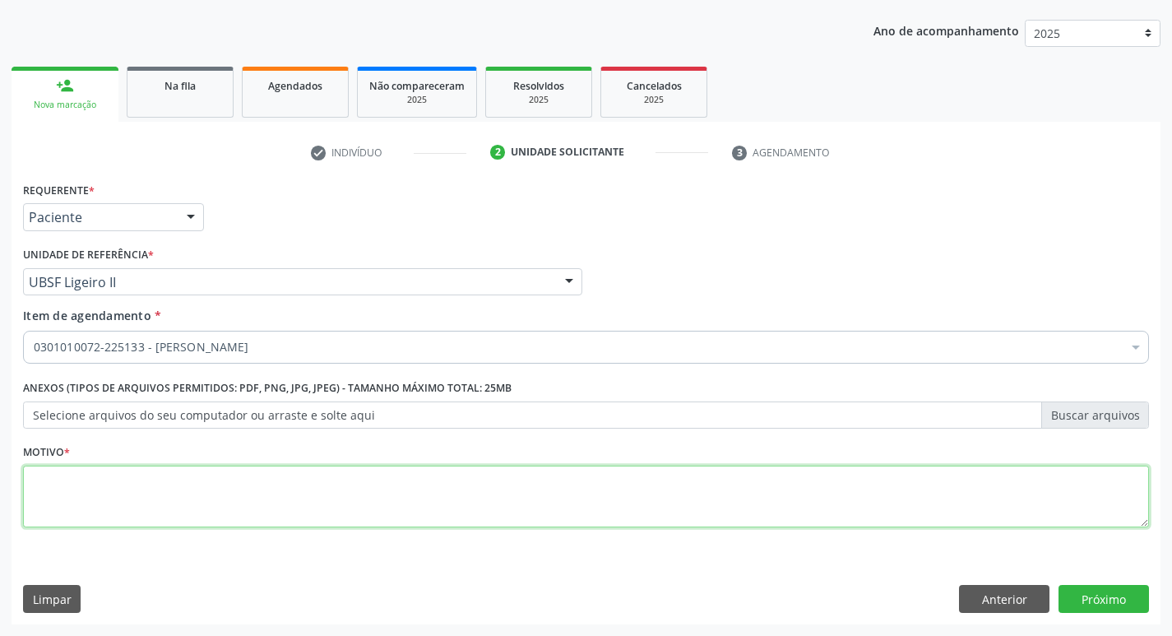
click at [89, 478] on textarea at bounding box center [586, 496] width 1126 height 62
type textarea "RETORNO MATEUS"
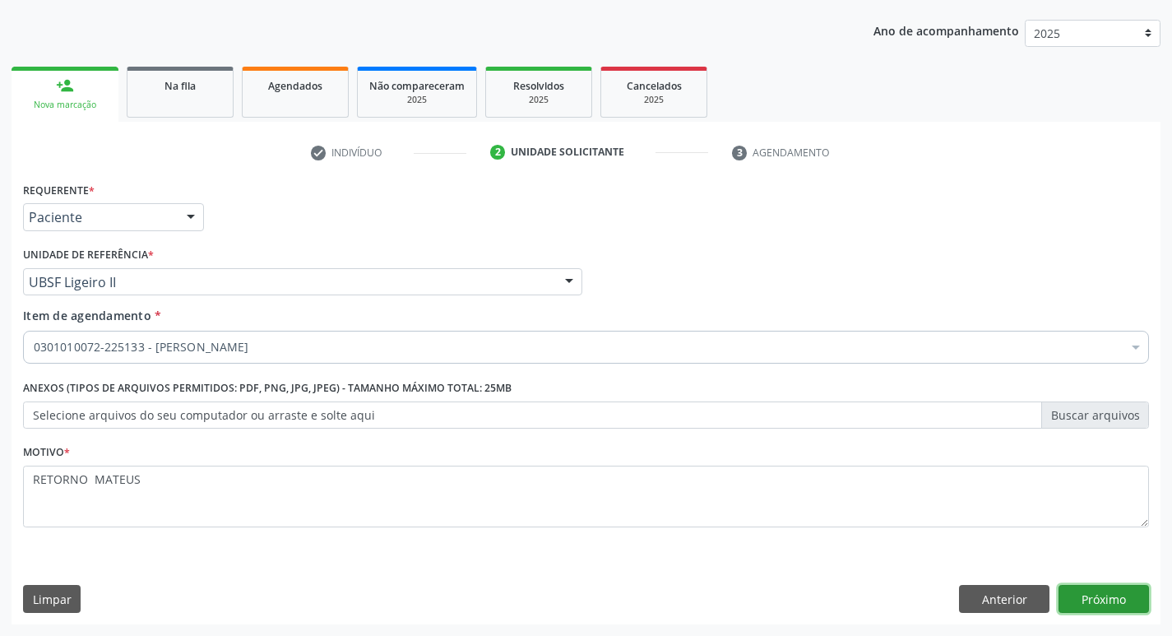
click at [1112, 603] on button "Próximo" at bounding box center [1103, 599] width 90 height 28
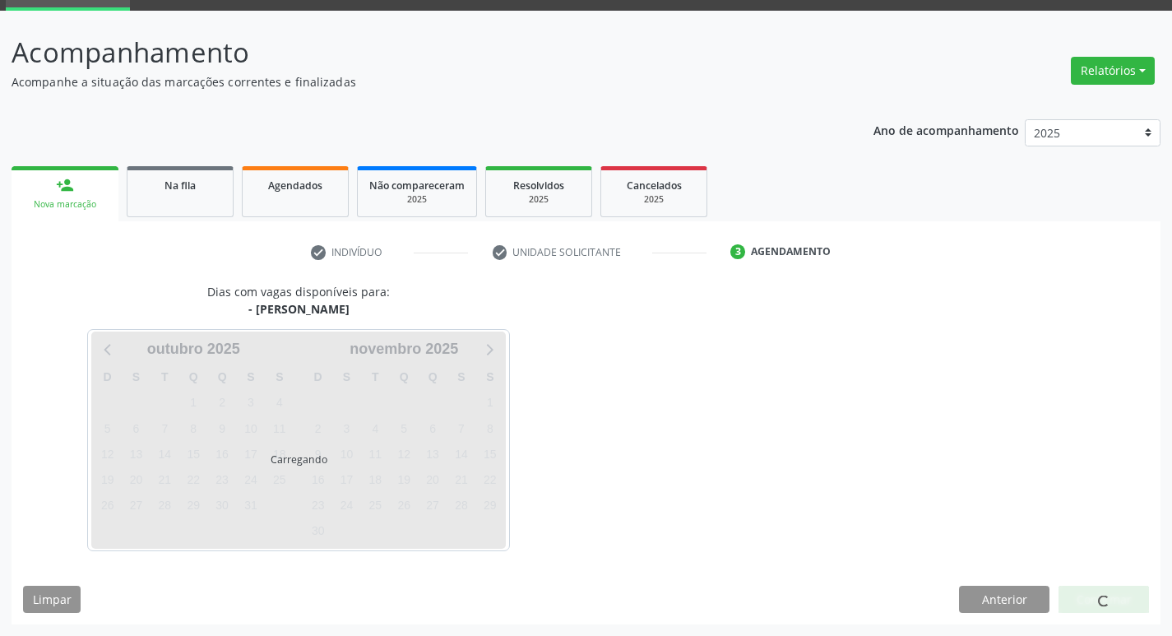
scroll to position [80, 0]
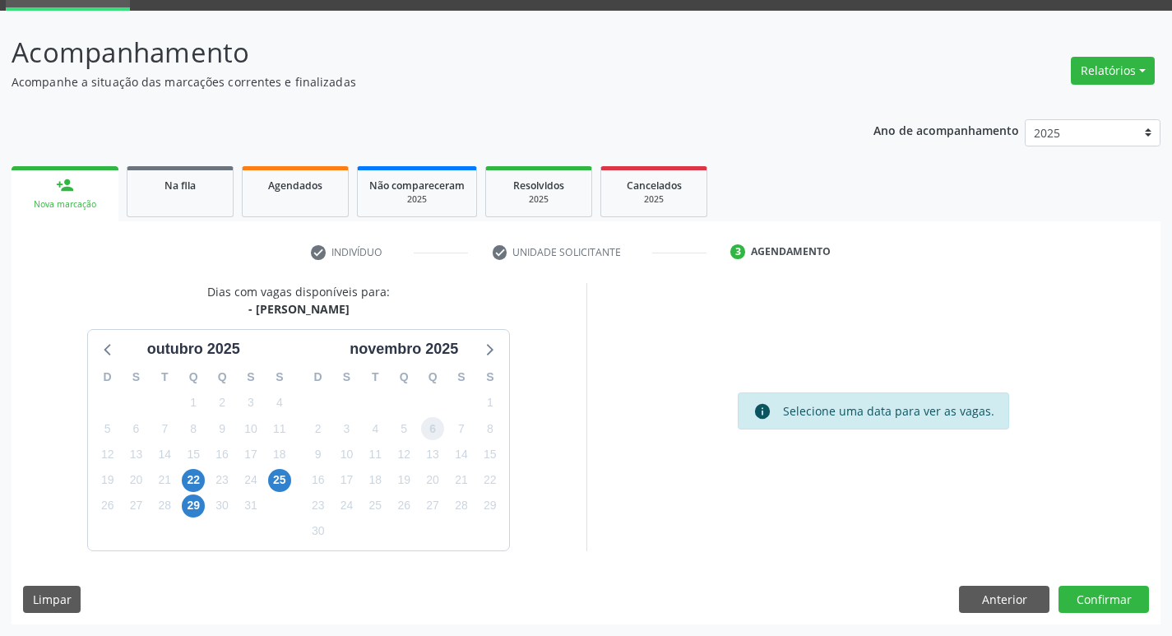
click at [432, 430] on span "6" at bounding box center [432, 428] width 23 height 23
click at [1108, 604] on button "Confirmar" at bounding box center [1103, 599] width 90 height 28
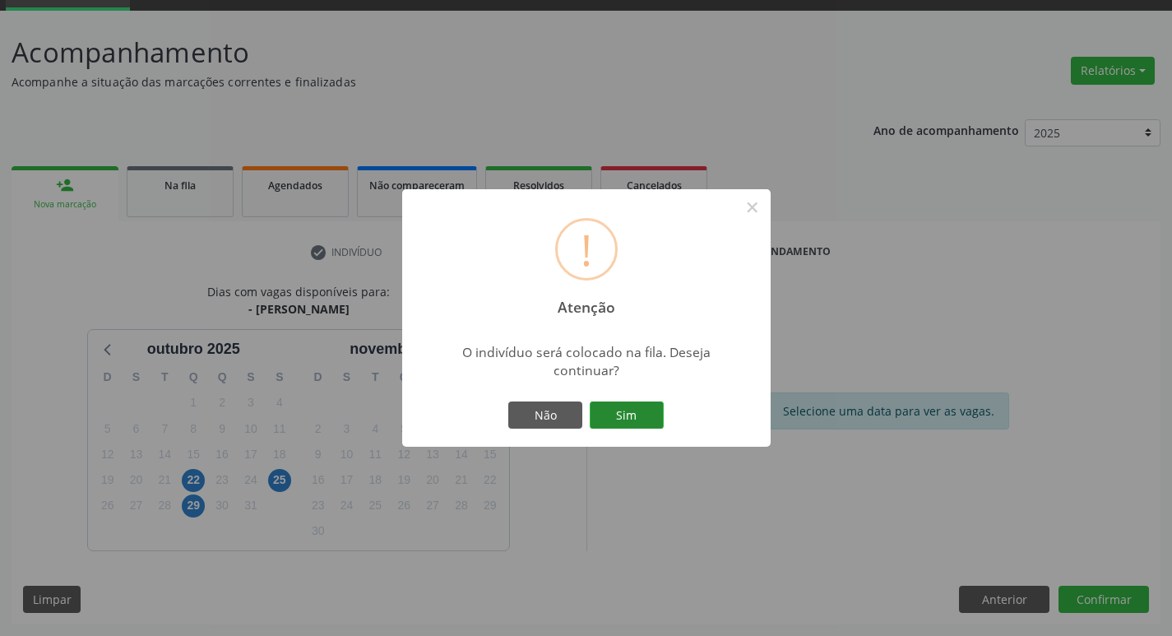
click at [638, 416] on button "Sim" at bounding box center [626, 415] width 74 height 28
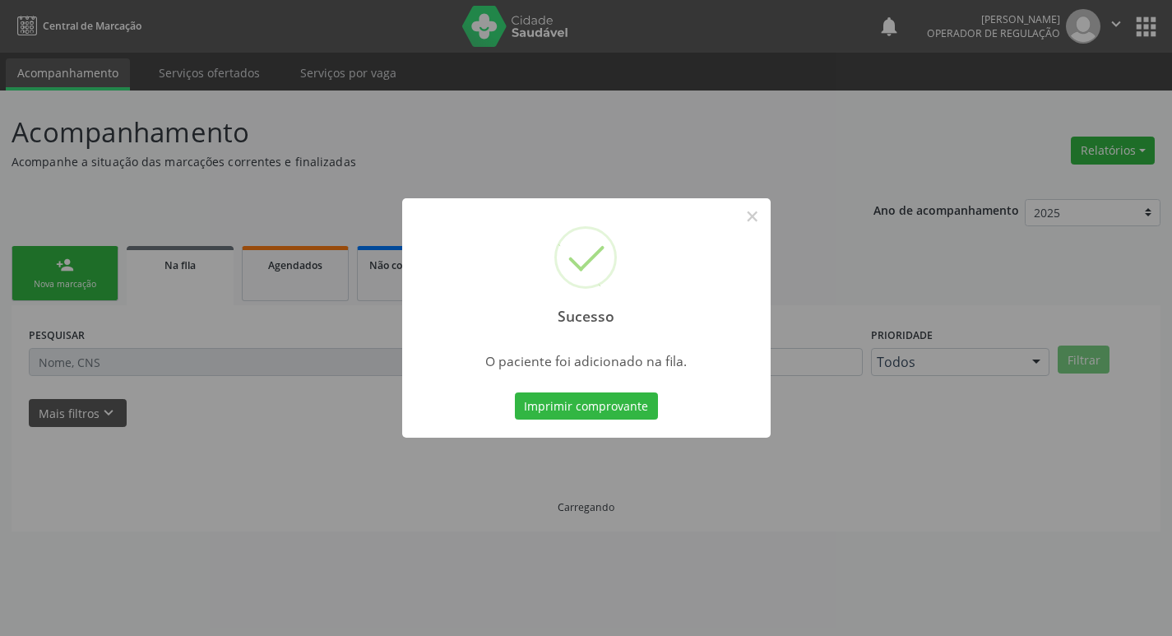
scroll to position [0, 0]
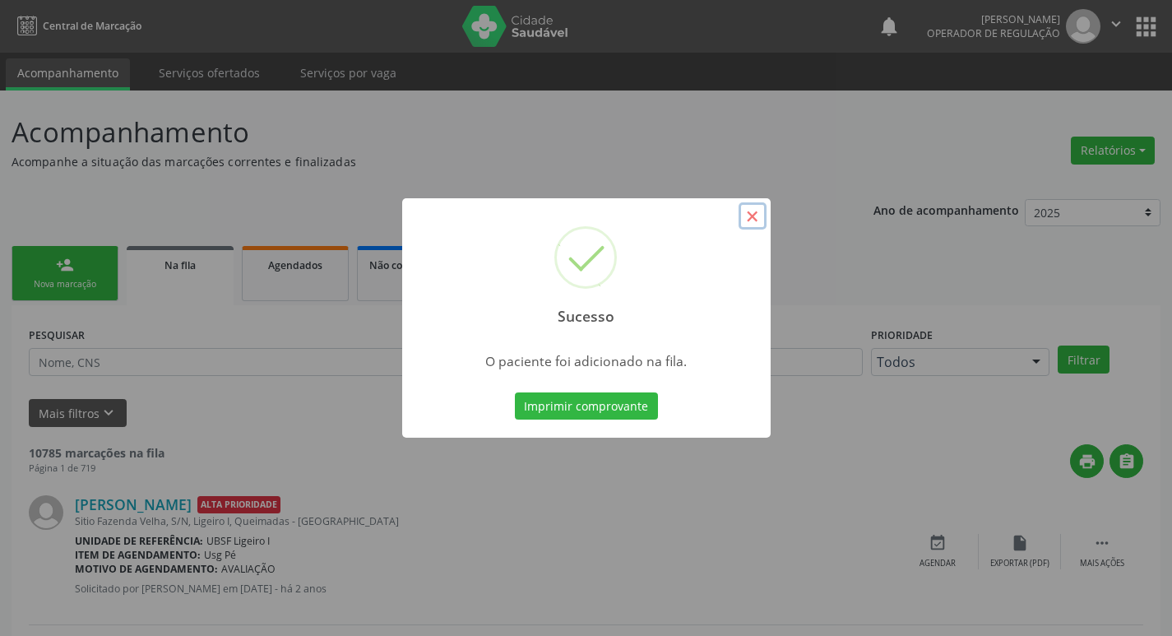
click at [746, 218] on button "×" at bounding box center [752, 216] width 28 height 28
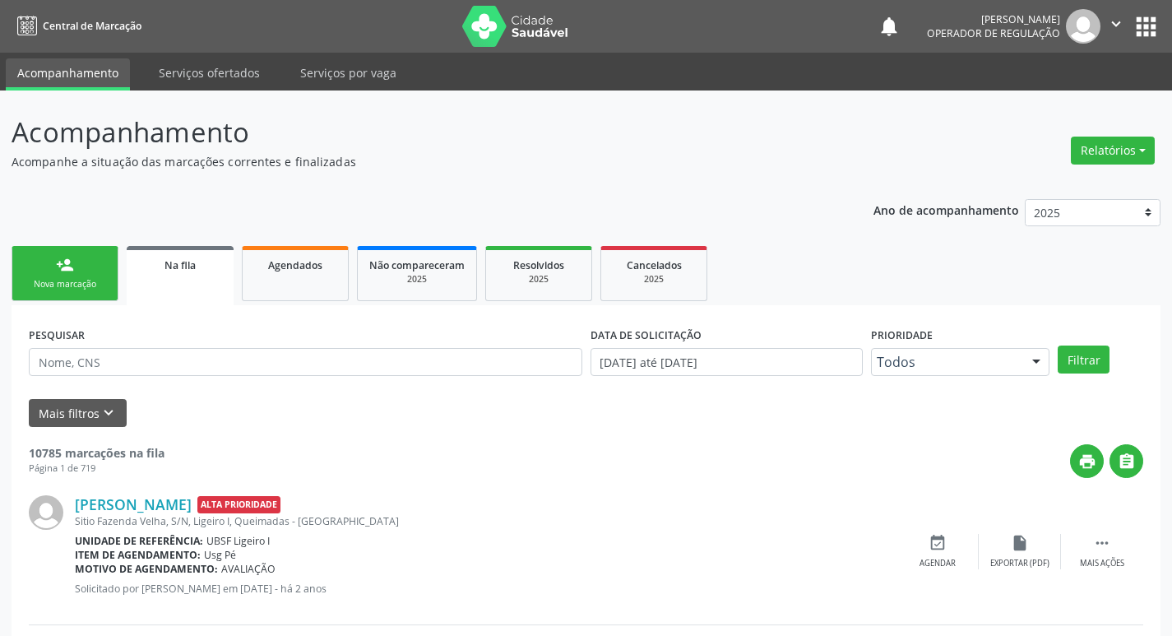
click at [58, 273] on div "person_add" at bounding box center [65, 265] width 18 height 18
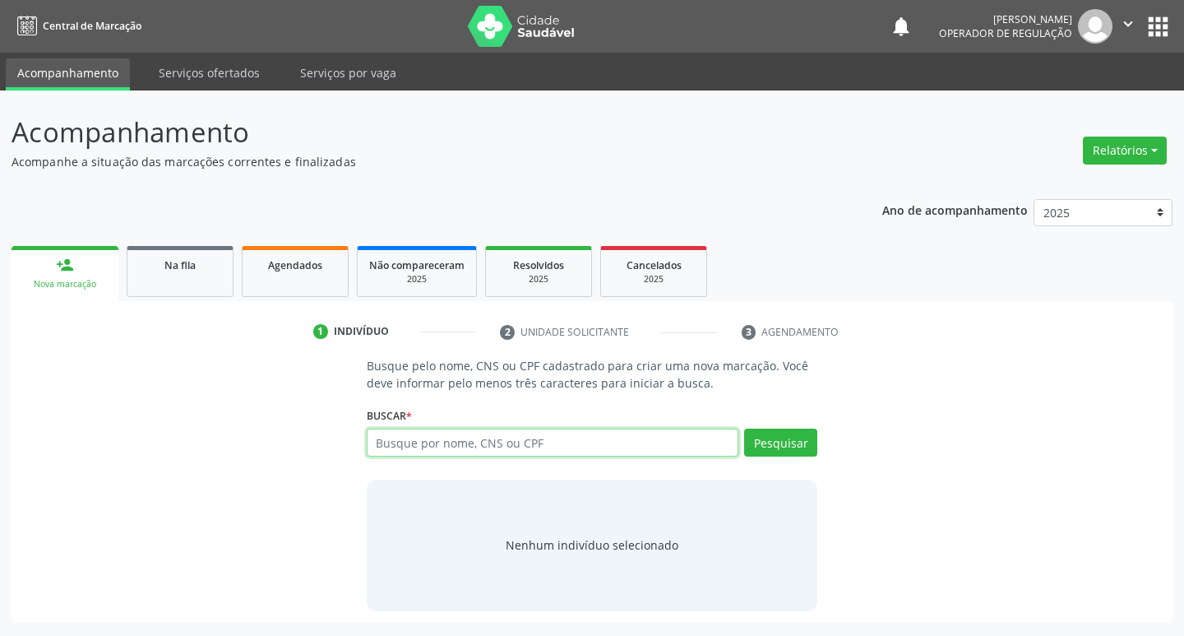
click at [440, 447] on input "text" at bounding box center [553, 442] width 372 height 28
click at [441, 446] on input "text" at bounding box center [553, 442] width 372 height 28
type input "706208594310864"
click at [774, 446] on button "Pesquisar" at bounding box center [780, 442] width 73 height 28
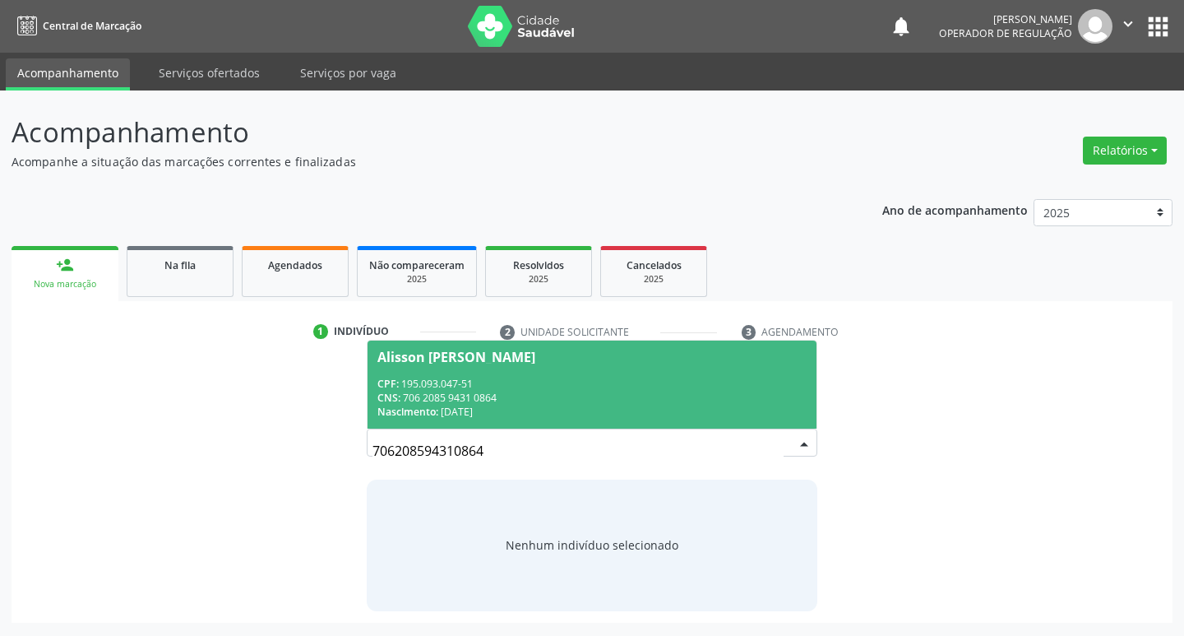
click at [531, 355] on div "Alisson Renan Farias Barbosa" at bounding box center [456, 356] width 158 height 13
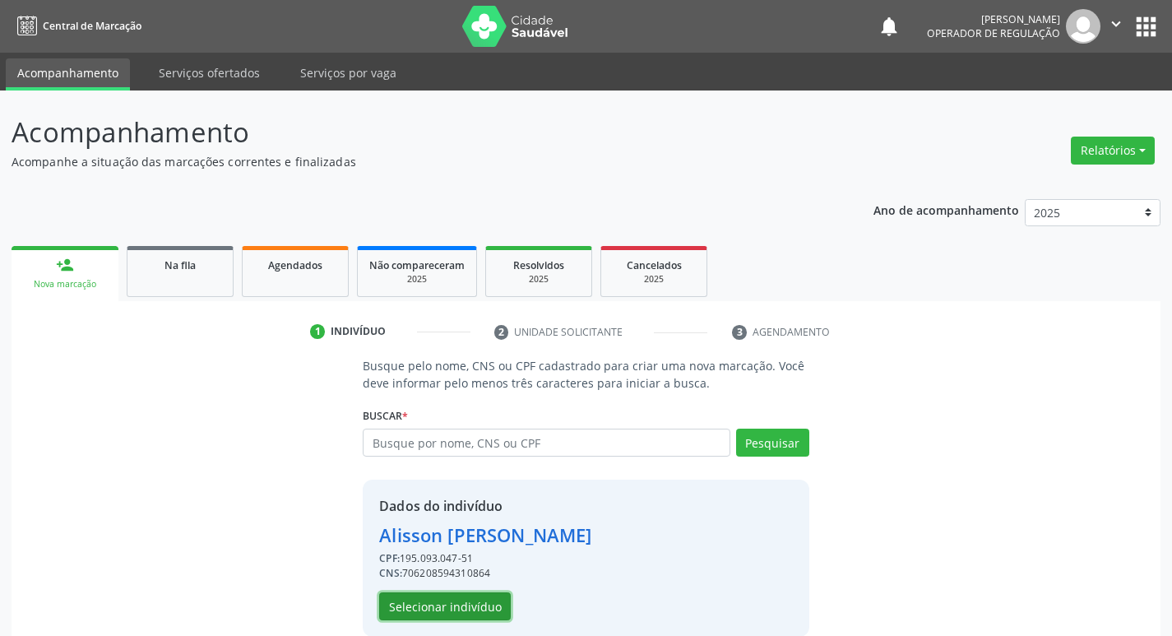
click at [483, 615] on button "Selecionar indivíduo" at bounding box center [445, 606] width 132 height 28
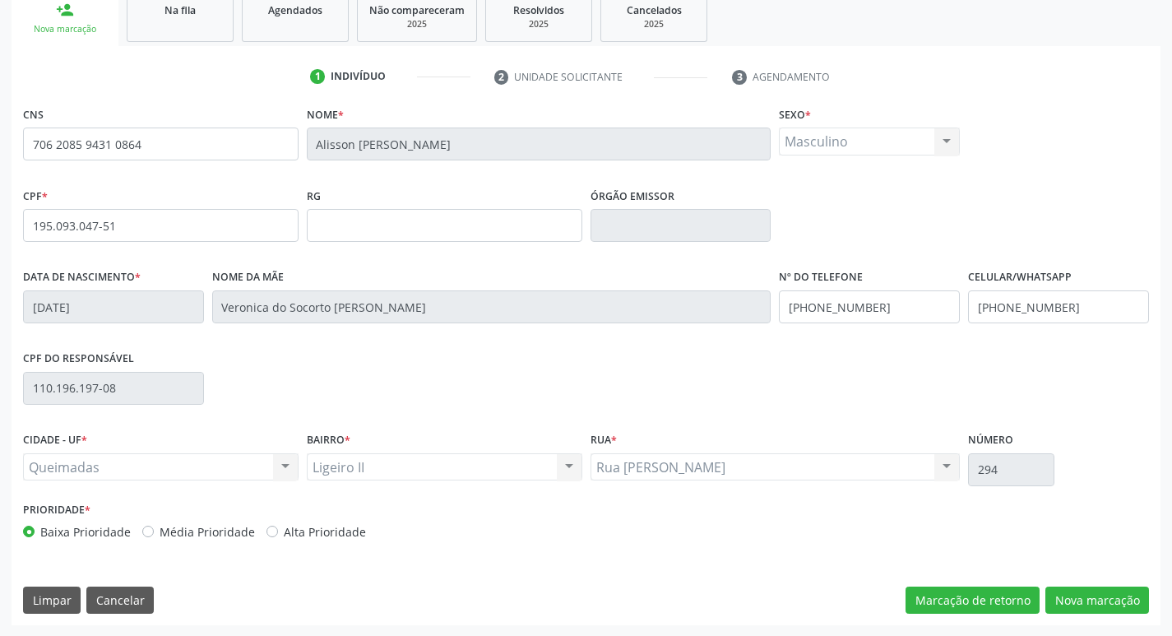
scroll to position [256, 0]
click at [1092, 605] on button "Nova marcação" at bounding box center [1097, 599] width 104 height 28
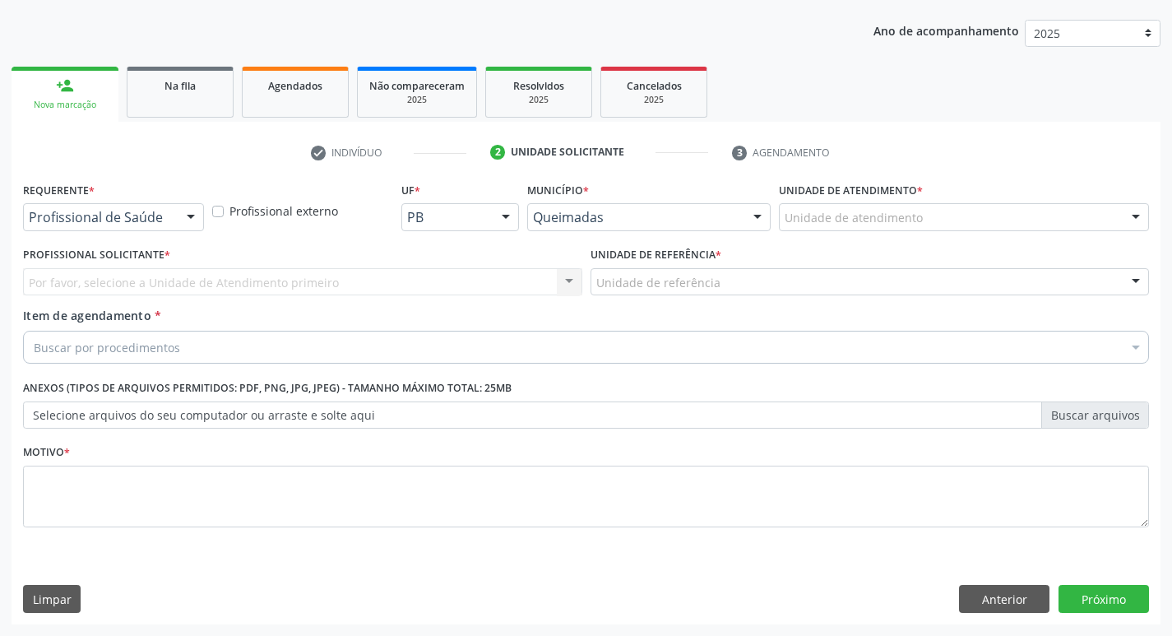
scroll to position [179, 0]
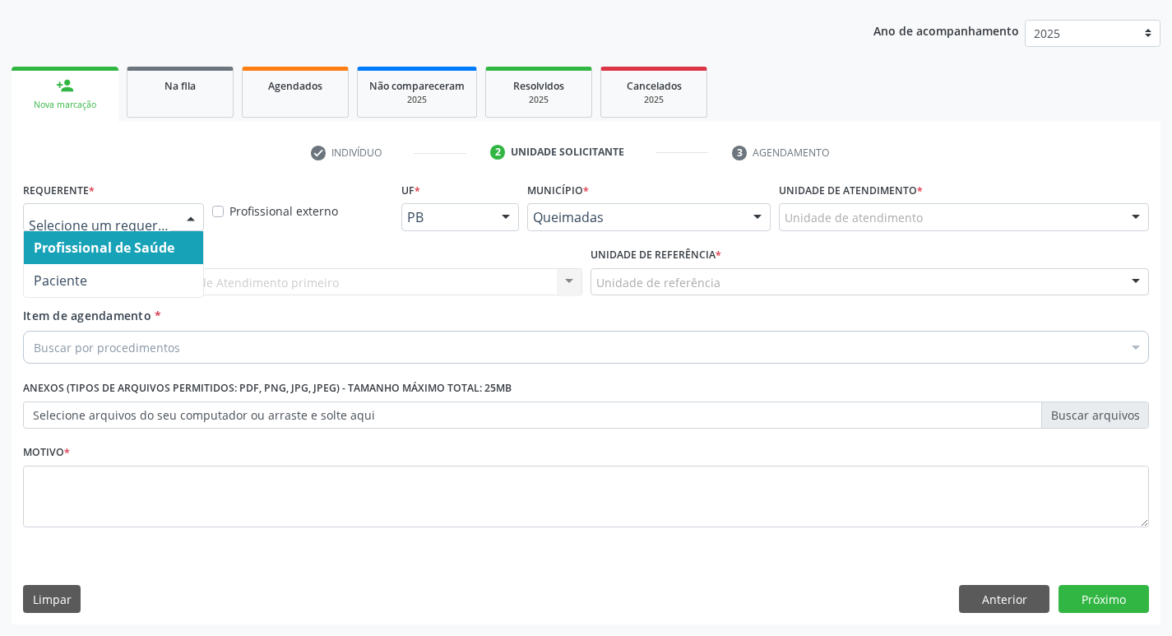
click at [190, 220] on div at bounding box center [190, 218] width 25 height 28
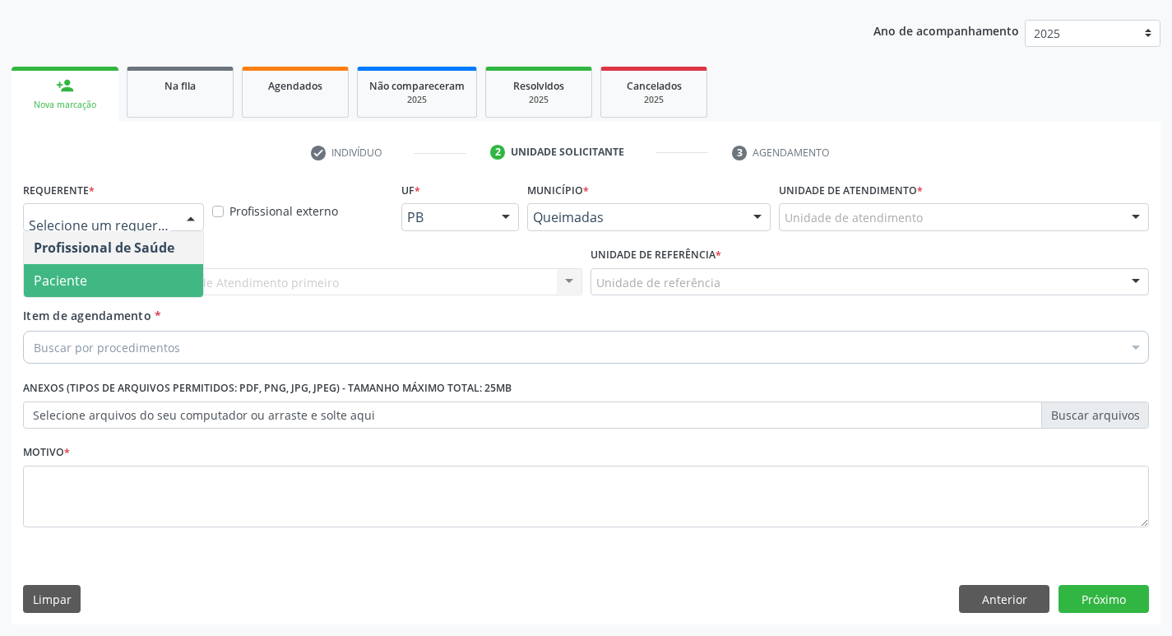
click at [150, 282] on span "Paciente" at bounding box center [113, 280] width 179 height 33
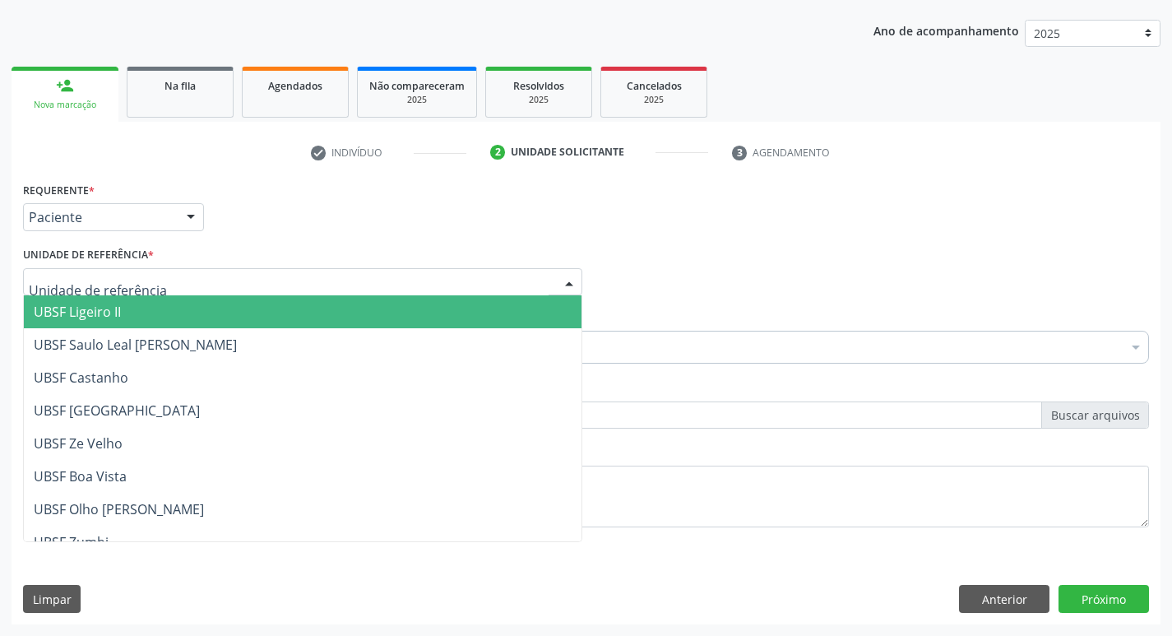
click at [150, 282] on div at bounding box center [302, 282] width 559 height 28
click at [148, 306] on span "UBSF Ligeiro II" at bounding box center [302, 311] width 557 height 33
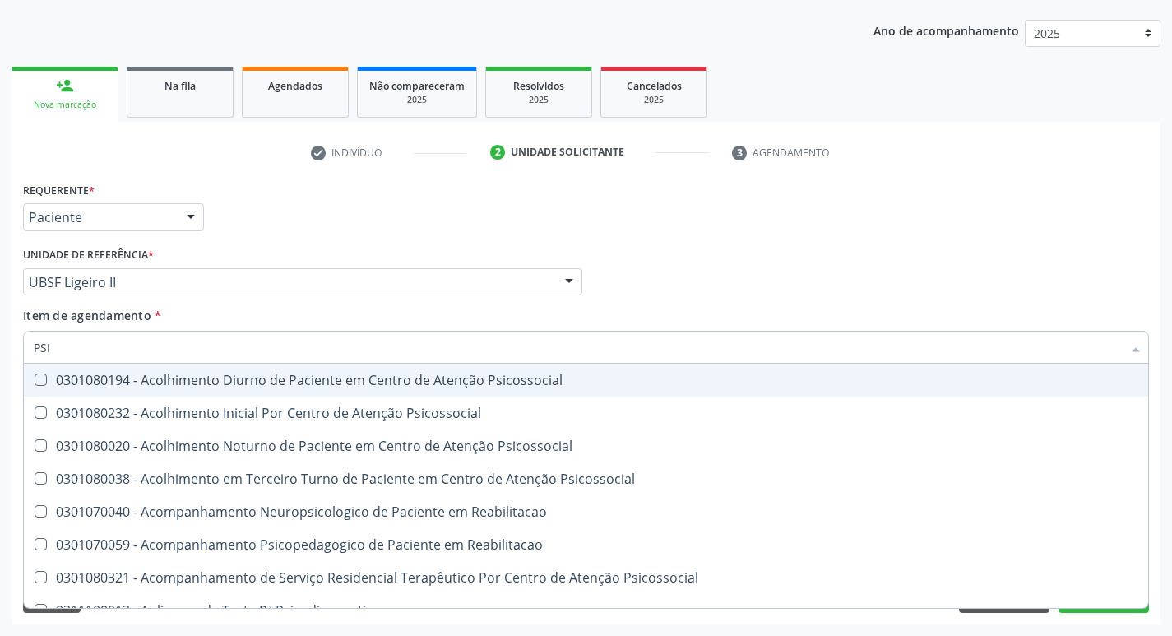
type input "PSIQ"
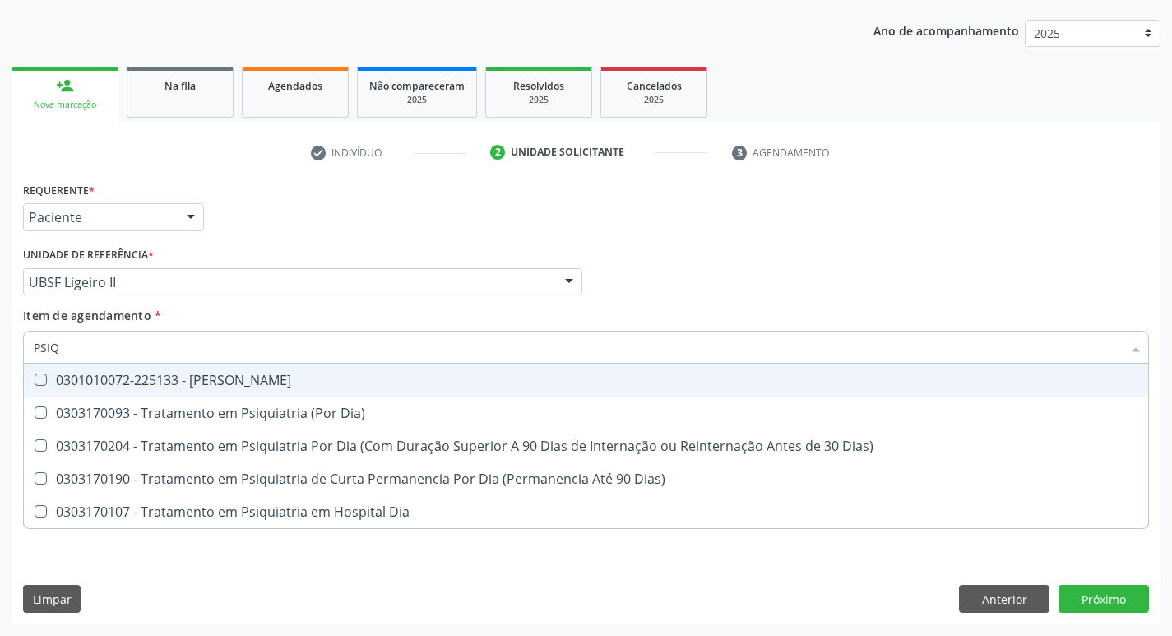
click at [34, 376] on div at bounding box center [30, 379] width 12 height 13
checkbox Psiquiatra "true"
click at [695, 321] on div "Item de agendamento * PSIQ Desfazer seleção 0301010072-225133 - Médico Psiquiat…" at bounding box center [586, 333] width 1126 height 52
checkbox Dia\) "true"
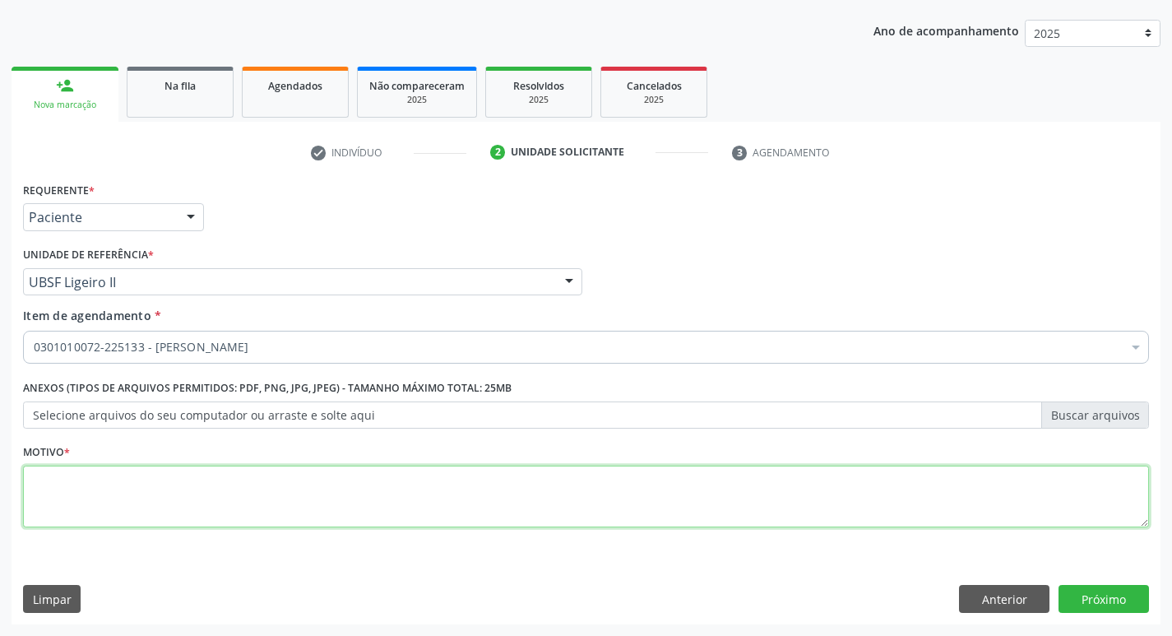
click at [64, 478] on textarea at bounding box center [586, 496] width 1126 height 62
type textarea "RETORNO MARIA DE LOURDES"
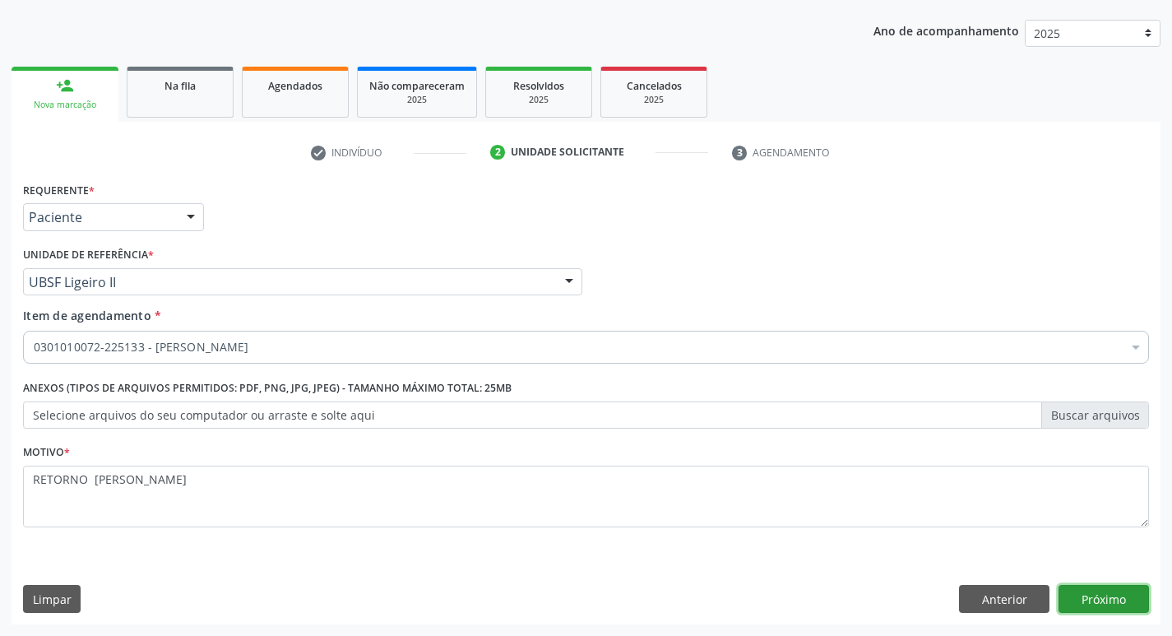
click at [1107, 599] on button "Próximo" at bounding box center [1103, 599] width 90 height 28
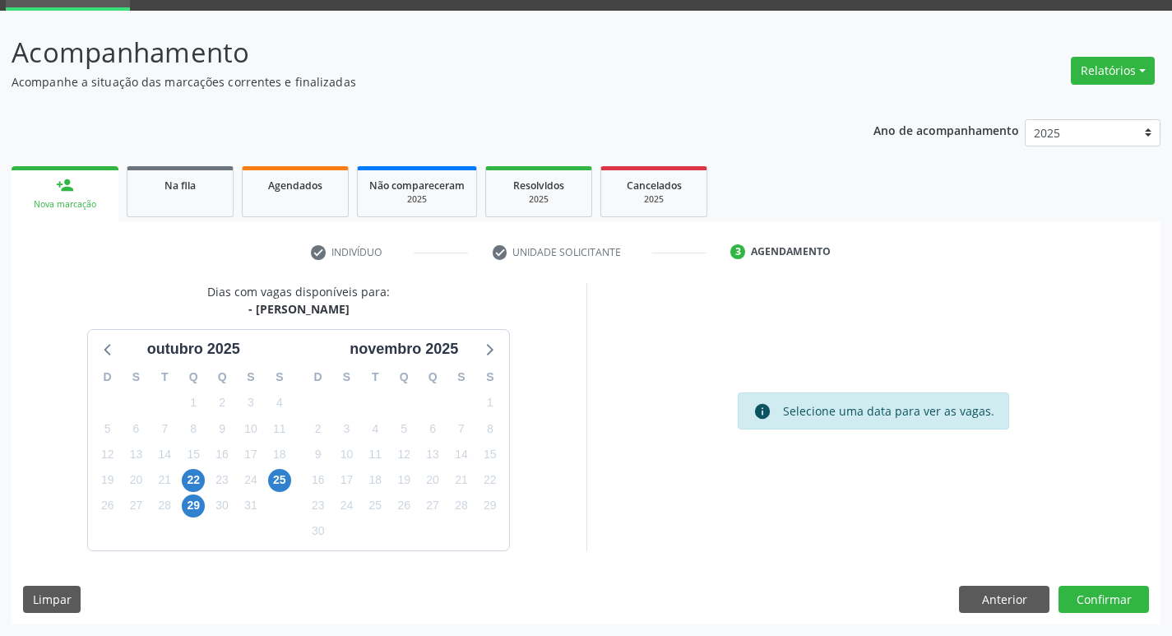
scroll to position [80, 0]
click at [488, 428] on span "8" at bounding box center [489, 428] width 23 height 23
click at [1097, 608] on button "Confirmar" at bounding box center [1103, 599] width 90 height 28
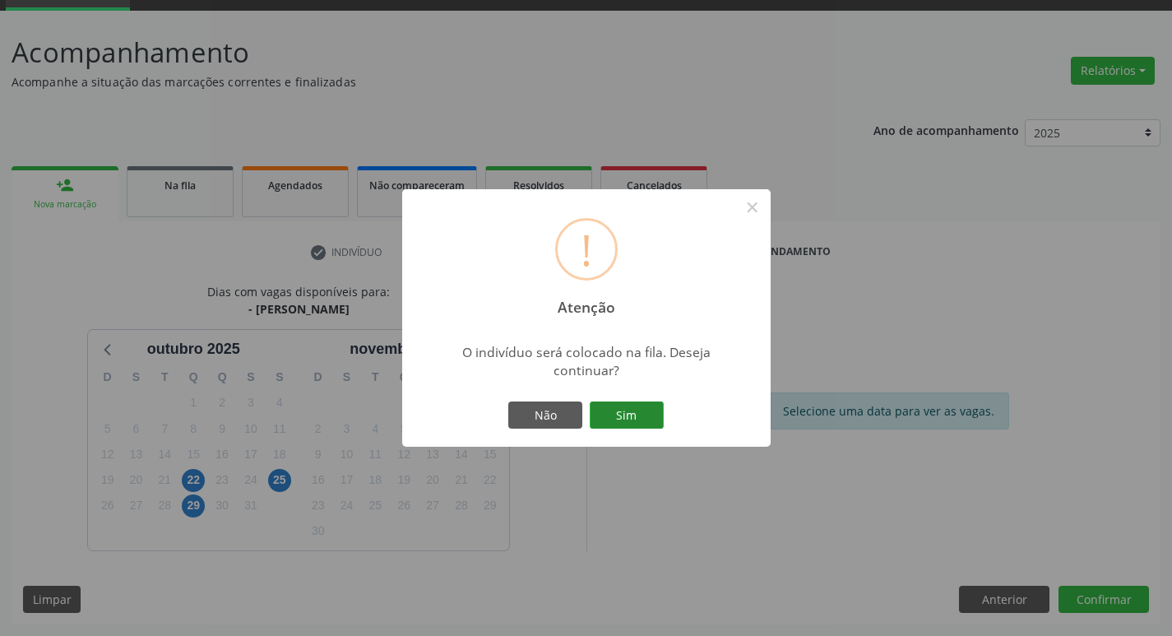
click at [617, 416] on button "Sim" at bounding box center [626, 415] width 74 height 28
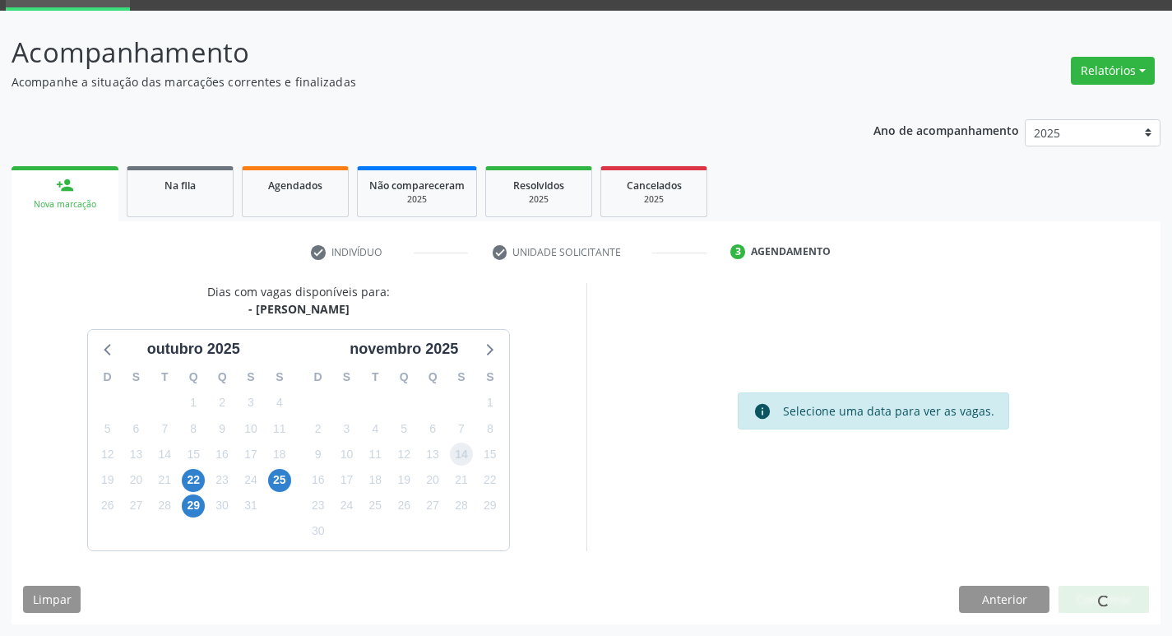
click at [451, 457] on span "14" at bounding box center [461, 453] width 23 height 23
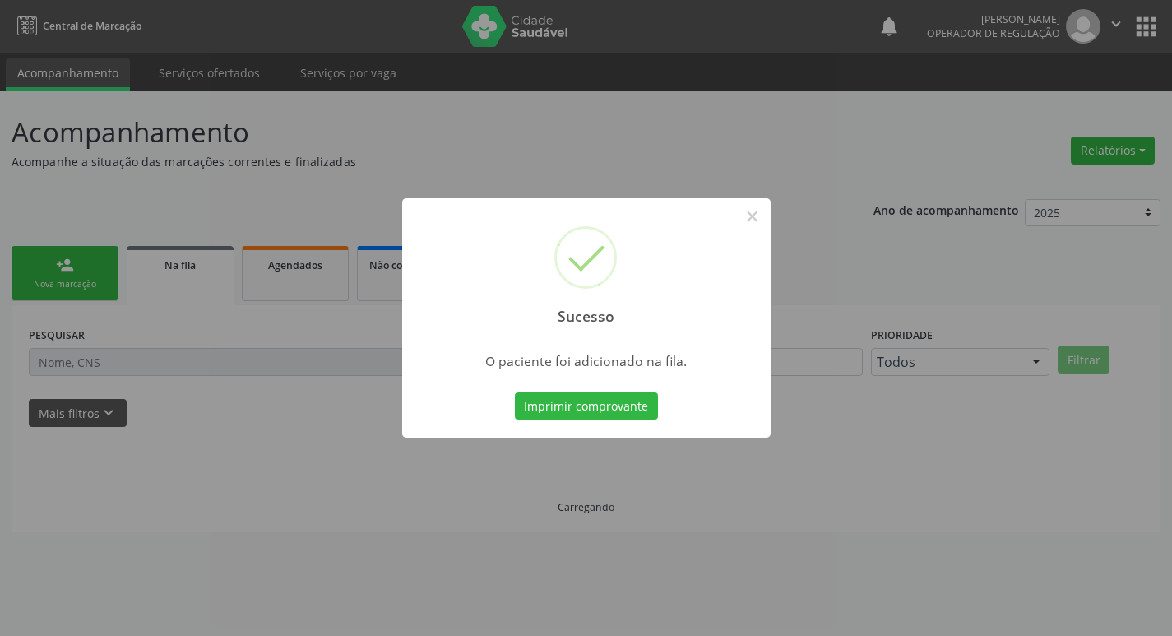
scroll to position [0, 0]
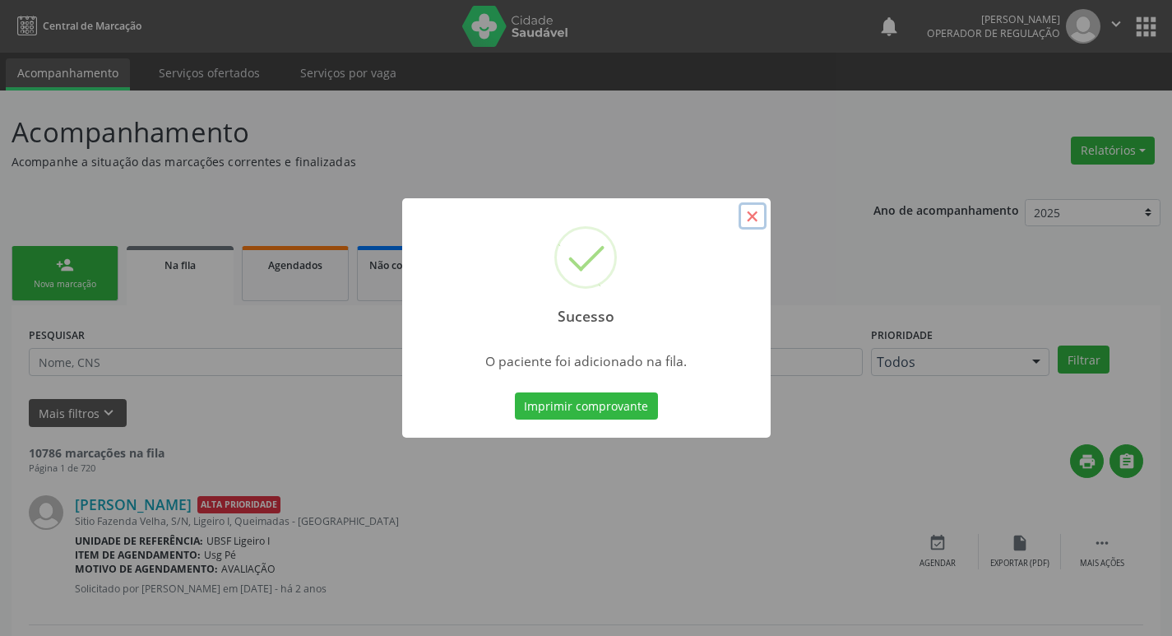
click at [755, 224] on button "×" at bounding box center [752, 216] width 28 height 28
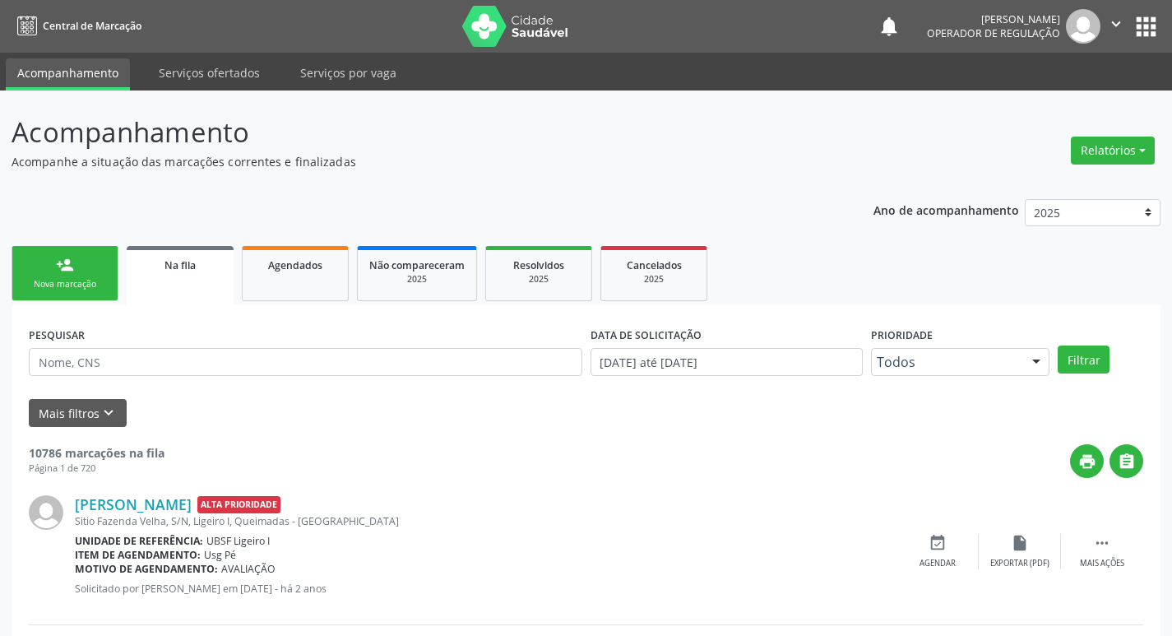
click at [97, 292] on link "person_add Nova marcação" at bounding box center [65, 273] width 107 height 55
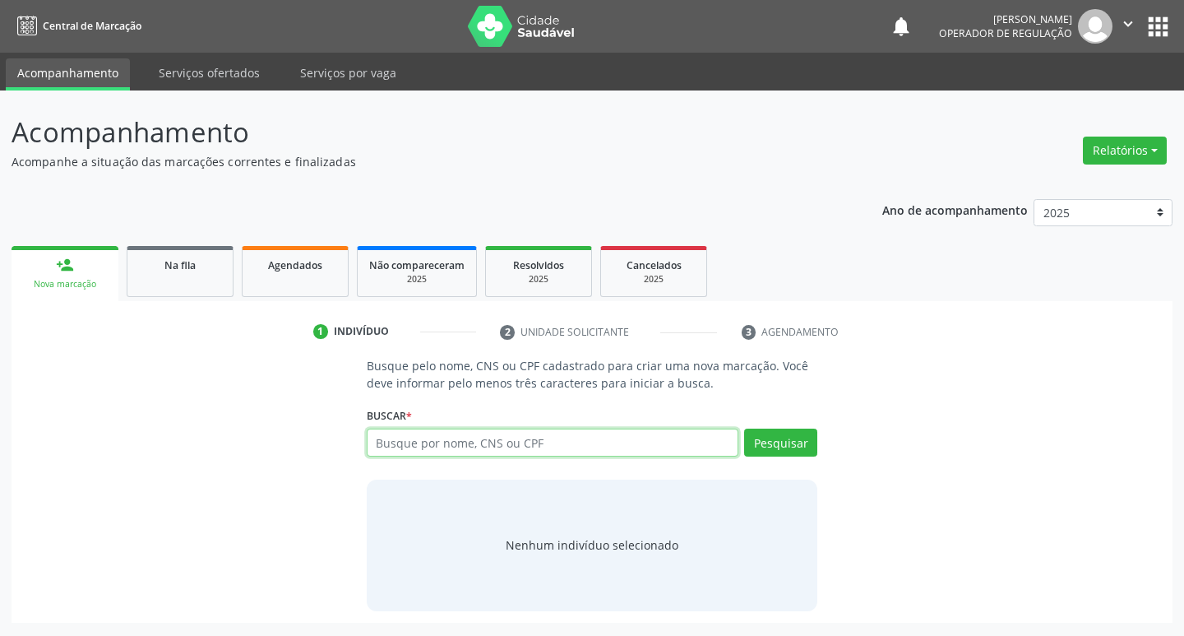
click at [425, 444] on input "text" at bounding box center [553, 442] width 372 height 28
type input "706408140751782"
click at [778, 447] on button "Pesquisar" at bounding box center [780, 442] width 73 height 28
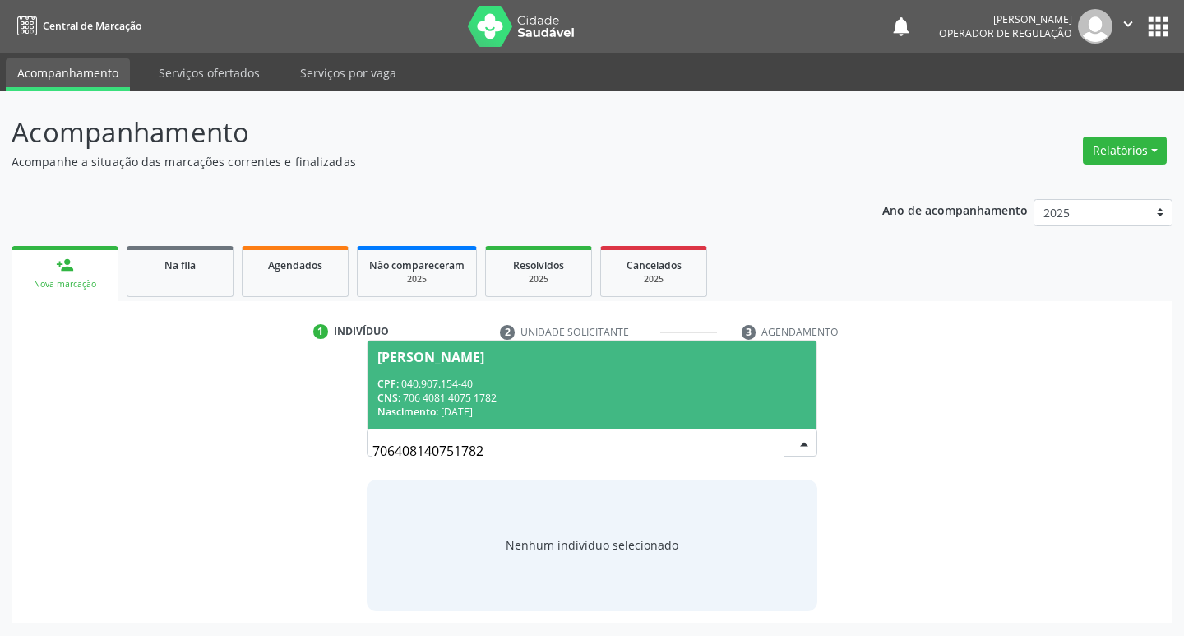
click at [484, 357] on div "Maria de Fátima Ramos" at bounding box center [430, 356] width 107 height 13
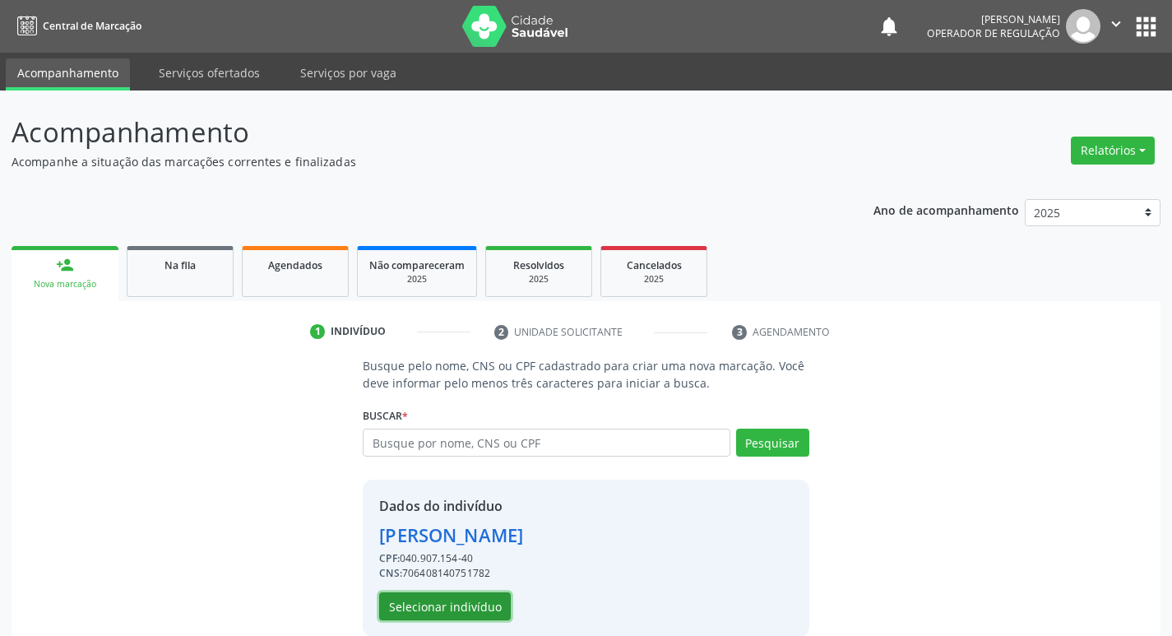
click at [449, 601] on button "Selecionar indivíduo" at bounding box center [445, 606] width 132 height 28
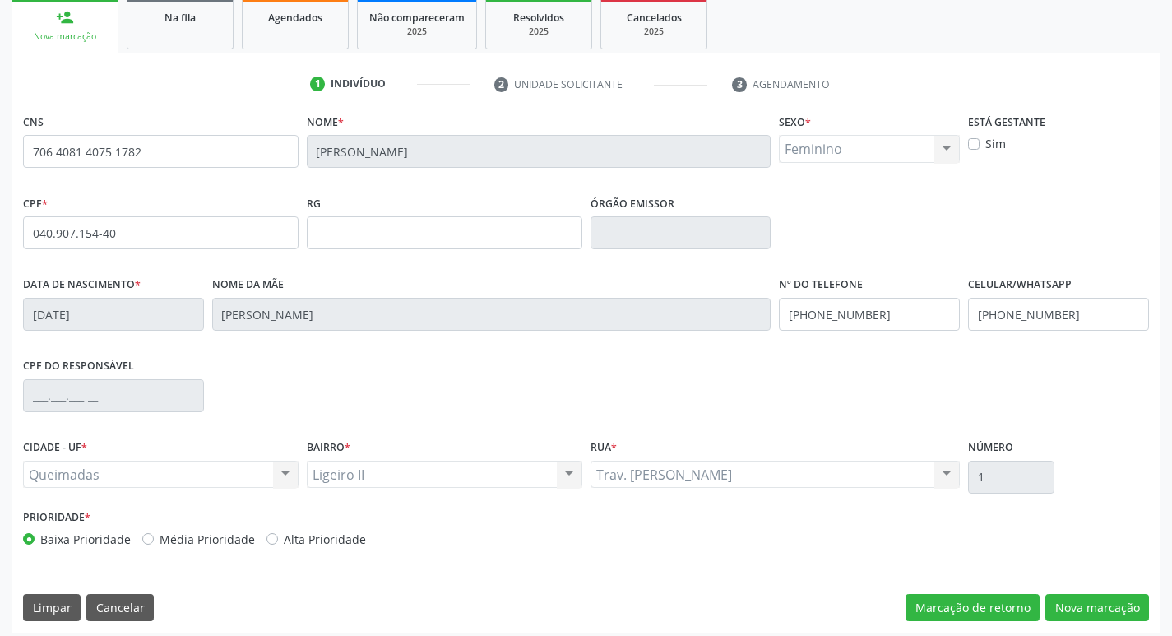
scroll to position [256, 0]
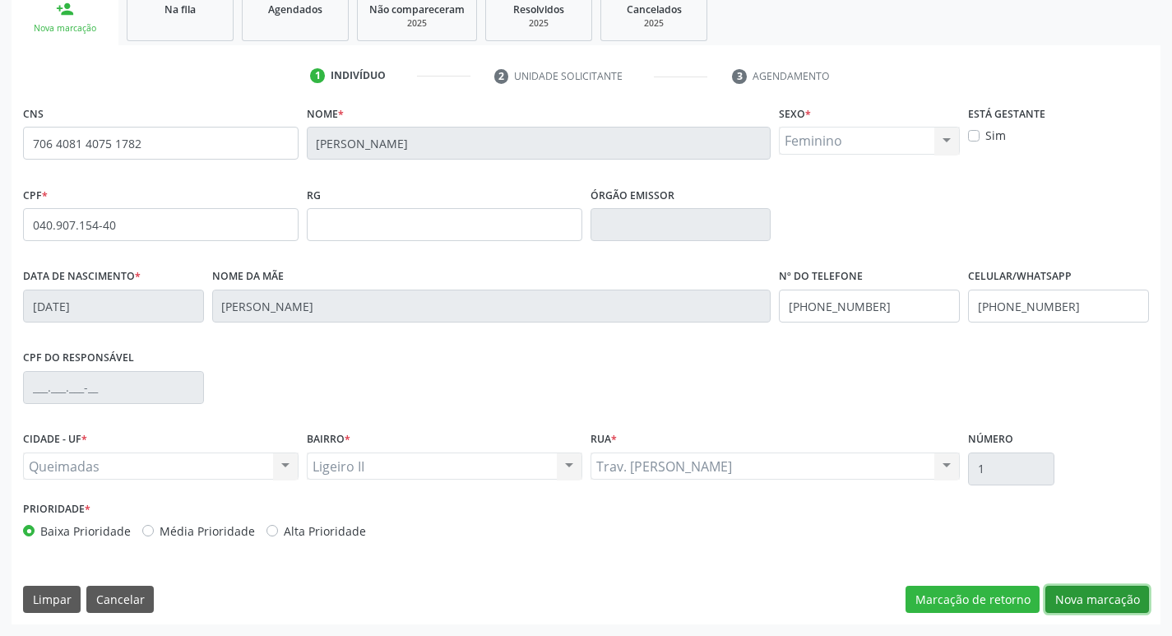
click at [1104, 599] on button "Nova marcação" at bounding box center [1097, 599] width 104 height 28
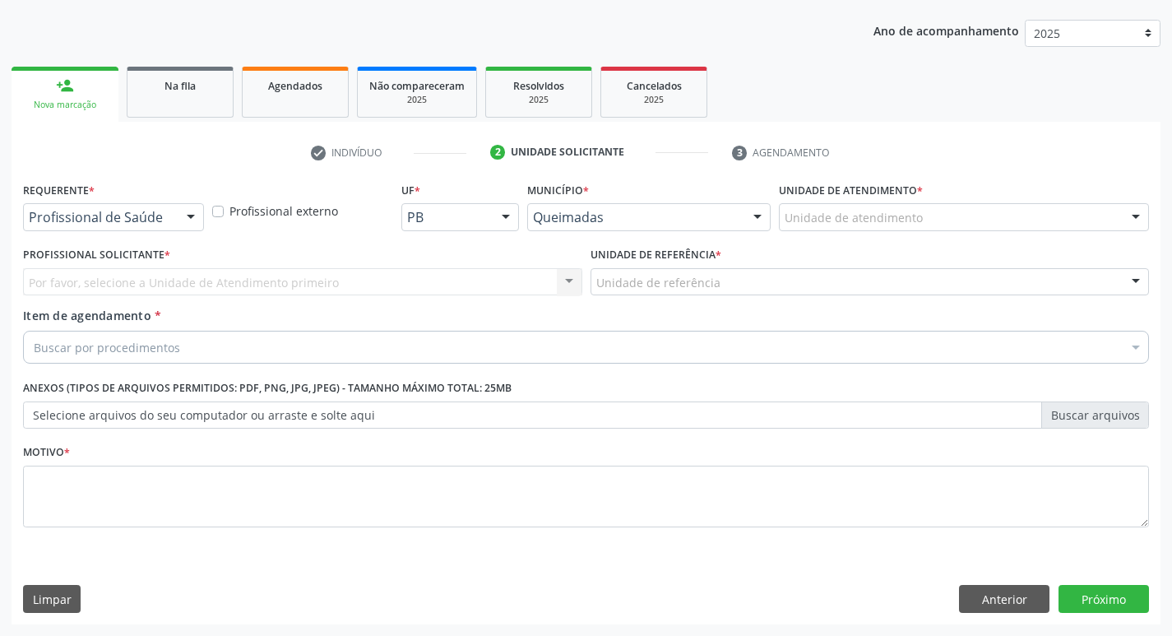
scroll to position [179, 0]
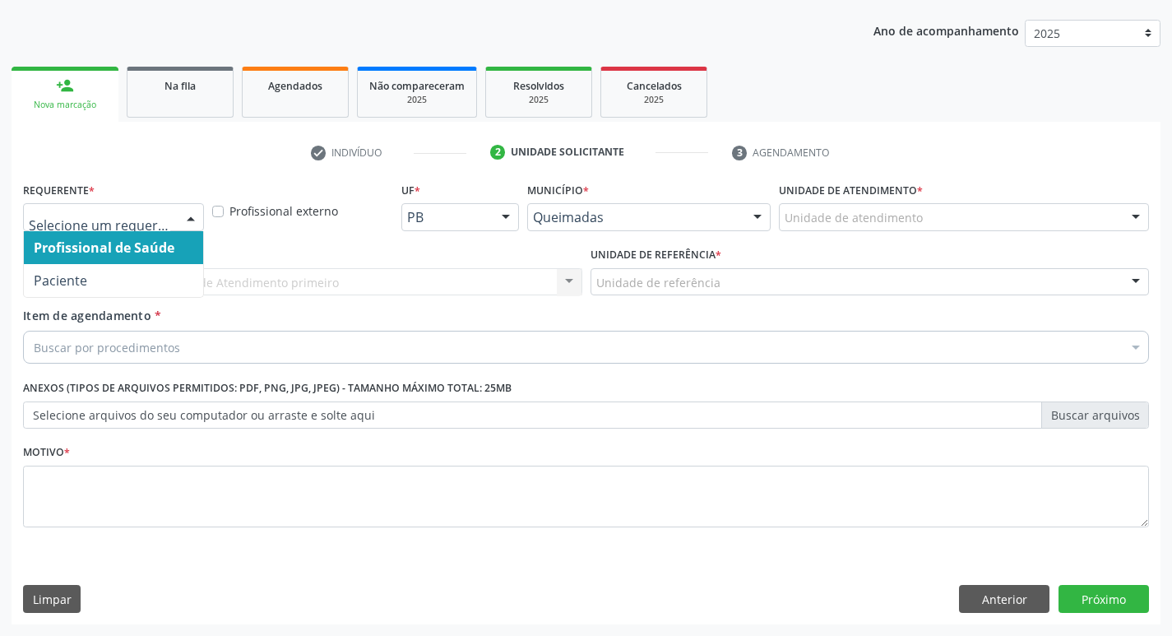
click at [187, 206] on div at bounding box center [190, 218] width 25 height 28
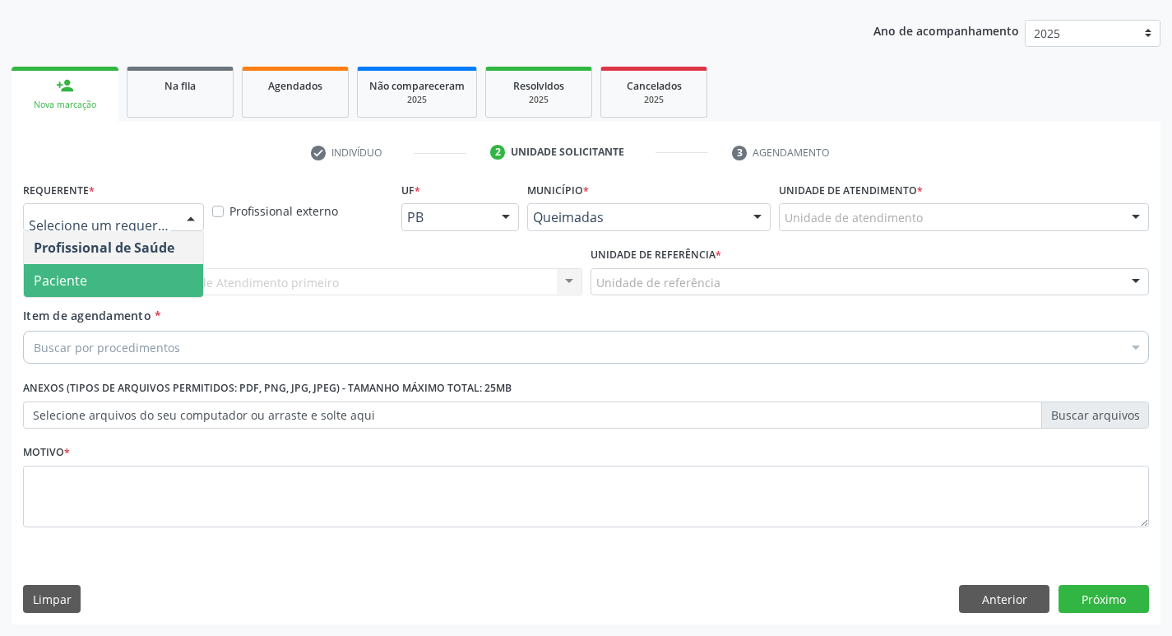
click at [139, 272] on span "Paciente" at bounding box center [113, 280] width 179 height 33
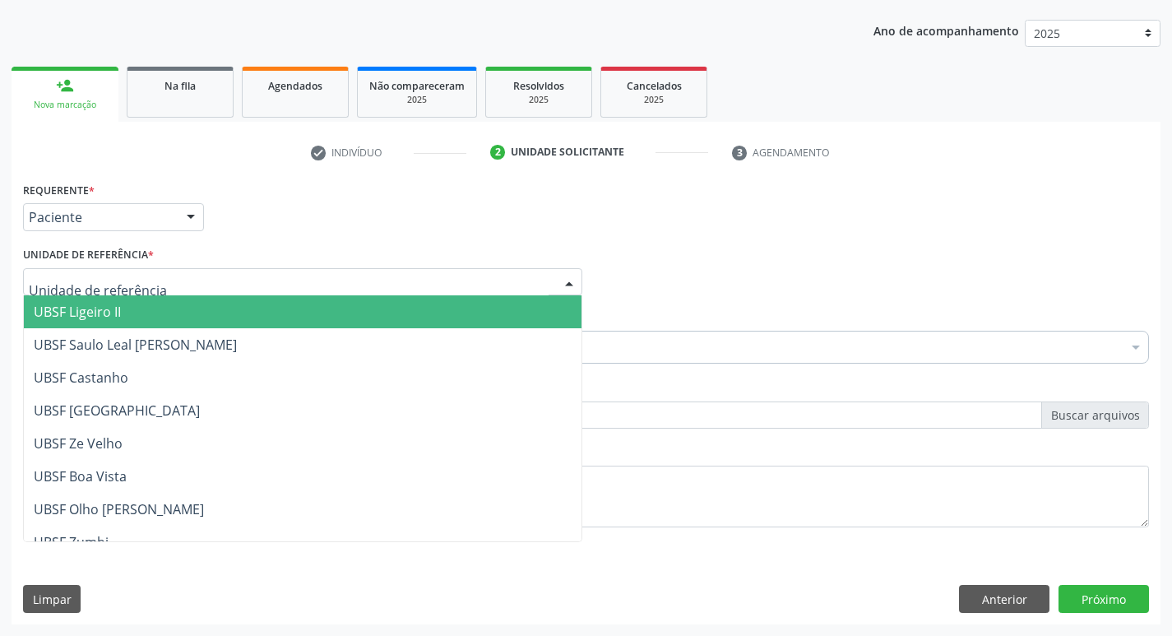
click at [136, 312] on span "UBSF Ligeiro II" at bounding box center [302, 311] width 557 height 33
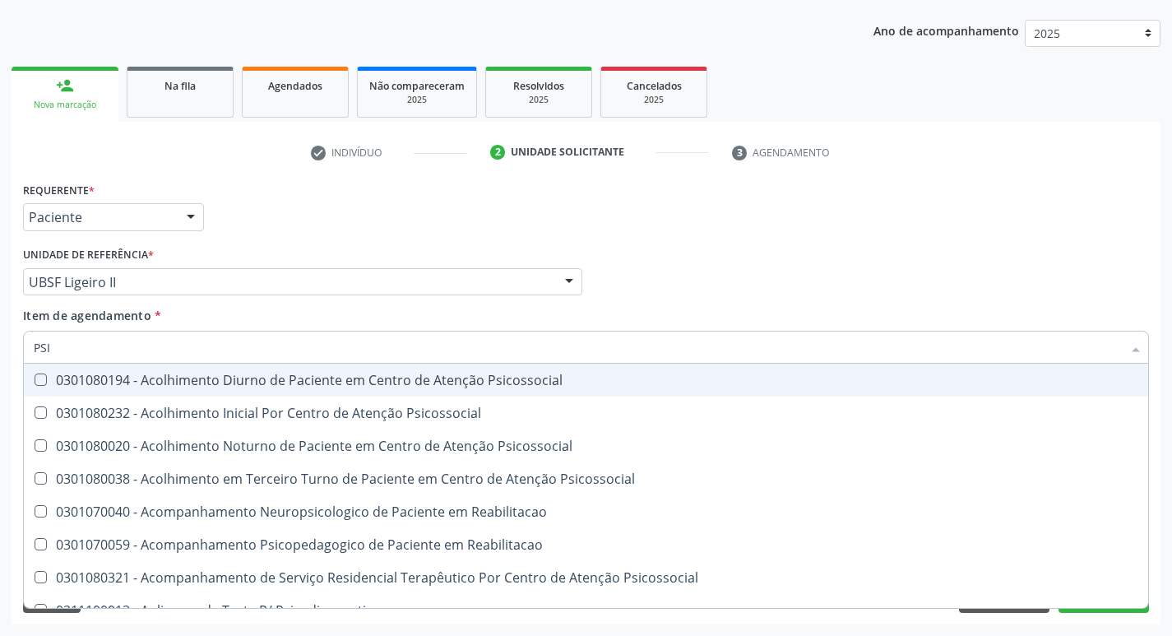
type input "PSIQ"
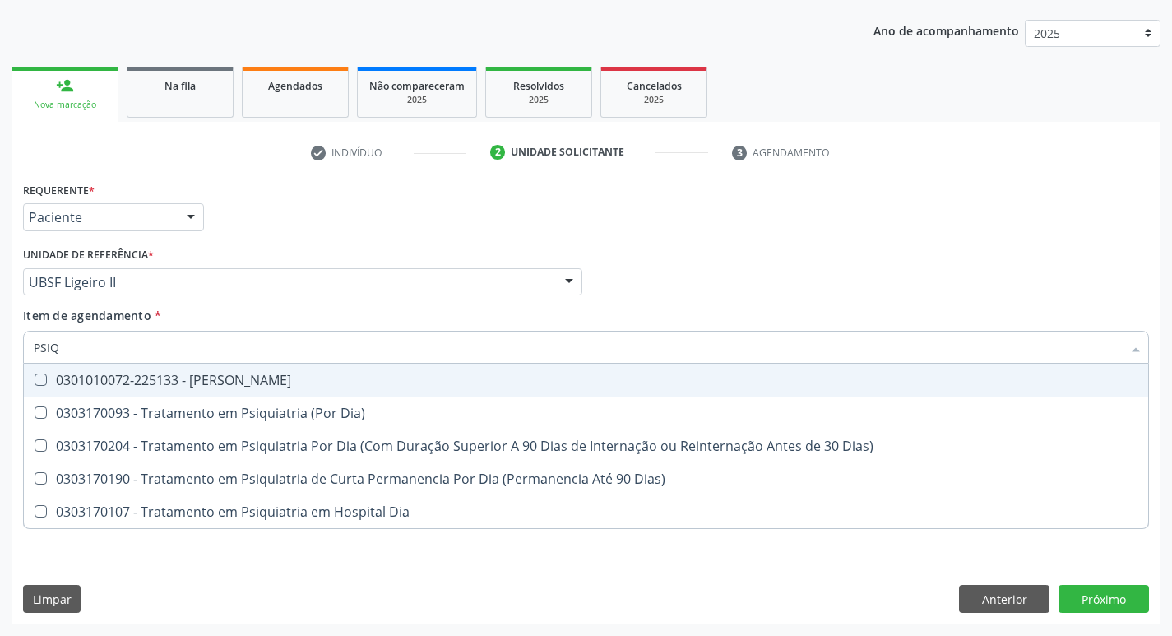
click at [34, 382] on div at bounding box center [30, 379] width 12 height 13
checkbox Psiquiatra "true"
click at [828, 234] on div "Requerente * Paciente Profissional de Saúde Paciente Nenhum resultado encontrad…" at bounding box center [586, 210] width 1134 height 64
checkbox Dia\) "true"
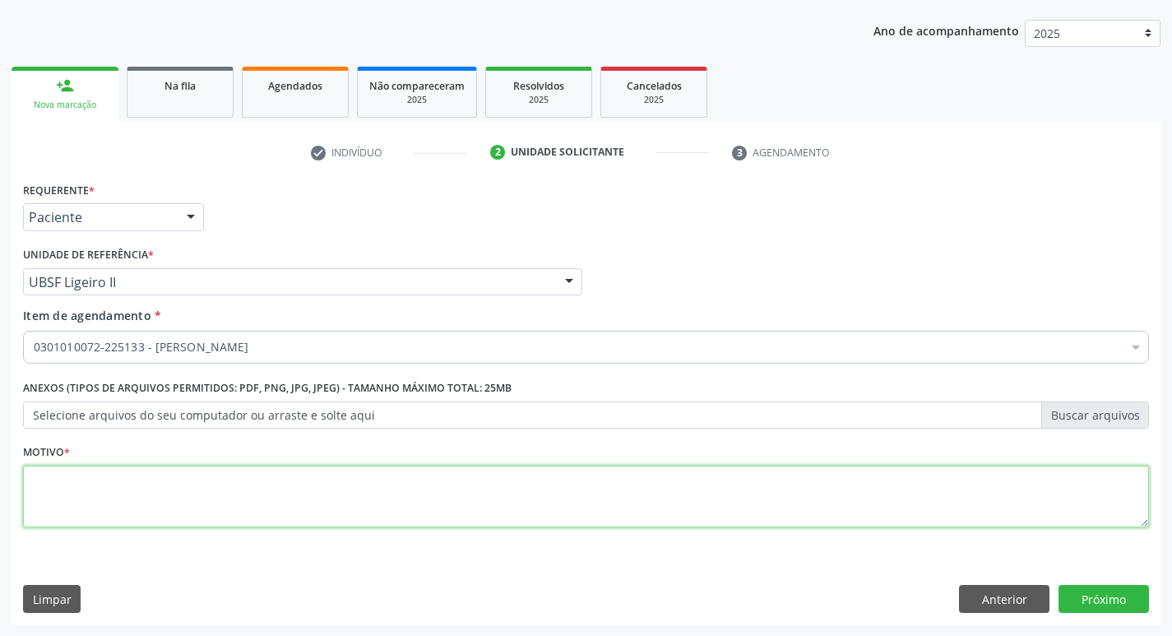
click at [54, 477] on textarea at bounding box center [586, 496] width 1126 height 62
type textarea "CONSULTA"
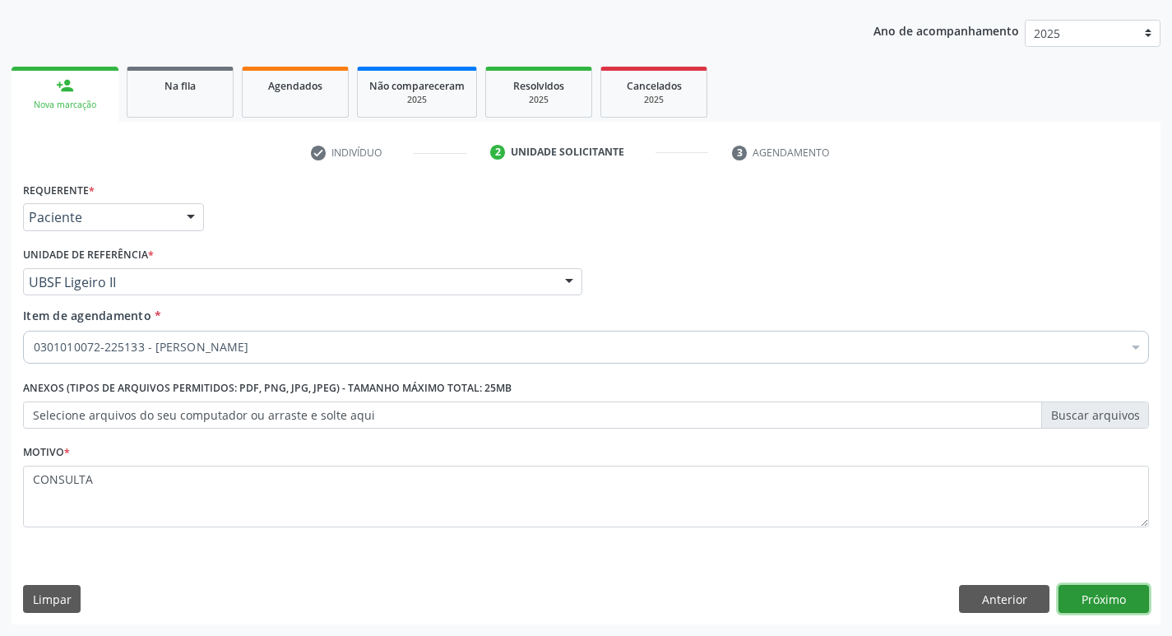
click at [1099, 598] on button "Próximo" at bounding box center [1103, 599] width 90 height 28
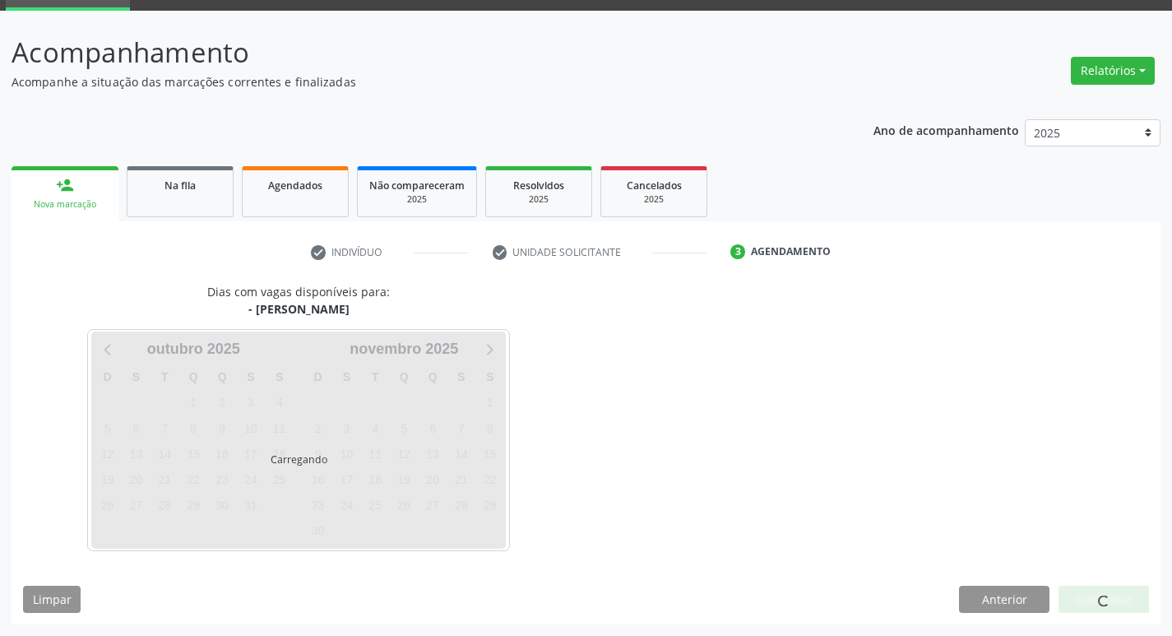
scroll to position [80, 0]
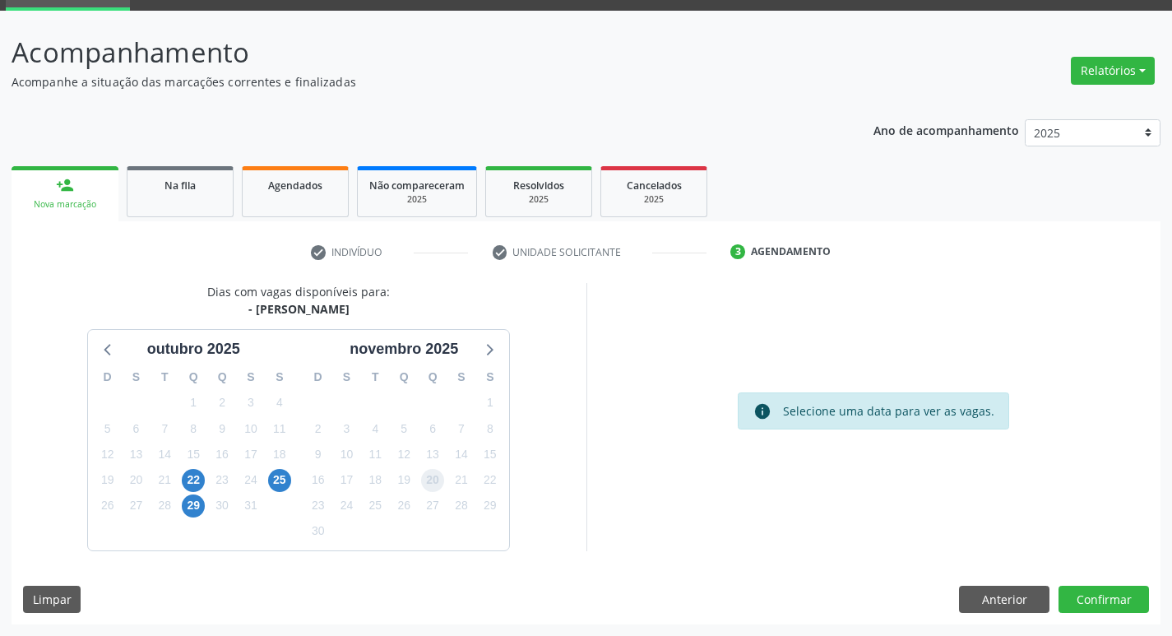
click at [428, 483] on span "20" at bounding box center [432, 480] width 23 height 23
click at [1095, 596] on button "Confirmar" at bounding box center [1103, 599] width 90 height 28
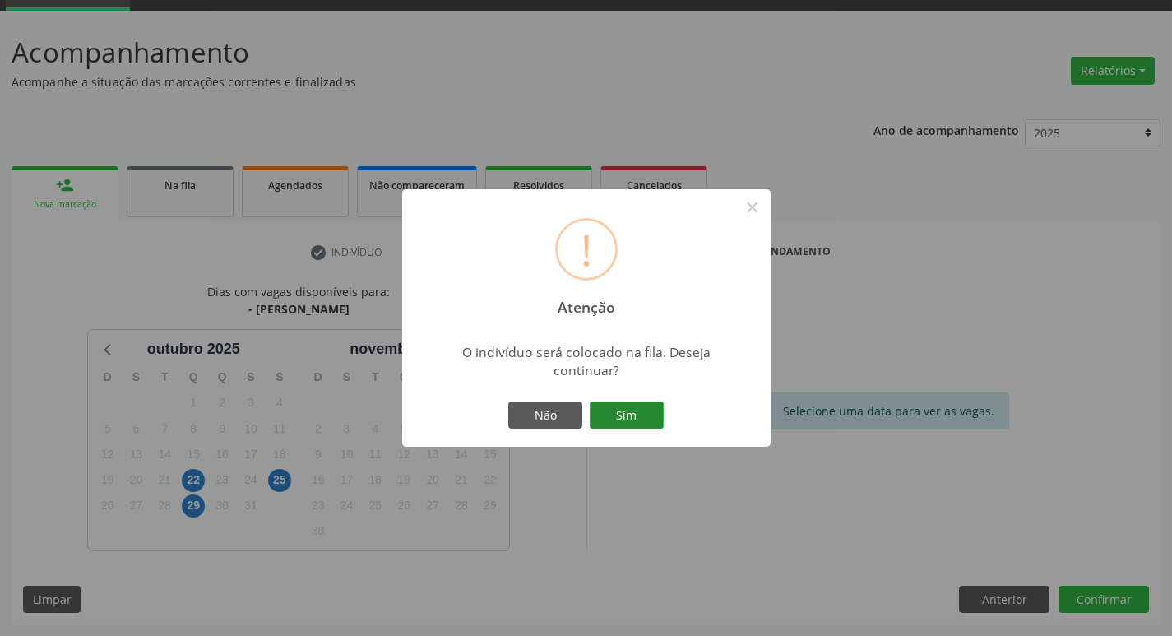
click at [617, 413] on button "Sim" at bounding box center [626, 415] width 74 height 28
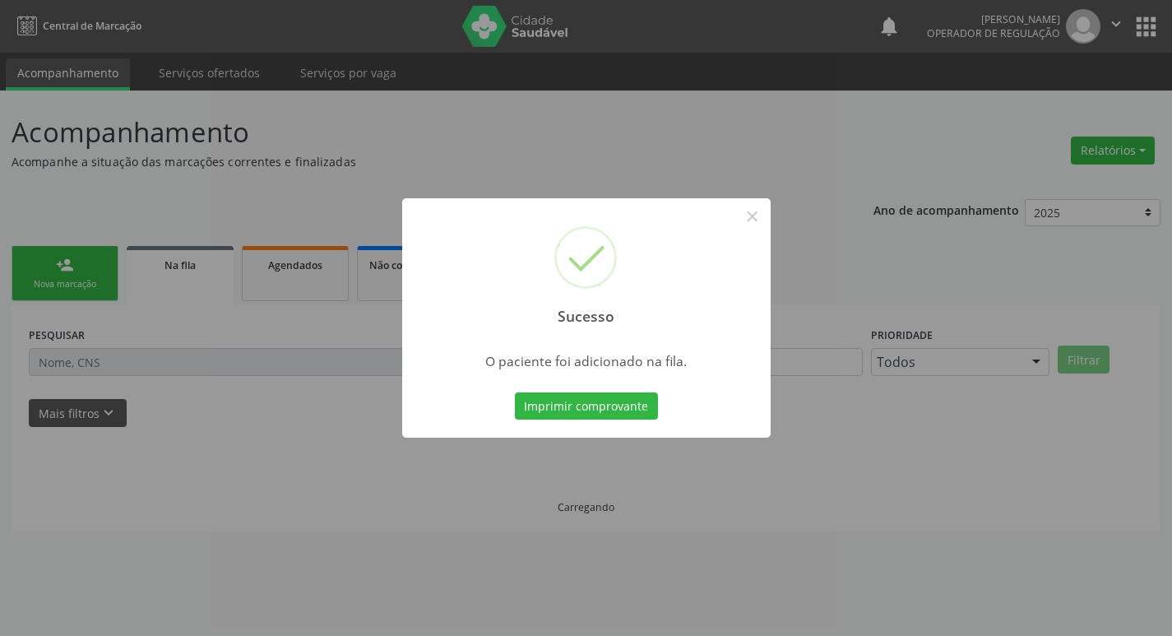
scroll to position [0, 0]
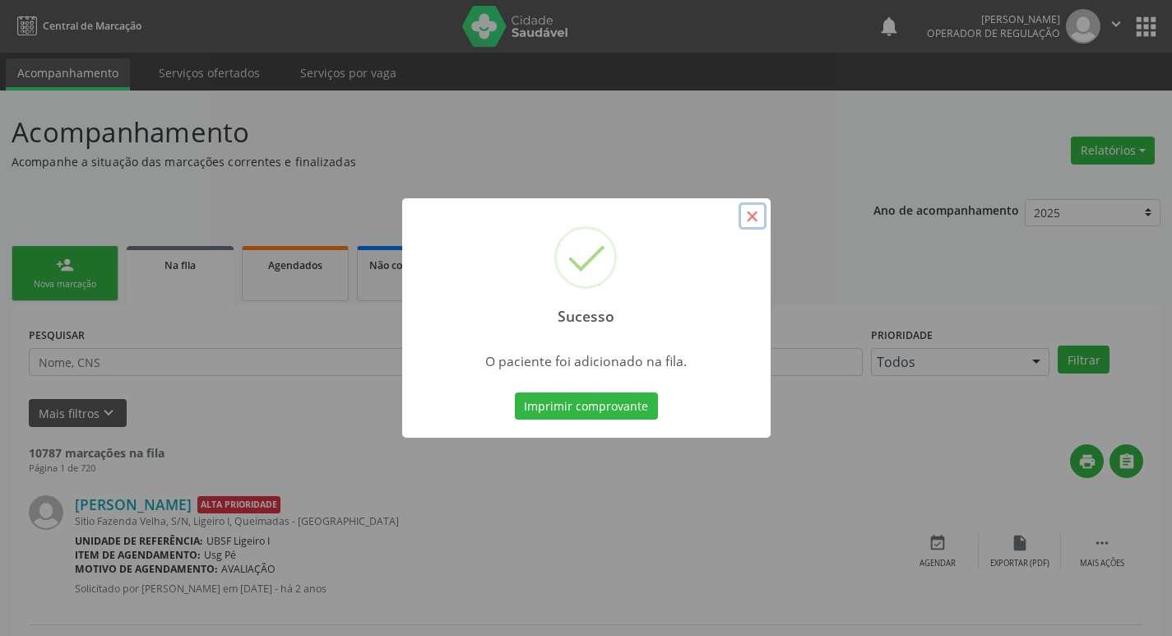
click at [757, 219] on button "×" at bounding box center [752, 216] width 28 height 28
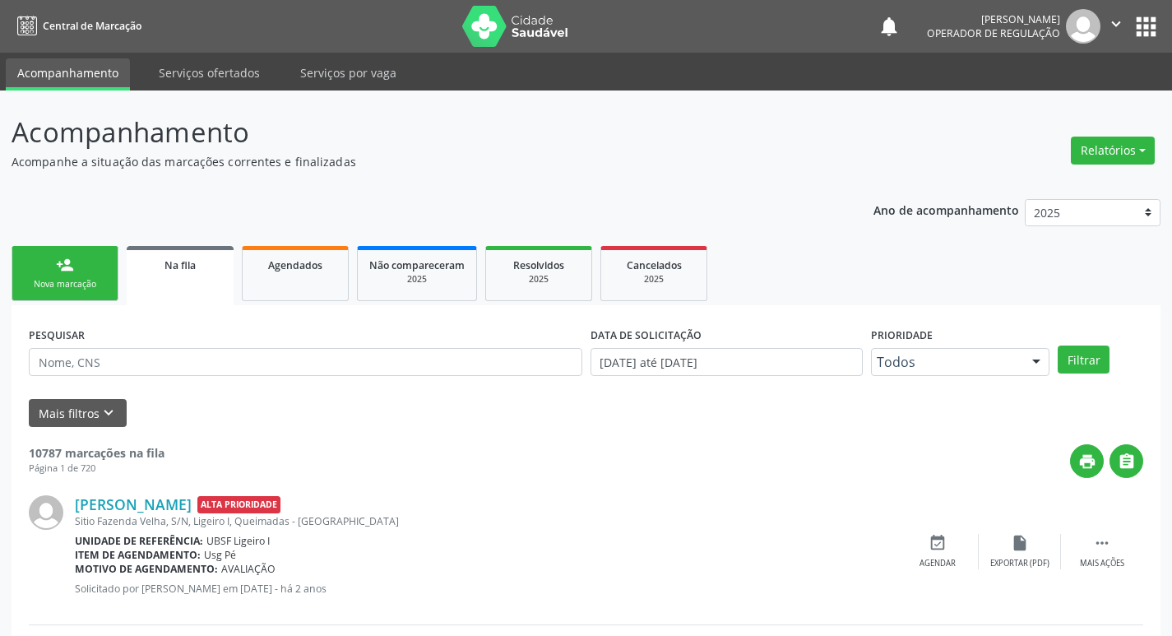
click at [86, 284] on div "Nova marcação" at bounding box center [65, 284] width 82 height 12
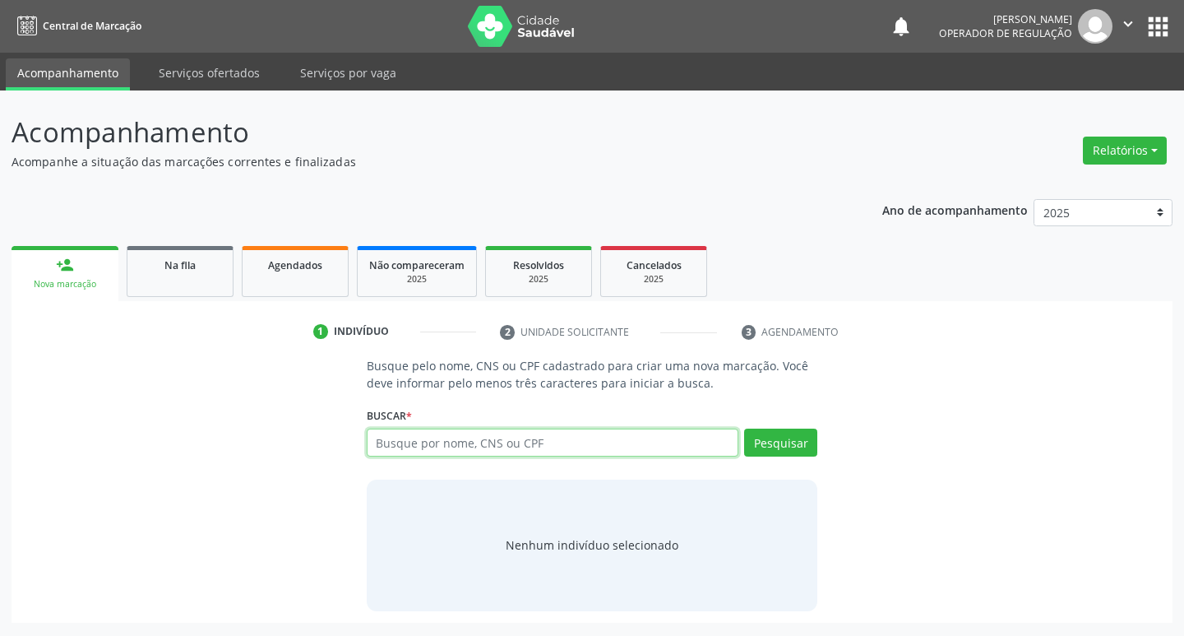
click at [383, 449] on input "text" at bounding box center [553, 442] width 372 height 28
type input "704709772235731"
click at [784, 448] on button "Pesquisar" at bounding box center [780, 442] width 73 height 28
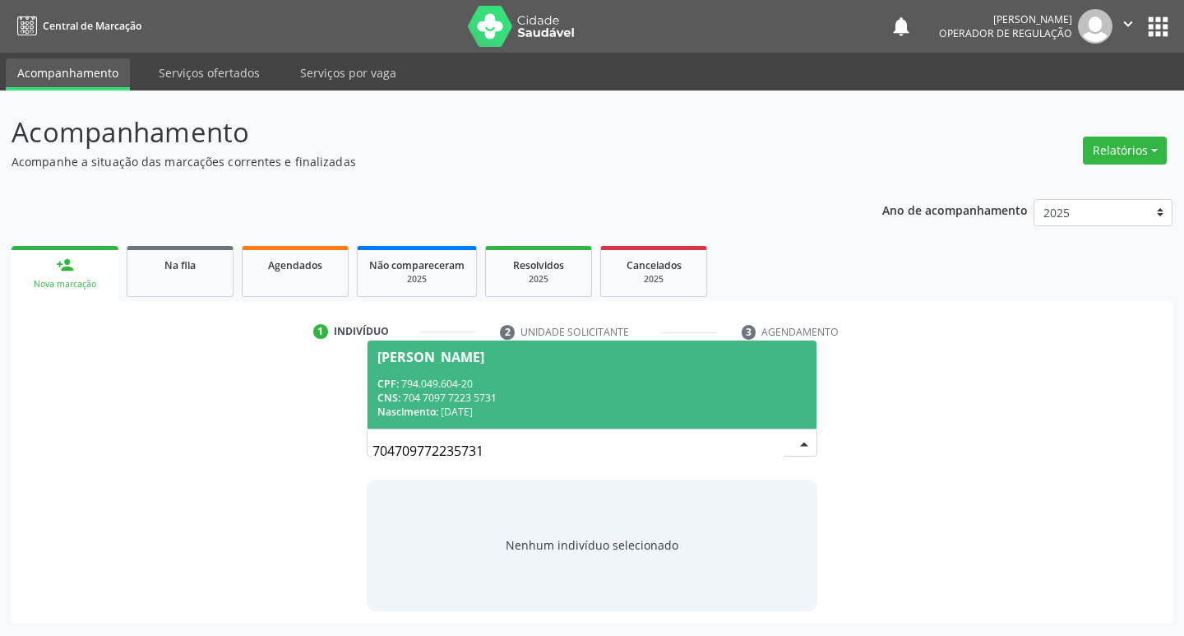
click at [493, 346] on span "Josicleide Guedes Barbosa CPF: 794.049.604-20 CNS: 704 7097 7223 5731 Nasciment…" at bounding box center [592, 384] width 450 height 88
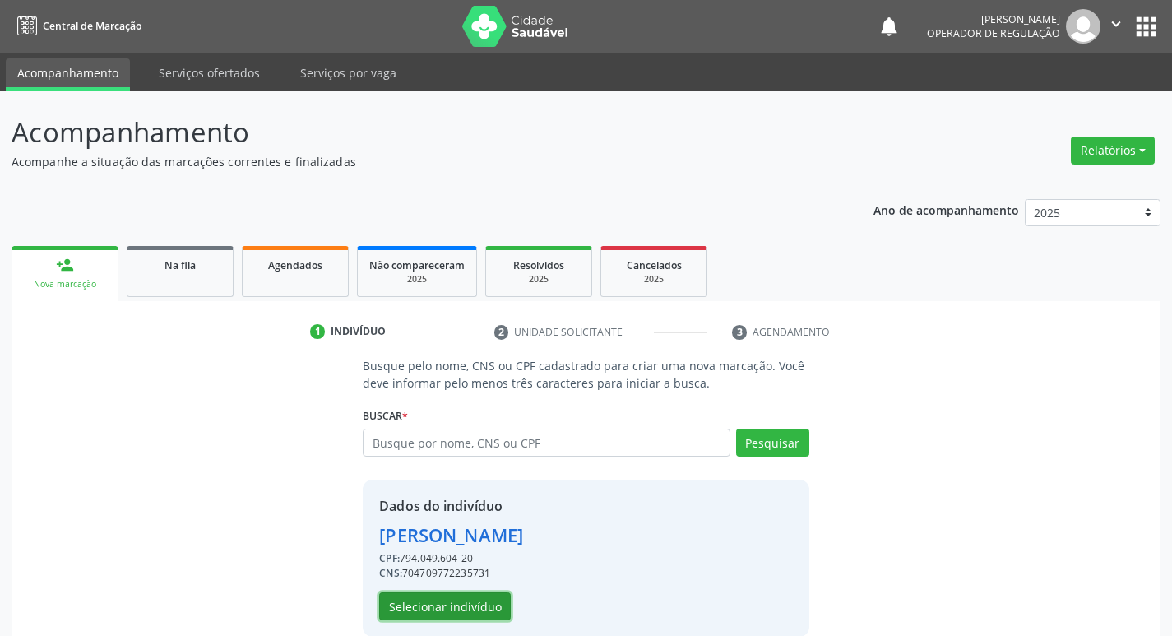
click at [452, 602] on button "Selecionar indivíduo" at bounding box center [445, 606] width 132 height 28
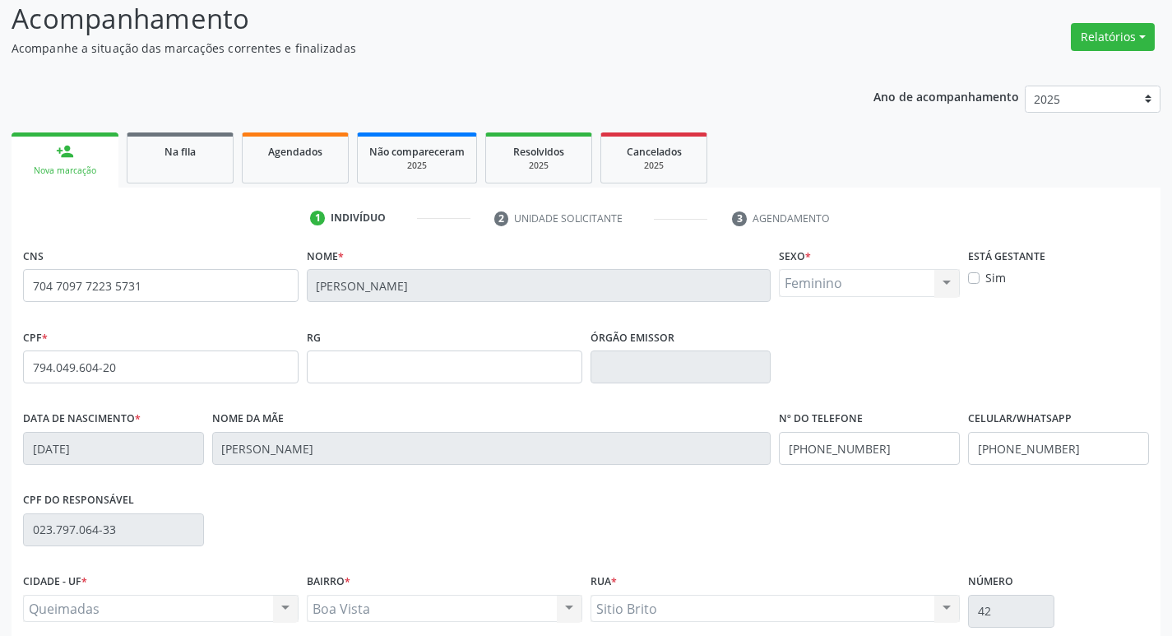
scroll to position [256, 0]
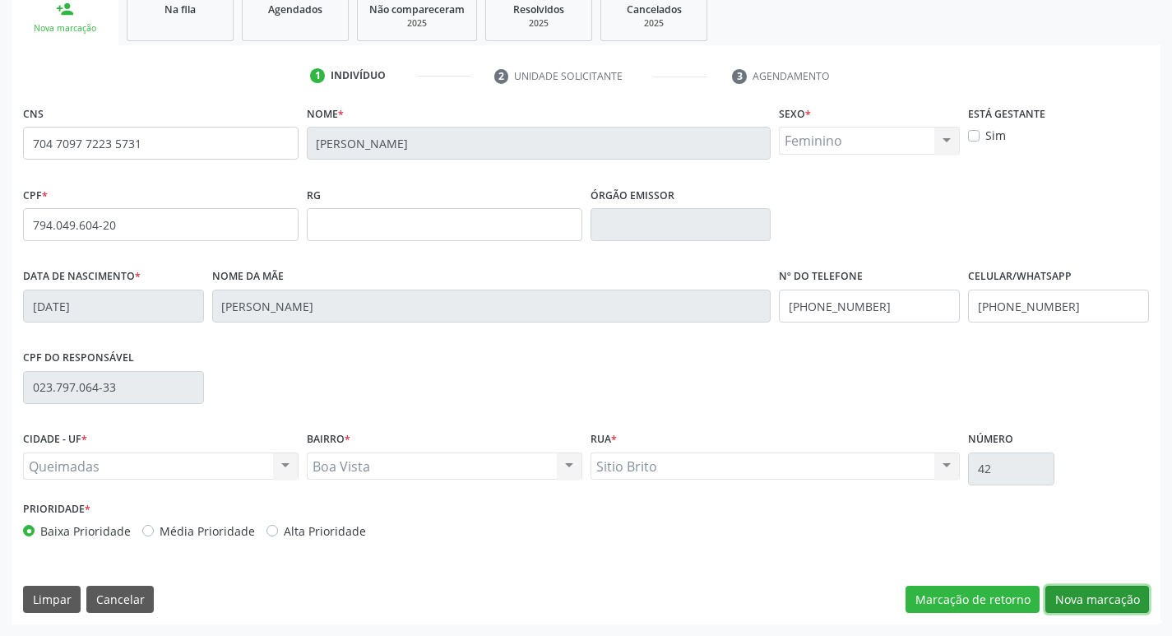
click at [1105, 589] on button "Nova marcação" at bounding box center [1097, 599] width 104 height 28
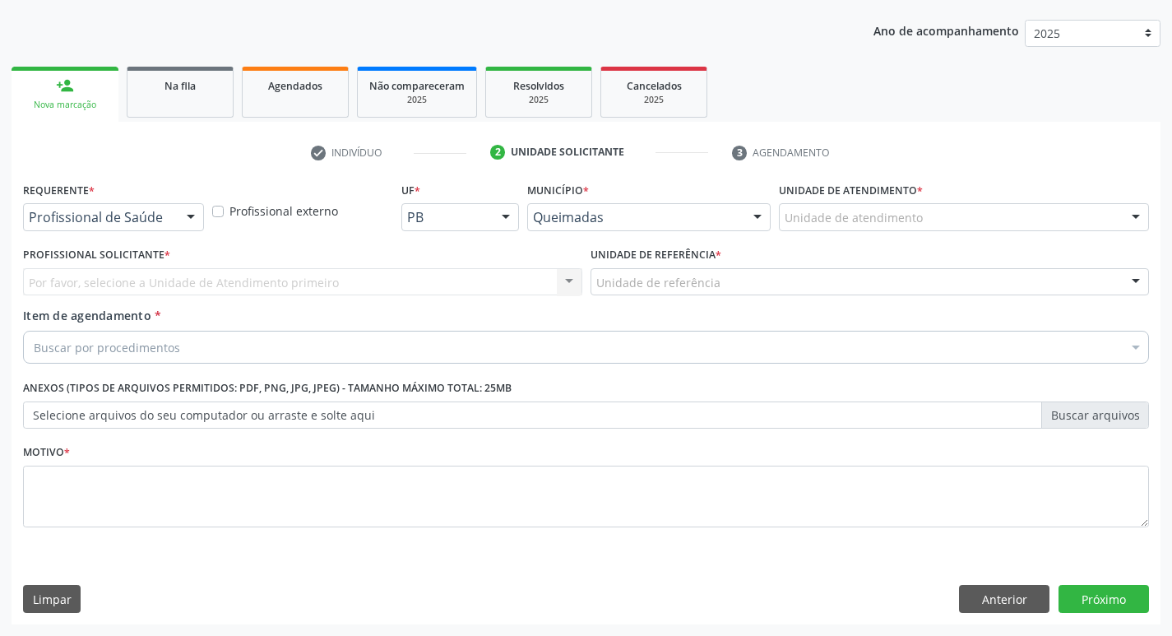
scroll to position [179, 0]
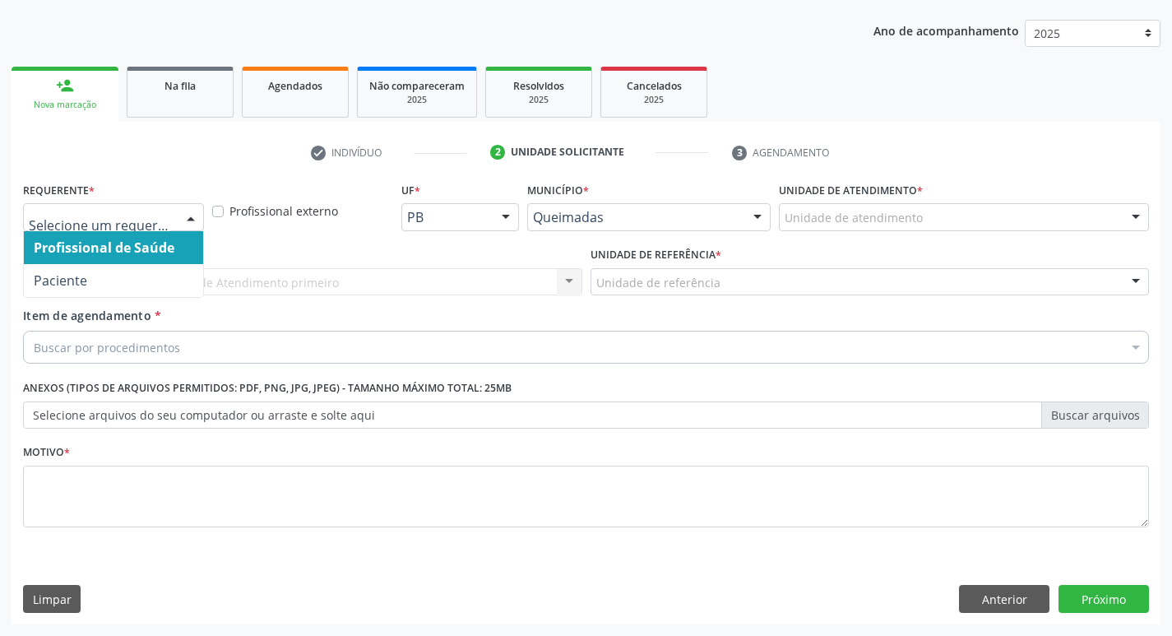
click at [191, 225] on div at bounding box center [190, 218] width 25 height 28
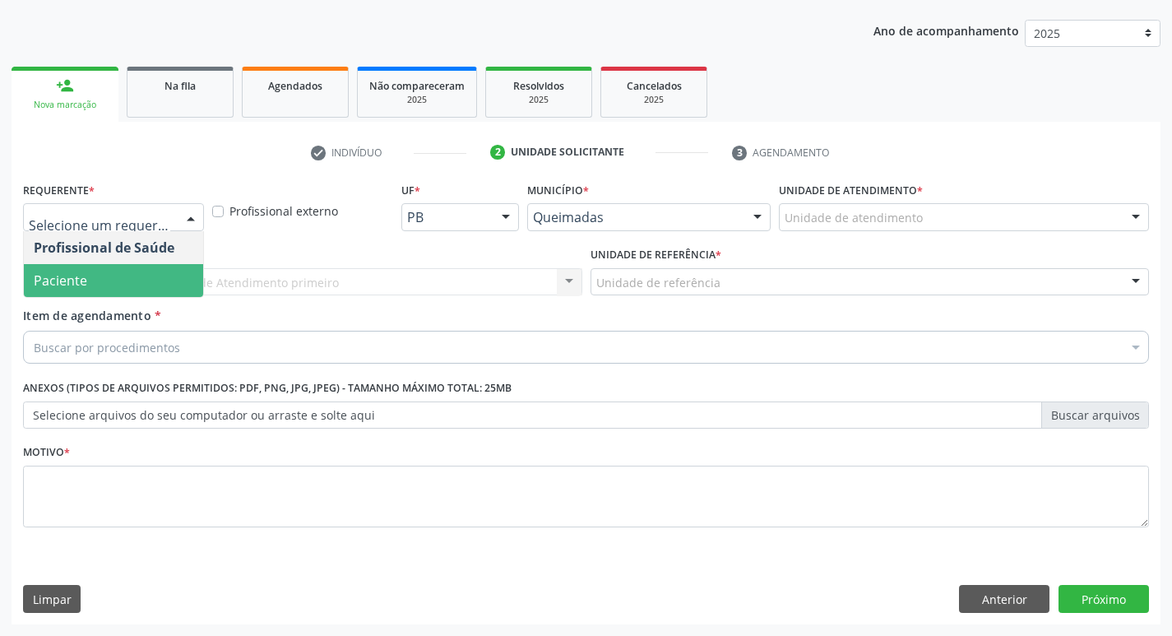
click at [150, 274] on span "Paciente" at bounding box center [113, 280] width 179 height 33
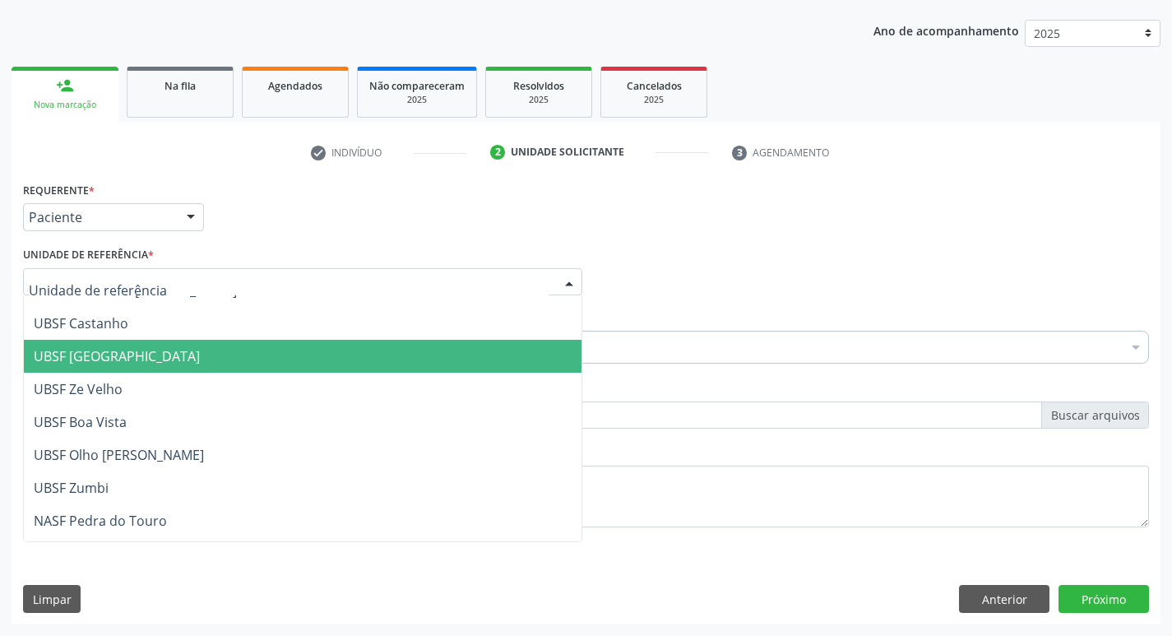
scroll to position [82, 0]
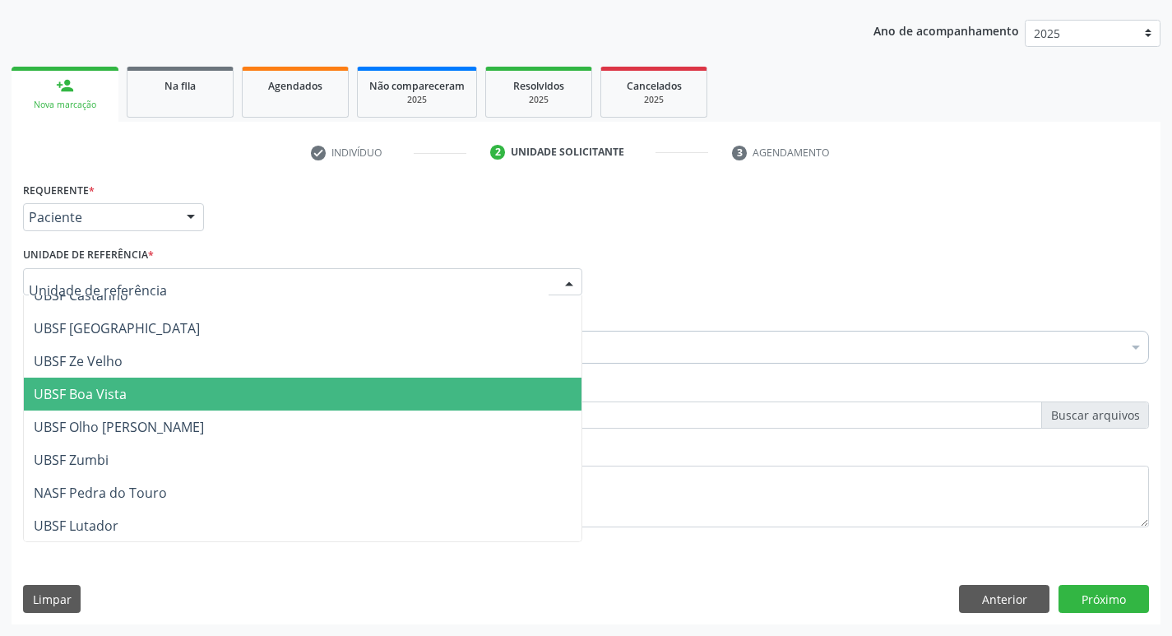
click at [133, 402] on span "UBSF Boa Vista" at bounding box center [302, 393] width 557 height 33
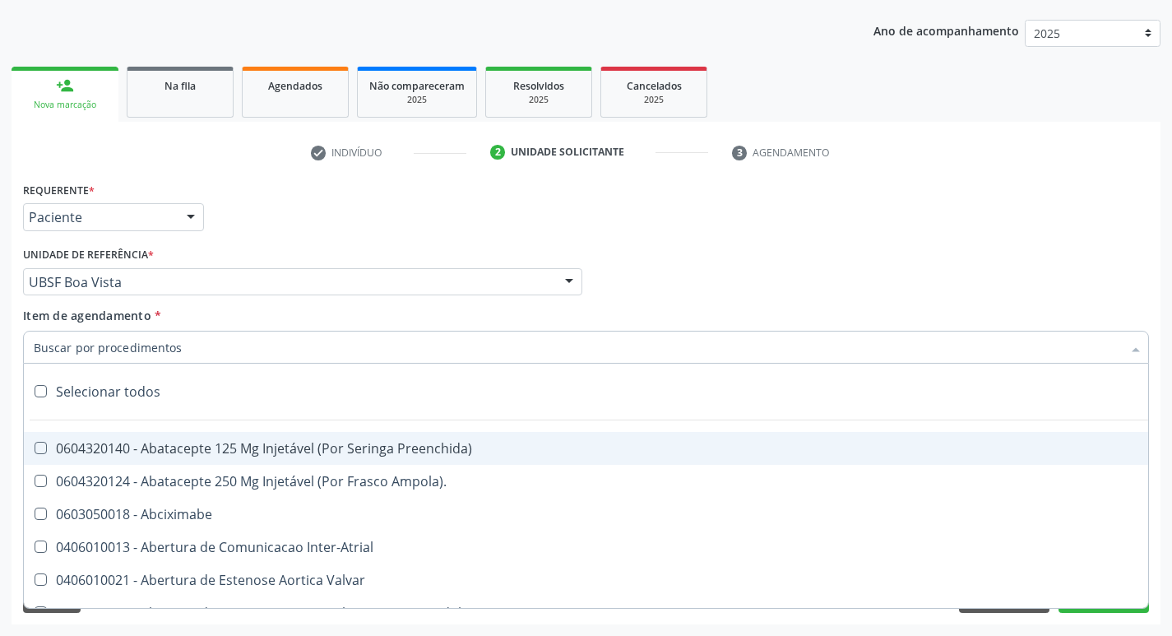
click at [64, 341] on input "Item de agendamento *" at bounding box center [578, 347] width 1088 height 33
click at [157, 338] on input "Item de agendamento *" at bounding box center [578, 347] width 1088 height 33
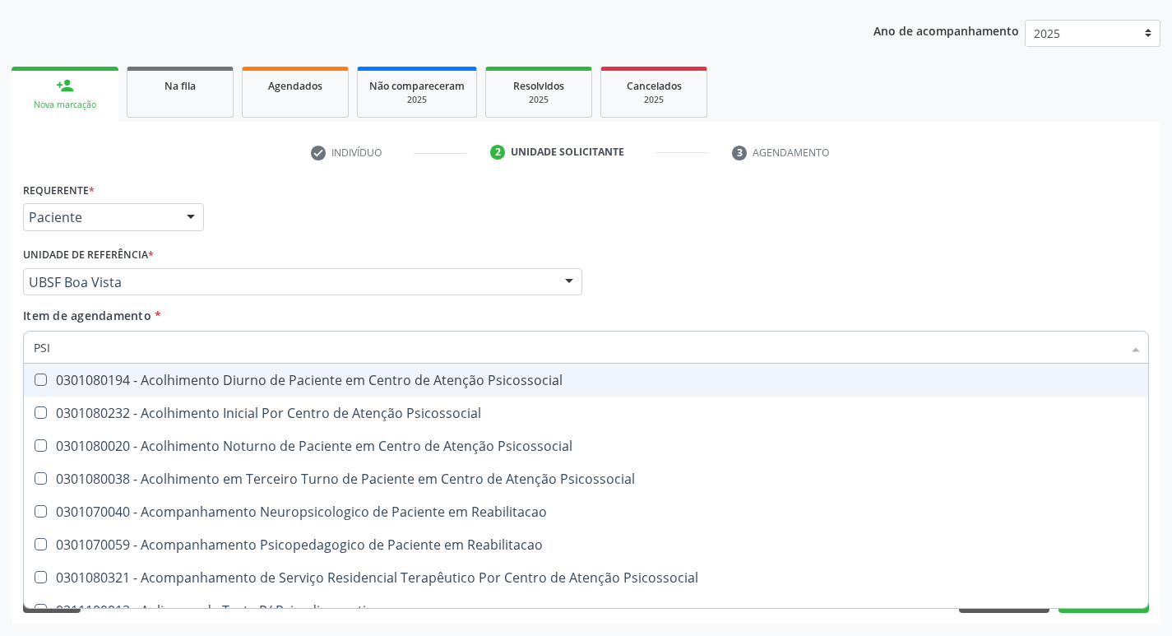
type input "PSIQ"
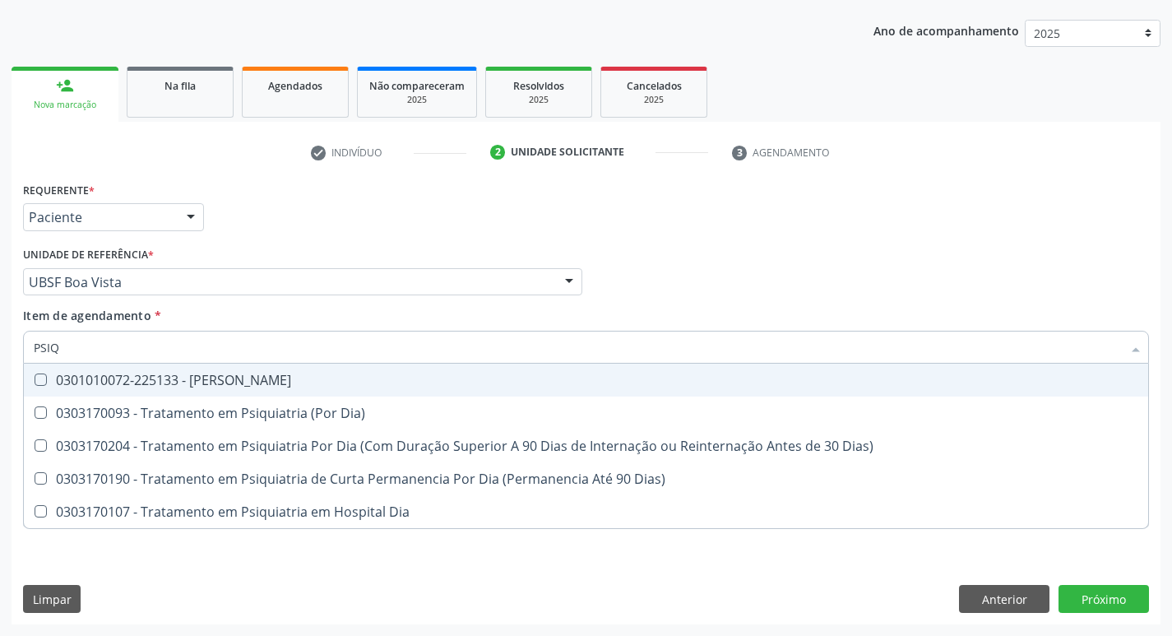
click at [43, 377] on Psiquiatra at bounding box center [41, 379] width 12 height 12
click at [35, 377] on Psiquiatra "checkbox" at bounding box center [29, 379] width 11 height 11
checkbox Psiquiatra "true"
click at [775, 308] on div "Item de agendamento * PSIQ Desfazer seleção 0301010072-225133 - Médico Psiquiat…" at bounding box center [586, 333] width 1126 height 52
checkbox Dia\) "true"
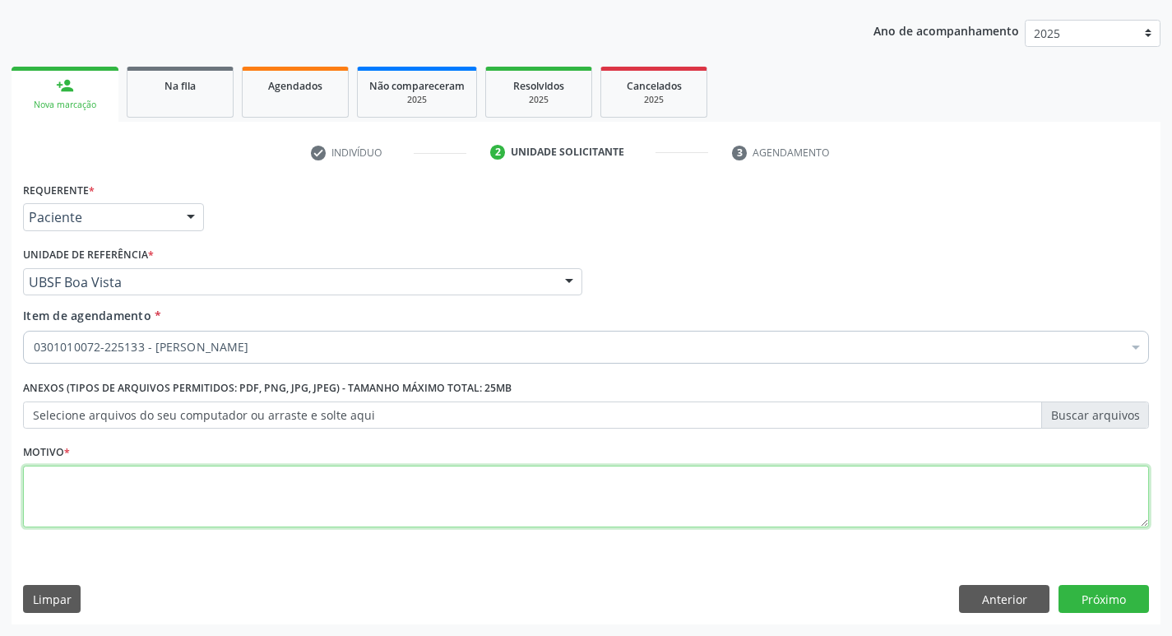
click at [29, 474] on textarea at bounding box center [586, 496] width 1126 height 62
click at [32, 479] on textarea at bounding box center [586, 496] width 1126 height 62
type textarea "RETORNO MATEUS"
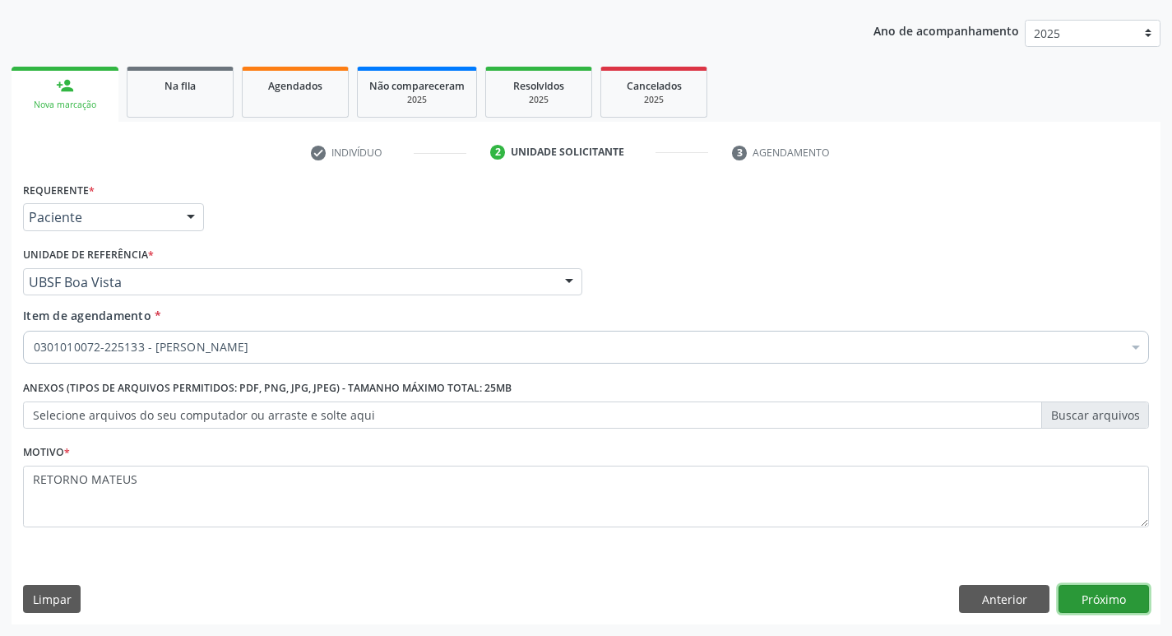
click at [1114, 602] on button "Próximo" at bounding box center [1103, 599] width 90 height 28
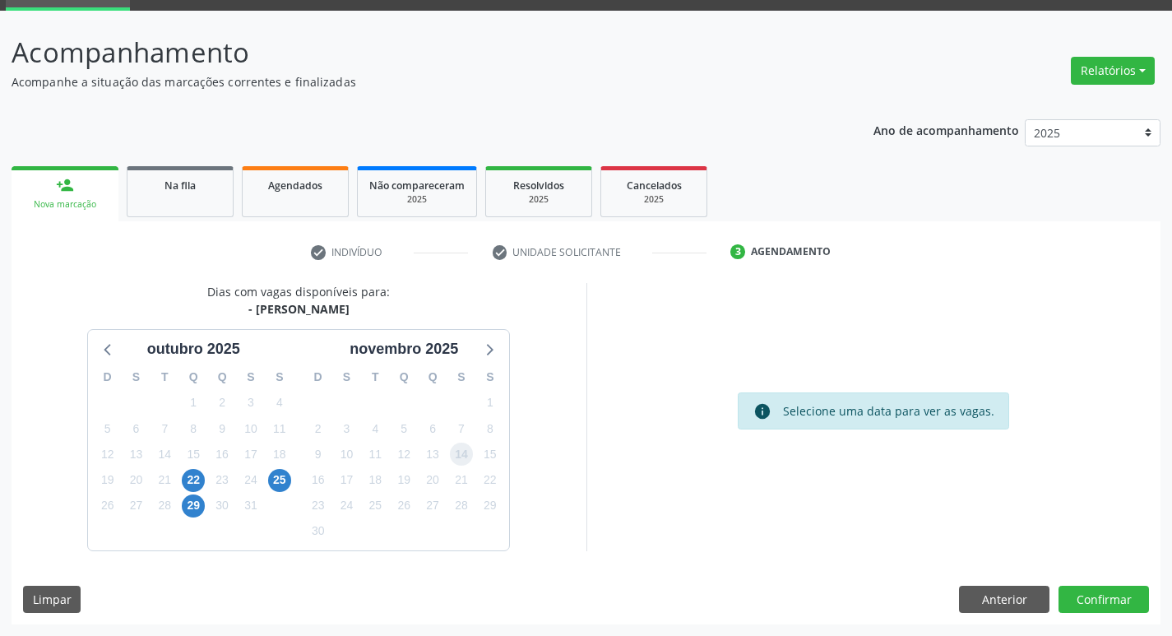
click at [462, 457] on span "14" at bounding box center [461, 453] width 23 height 23
click at [488, 464] on span "15" at bounding box center [489, 453] width 23 height 23
click at [1112, 607] on button "Confirmar" at bounding box center [1103, 599] width 90 height 28
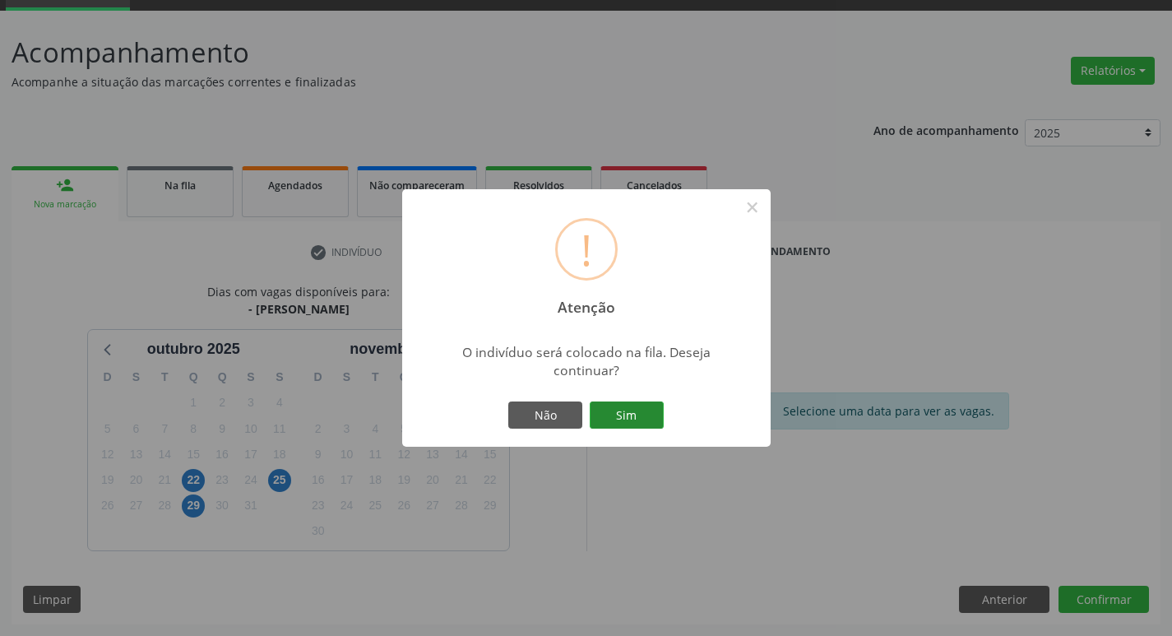
click at [615, 415] on button "Sim" at bounding box center [626, 415] width 74 height 28
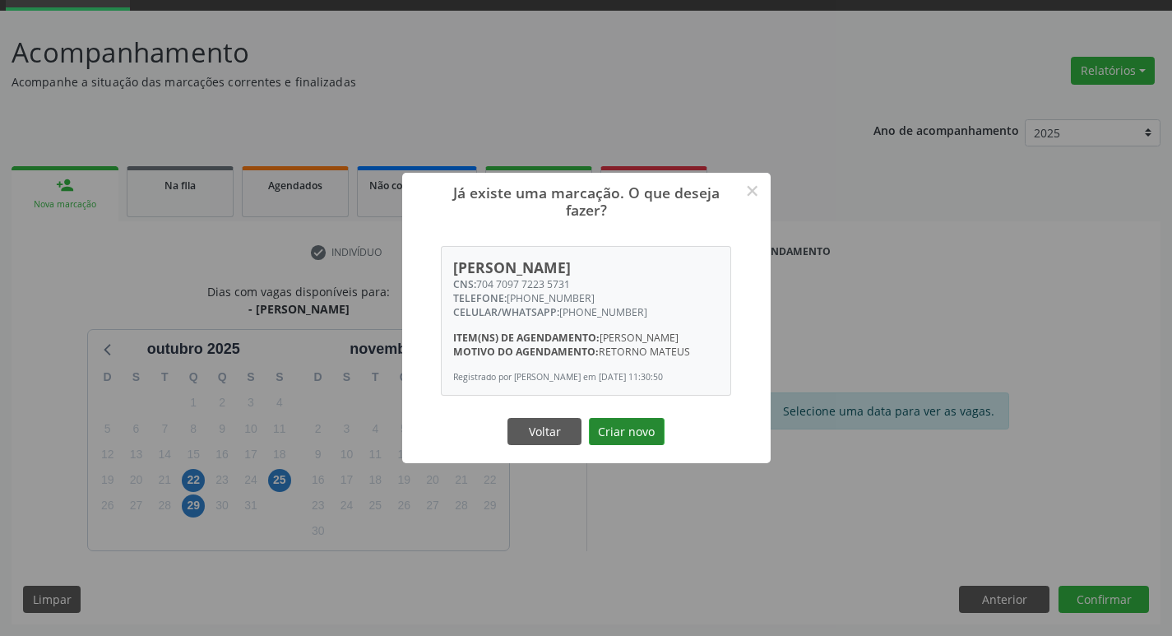
click at [640, 446] on button "Criar novo" at bounding box center [627, 432] width 76 height 28
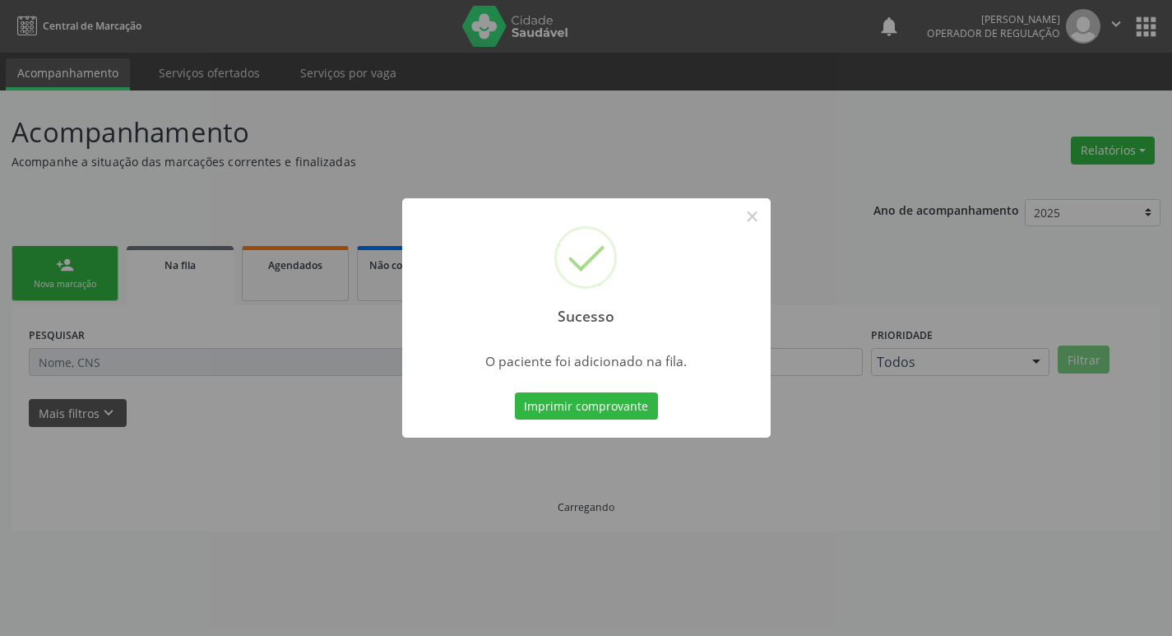
scroll to position [0, 0]
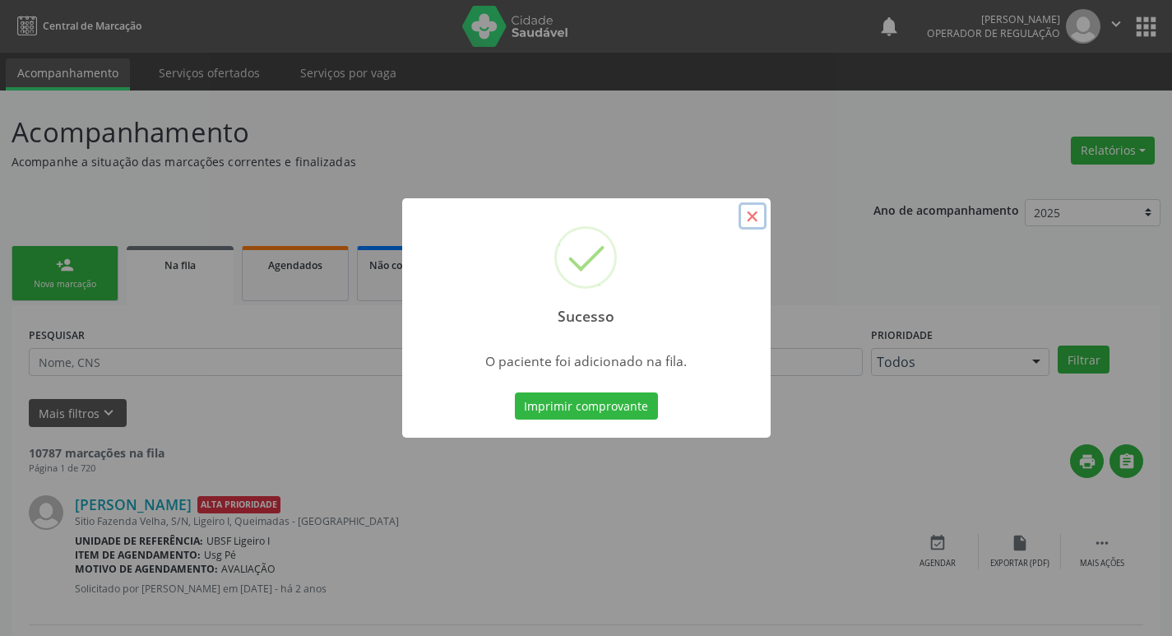
click at [756, 212] on button "×" at bounding box center [752, 216] width 28 height 28
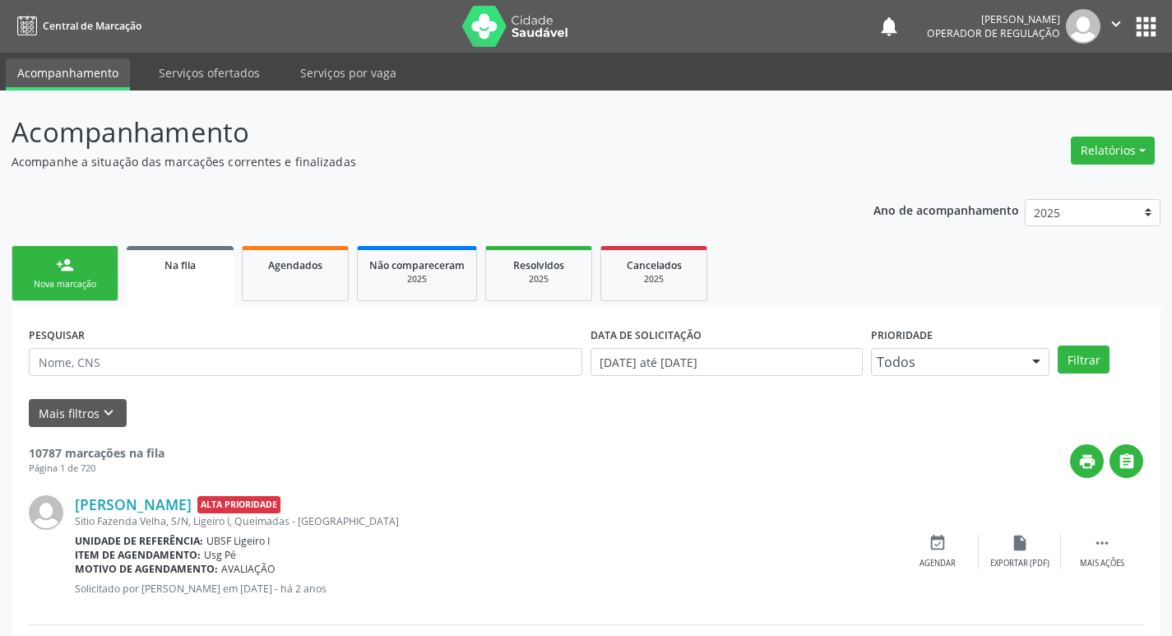
click at [87, 281] on div "Nova marcação" at bounding box center [65, 284] width 82 height 12
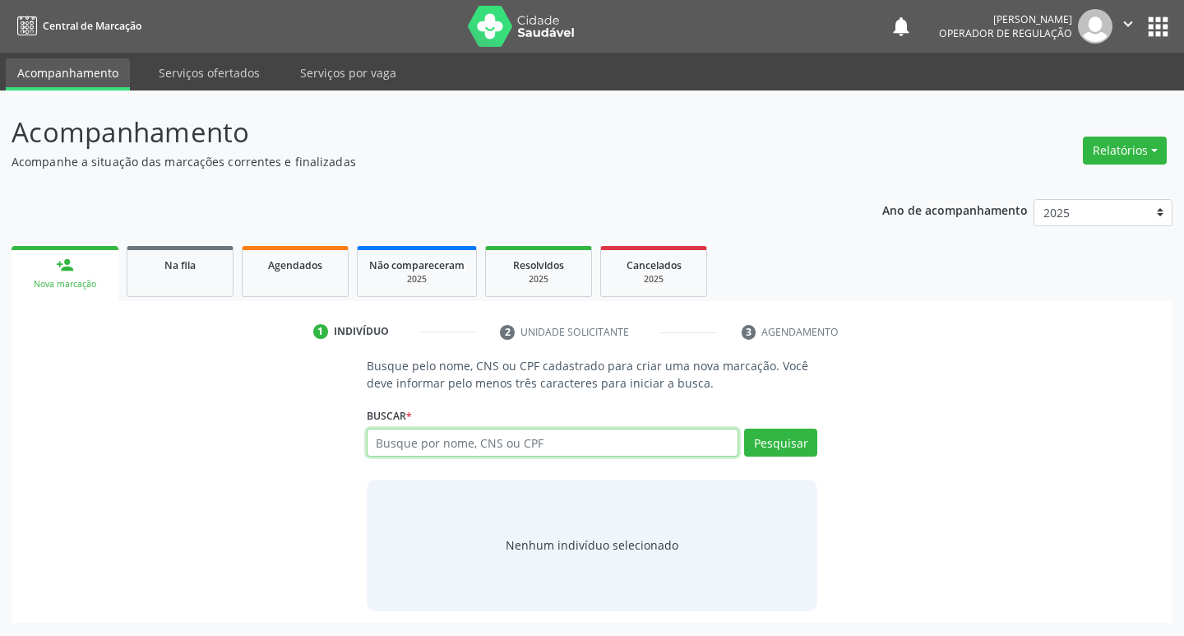
click at [401, 441] on input "text" at bounding box center [553, 442] width 372 height 28
click at [404, 437] on input "text" at bounding box center [553, 442] width 372 height 28
type input "705001807066954"
click at [774, 444] on button "Pesquisar" at bounding box center [780, 442] width 73 height 28
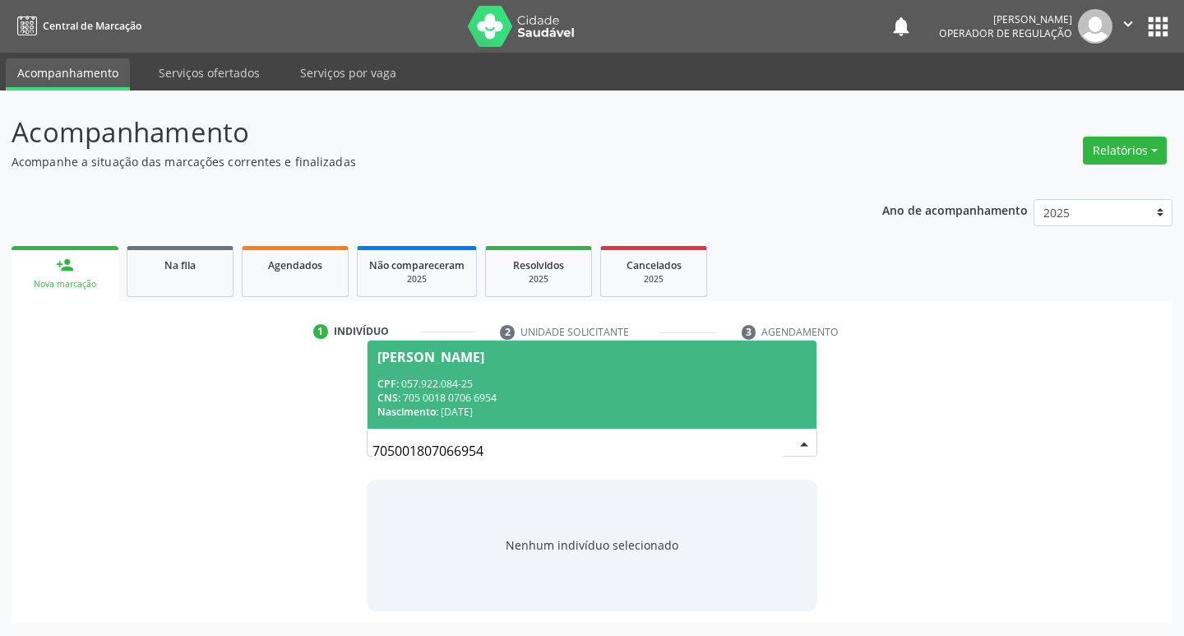
click at [543, 345] on span "Mauriceia da Silva Figueiredo Gomes CPF: 057.922.084-25 CNS: 705 0018 0706 6954…" at bounding box center [592, 384] width 450 height 88
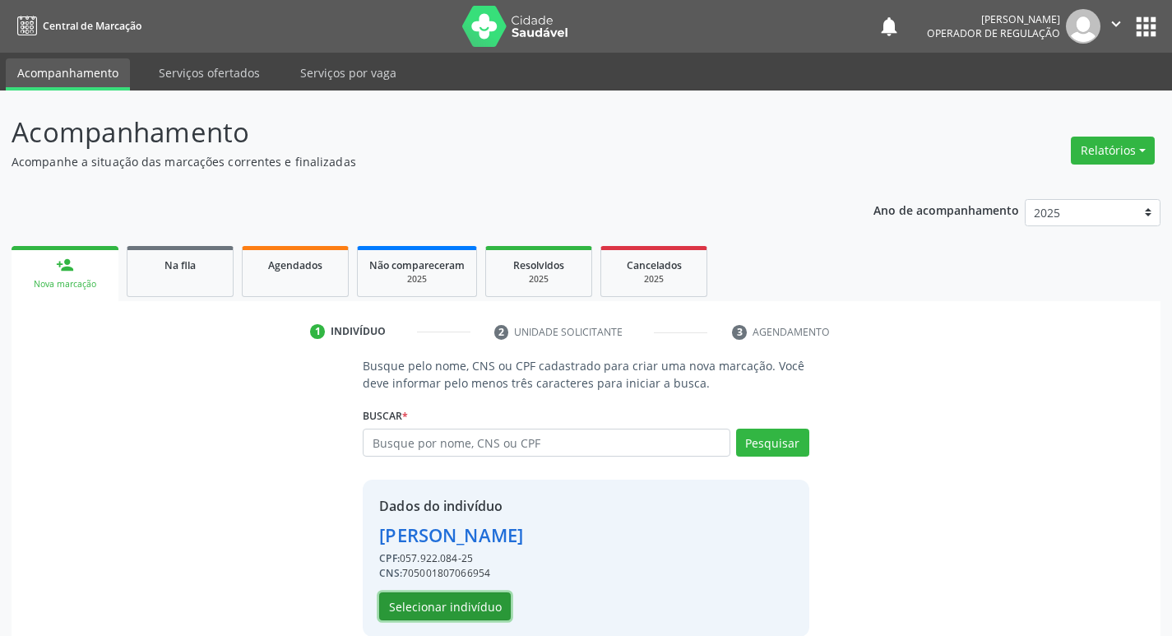
click at [470, 598] on button "Selecionar indivíduo" at bounding box center [445, 606] width 132 height 28
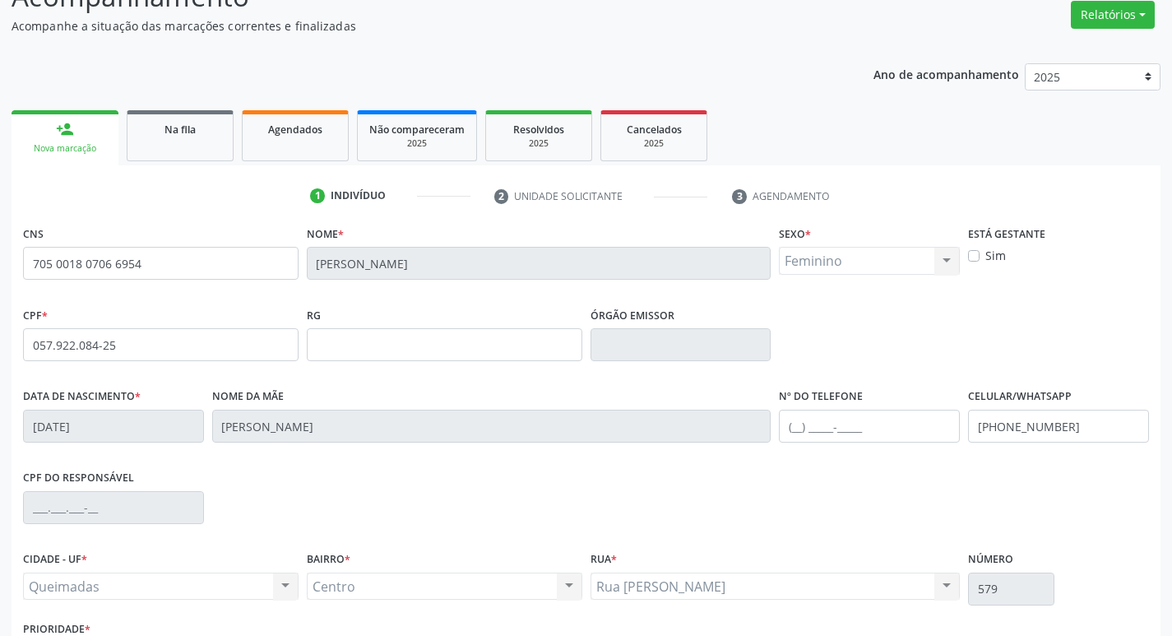
scroll to position [256, 0]
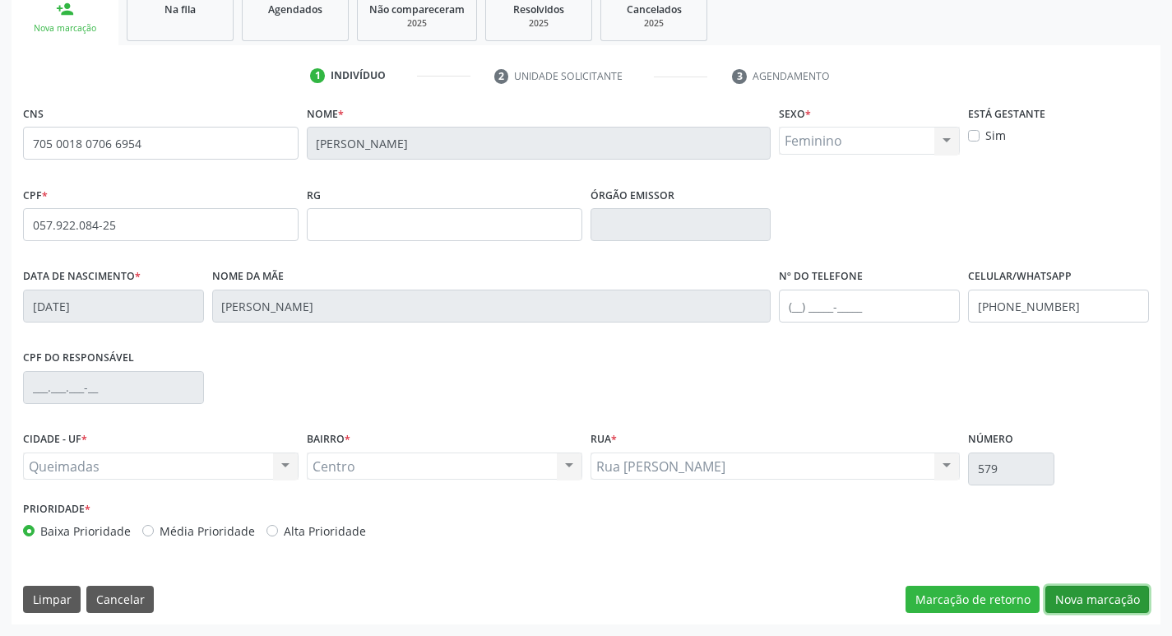
click at [1125, 602] on button "Nova marcação" at bounding box center [1097, 599] width 104 height 28
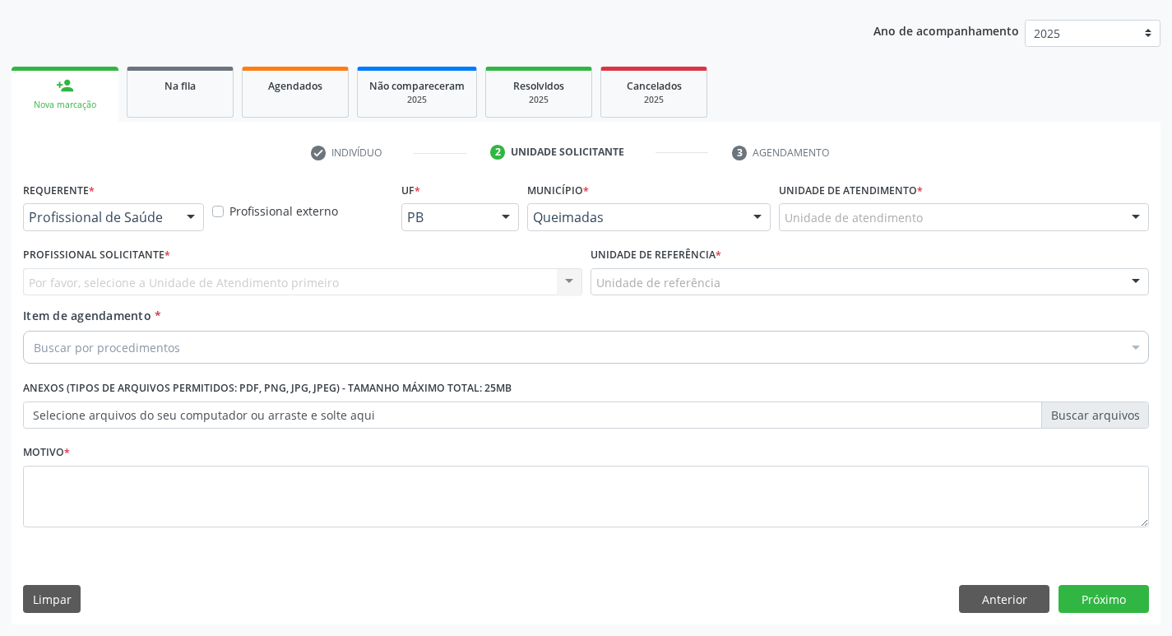
scroll to position [179, 0]
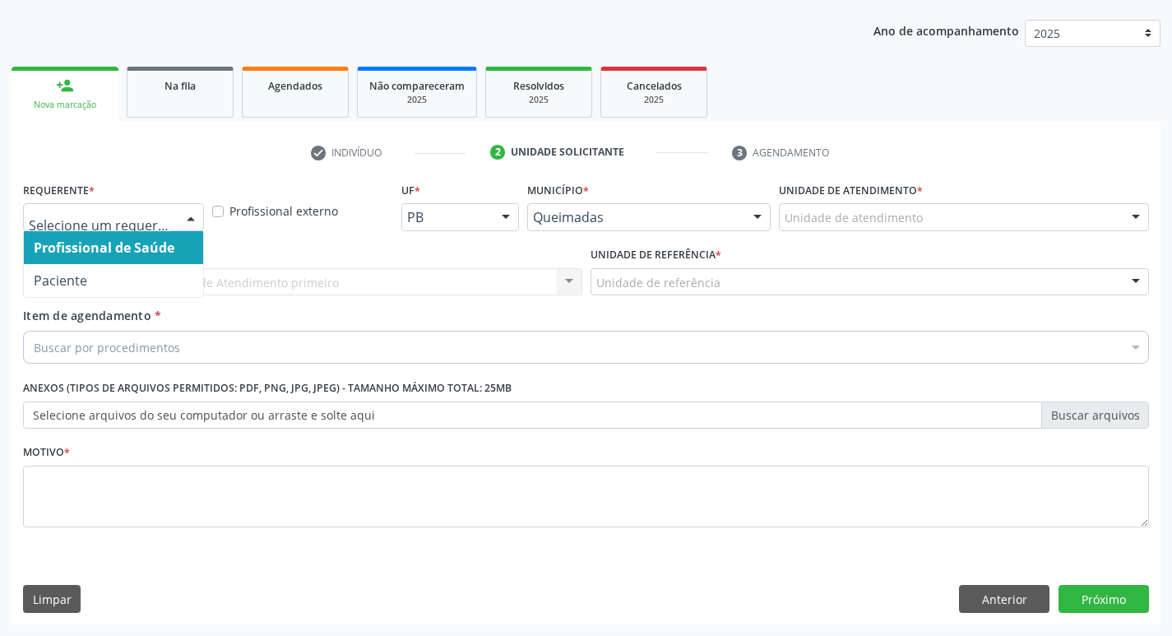
click at [201, 216] on div at bounding box center [190, 218] width 25 height 28
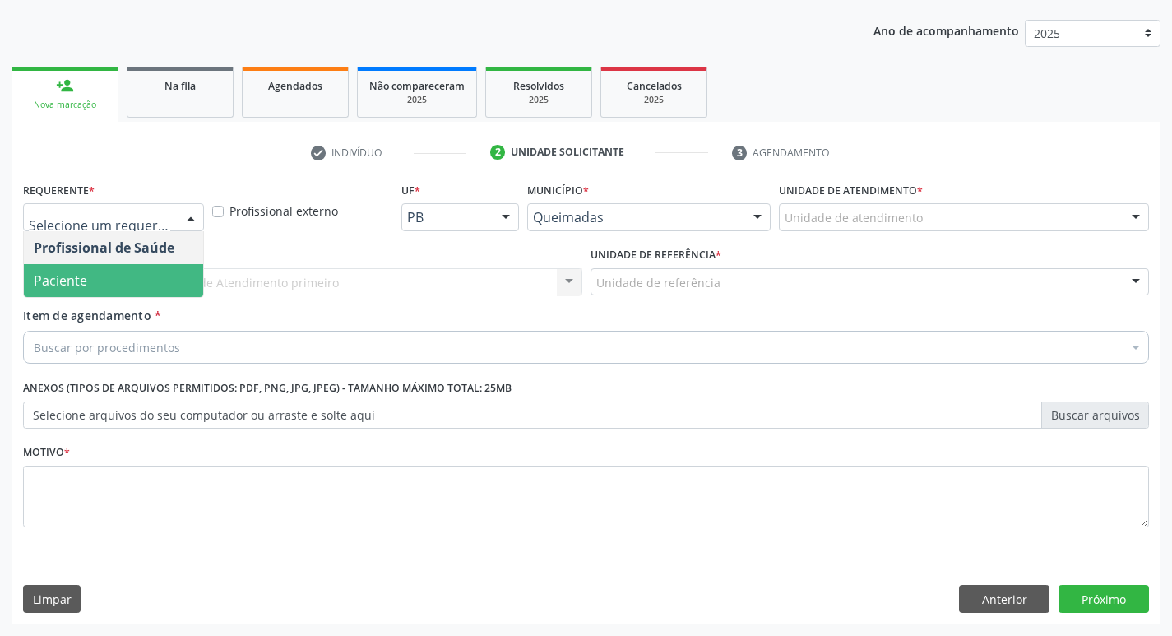
click at [154, 268] on span "Paciente" at bounding box center [113, 280] width 179 height 33
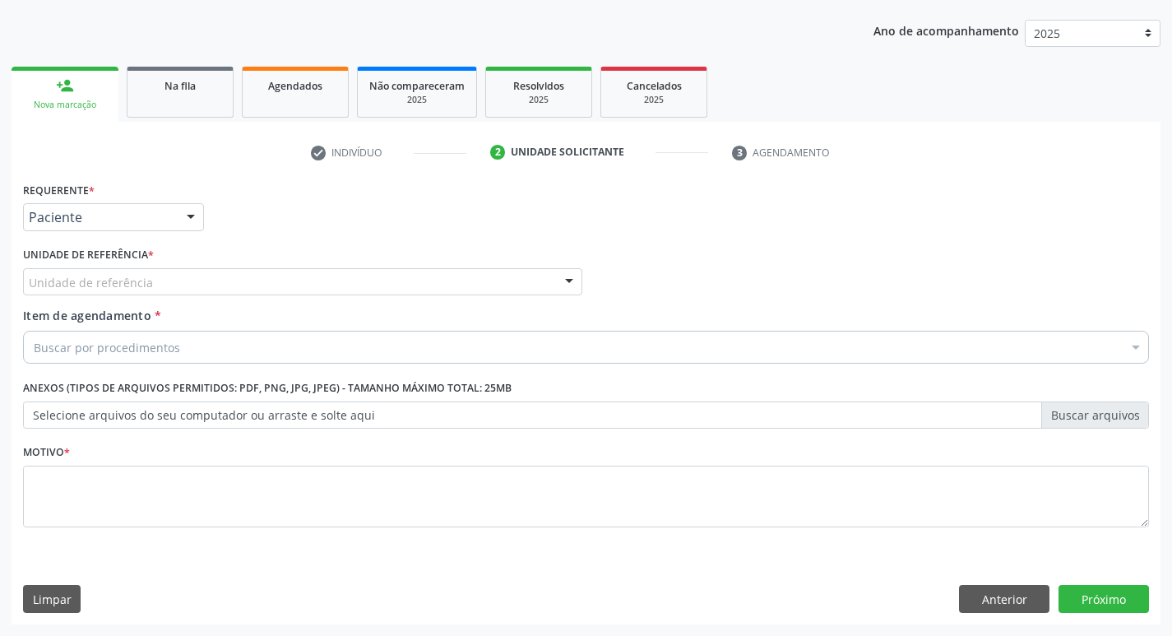
click at [154, 268] on div "Unidade de referência" at bounding box center [302, 282] width 559 height 28
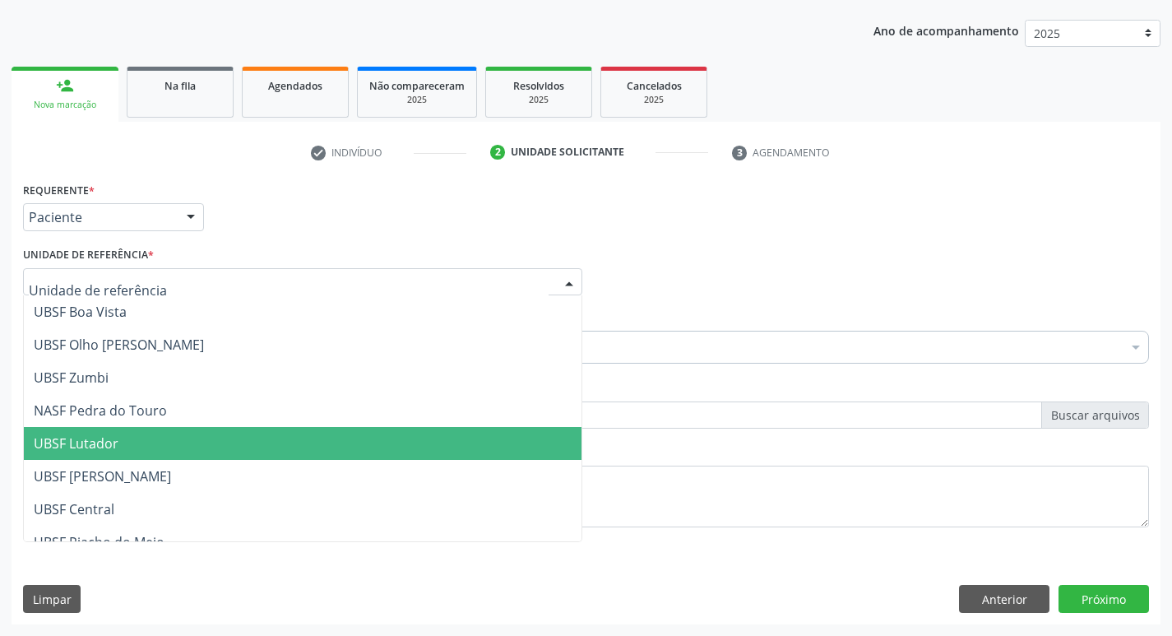
scroll to position [247, 0]
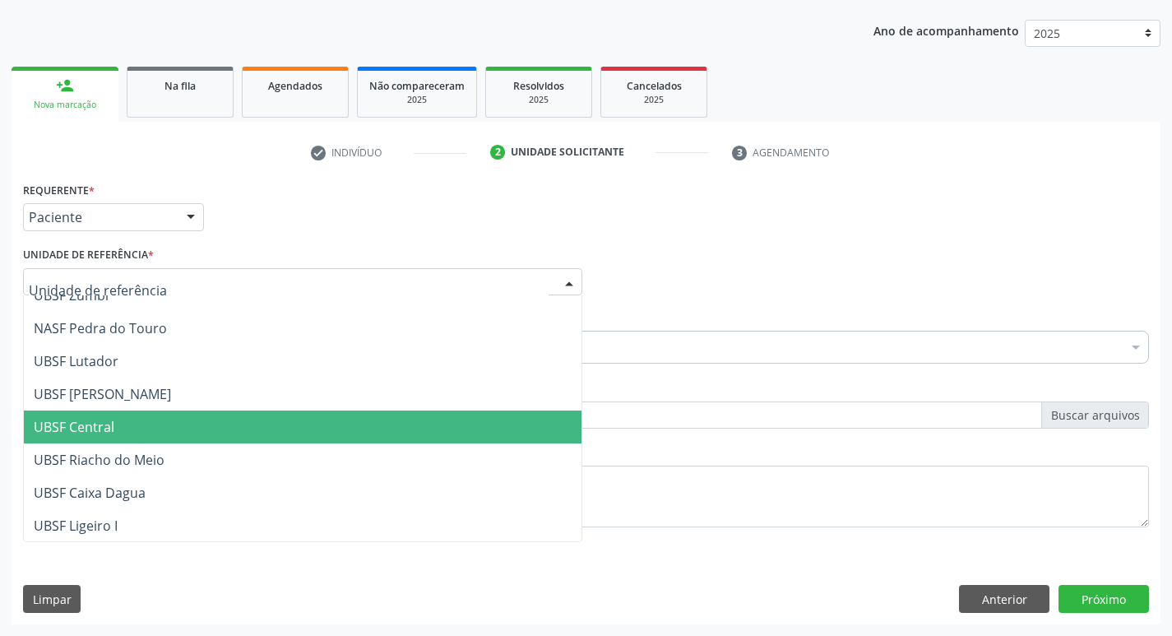
click at [132, 440] on span "UBSF Central" at bounding box center [302, 426] width 557 height 33
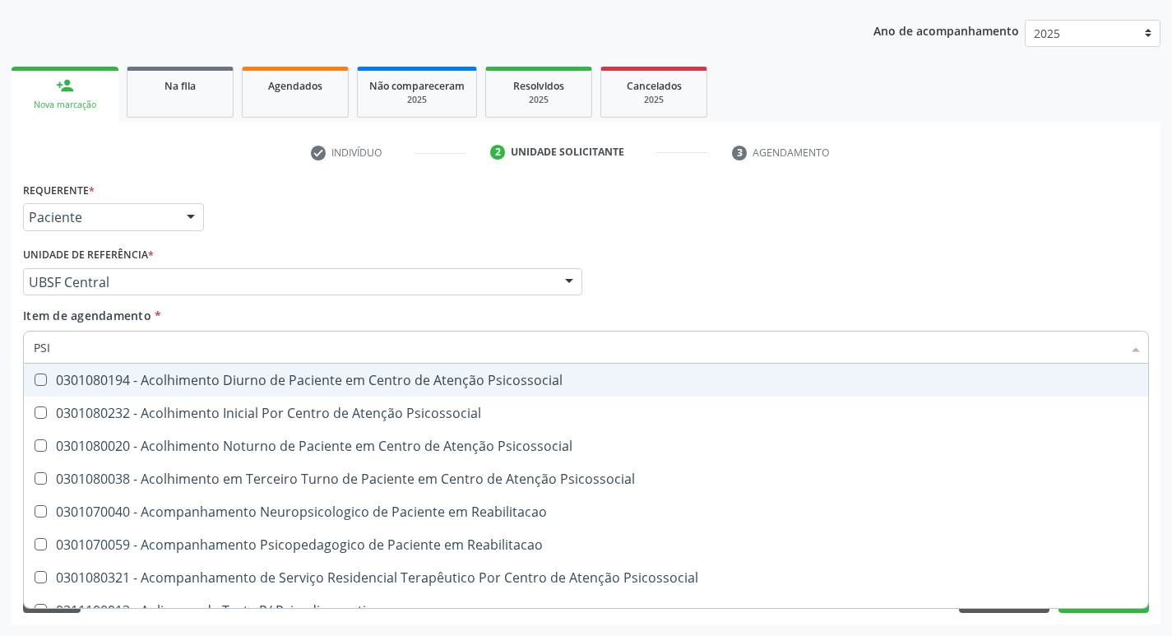
type input "PSIQ"
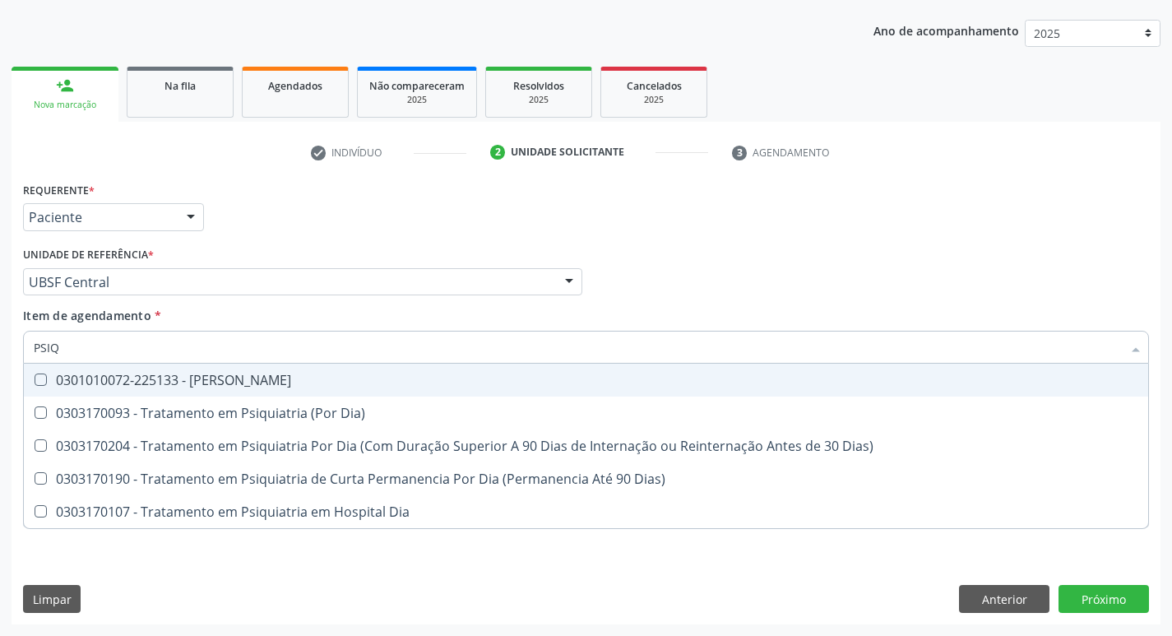
click at [37, 372] on span "0301010072-225133 - [PERSON_NAME]" at bounding box center [586, 379] width 1124 height 33
checkbox Psiquiatra "true"
click at [644, 291] on div "Profissional Solicitante Por favor, selecione a Unidade de Atendimento primeiro…" at bounding box center [586, 275] width 1134 height 64
checkbox Dia\) "true"
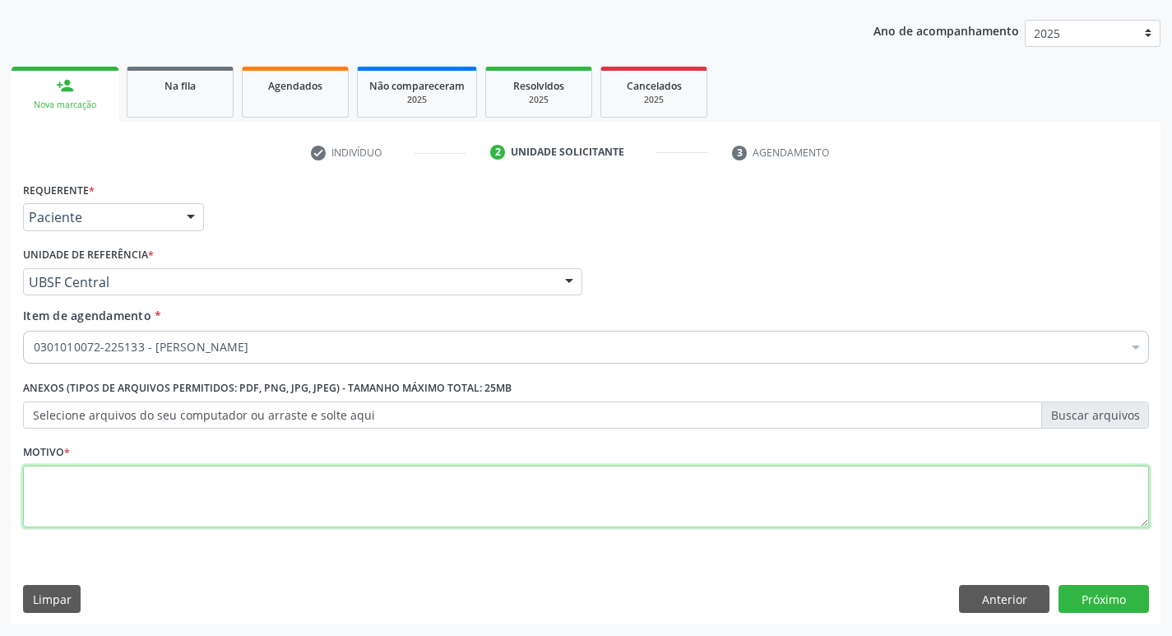
click at [86, 496] on textarea at bounding box center [586, 496] width 1126 height 62
type textarea "RETORNO MATEUS"
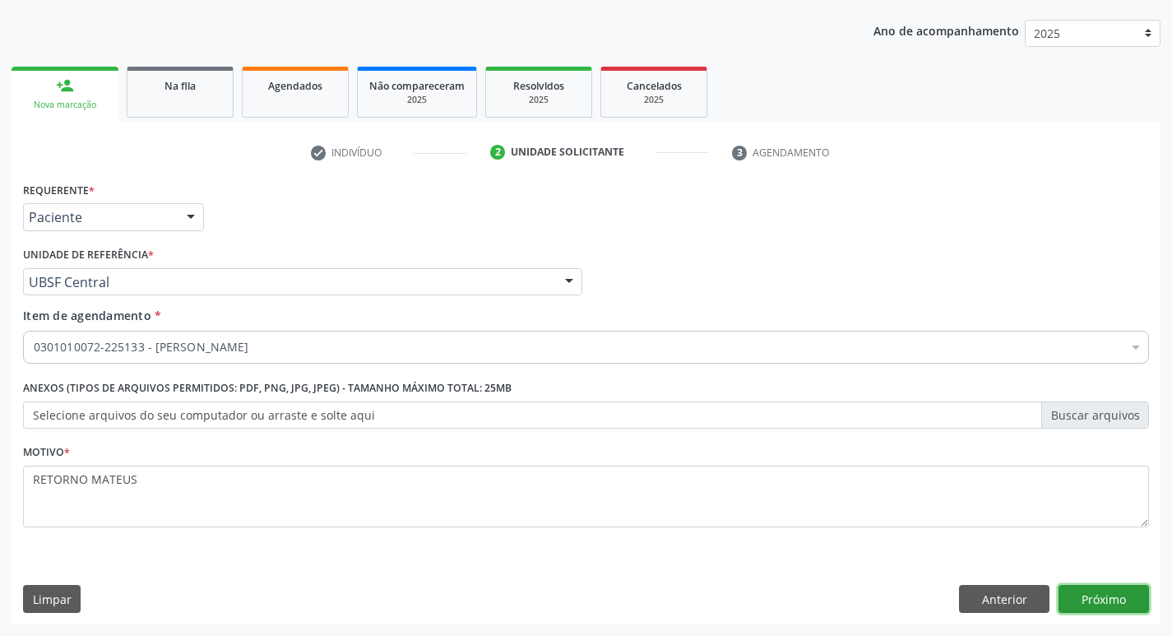
click at [1084, 600] on button "Próximo" at bounding box center [1103, 599] width 90 height 28
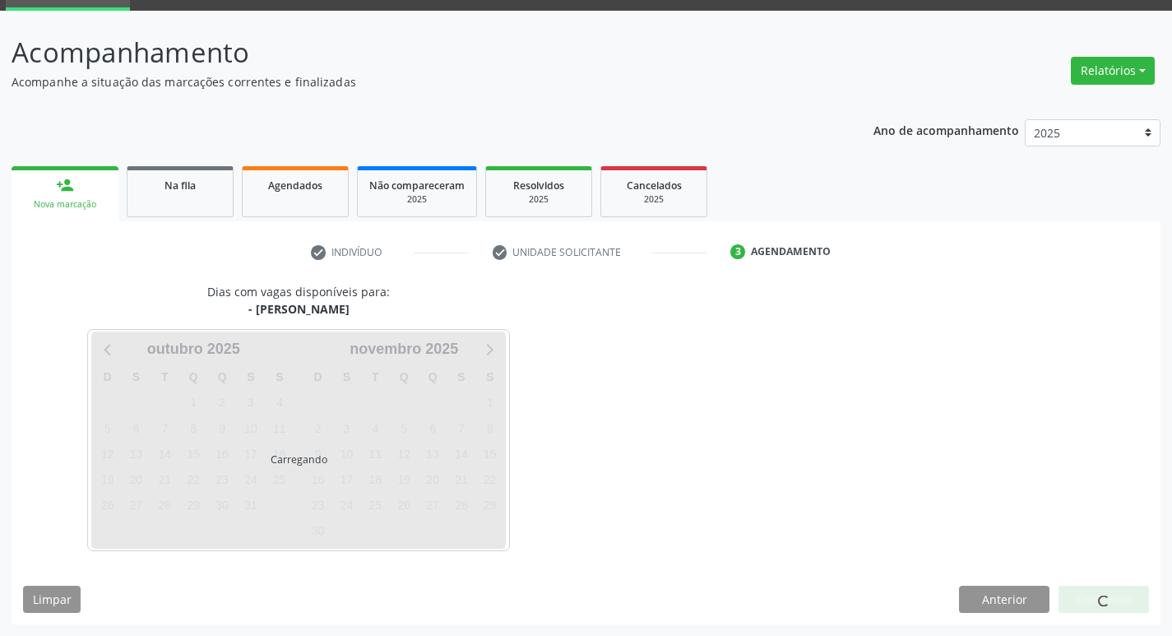
scroll to position [80, 0]
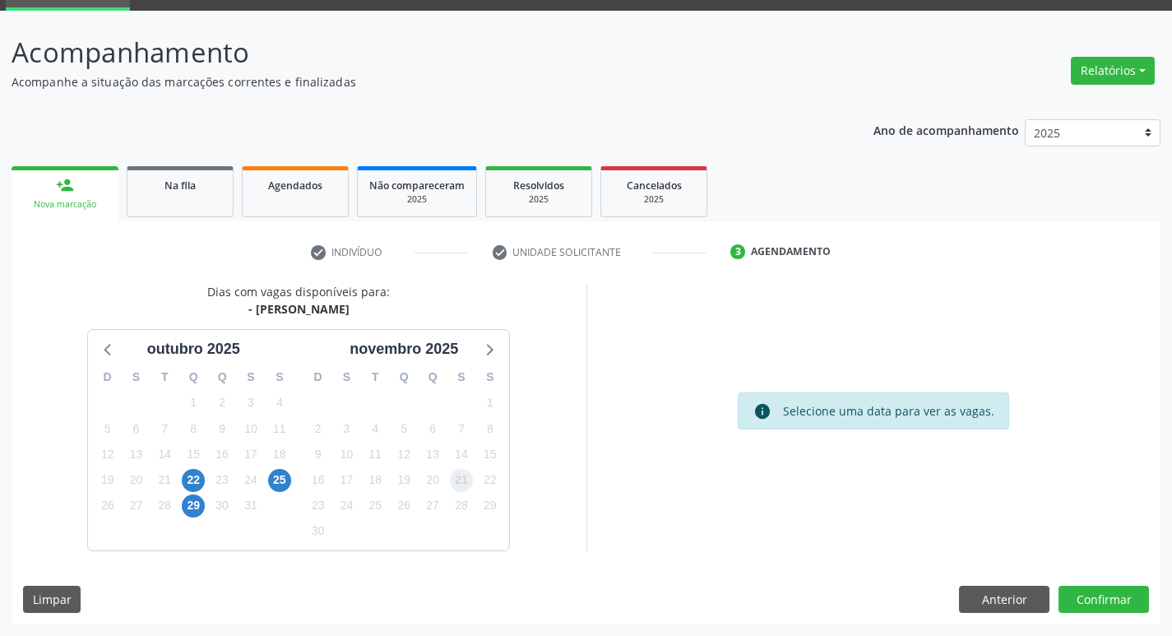
click at [456, 483] on span "21" at bounding box center [461, 480] width 23 height 23
click at [1077, 592] on button "Confirmar" at bounding box center [1103, 599] width 90 height 28
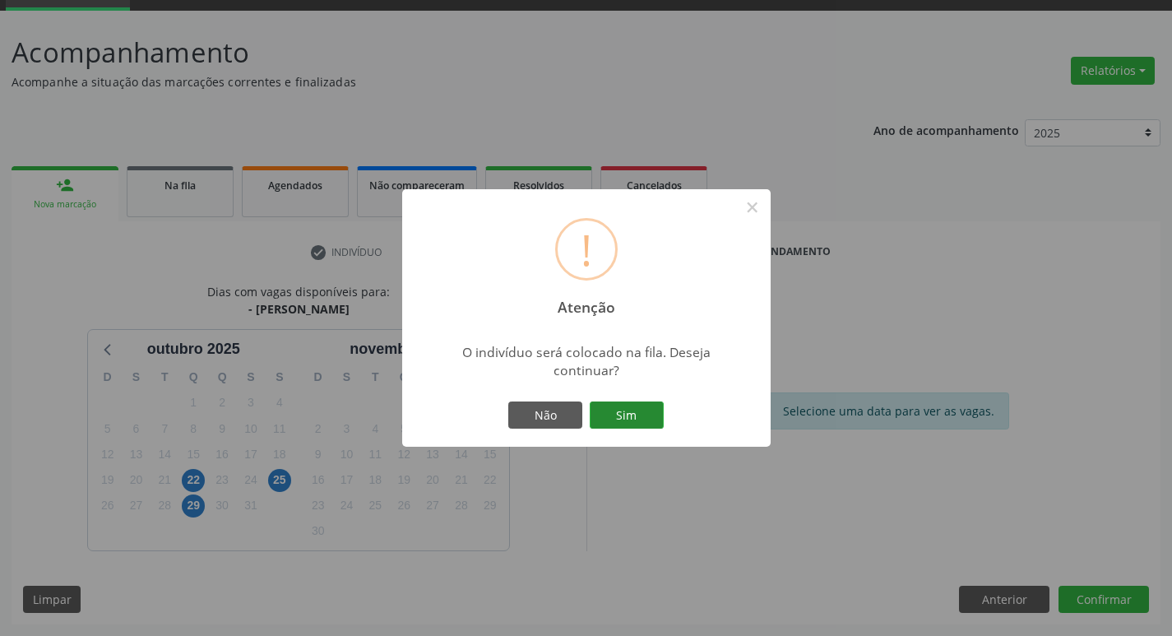
click at [633, 421] on button "Sim" at bounding box center [626, 415] width 74 height 28
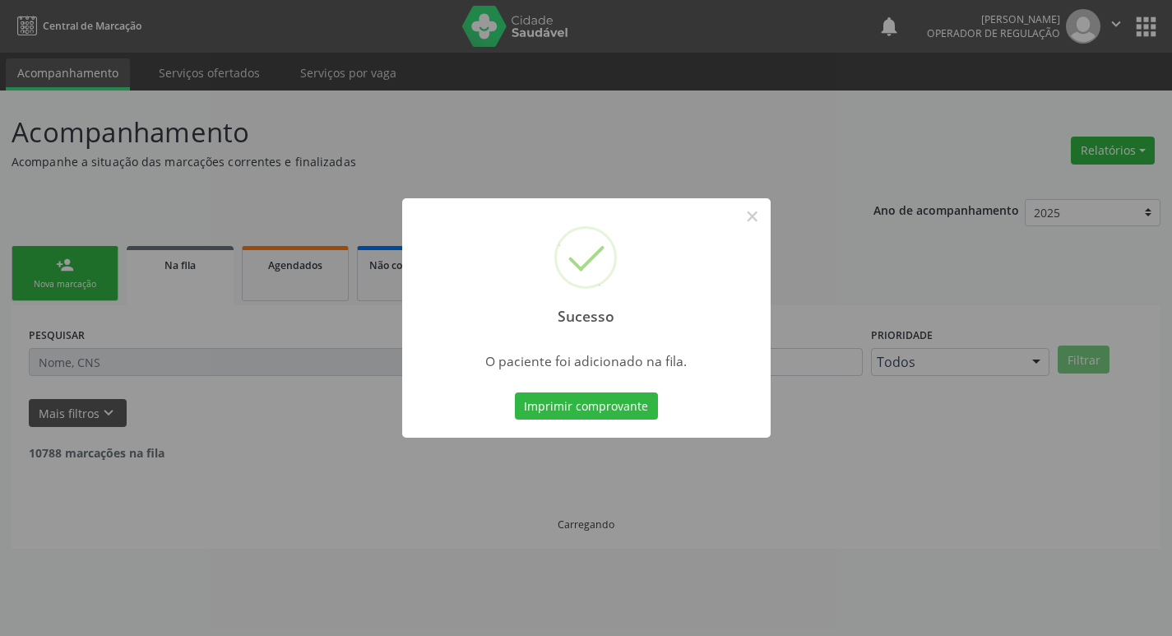
scroll to position [0, 0]
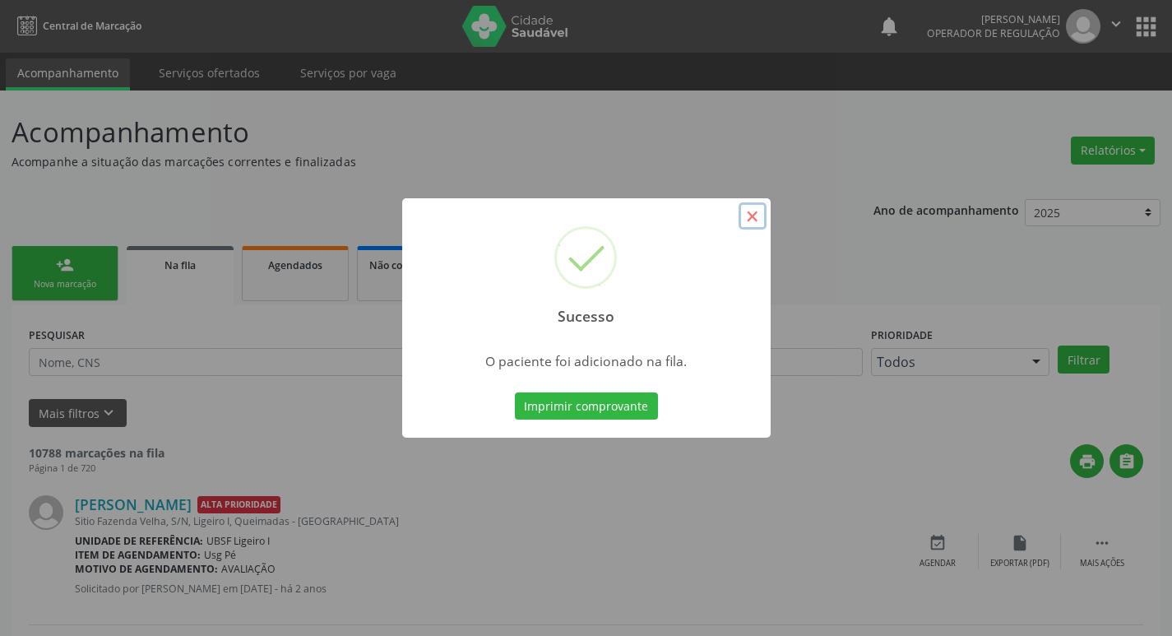
click at [742, 216] on button "×" at bounding box center [752, 216] width 28 height 28
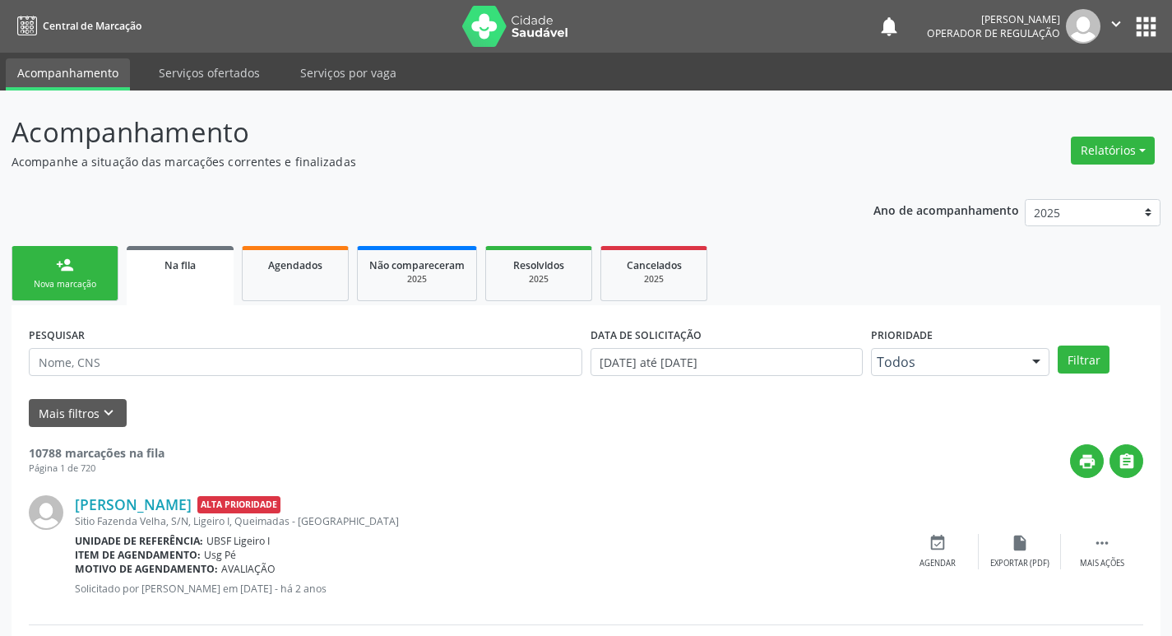
click at [87, 286] on div "Nova marcação" at bounding box center [65, 284] width 82 height 12
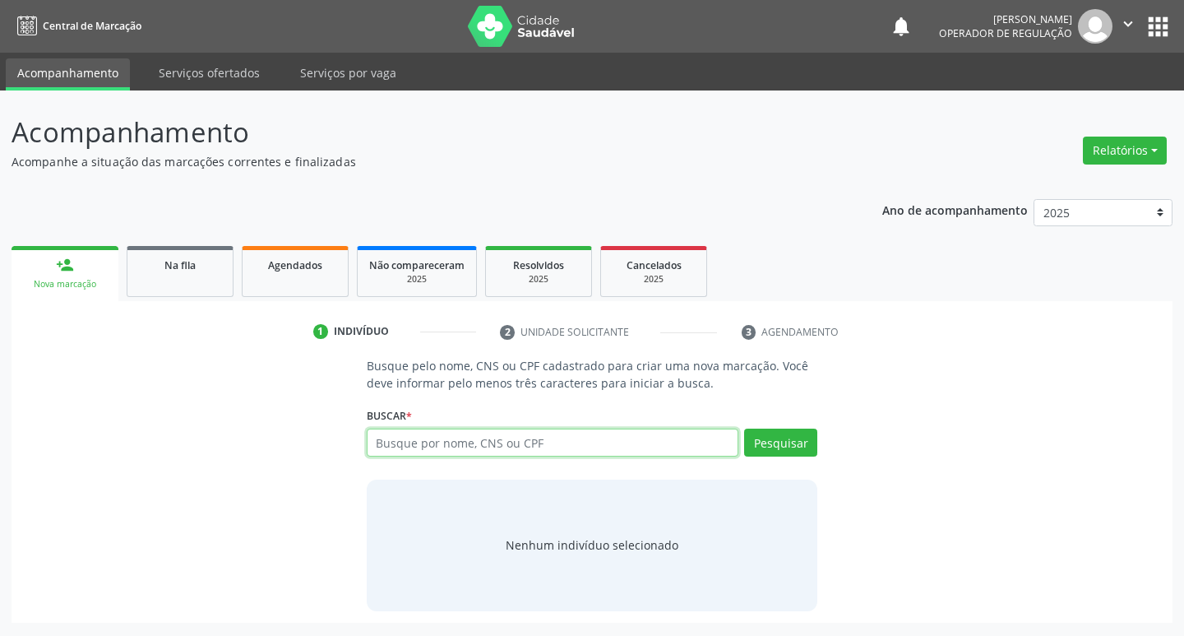
click at [418, 446] on input "text" at bounding box center [553, 442] width 372 height 28
type input "705003660263457"
click at [775, 446] on button "Pesquisar" at bounding box center [780, 442] width 73 height 28
click at [287, 465] on div "Busque pelo nome, CNS ou CPF cadastrado para criar uma nova marcação. Você deve…" at bounding box center [592, 483] width 1138 height 253
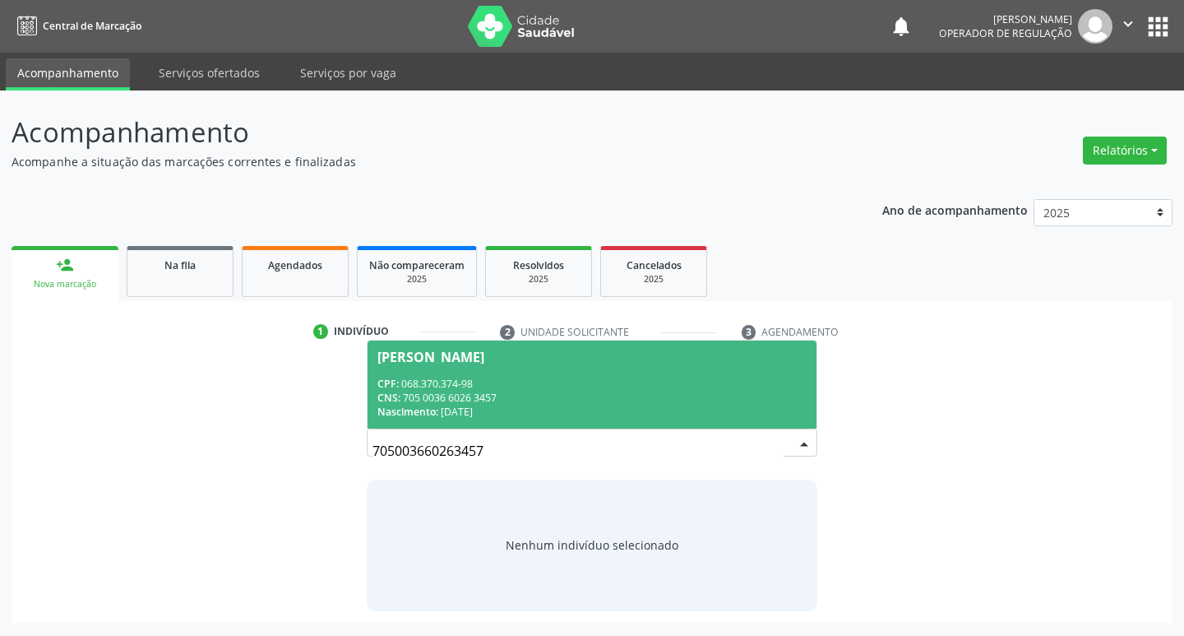
click at [458, 350] on div "Maria Jose da Silva Mendonça" at bounding box center [430, 356] width 107 height 13
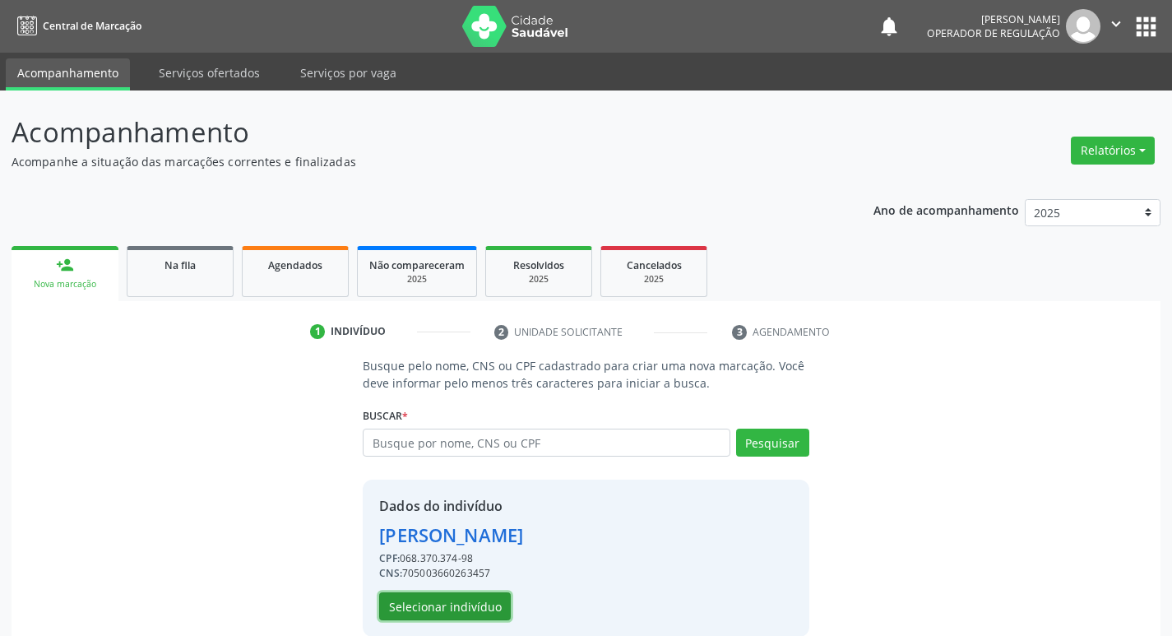
click at [469, 602] on button "Selecionar indivíduo" at bounding box center [445, 606] width 132 height 28
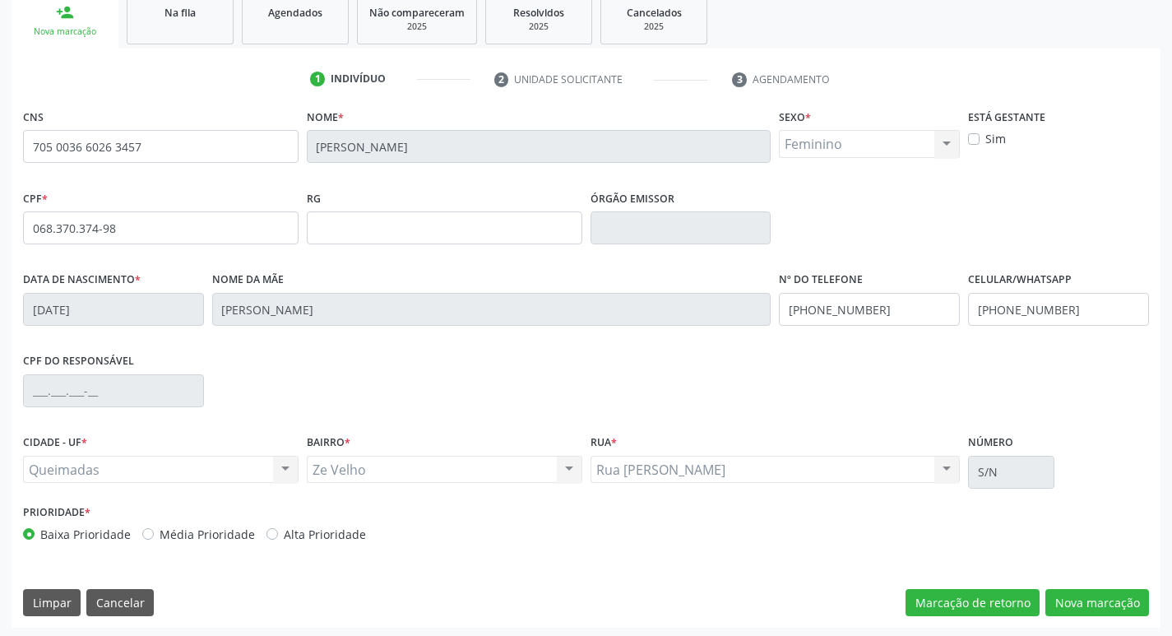
scroll to position [256, 0]
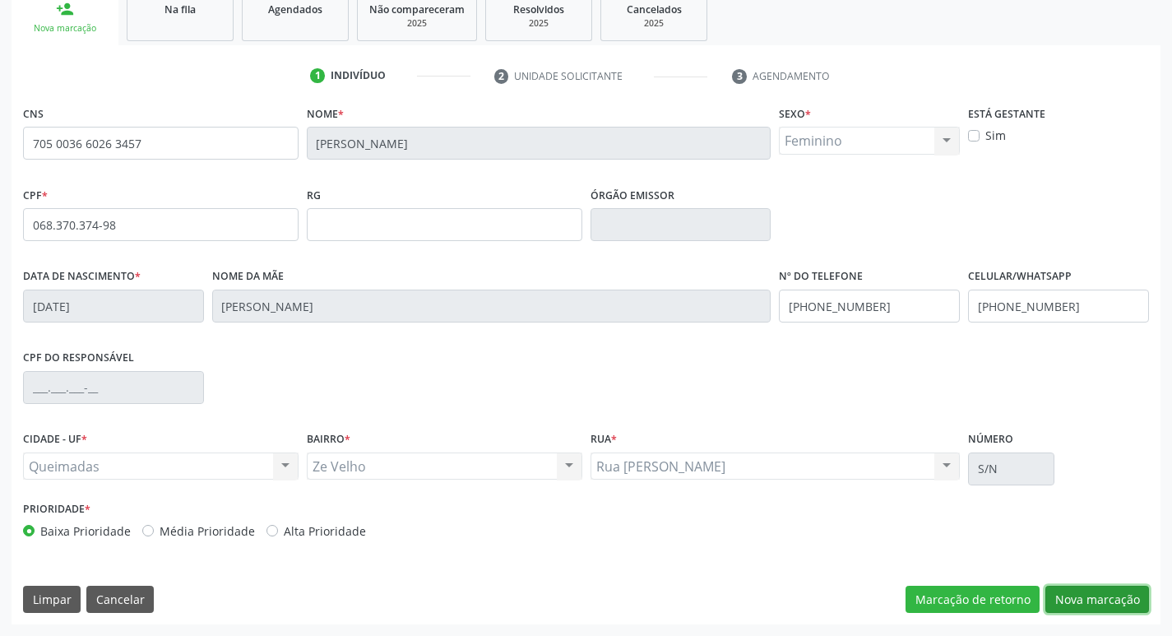
click at [1073, 598] on button "Nova marcação" at bounding box center [1097, 599] width 104 height 28
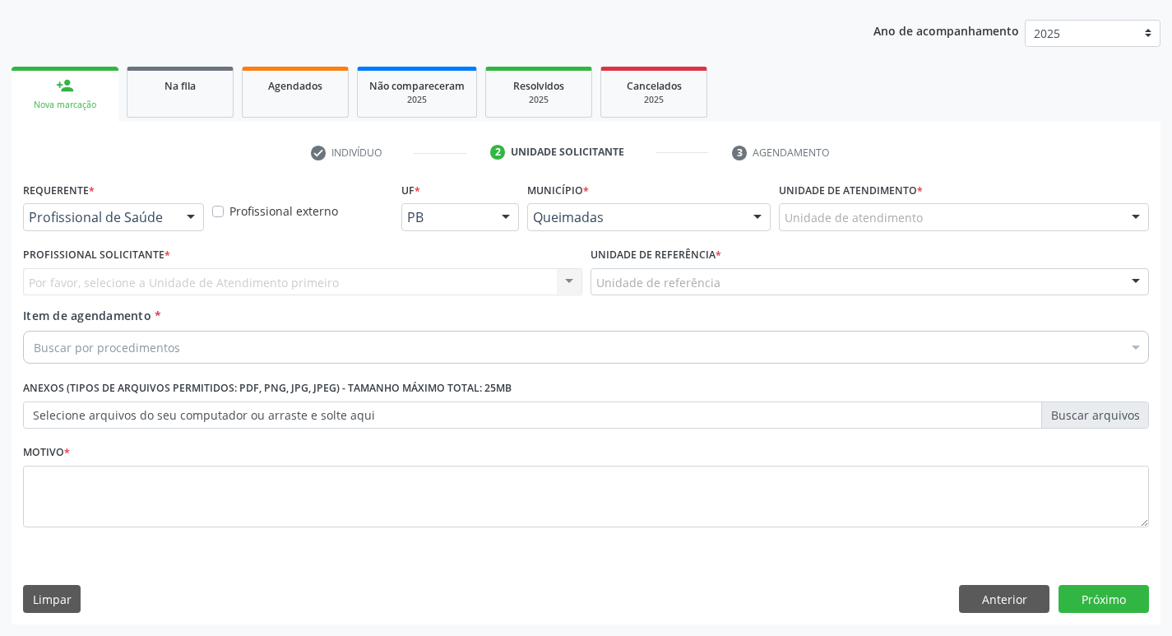
click at [185, 206] on div at bounding box center [190, 218] width 25 height 28
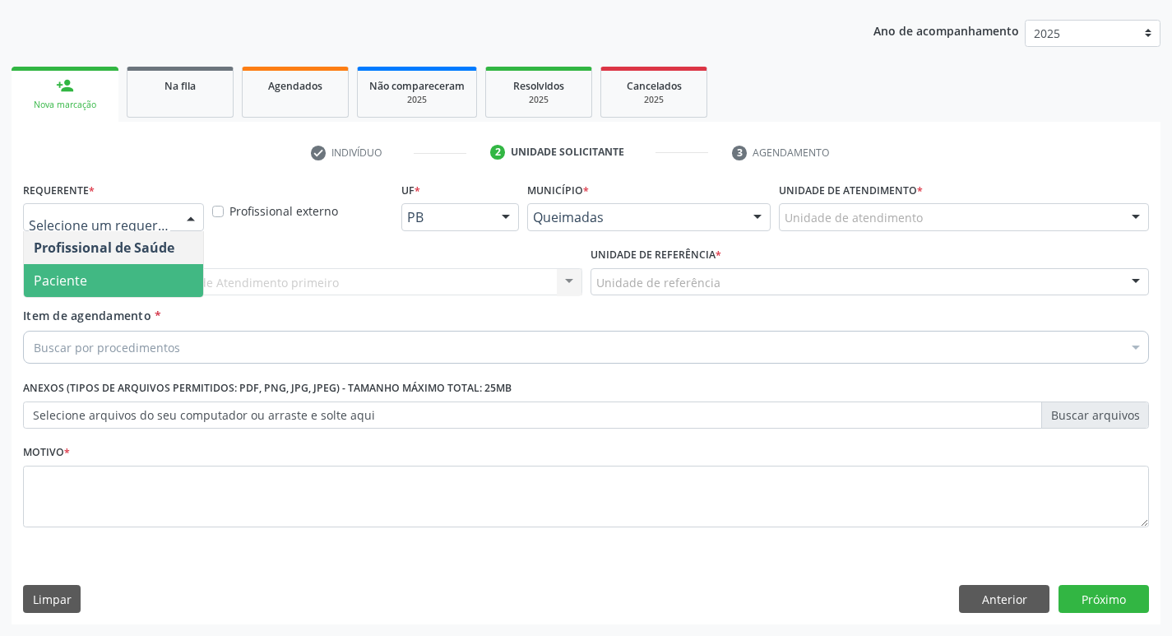
click at [140, 275] on span "Paciente" at bounding box center [113, 280] width 179 height 33
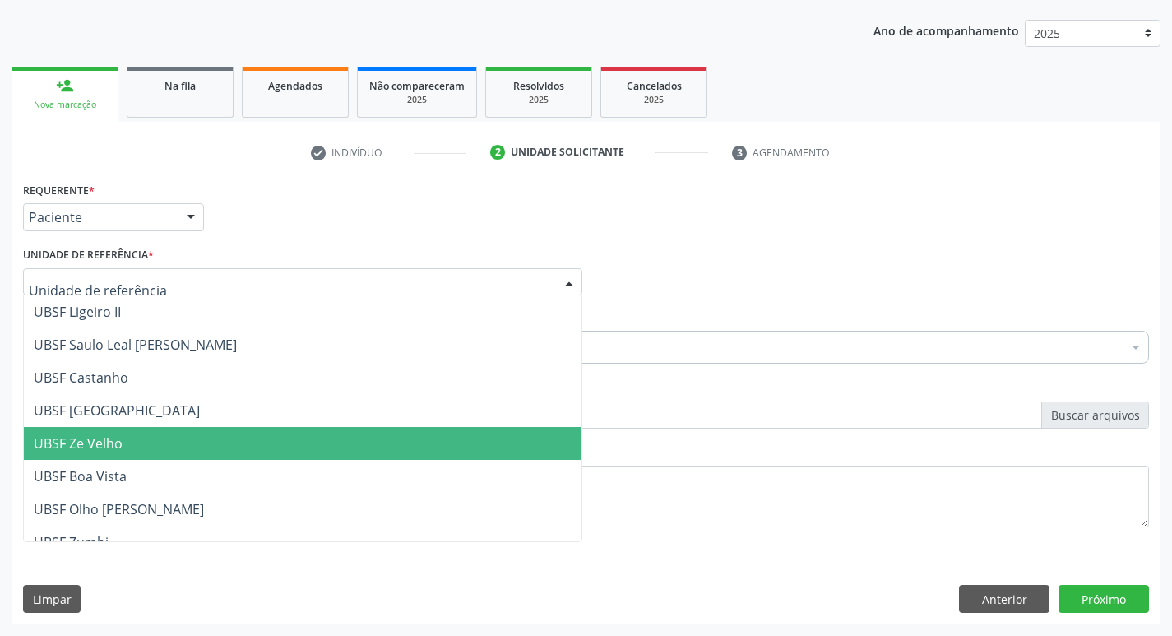
click at [125, 428] on span "UBSF Ze Velho" at bounding box center [302, 443] width 557 height 33
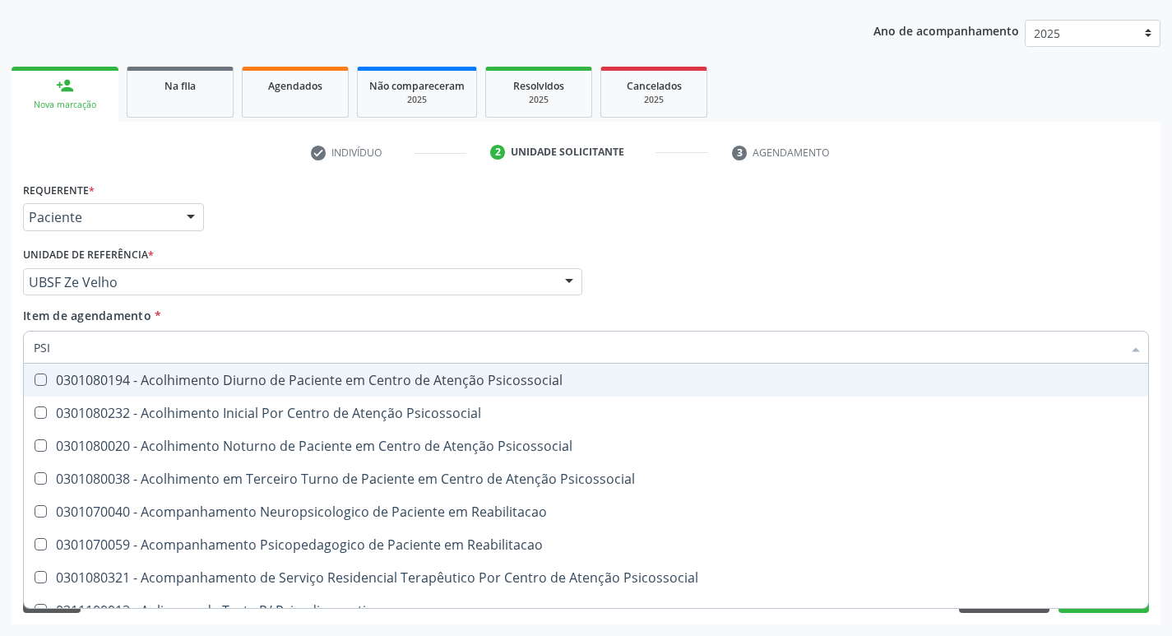
type input "PSIQ"
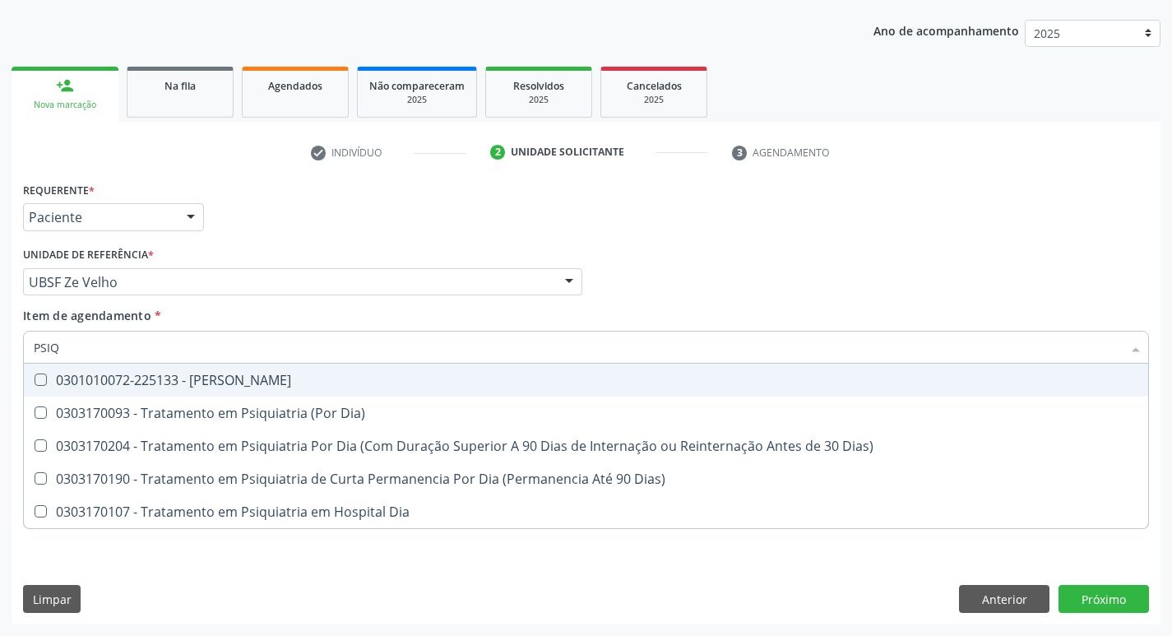
click at [34, 373] on div at bounding box center [30, 379] width 12 height 13
checkbox Psiquiatra "true"
click at [783, 290] on div "Profissional Solicitante Por favor, selecione a Unidade de Atendimento primeiro…" at bounding box center [586, 275] width 1134 height 64
checkbox Dia\) "true"
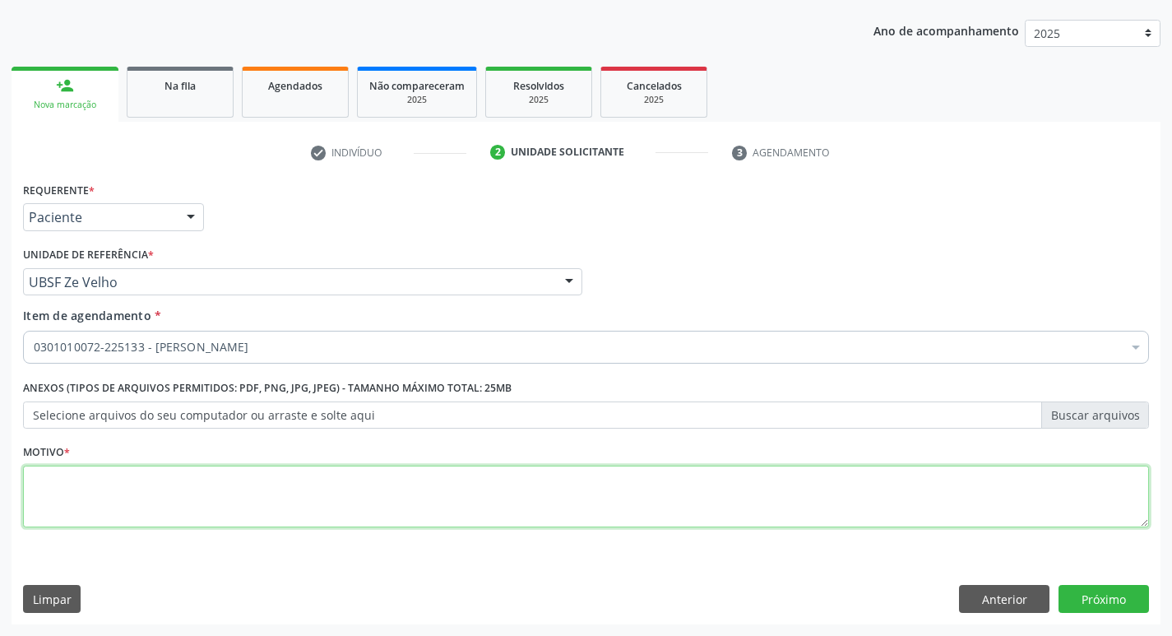
click at [47, 497] on textarea at bounding box center [586, 496] width 1126 height 62
type textarea "C"
type textarea "AVALIACAO"
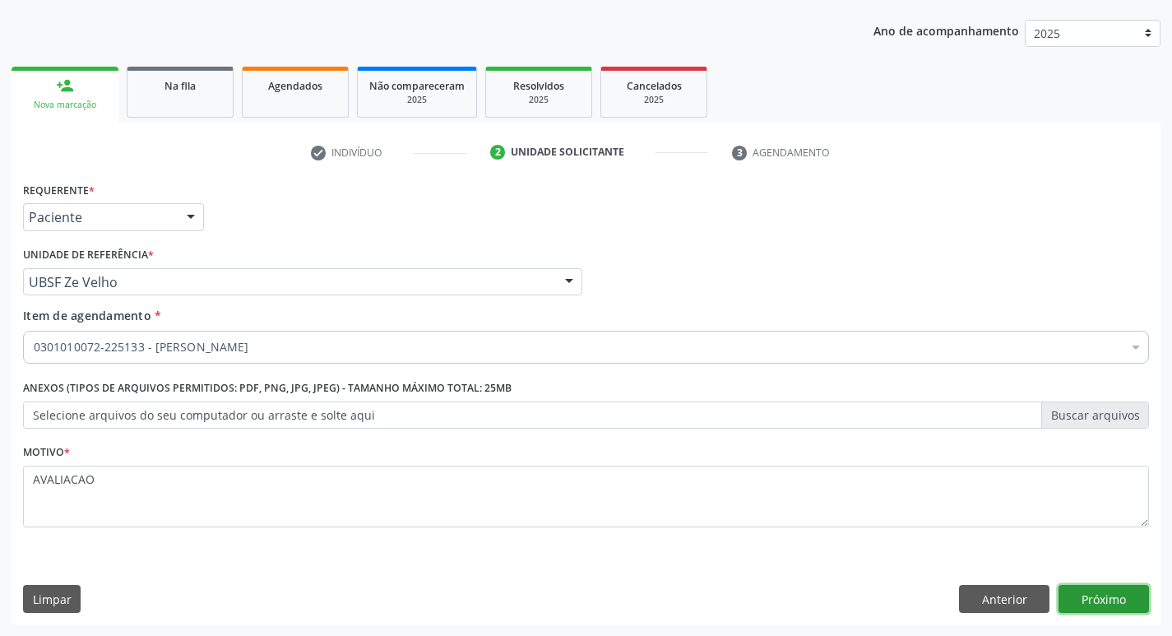
click at [1101, 595] on button "Próximo" at bounding box center [1103, 599] width 90 height 28
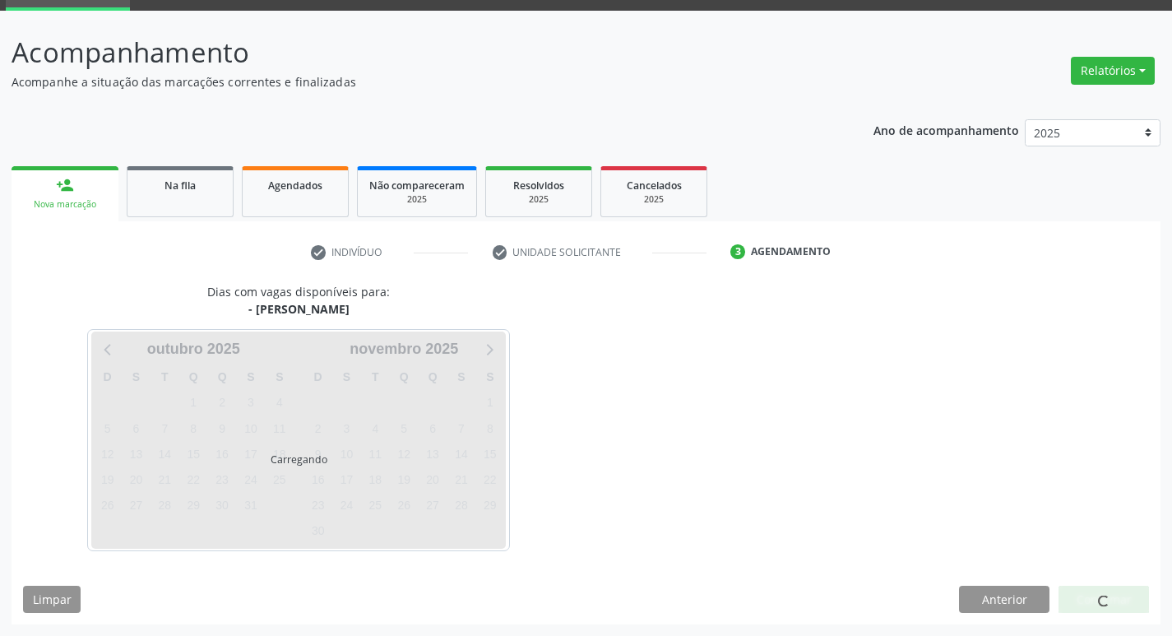
scroll to position [80, 0]
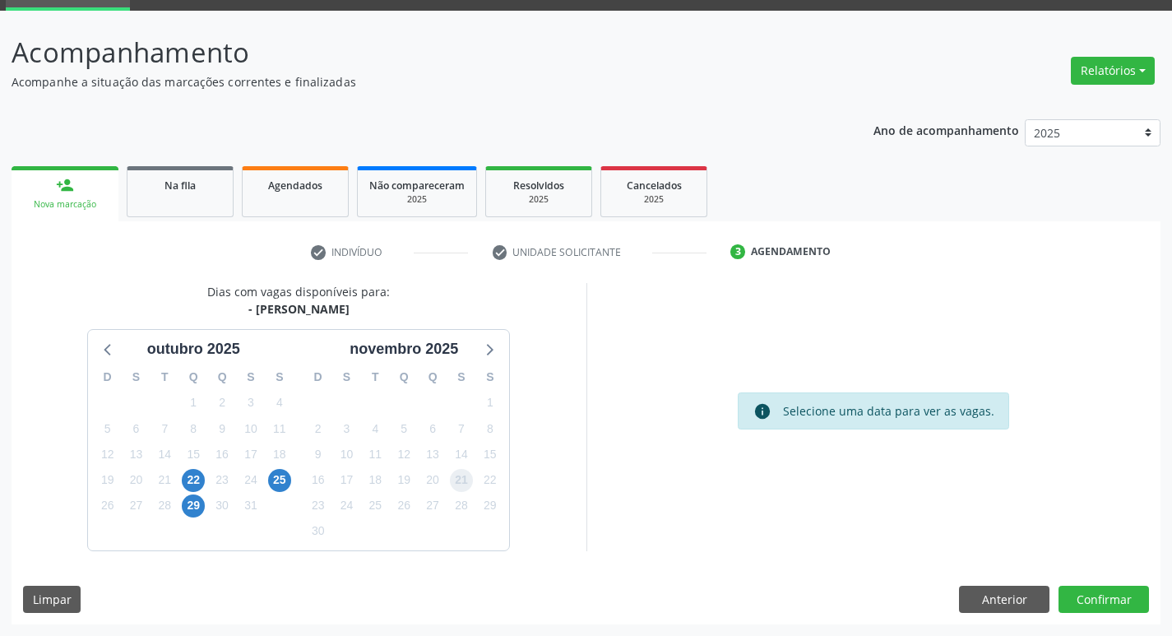
click at [465, 483] on span "21" at bounding box center [461, 480] width 23 height 23
click at [1102, 594] on button "Confirmar" at bounding box center [1103, 599] width 90 height 28
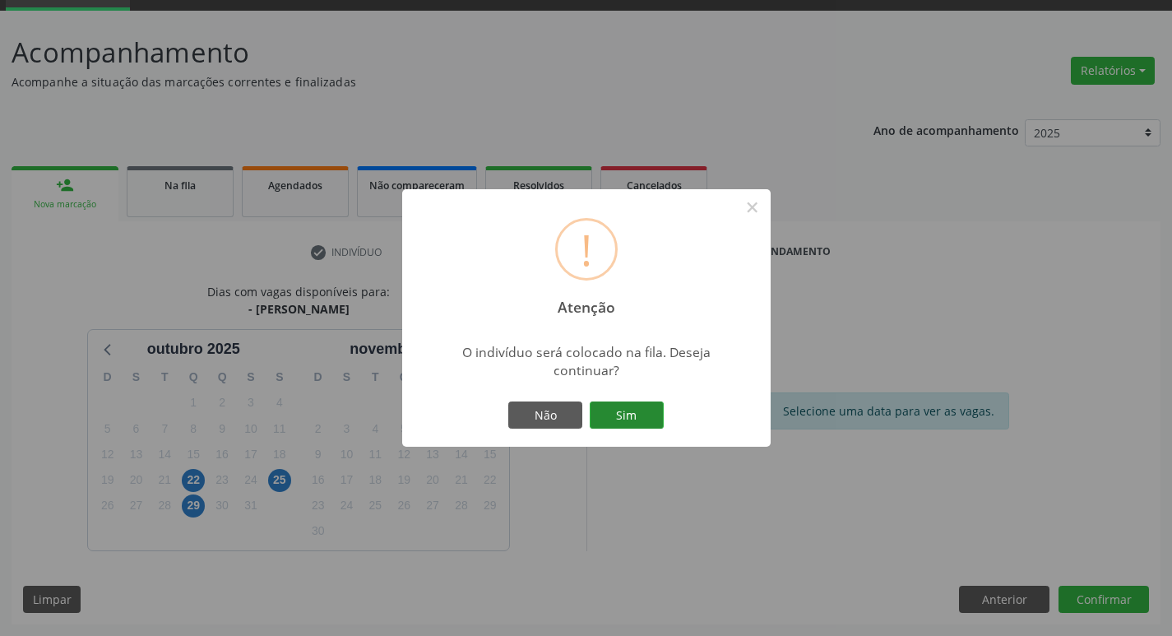
click at [629, 414] on button "Sim" at bounding box center [626, 415] width 74 height 28
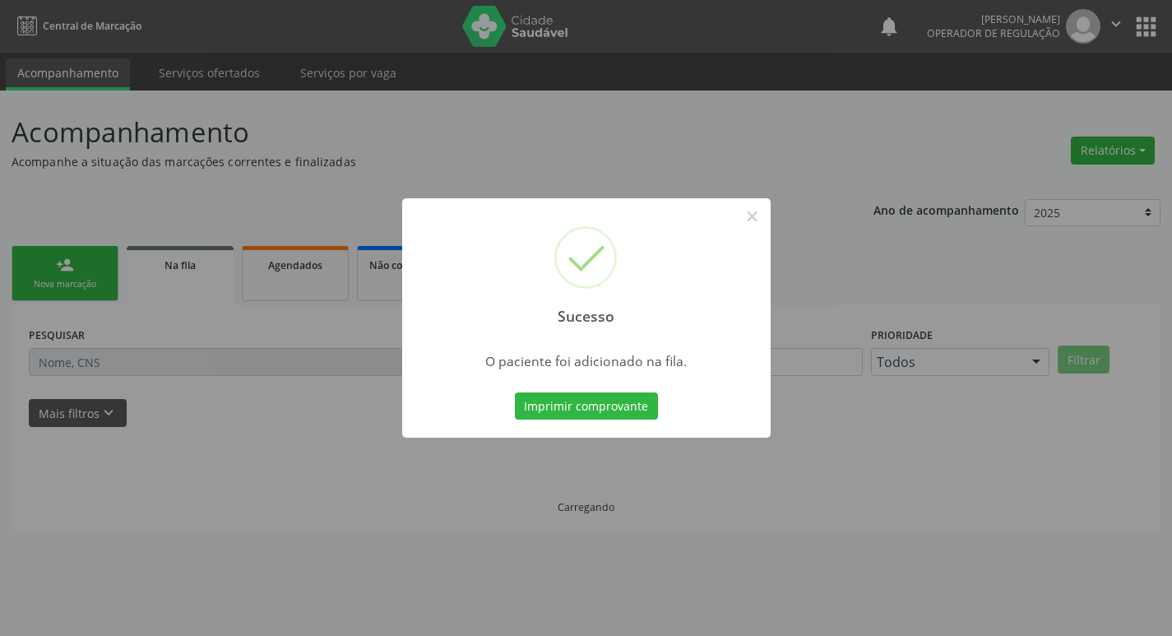
scroll to position [0, 0]
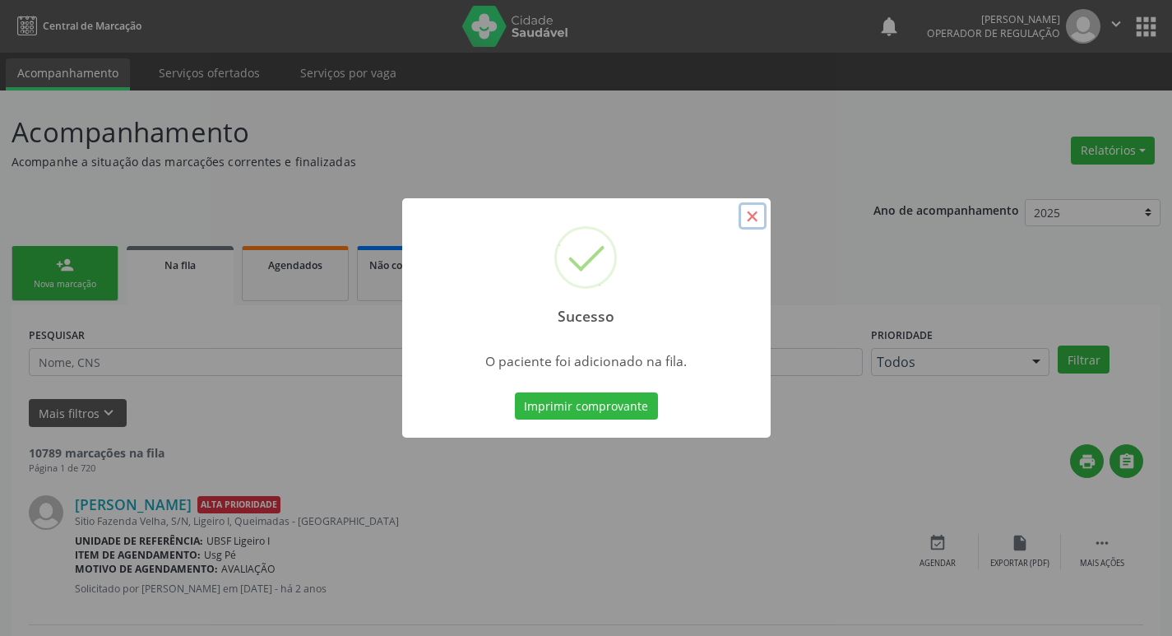
click at [747, 222] on button "×" at bounding box center [752, 216] width 28 height 28
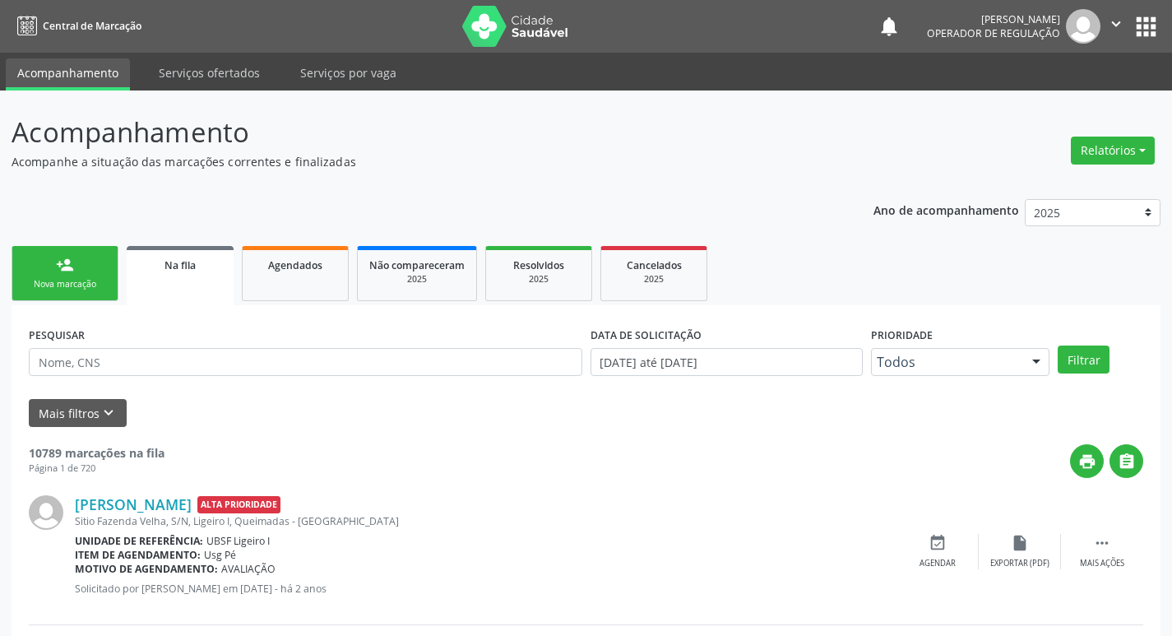
click at [72, 291] on link "person_add Nova marcação" at bounding box center [65, 273] width 107 height 55
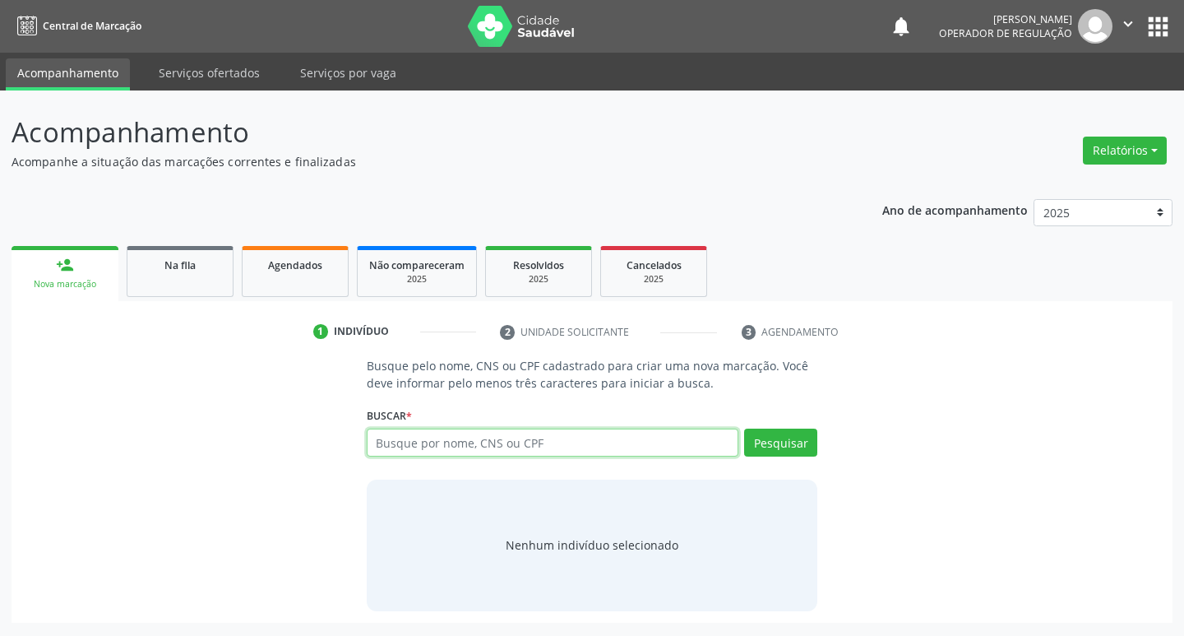
click at [461, 436] on input "text" at bounding box center [553, 442] width 372 height 28
type input "70600438656595942"
click at [796, 439] on button "Pesquisar" at bounding box center [780, 442] width 73 height 28
type input "70600438656595942"
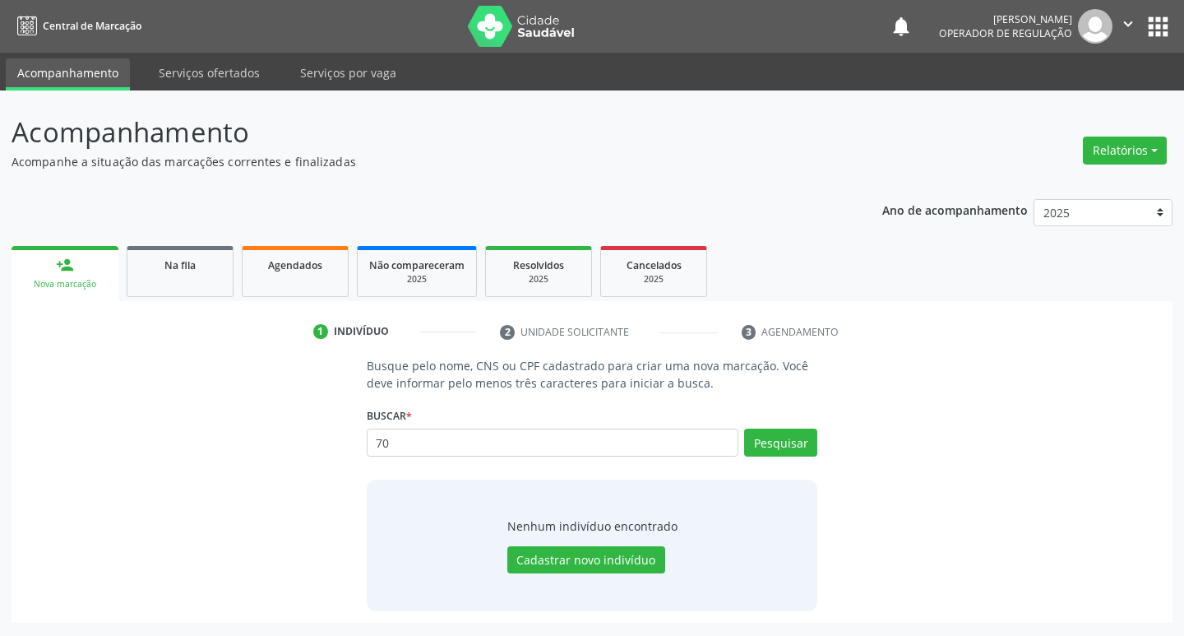
type input "7"
type input "706004386565942"
click at [760, 449] on button "Pesquisar" at bounding box center [780, 442] width 73 height 28
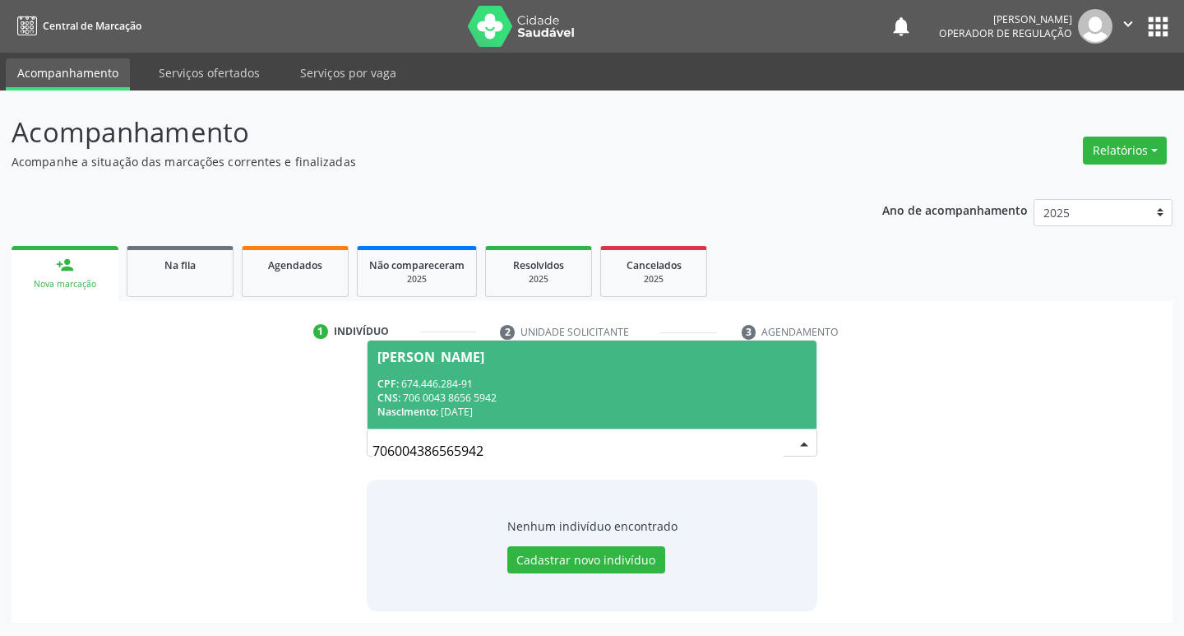
click at [458, 353] on div "Terezinha Felipe de Almeida" at bounding box center [430, 356] width 107 height 13
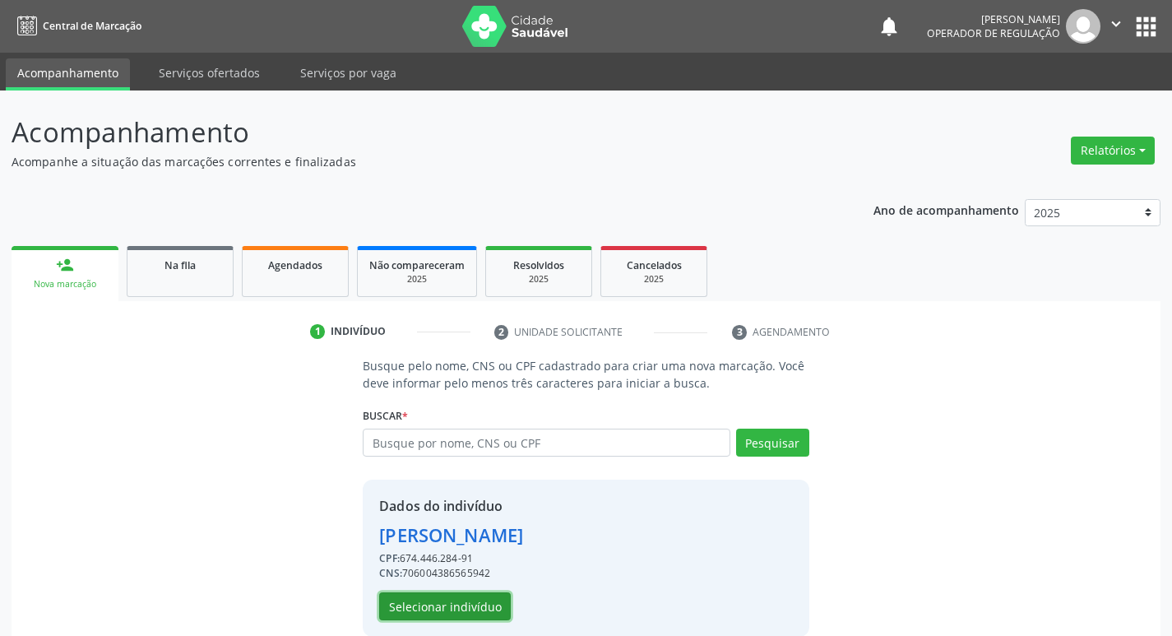
click at [461, 610] on button "Selecionar indivíduo" at bounding box center [445, 606] width 132 height 28
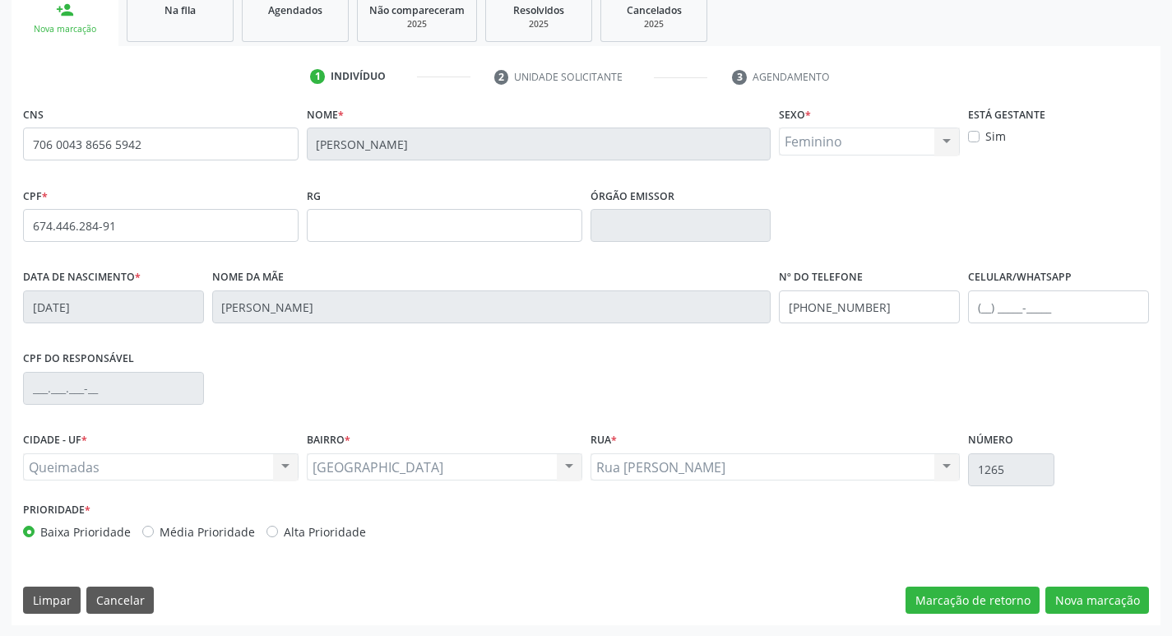
scroll to position [256, 0]
click at [1091, 599] on button "Nova marcação" at bounding box center [1097, 599] width 104 height 28
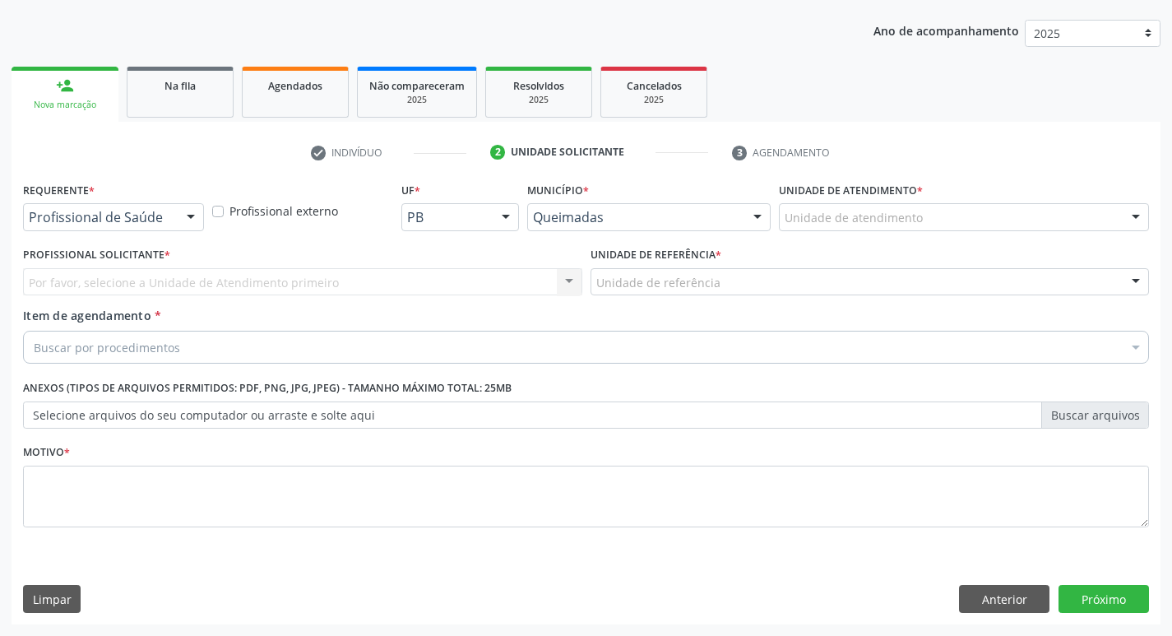
scroll to position [179, 0]
click at [199, 214] on div at bounding box center [190, 218] width 25 height 28
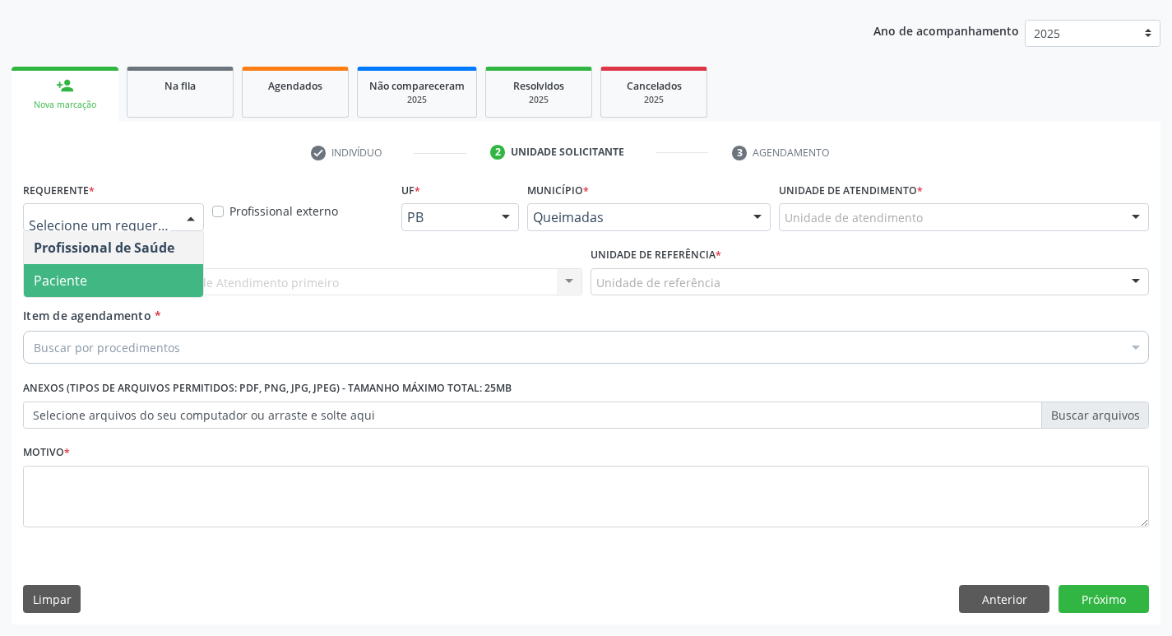
click at [143, 277] on span "Paciente" at bounding box center [113, 280] width 179 height 33
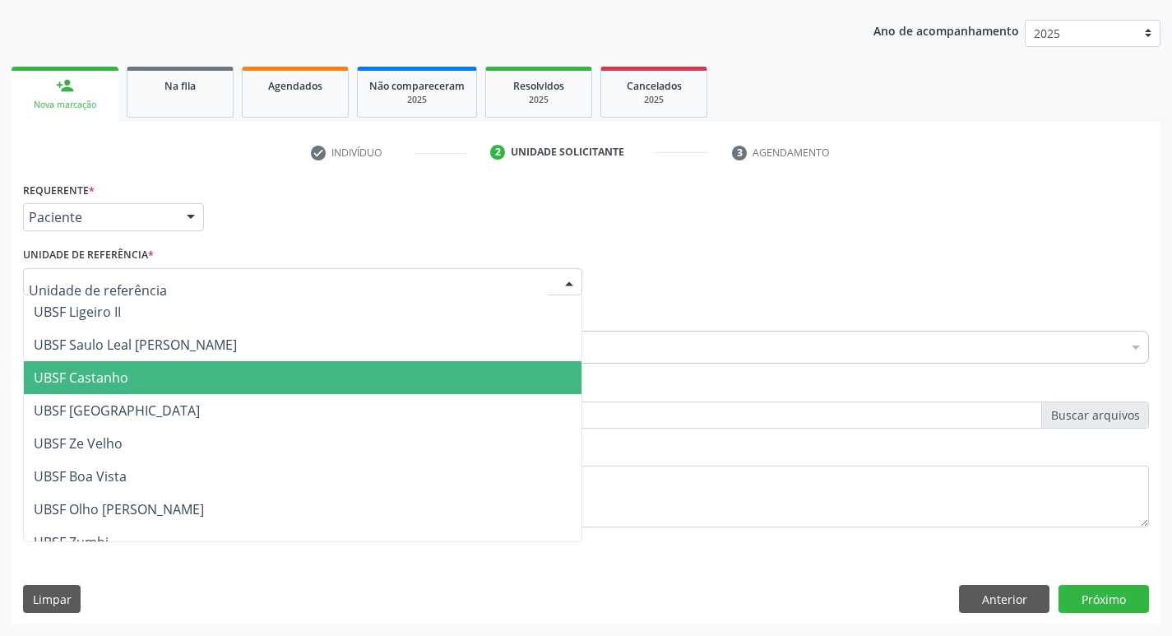
click at [160, 364] on span "UBSF Castanho" at bounding box center [302, 377] width 557 height 33
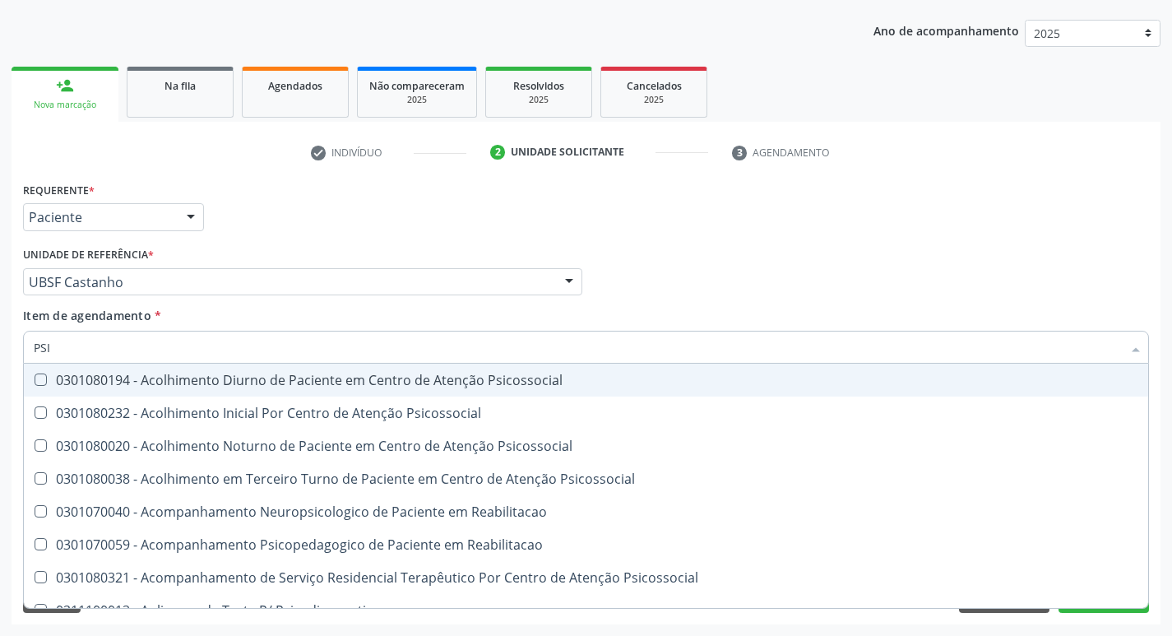
type input "PSIQ"
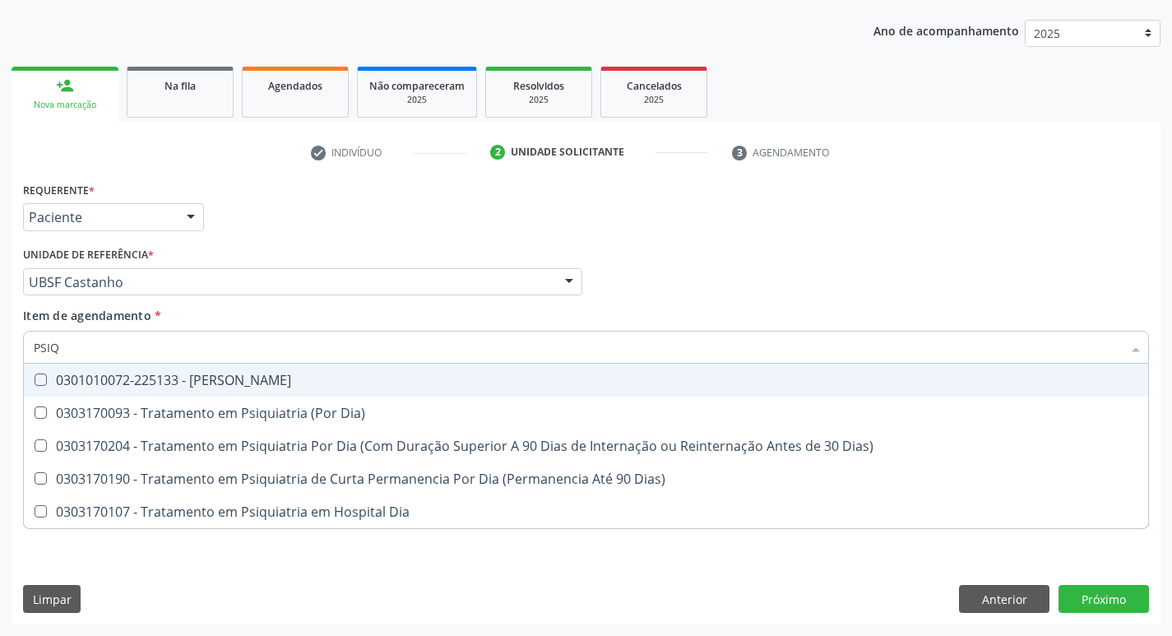
click at [45, 376] on Psiquiatra at bounding box center [41, 379] width 12 height 12
click at [35, 376] on Psiquiatra "checkbox" at bounding box center [29, 379] width 11 height 11
checkbox Psiquiatra "true"
click at [828, 243] on div "Profissional Solicitante Por favor, selecione a Unidade de Atendimento primeiro…" at bounding box center [586, 275] width 1134 height 64
checkbox Dia\) "true"
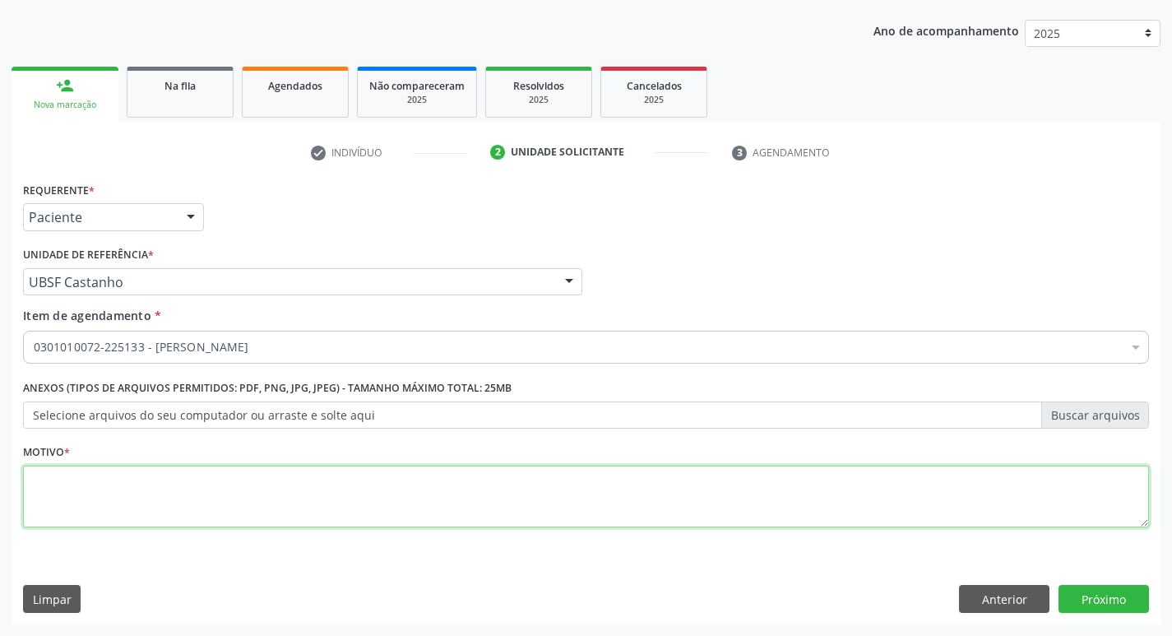
click at [49, 497] on textarea at bounding box center [586, 496] width 1126 height 62
type textarea "CONSULTA"
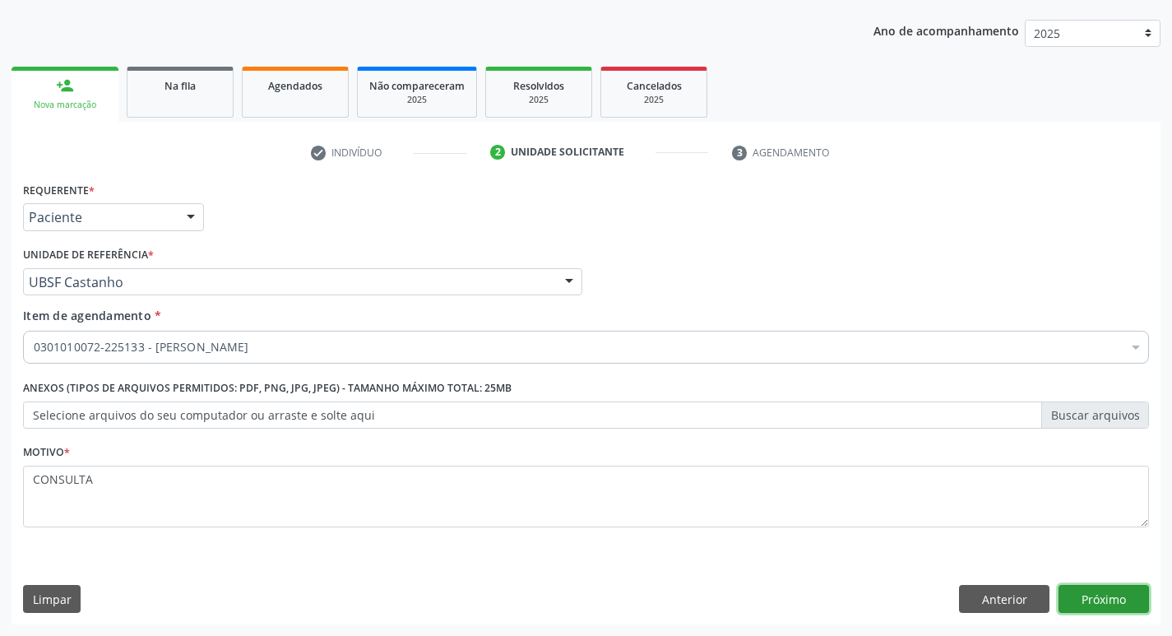
click at [1111, 603] on button "Próximo" at bounding box center [1103, 599] width 90 height 28
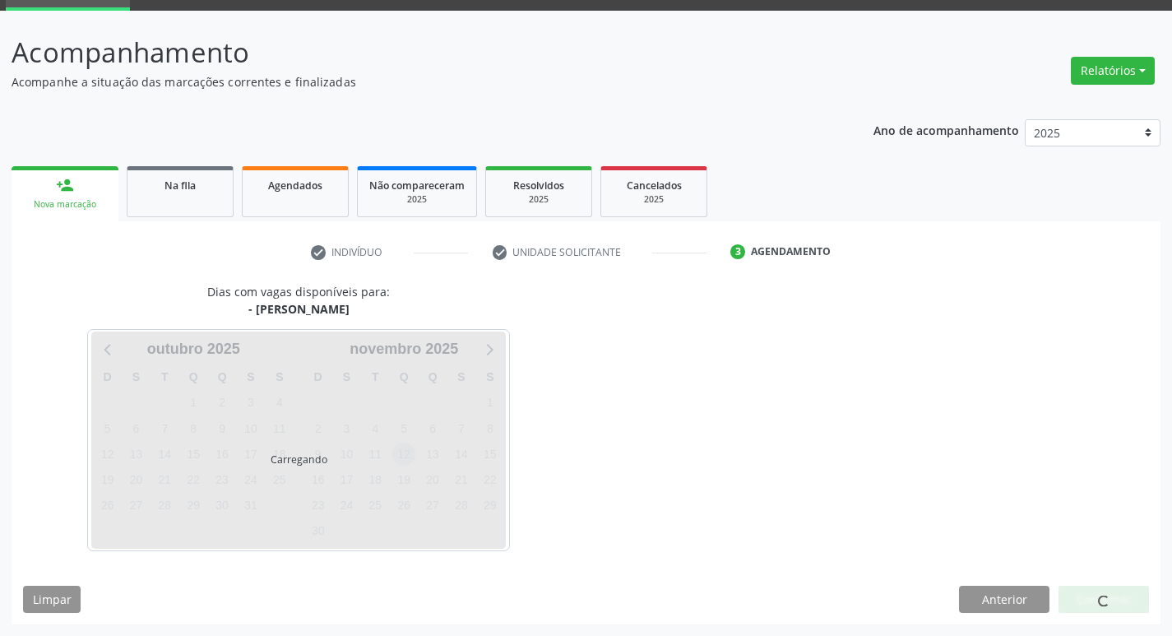
scroll to position [80, 0]
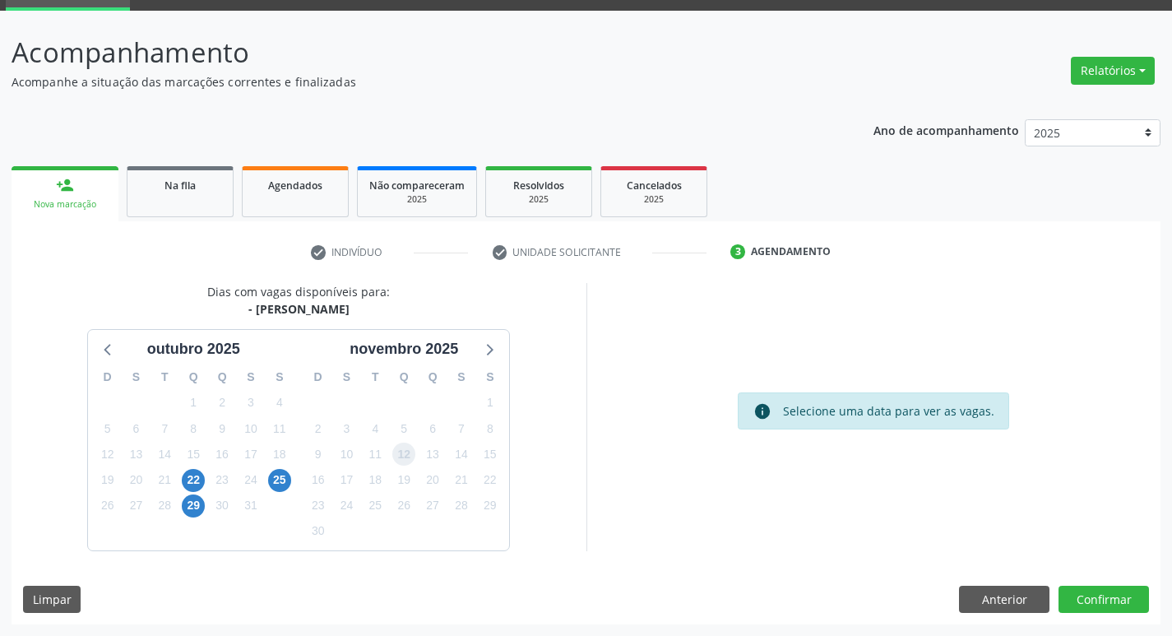
click at [401, 445] on span "12" at bounding box center [403, 453] width 23 height 23
click at [1112, 593] on button "Confirmar" at bounding box center [1103, 599] width 90 height 28
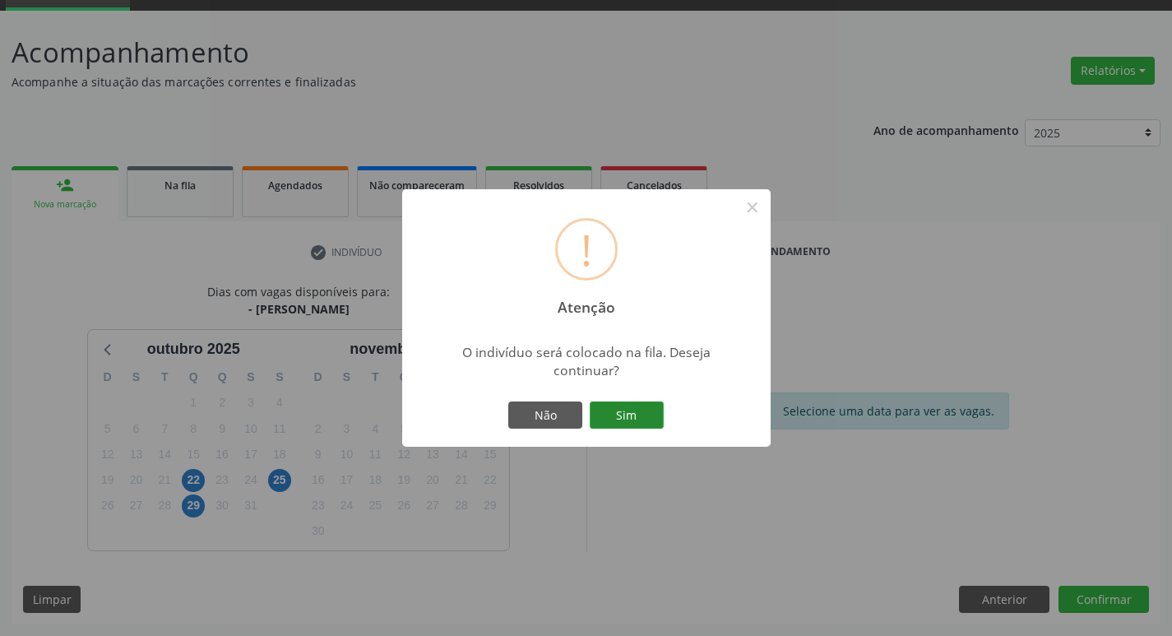
click at [643, 416] on button "Sim" at bounding box center [626, 415] width 74 height 28
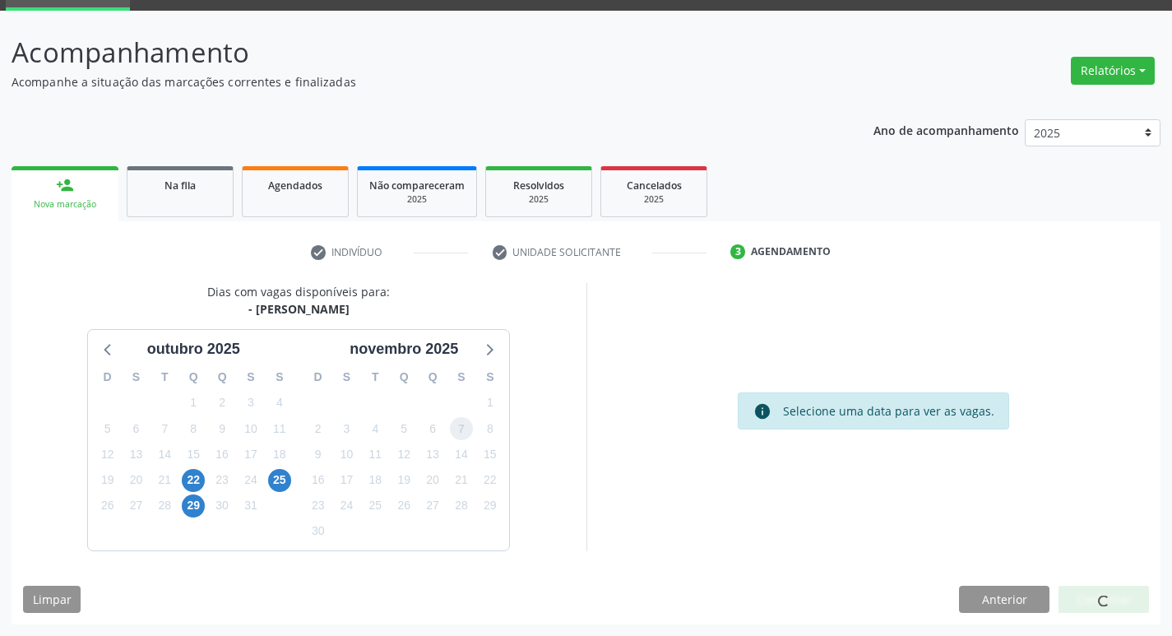
click at [451, 431] on span "7" at bounding box center [461, 428] width 23 height 23
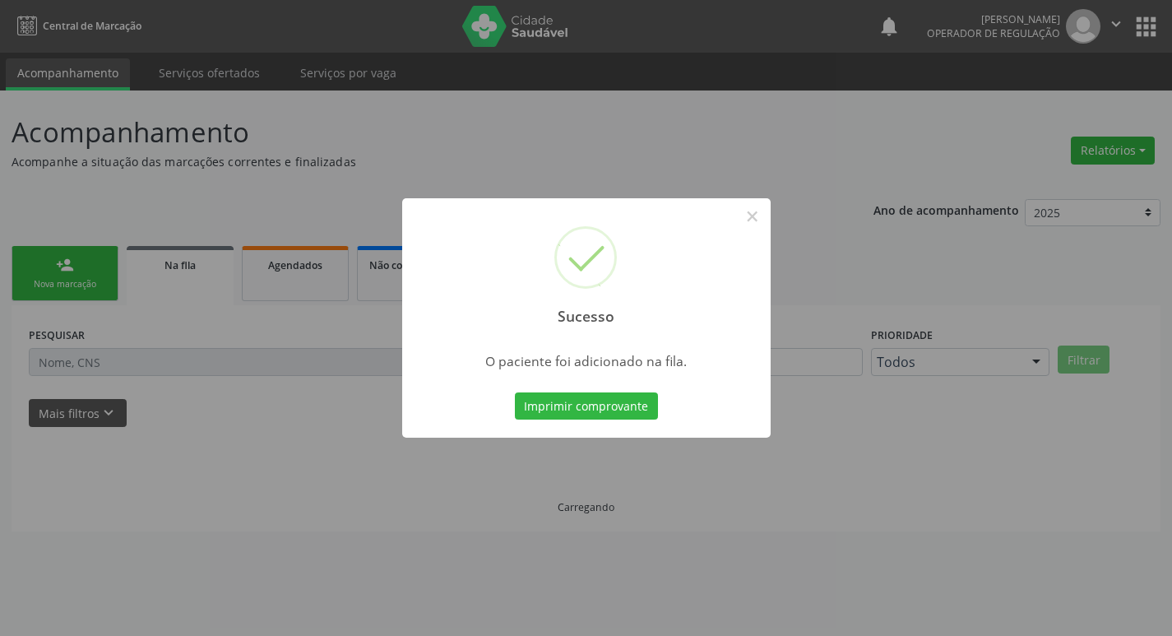
scroll to position [0, 0]
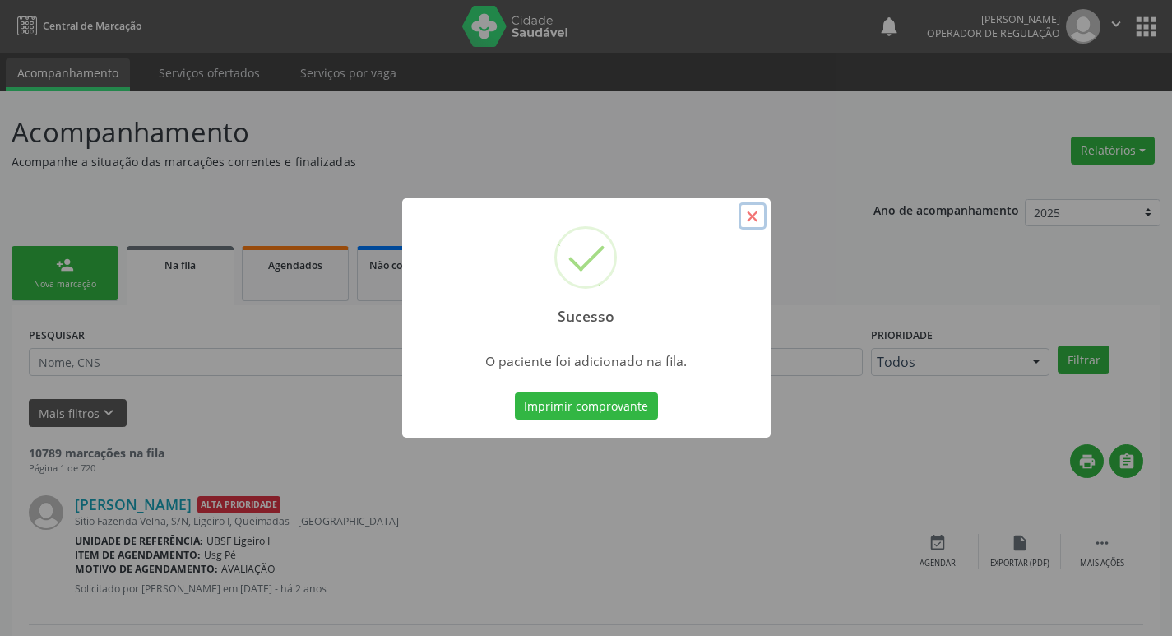
click at [751, 218] on button "×" at bounding box center [752, 216] width 28 height 28
